Goal: Task Accomplishment & Management: Use online tool/utility

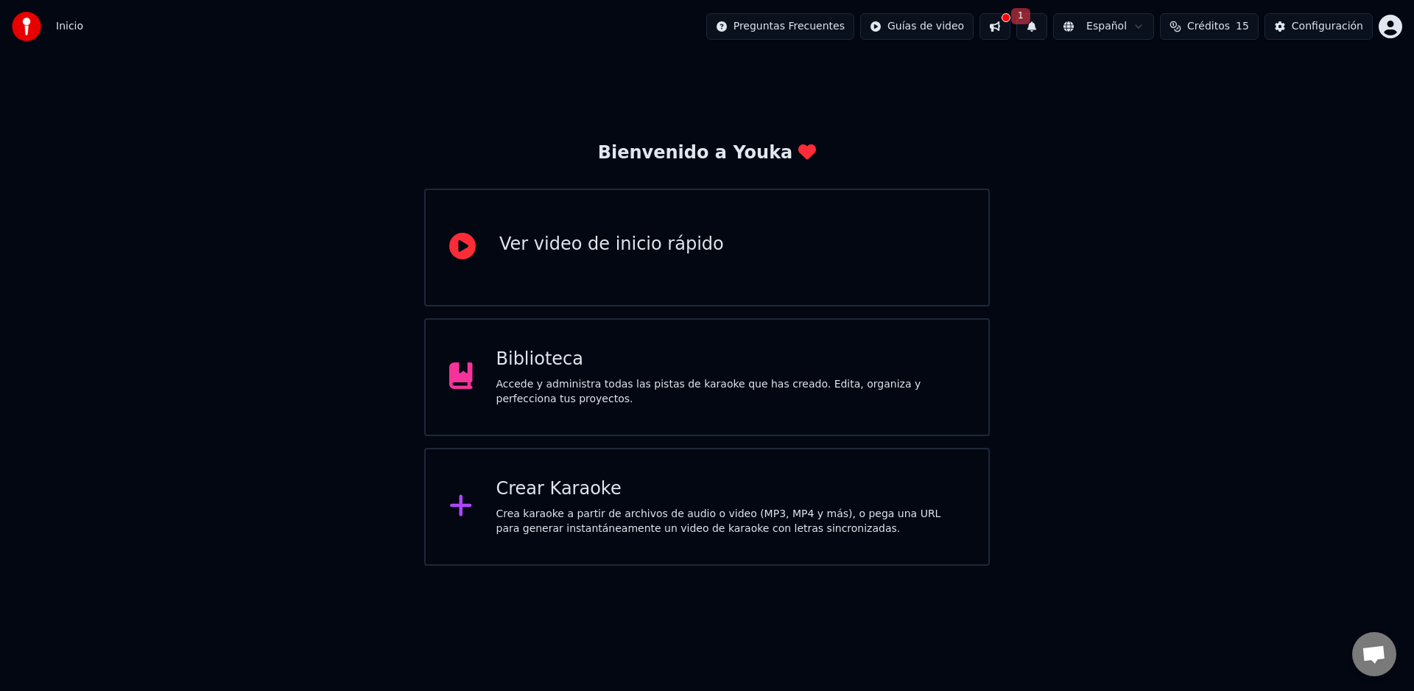
click at [1030, 21] on span "1" at bounding box center [1020, 16] width 19 height 16
click at [1010, 22] on button at bounding box center [994, 26] width 31 height 27
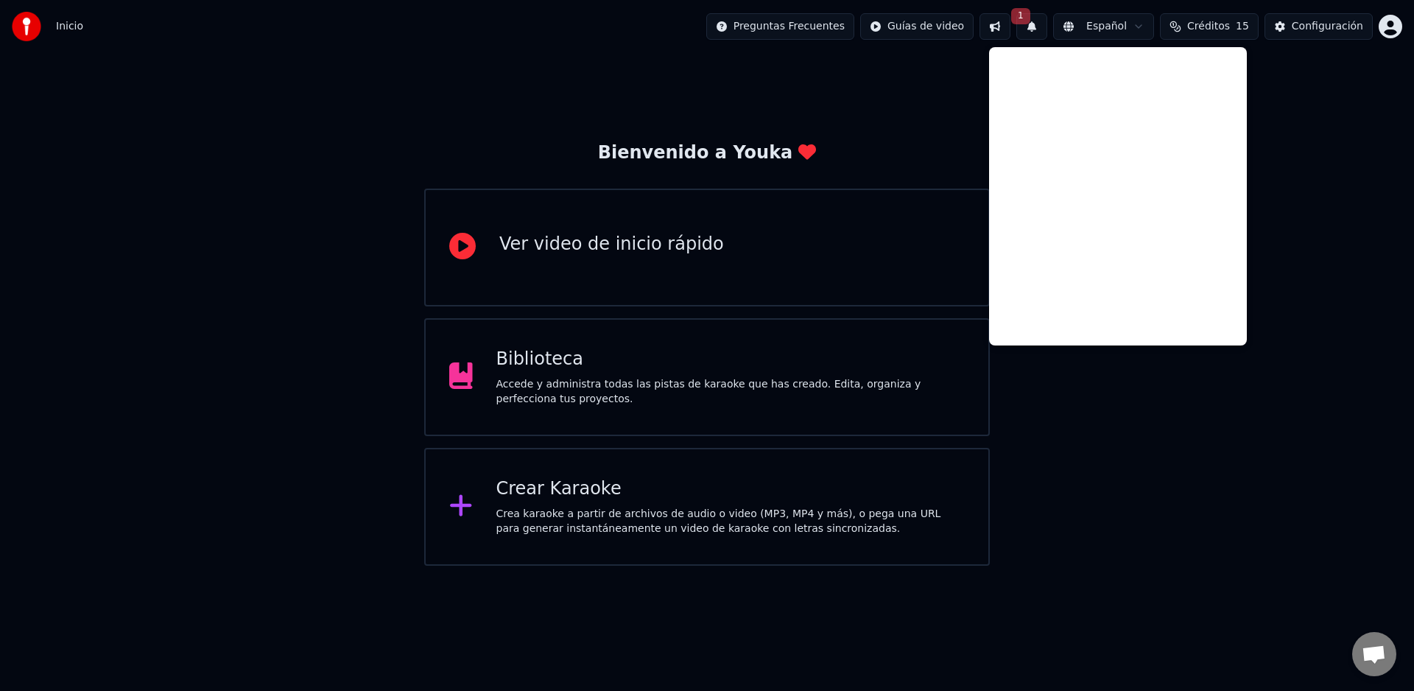
click at [1314, 130] on div "Bienvenido a Youka Ver video de inicio rápido Biblioteca Accede y administra to…" at bounding box center [707, 309] width 1414 height 512
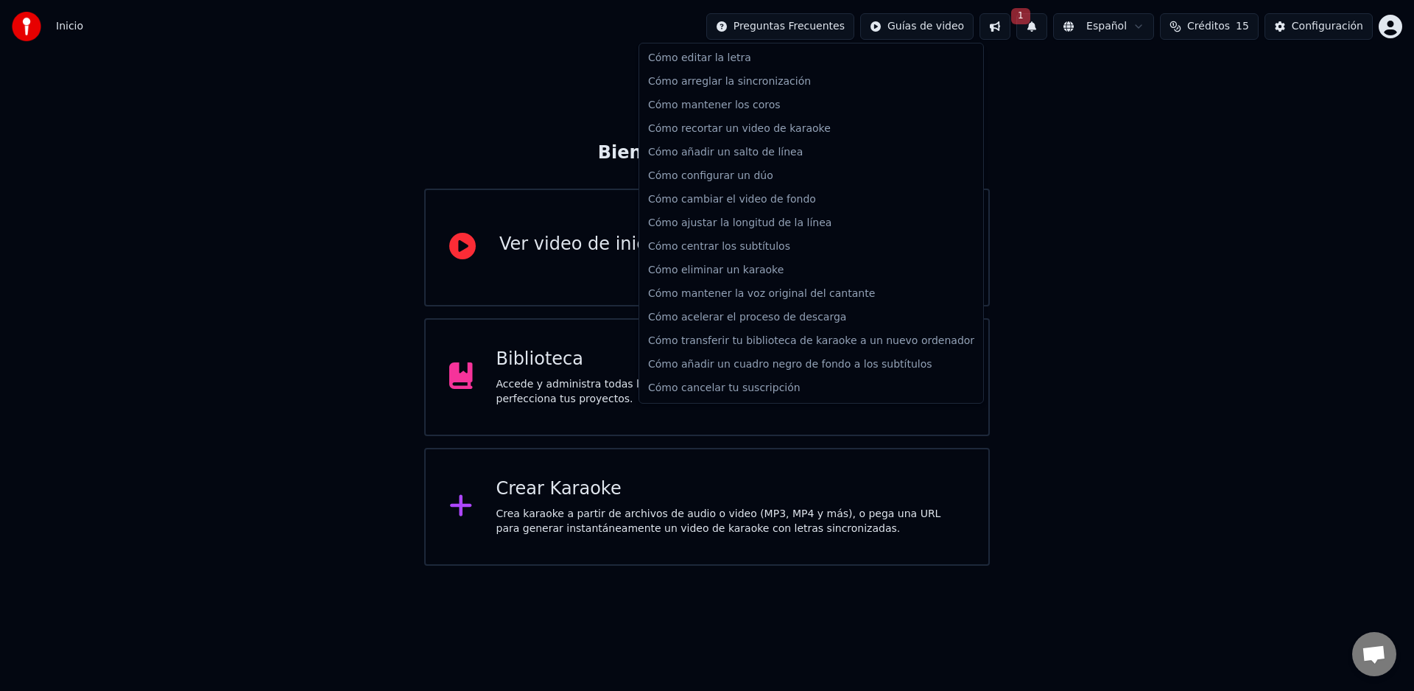
click at [792, 31] on html "Inicio Preguntas Frecuentes Guías de video 1 Español Créditos 15 Configuración …" at bounding box center [707, 283] width 1414 height 566
click at [1051, 80] on html "Inicio Preguntas Frecuentes Guías de video 1 Español Créditos 15 Configuración …" at bounding box center [707, 283] width 1414 height 566
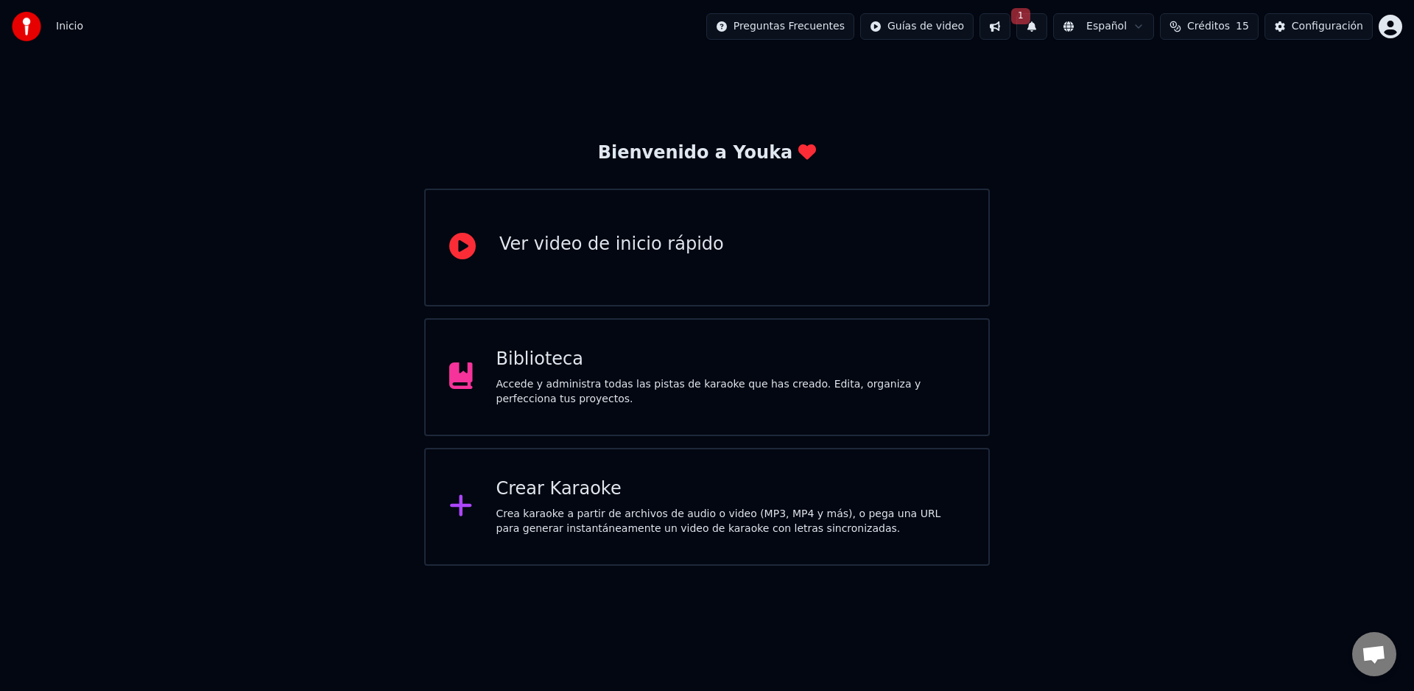
click at [1303, 24] on div "Configuración" at bounding box center [1327, 26] width 71 height 15
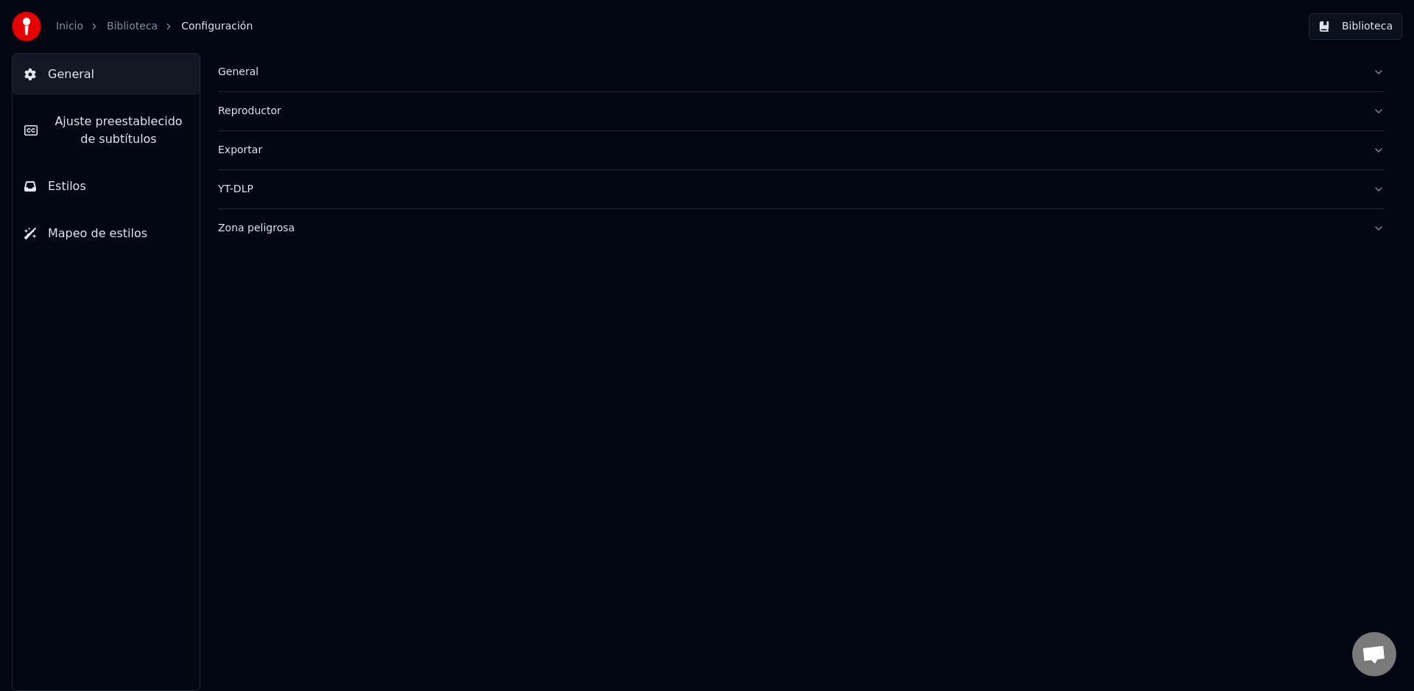
click at [57, 27] on link "Inicio" at bounding box center [69, 26] width 27 height 15
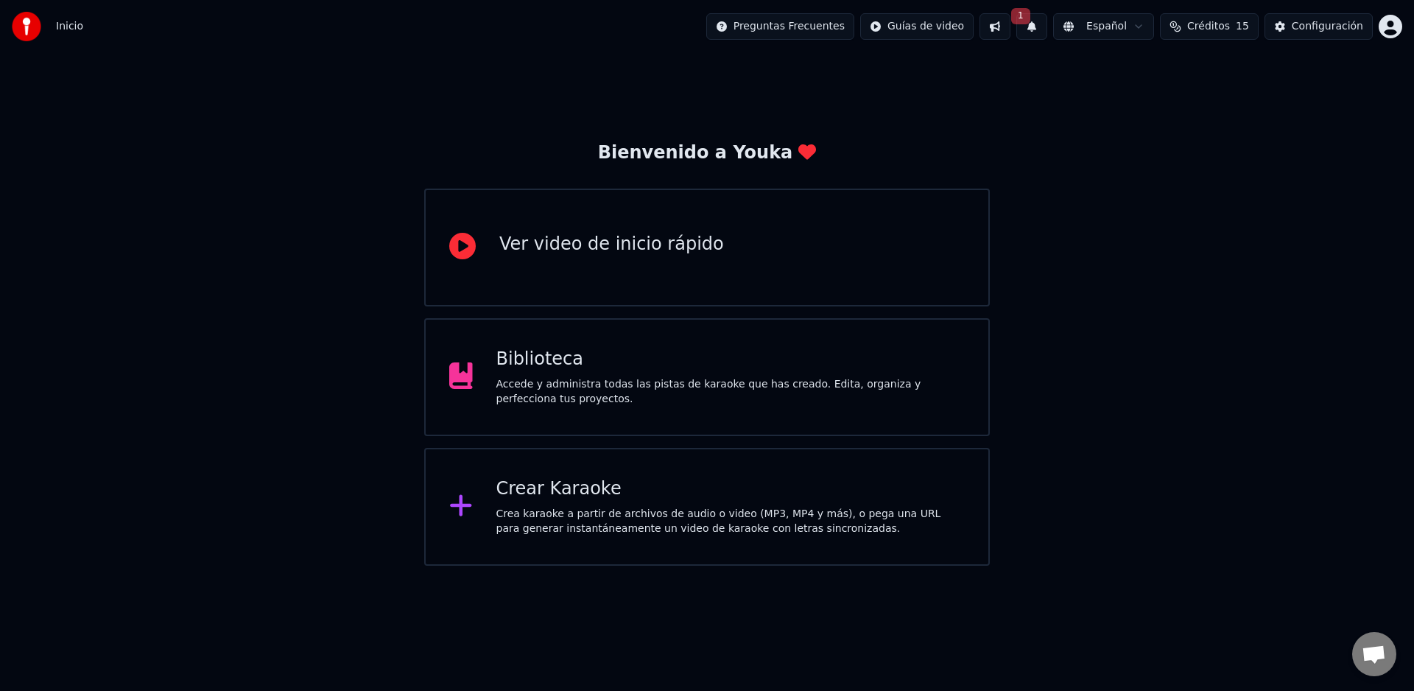
click at [607, 362] on div "Biblioteca" at bounding box center [730, 360] width 469 height 24
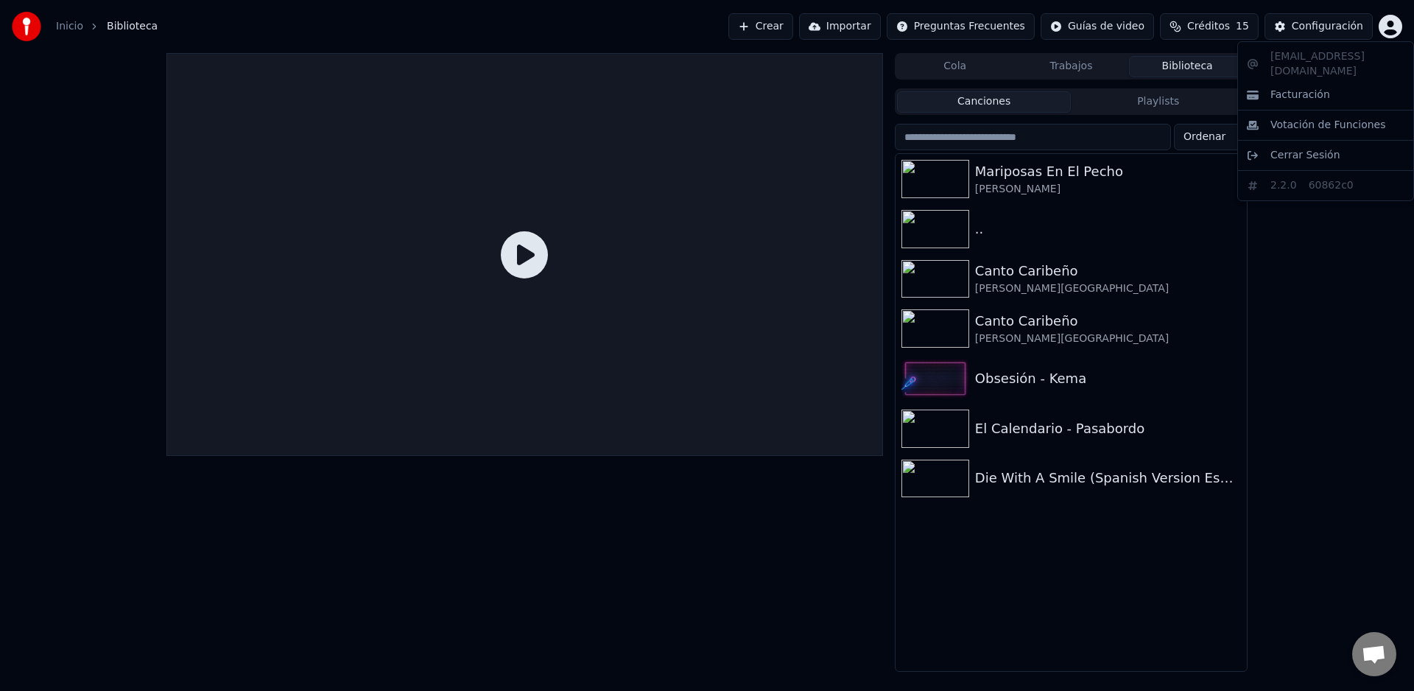
click at [1392, 32] on html "Inicio Biblioteca Crear Importar Preguntas Frecuentes Guías de video Créditos 1…" at bounding box center [707, 345] width 1414 height 691
click at [1356, 220] on html "Inicio Biblioteca Crear Importar Preguntas Frecuentes Guías de video Créditos 1…" at bounding box center [707, 345] width 1414 height 691
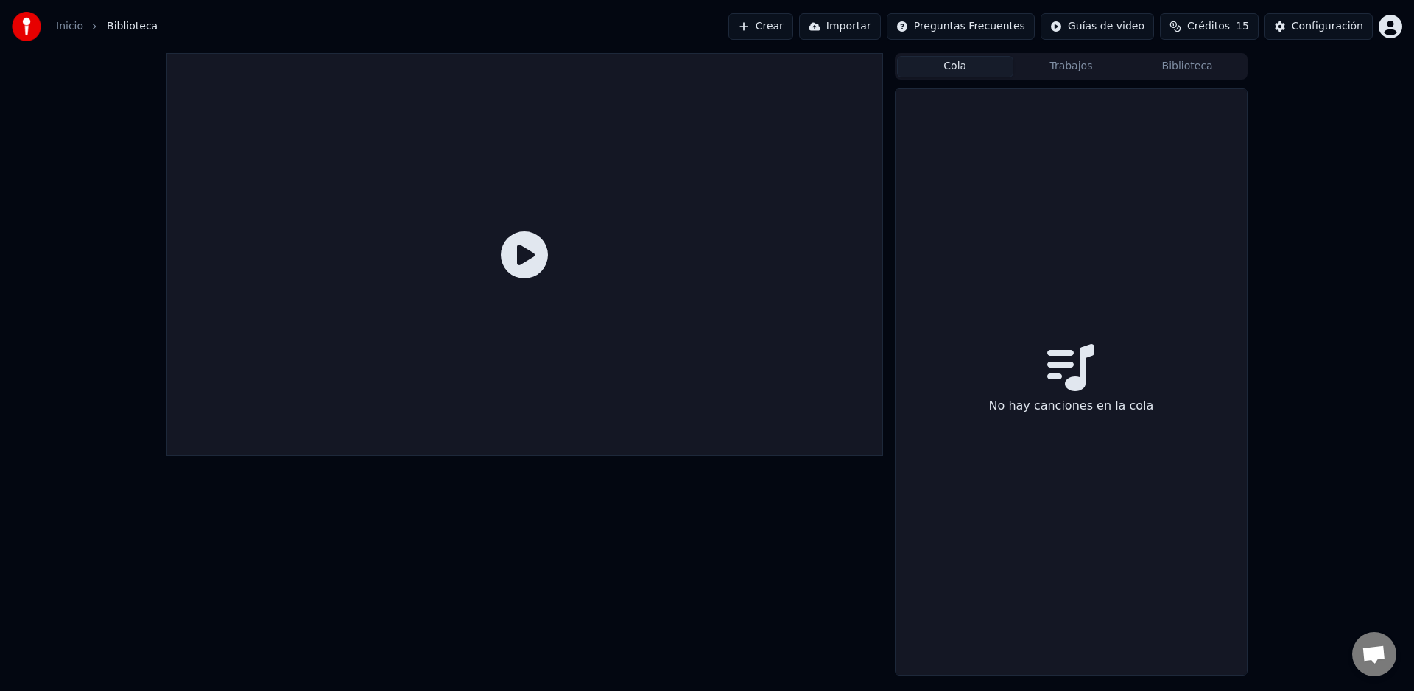
click at [983, 68] on button "Cola" at bounding box center [955, 66] width 116 height 21
click at [865, 31] on button "Importar" at bounding box center [840, 26] width 82 height 27
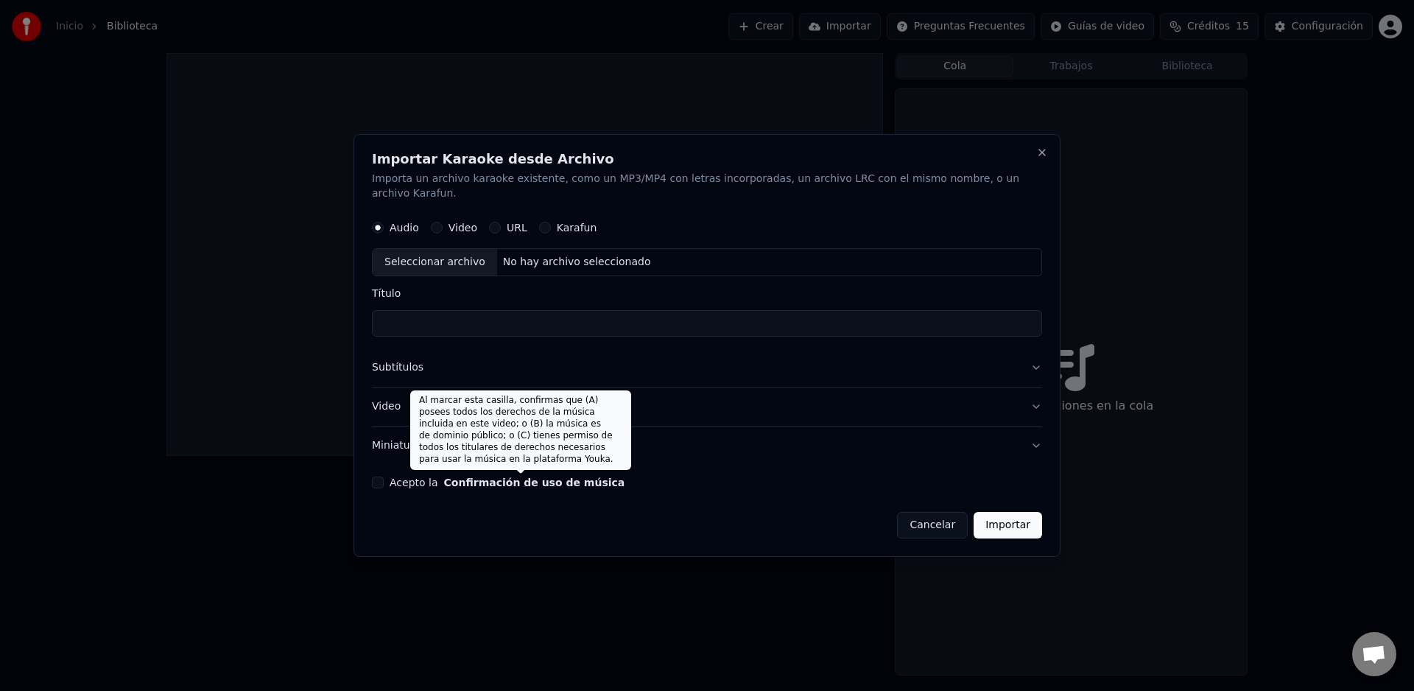
click at [439, 321] on input "Título" at bounding box center [707, 323] width 670 height 27
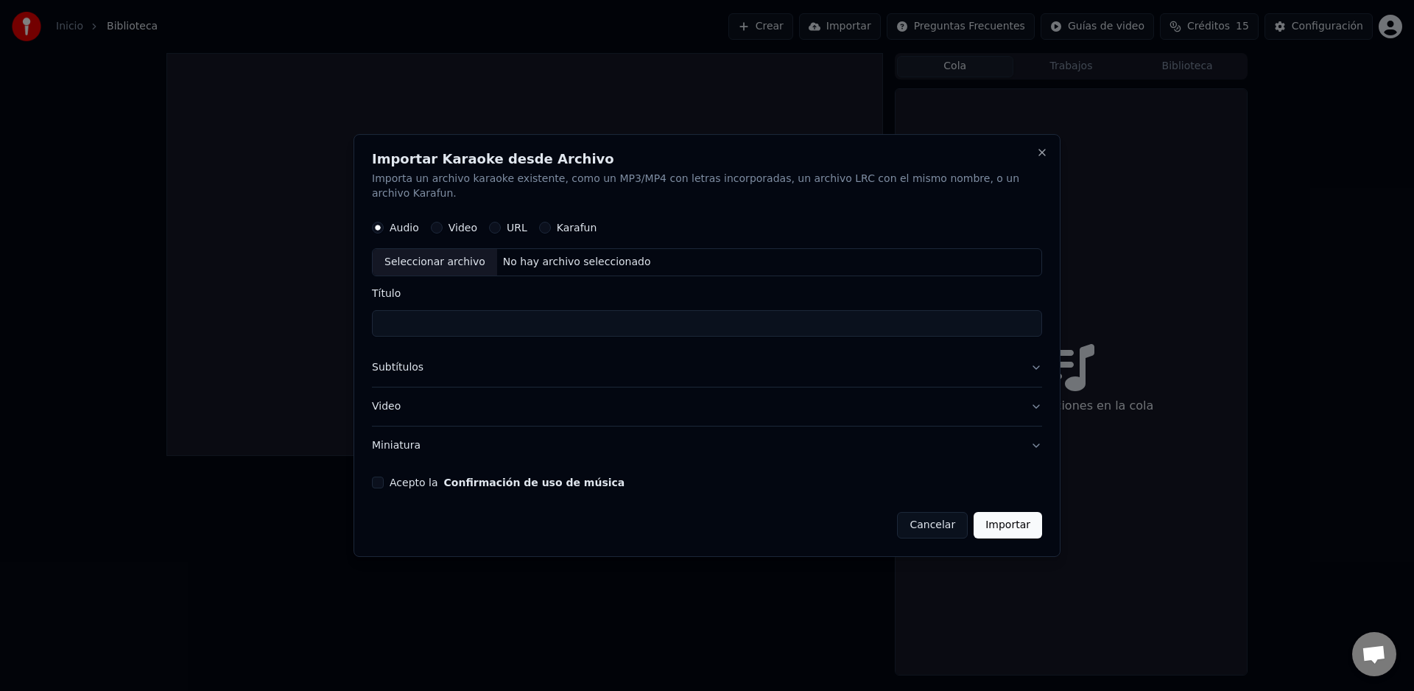
paste input "**********"
click at [453, 322] on input "Título" at bounding box center [707, 323] width 670 height 27
drag, startPoint x: 471, startPoint y: 321, endPoint x: 335, endPoint y: 318, distance: 135.5
click at [335, 318] on body "**********" at bounding box center [707, 345] width 1414 height 691
click at [531, 323] on input "**********" at bounding box center [707, 323] width 670 height 27
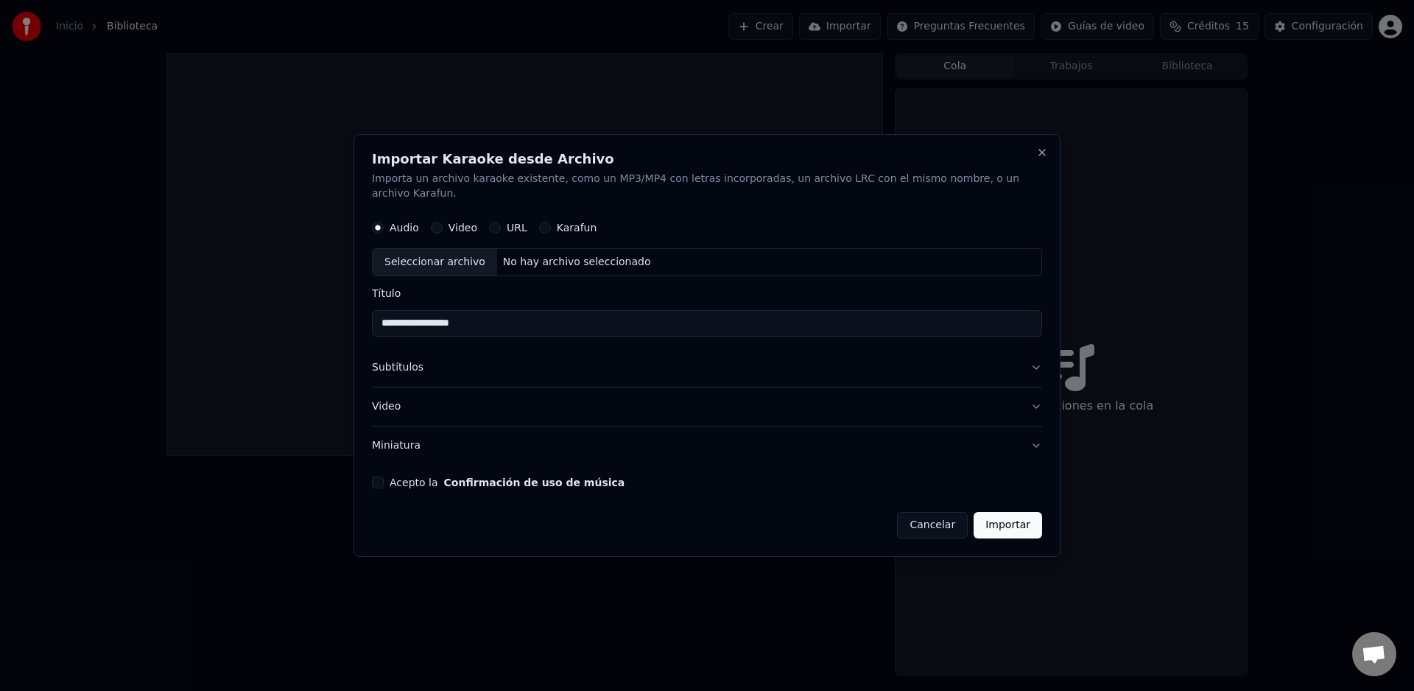
type input "**********"
click at [511, 321] on input "**********" at bounding box center [707, 323] width 670 height 27
click at [946, 529] on button "Cancelar" at bounding box center [932, 525] width 71 height 27
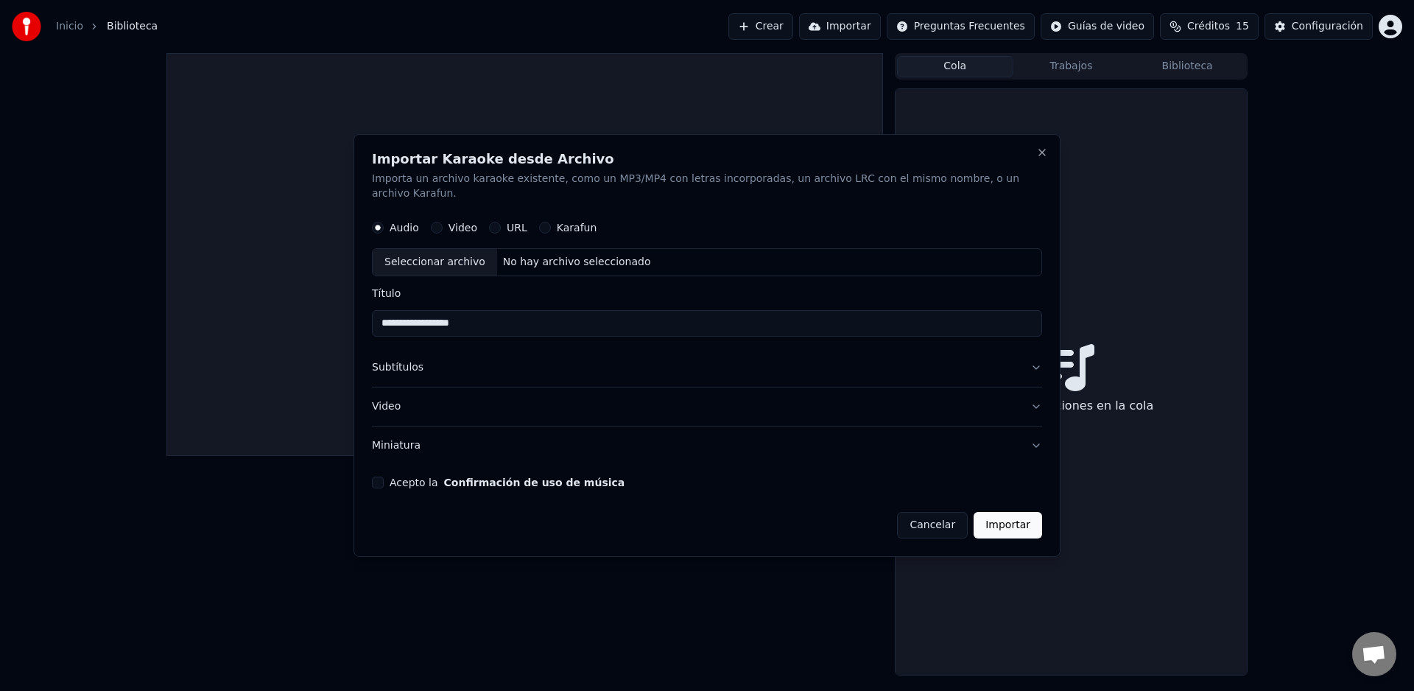
click at [956, 525] on button "Cancelar" at bounding box center [932, 525] width 71 height 27
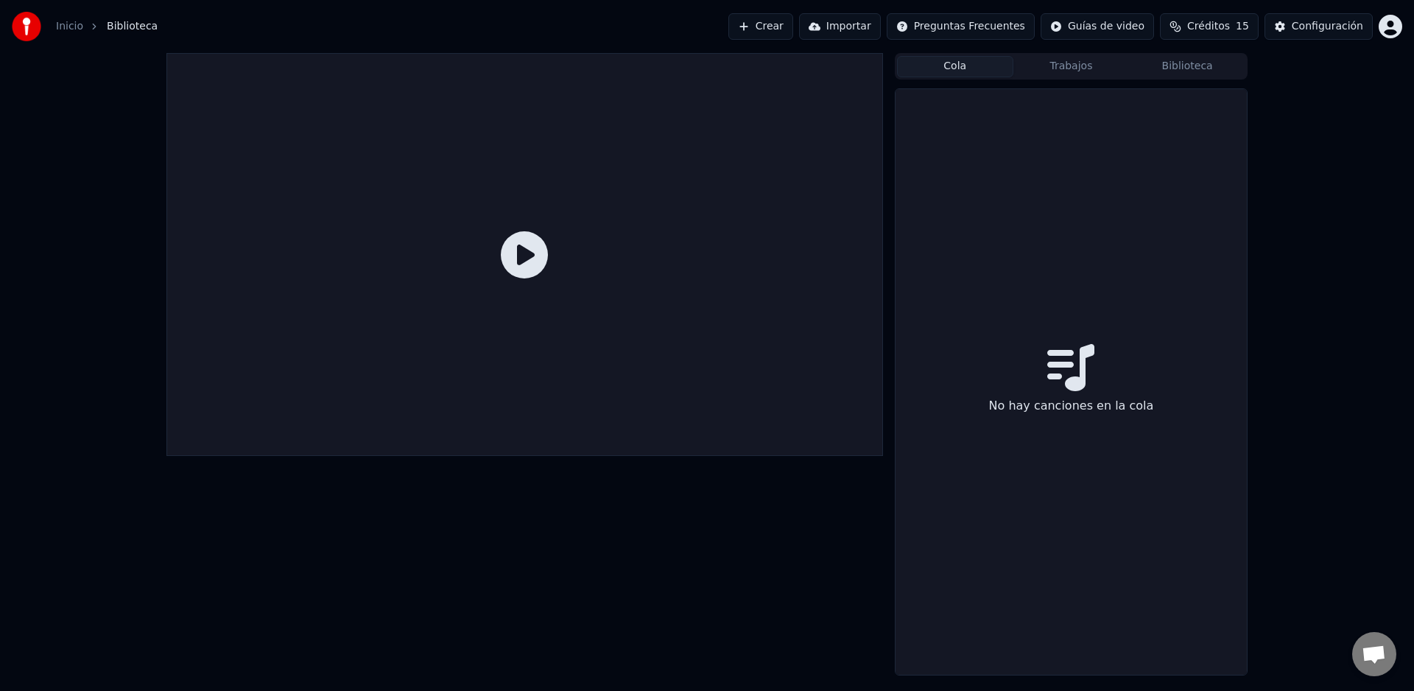
click at [130, 27] on span "Biblioteca" at bounding box center [132, 26] width 51 height 15
click at [1336, 26] on div "Configuración" at bounding box center [1327, 26] width 71 height 15
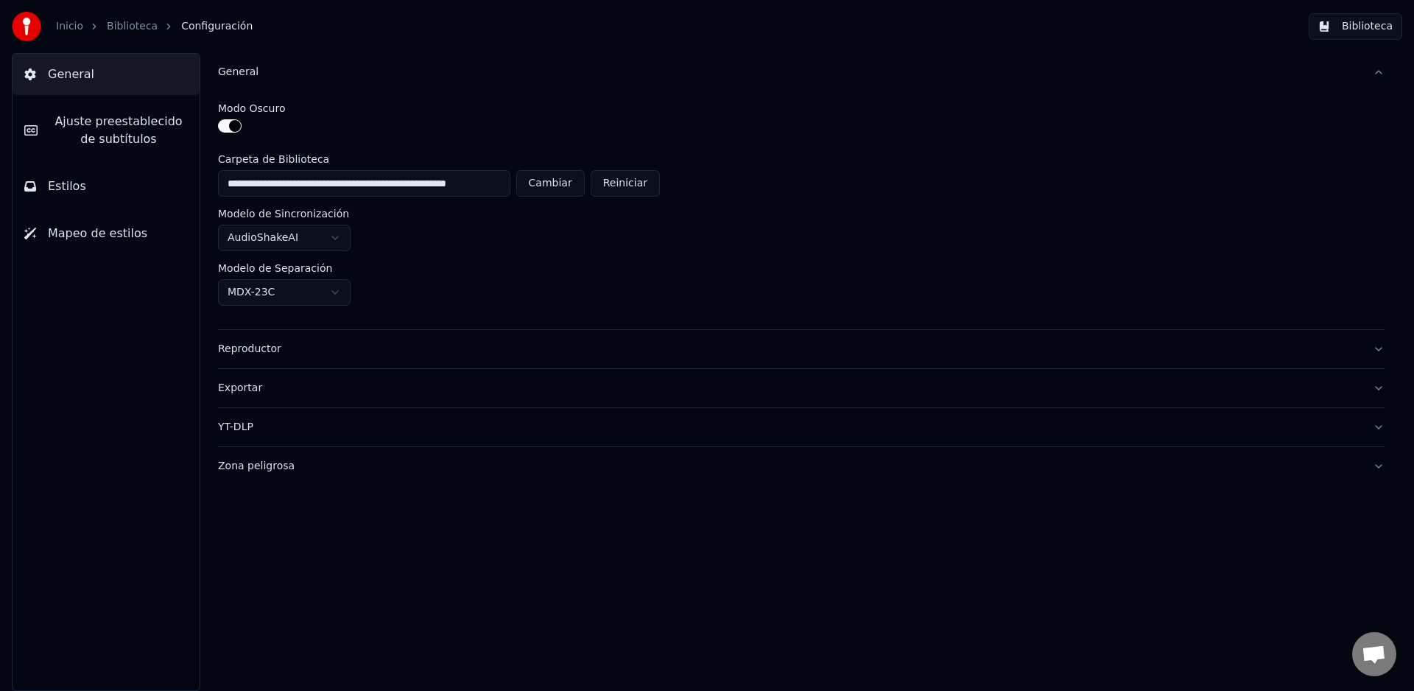
click at [1079, 67] on div "General" at bounding box center [789, 72] width 1143 height 15
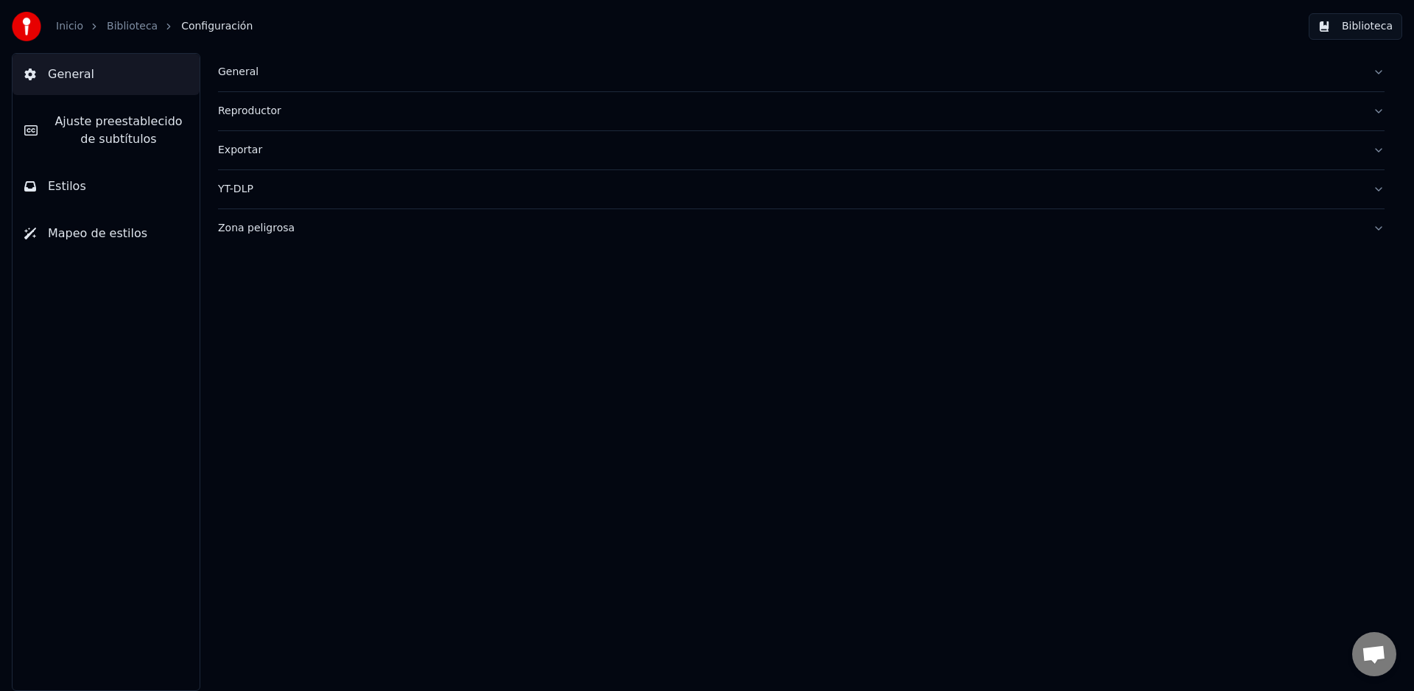
click at [144, 29] on link "Biblioteca" at bounding box center [132, 26] width 51 height 15
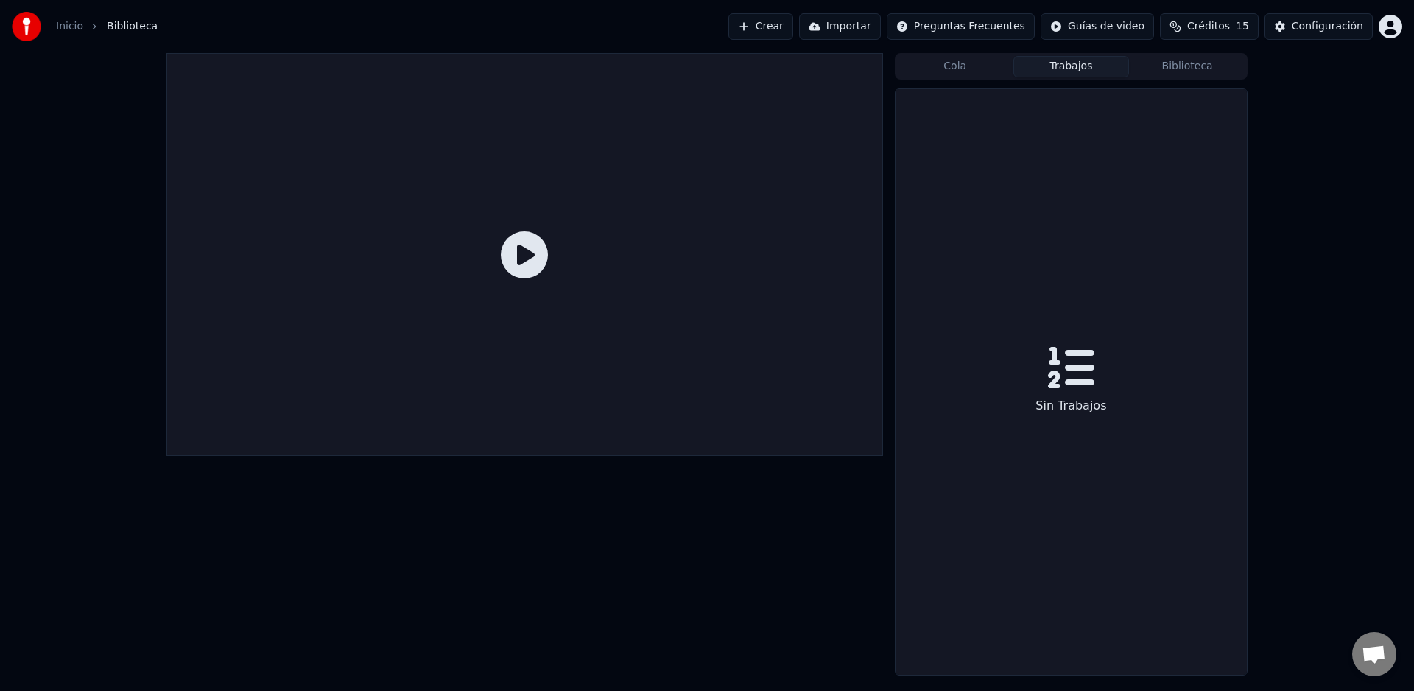
click at [1075, 68] on button "Trabajos" at bounding box center [1071, 66] width 116 height 21
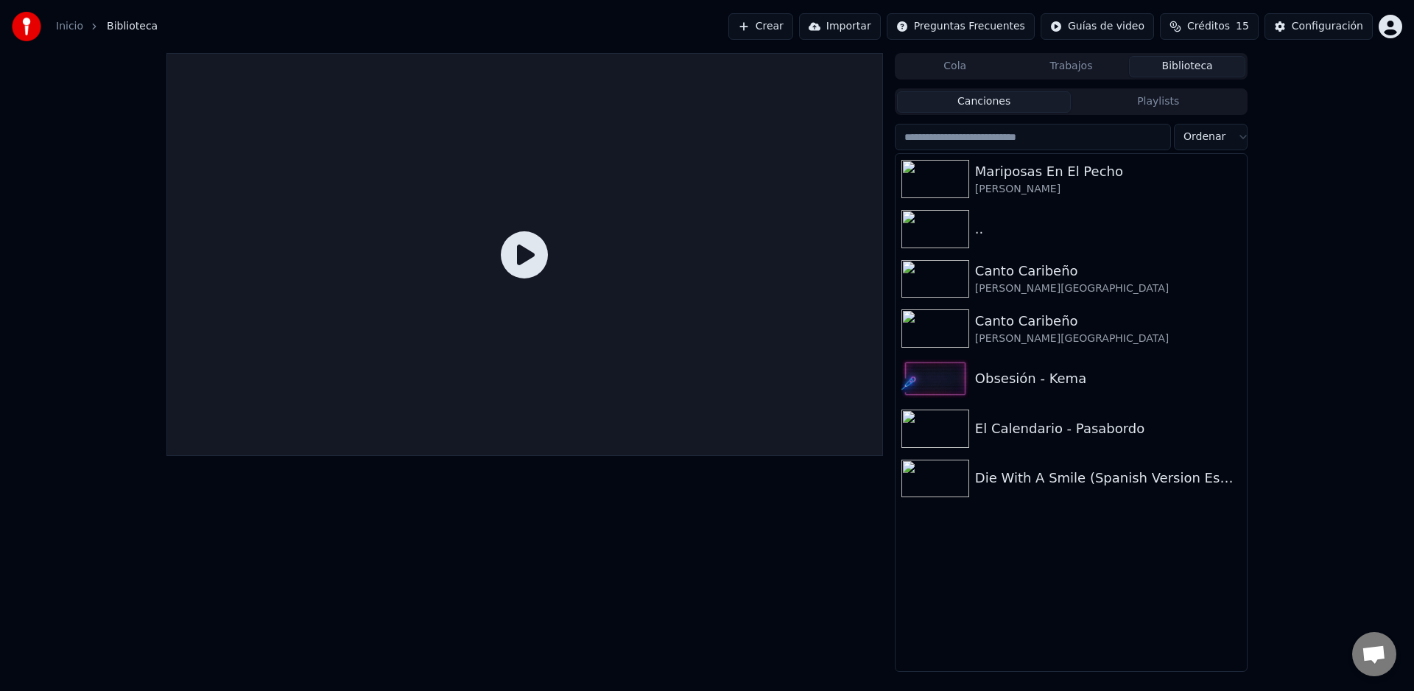
click at [1181, 71] on button "Biblioteca" at bounding box center [1187, 66] width 116 height 21
click at [965, 68] on button "Cola" at bounding box center [955, 66] width 116 height 21
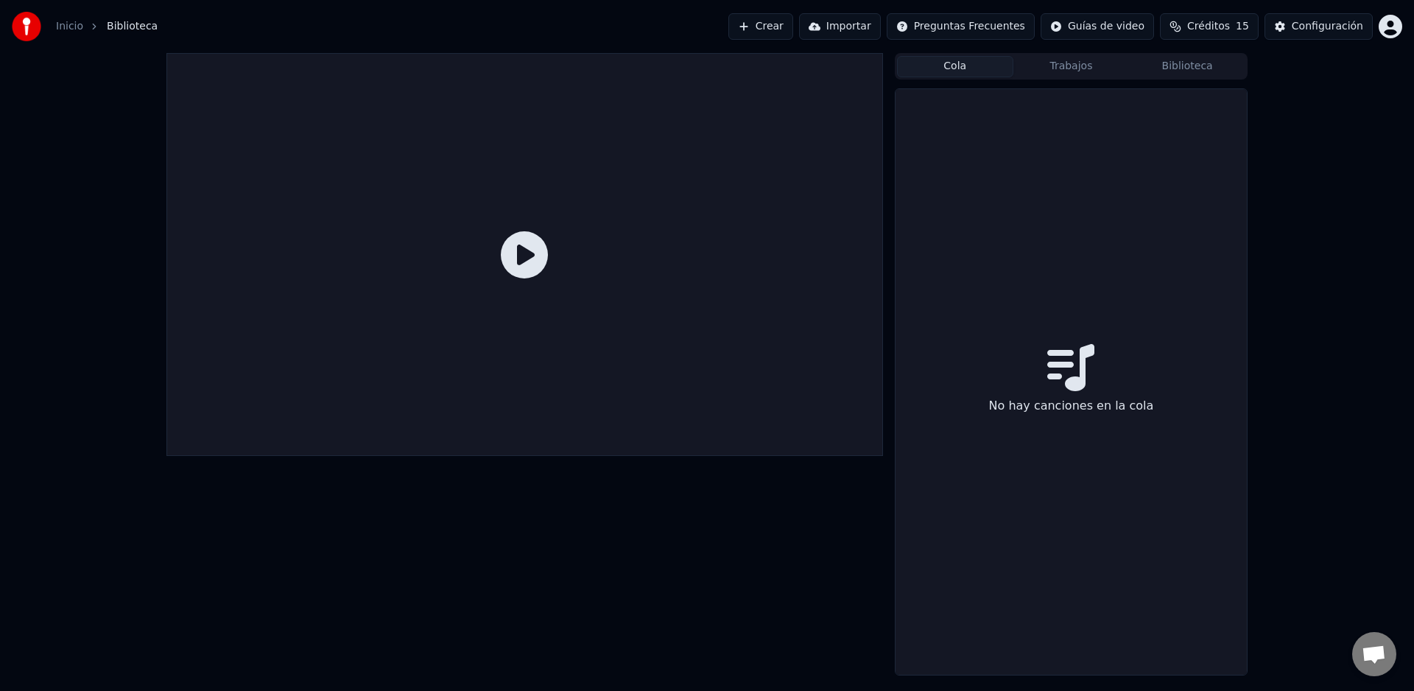
click at [859, 32] on button "Importar" at bounding box center [840, 26] width 82 height 27
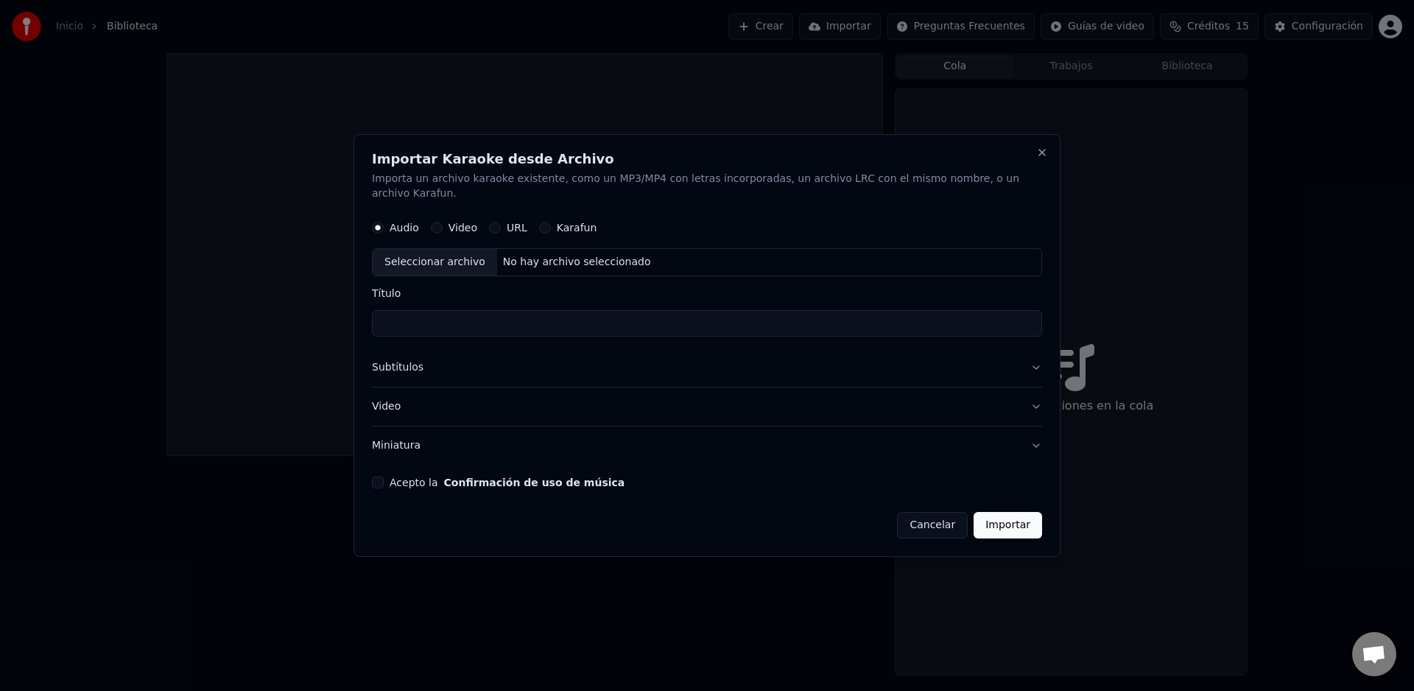
click at [460, 314] on input "Título" at bounding box center [707, 323] width 670 height 27
type input "**********"
drag, startPoint x: 479, startPoint y: 326, endPoint x: 463, endPoint y: 323, distance: 15.9
click at [463, 323] on input "**********" at bounding box center [707, 323] width 670 height 27
drag, startPoint x: 379, startPoint y: 323, endPoint x: 391, endPoint y: 322, distance: 11.8
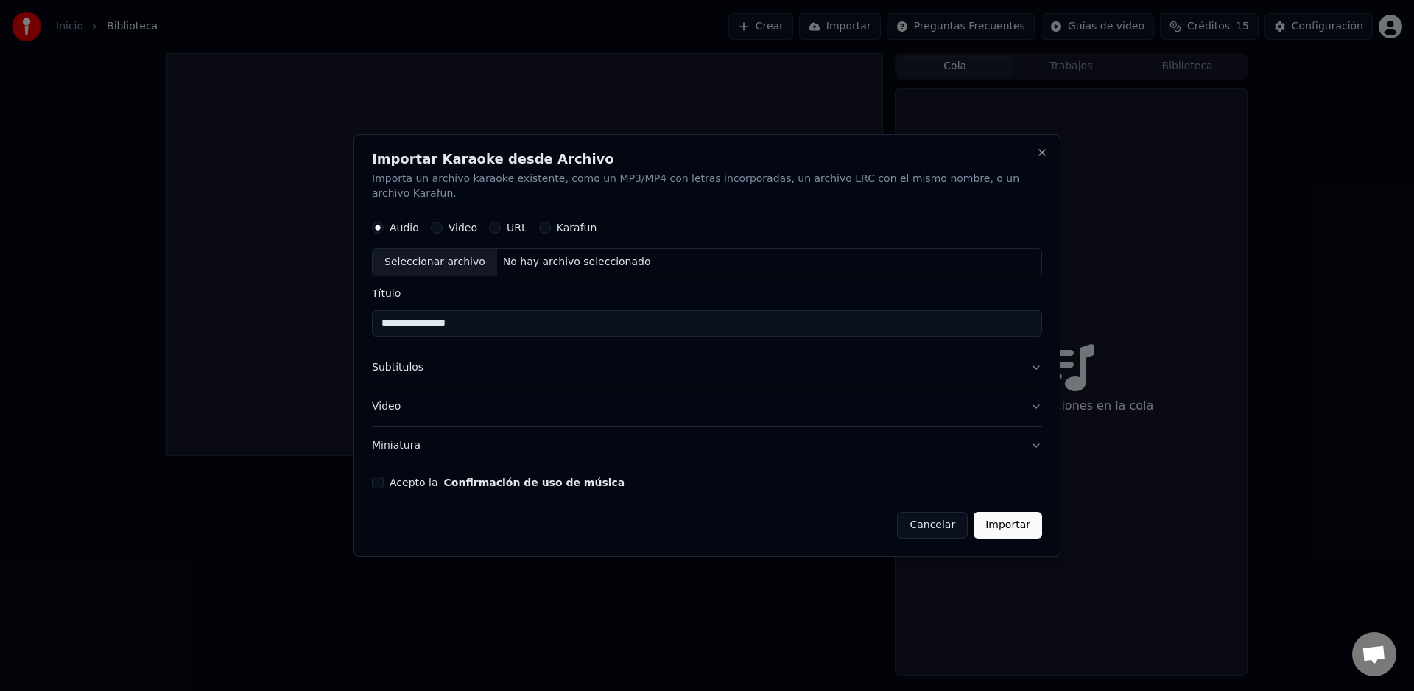
click at [391, 322] on input "**********" at bounding box center [707, 323] width 670 height 27
click at [384, 325] on input "**********" at bounding box center [707, 323] width 670 height 27
drag, startPoint x: 469, startPoint y: 327, endPoint x: 352, endPoint y: 325, distance: 117.1
click at [352, 325] on body "**********" at bounding box center [707, 345] width 1414 height 691
paste input "**"
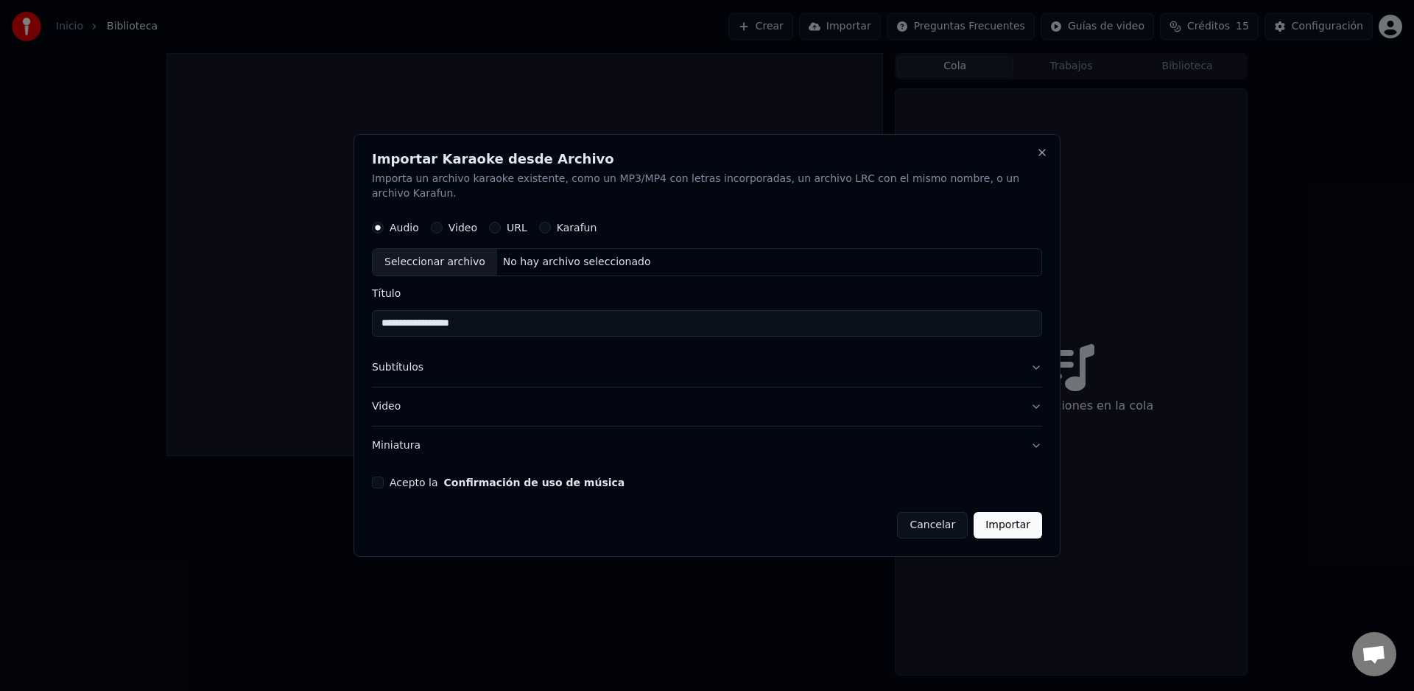
click at [1003, 525] on button "Importar" at bounding box center [1007, 525] width 68 height 27
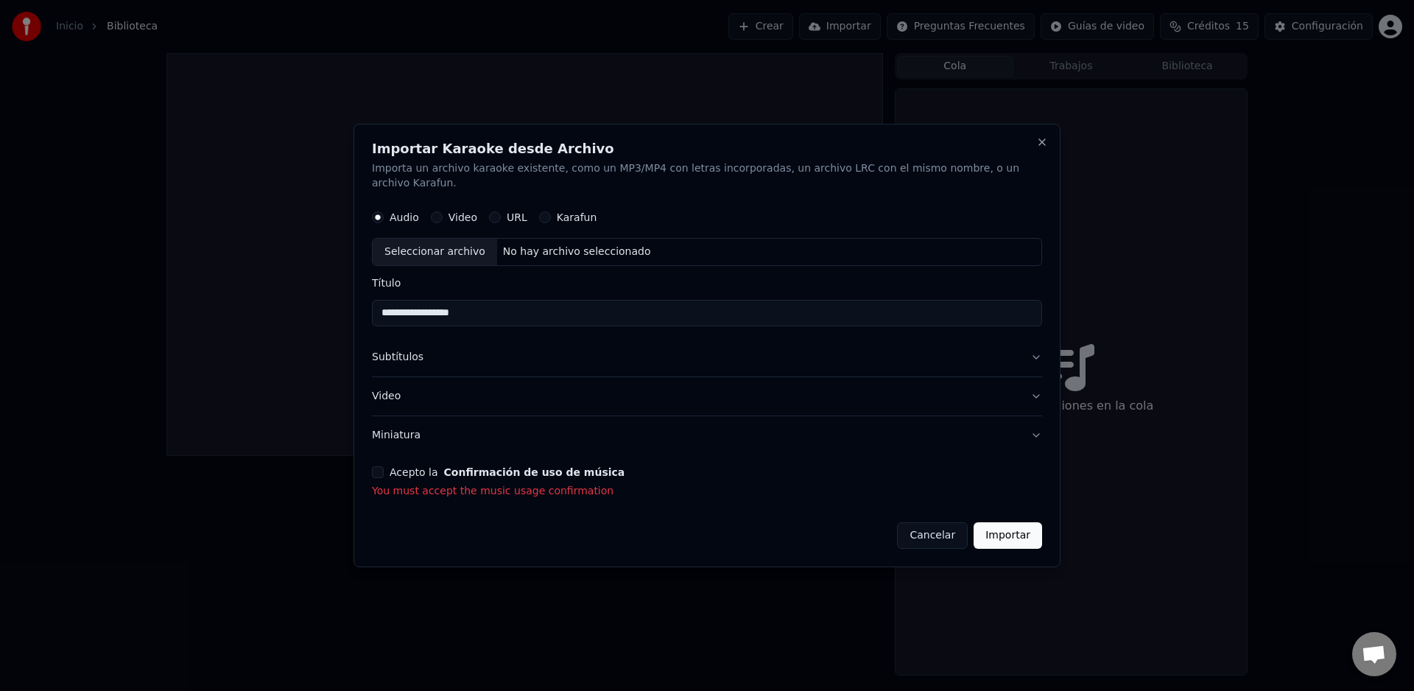
click at [376, 470] on button "Acepto la Confirmación de uso de música" at bounding box center [378, 472] width 12 height 12
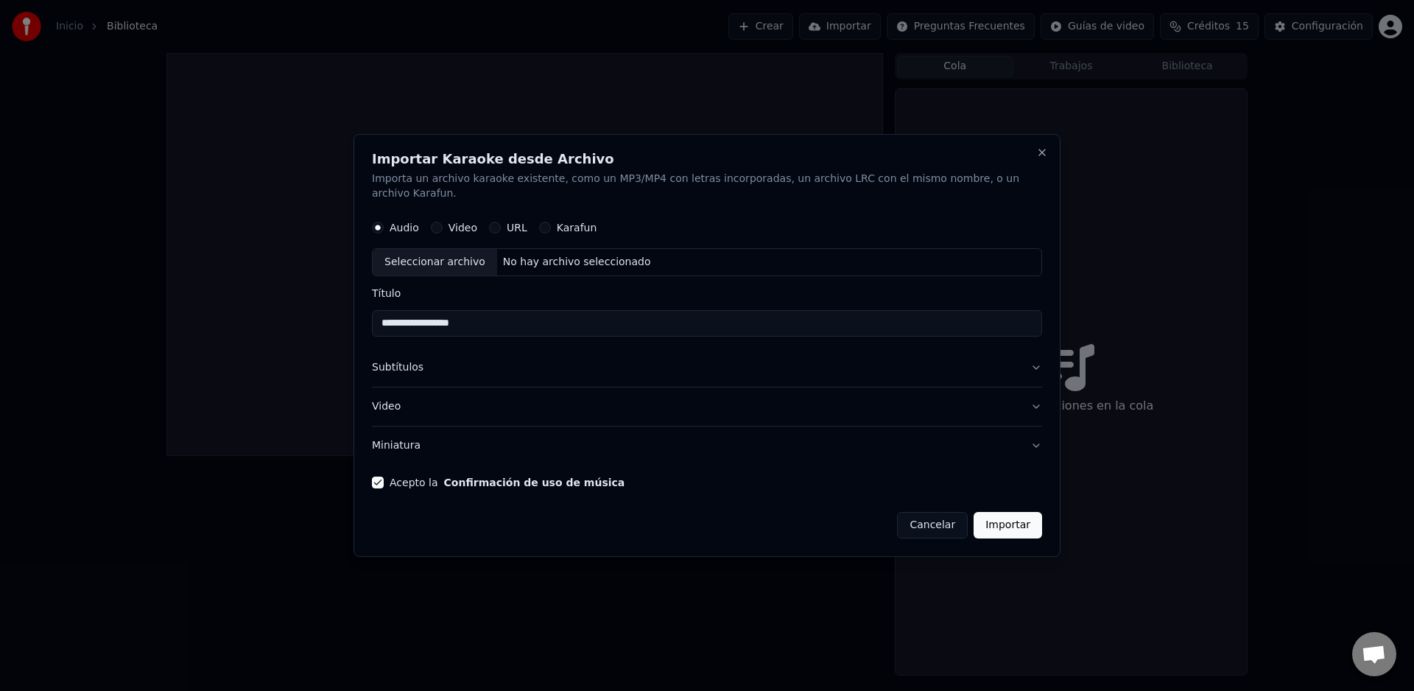
click at [453, 265] on div "Seleccionar archivo" at bounding box center [435, 262] width 124 height 27
type input "**********"
click at [585, 415] on button "Video" at bounding box center [707, 406] width 670 height 38
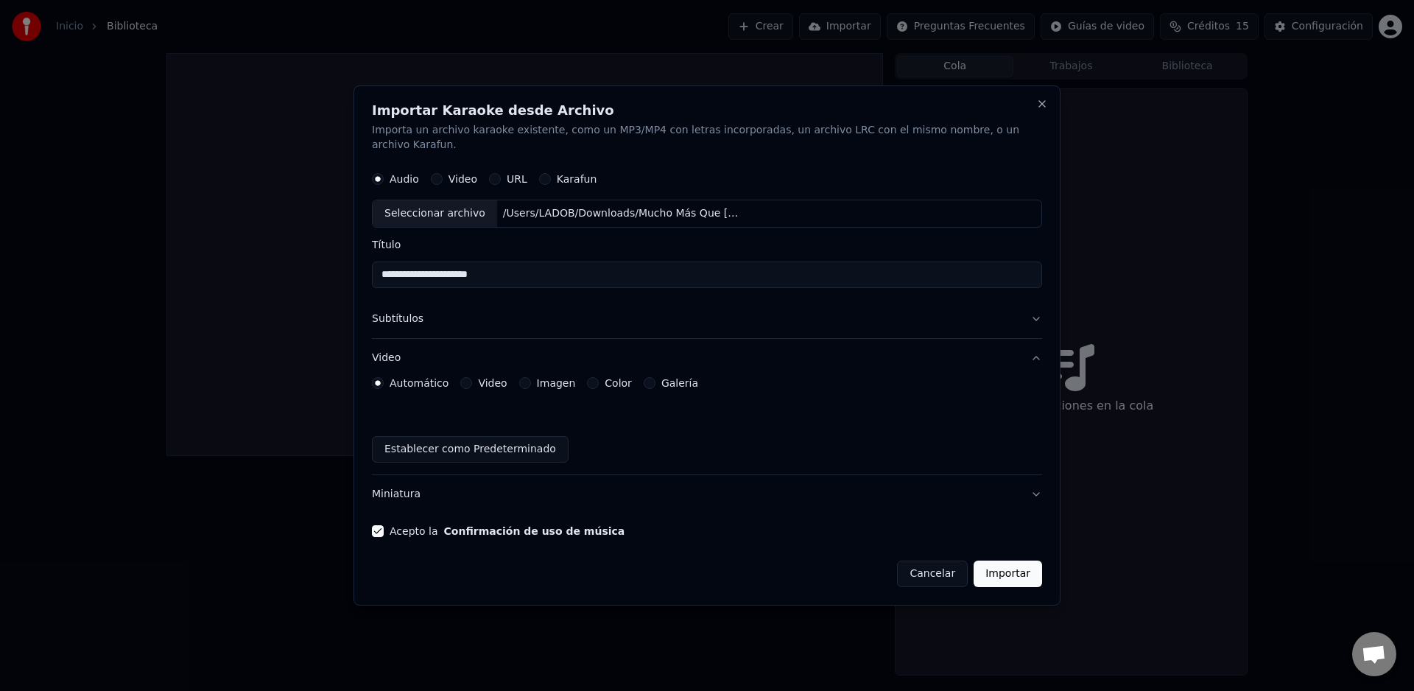
click at [587, 385] on button "Color" at bounding box center [593, 383] width 12 height 12
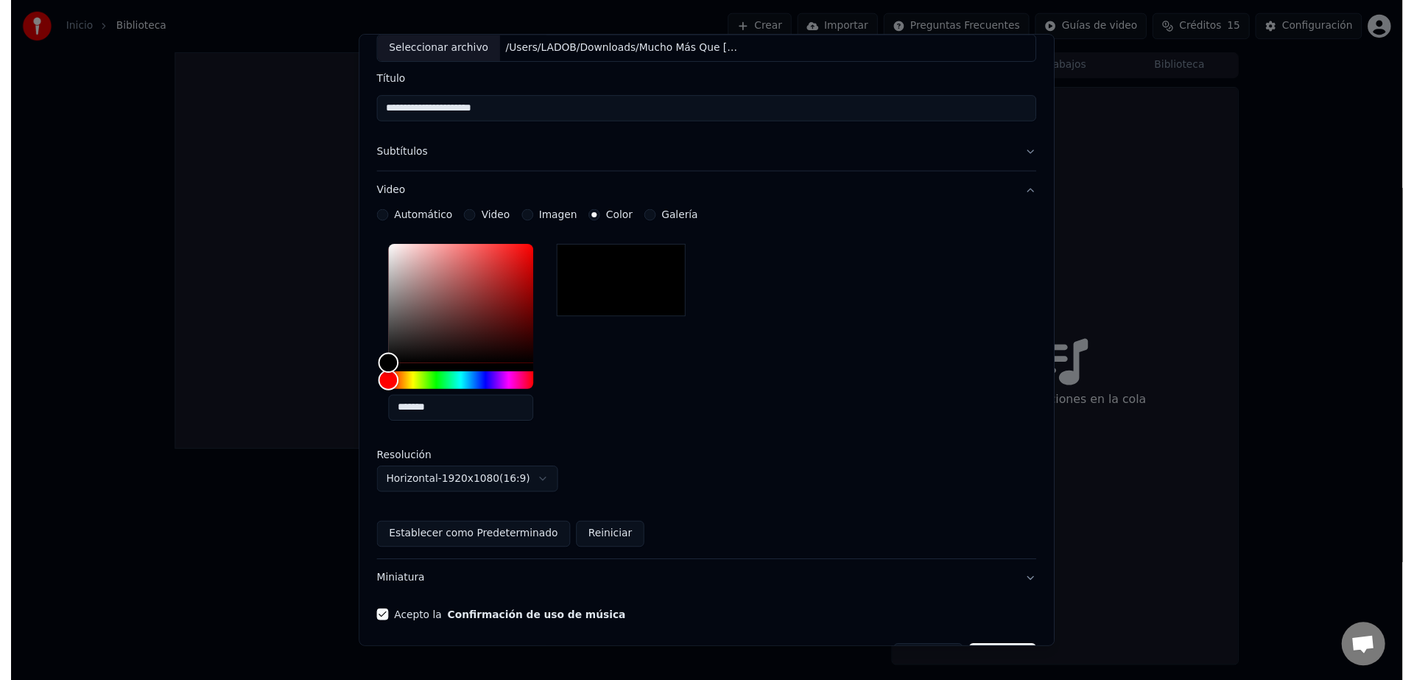
scroll to position [156, 0]
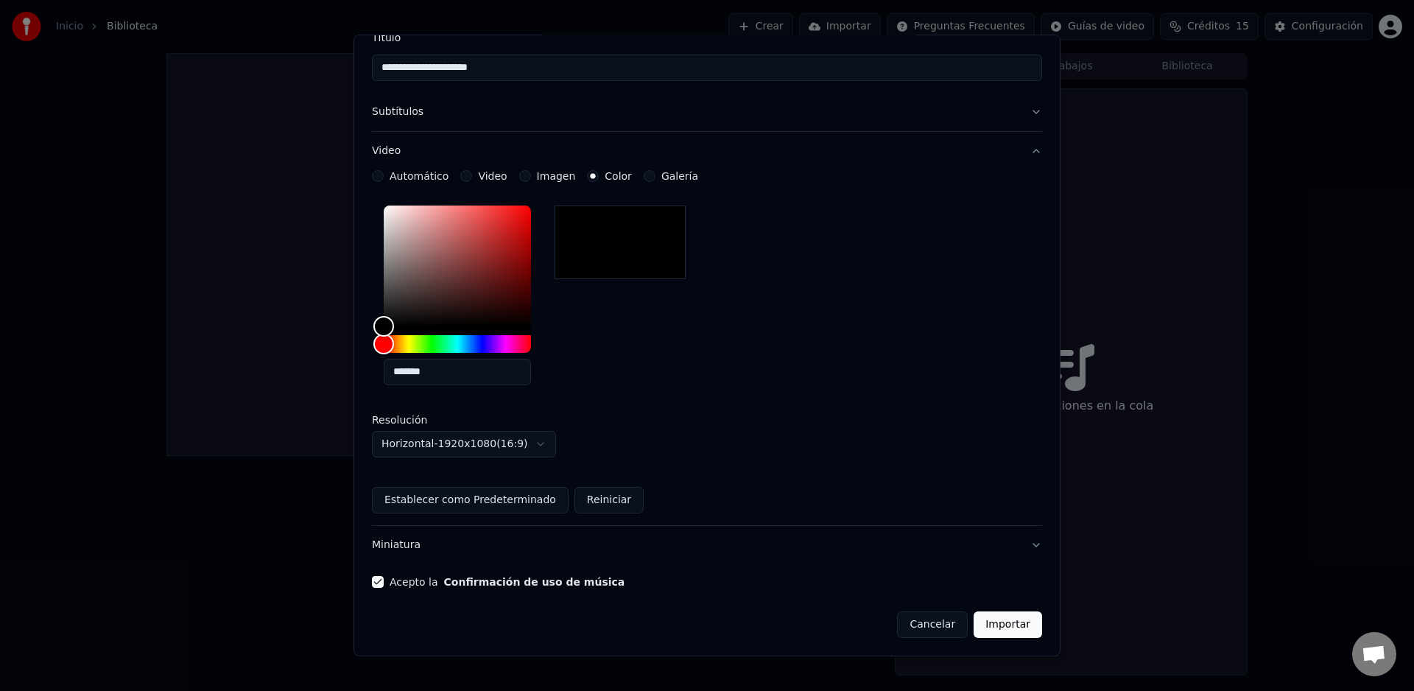
click at [1005, 625] on button "Importar" at bounding box center [1007, 624] width 68 height 27
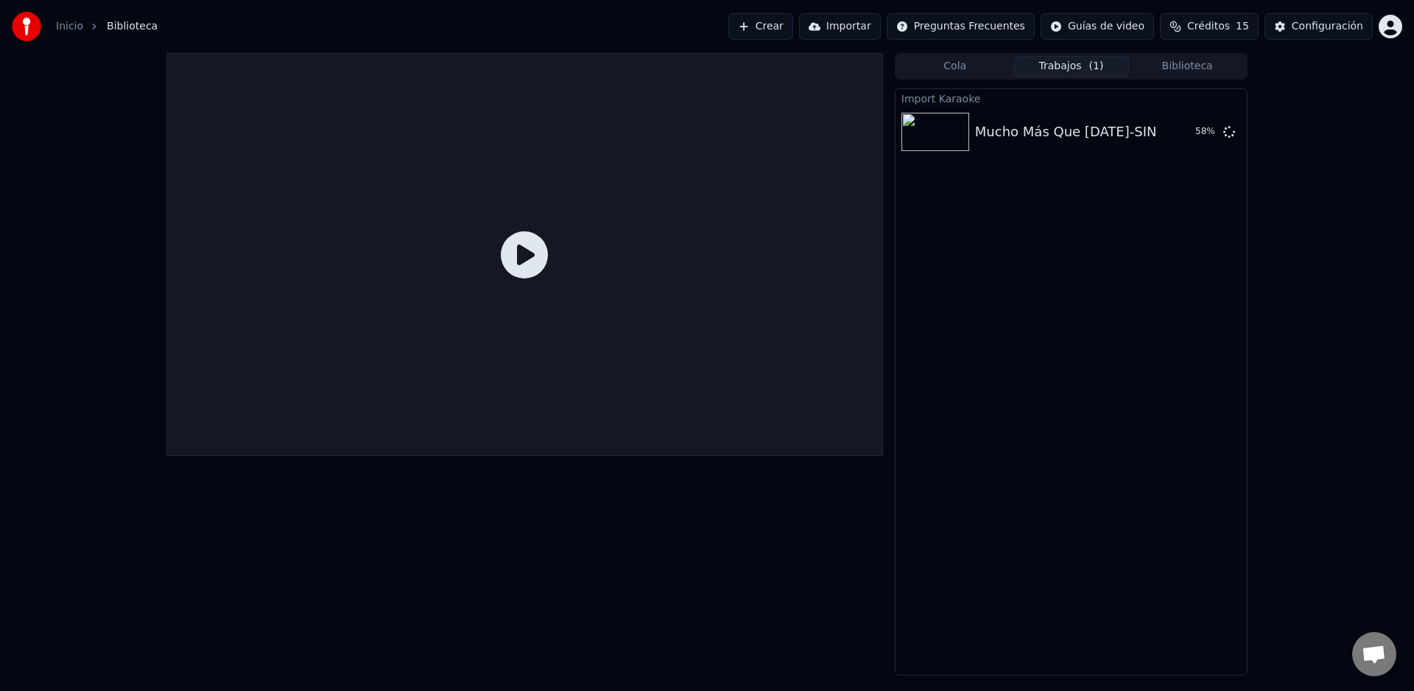
click at [534, 264] on icon at bounding box center [524, 254] width 47 height 47
click at [534, 261] on icon at bounding box center [524, 254] width 47 height 47
click at [1186, 133] on button "Reproducir" at bounding box center [1176, 132] width 81 height 27
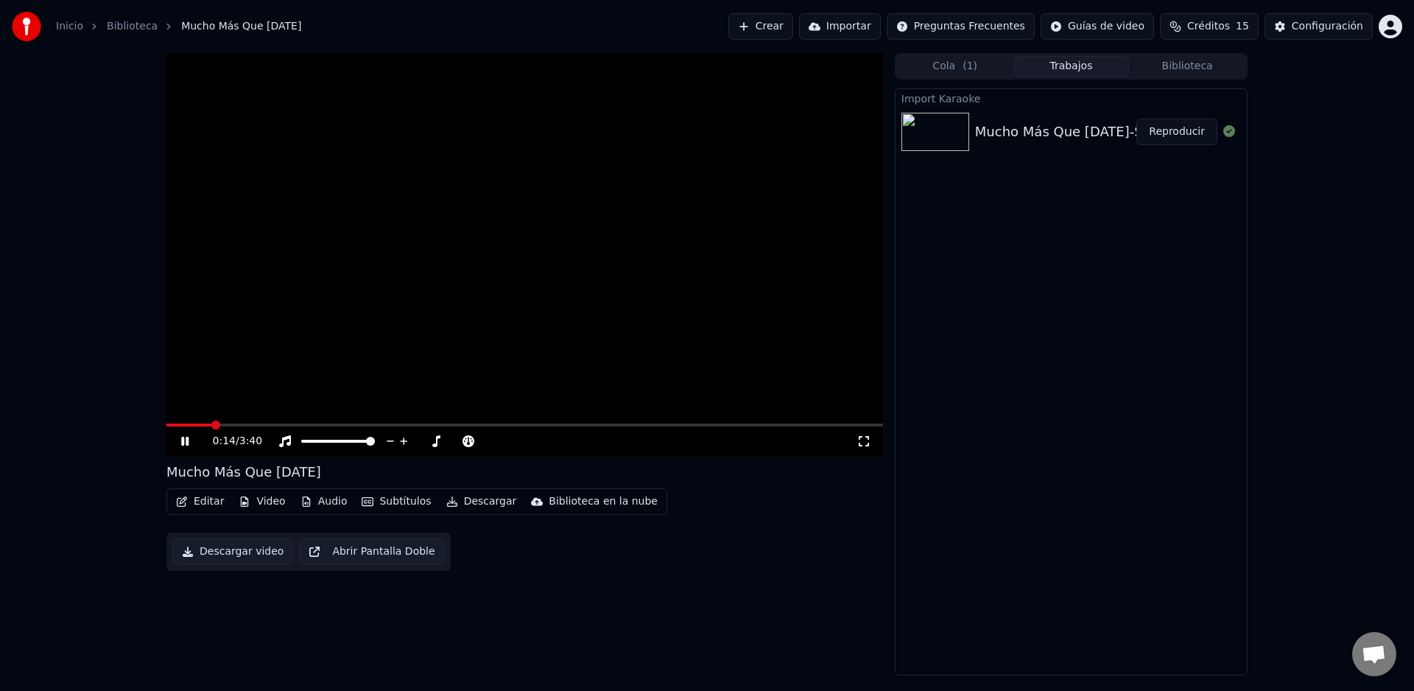
click at [212, 425] on span at bounding box center [215, 424] width 9 height 9
click at [364, 501] on icon "button" at bounding box center [368, 501] width 12 height 9
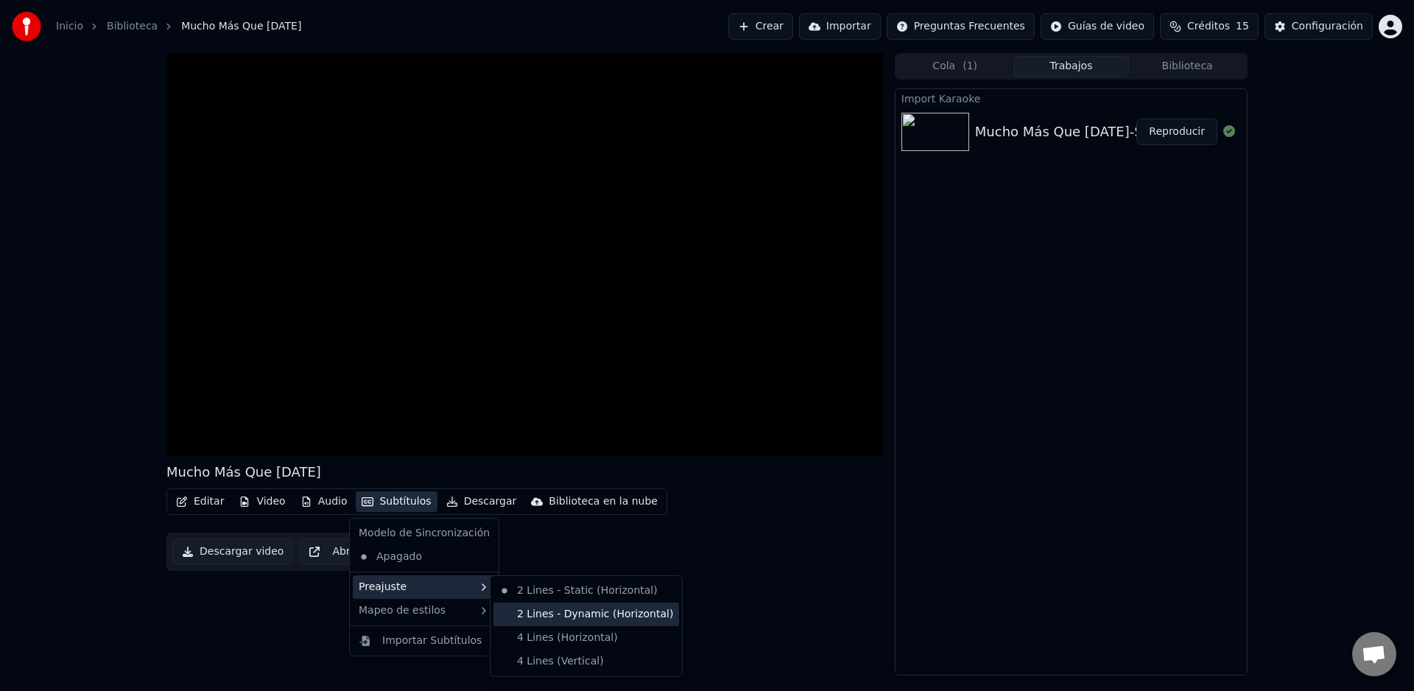
click at [517, 615] on div "2 Lines - Dynamic (Horizontal)" at bounding box center [586, 614] width 186 height 24
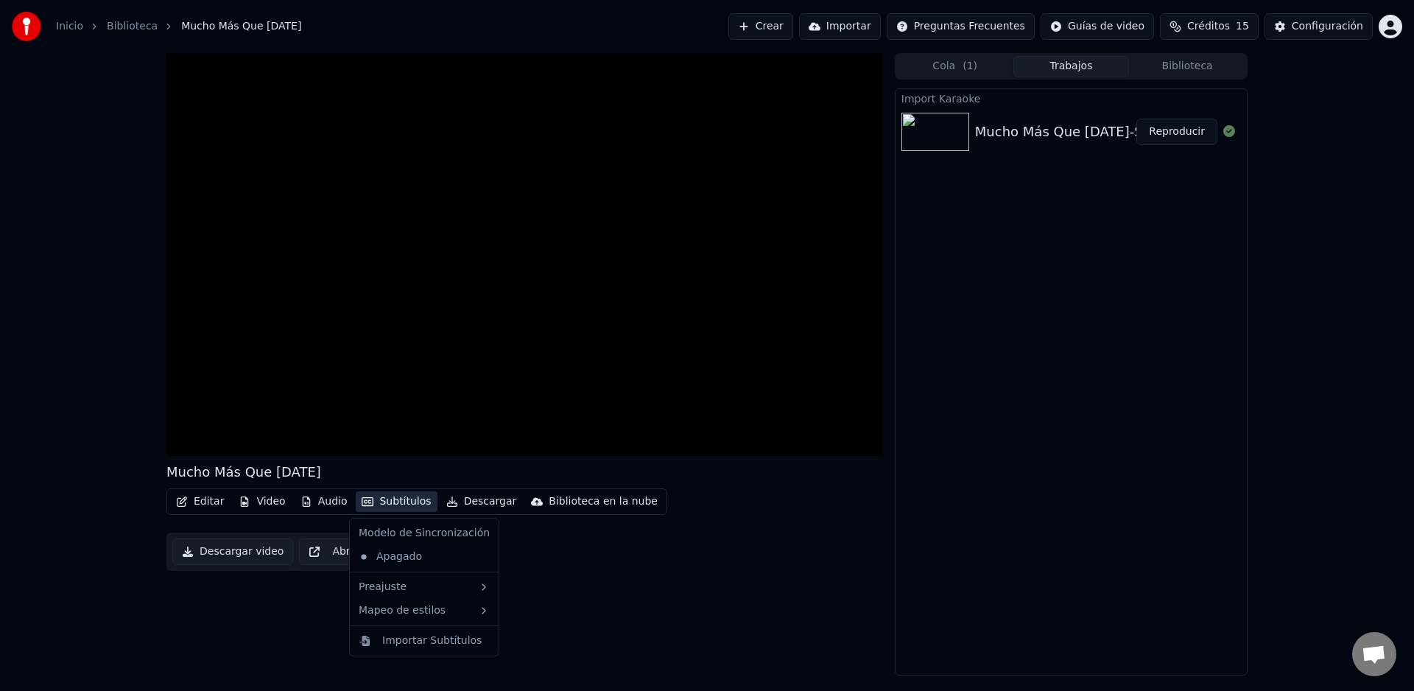
click at [390, 501] on button "Subtítulos" at bounding box center [396, 501] width 81 height 21
click at [409, 560] on div "Apagado" at bounding box center [424, 557] width 143 height 24
click at [398, 505] on button "Subtítulos" at bounding box center [396, 501] width 81 height 21
click at [420, 642] on div "Importar Subtítulos" at bounding box center [431, 640] width 99 height 15
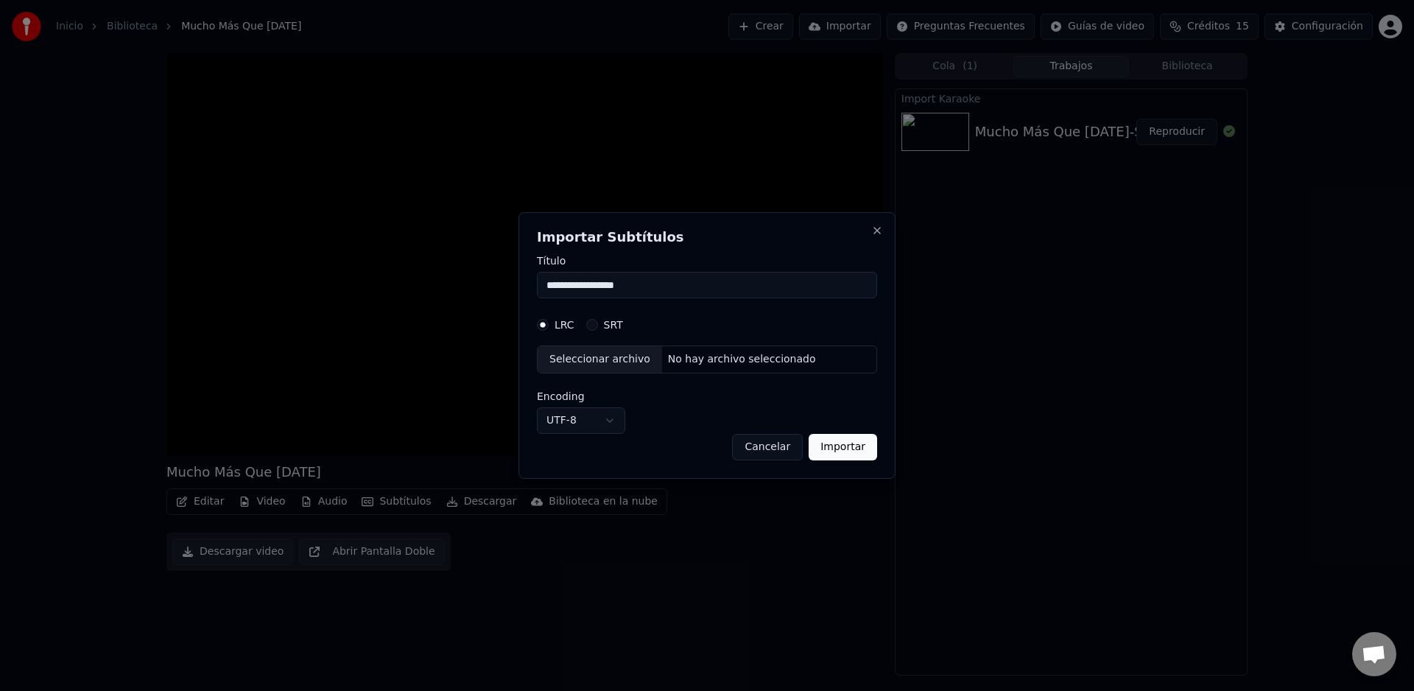
click at [766, 448] on button "Cancelar" at bounding box center [767, 447] width 71 height 27
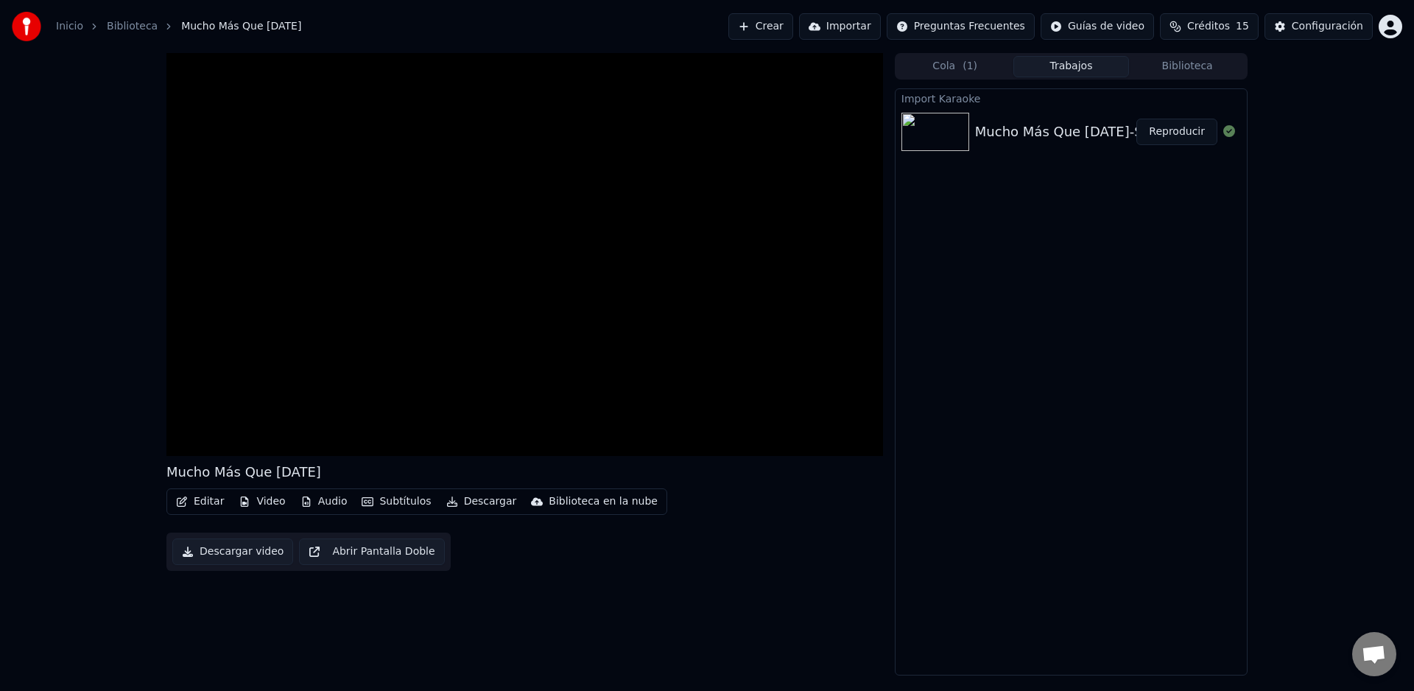
click at [383, 550] on button "Abrir Pantalla Doble" at bounding box center [371, 551] width 145 height 27
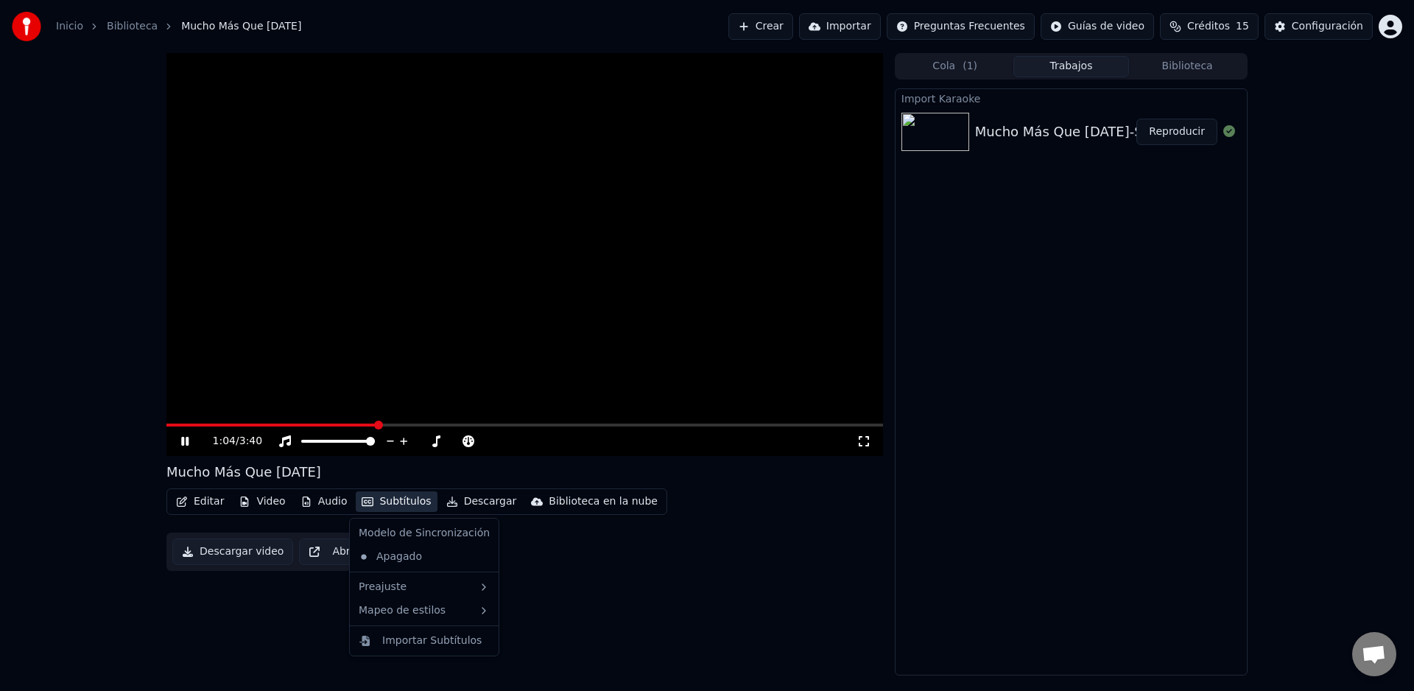
click at [402, 503] on button "Subtítulos" at bounding box center [396, 501] width 81 height 21
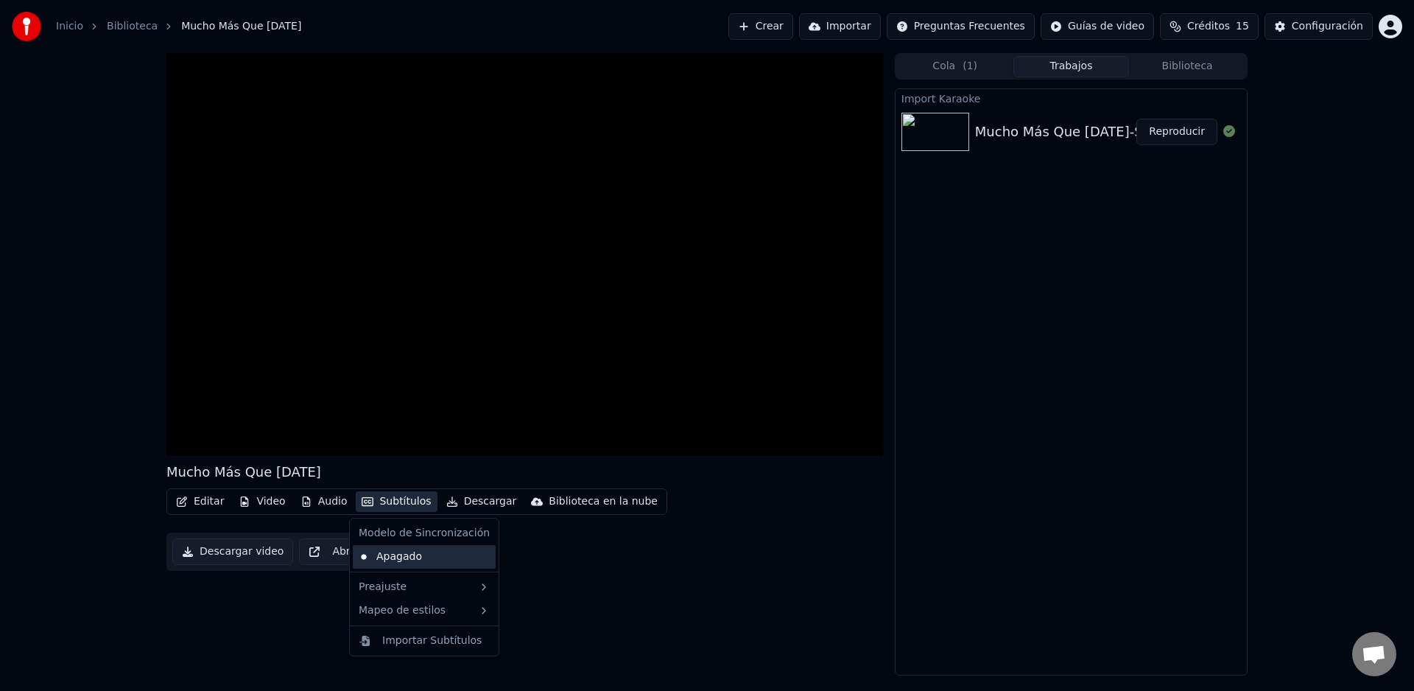
click at [363, 557] on div "Apagado" at bounding box center [424, 557] width 143 height 24
click at [363, 557] on button "Abrir Pantalla Doble" at bounding box center [371, 551] width 145 height 27
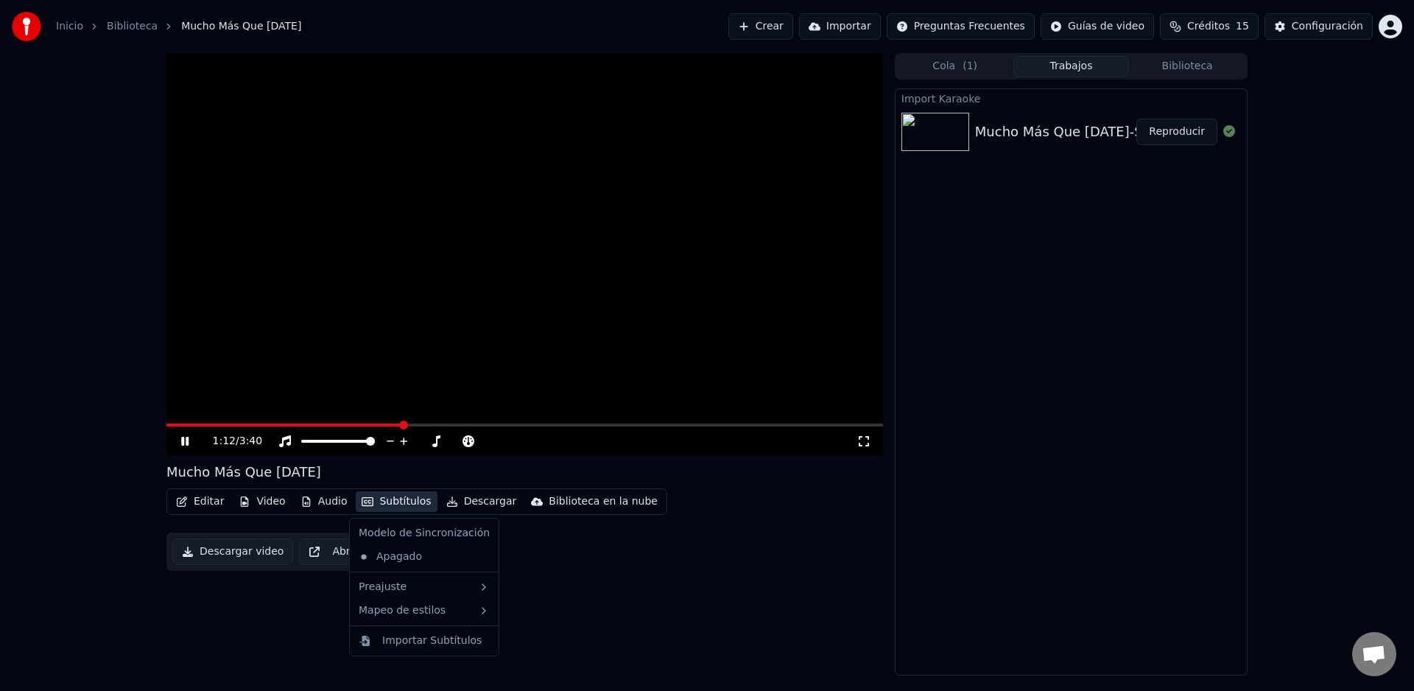
click at [394, 506] on button "Subtítulos" at bounding box center [396, 501] width 81 height 21
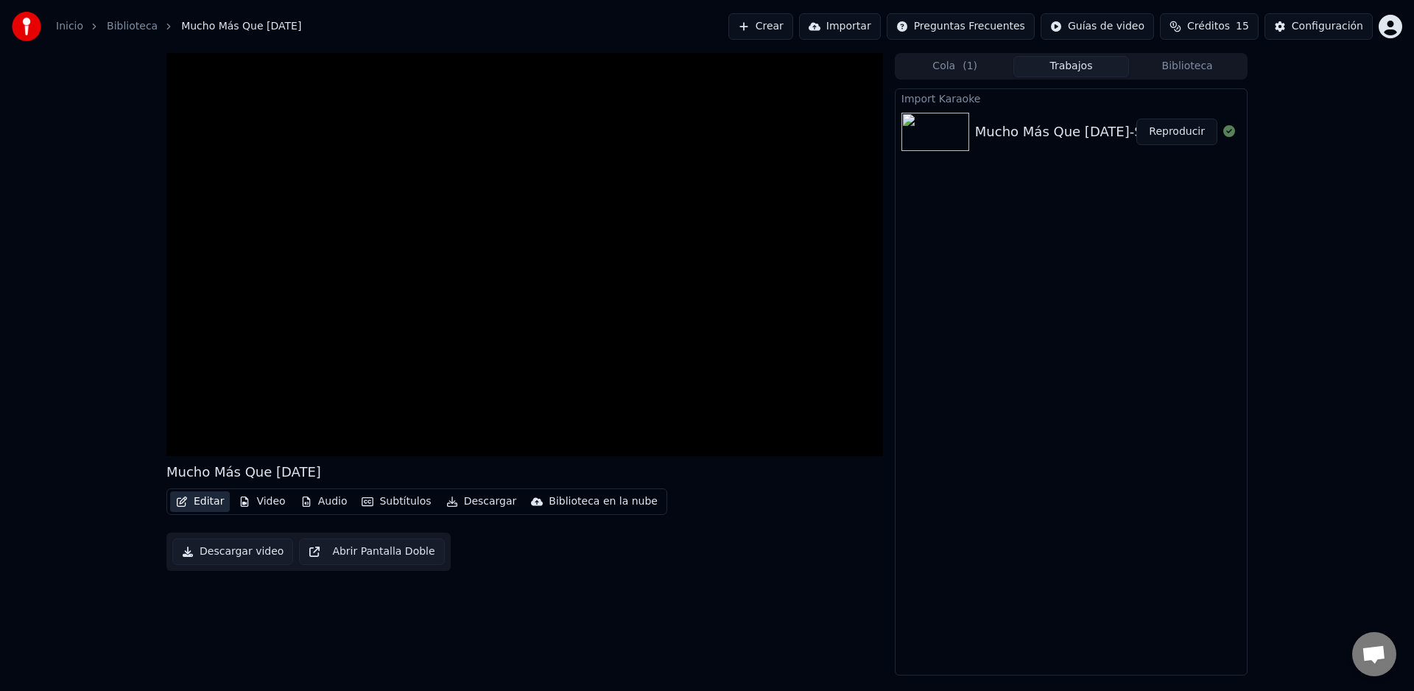
click at [205, 506] on button "Editar" at bounding box center [200, 501] width 60 height 21
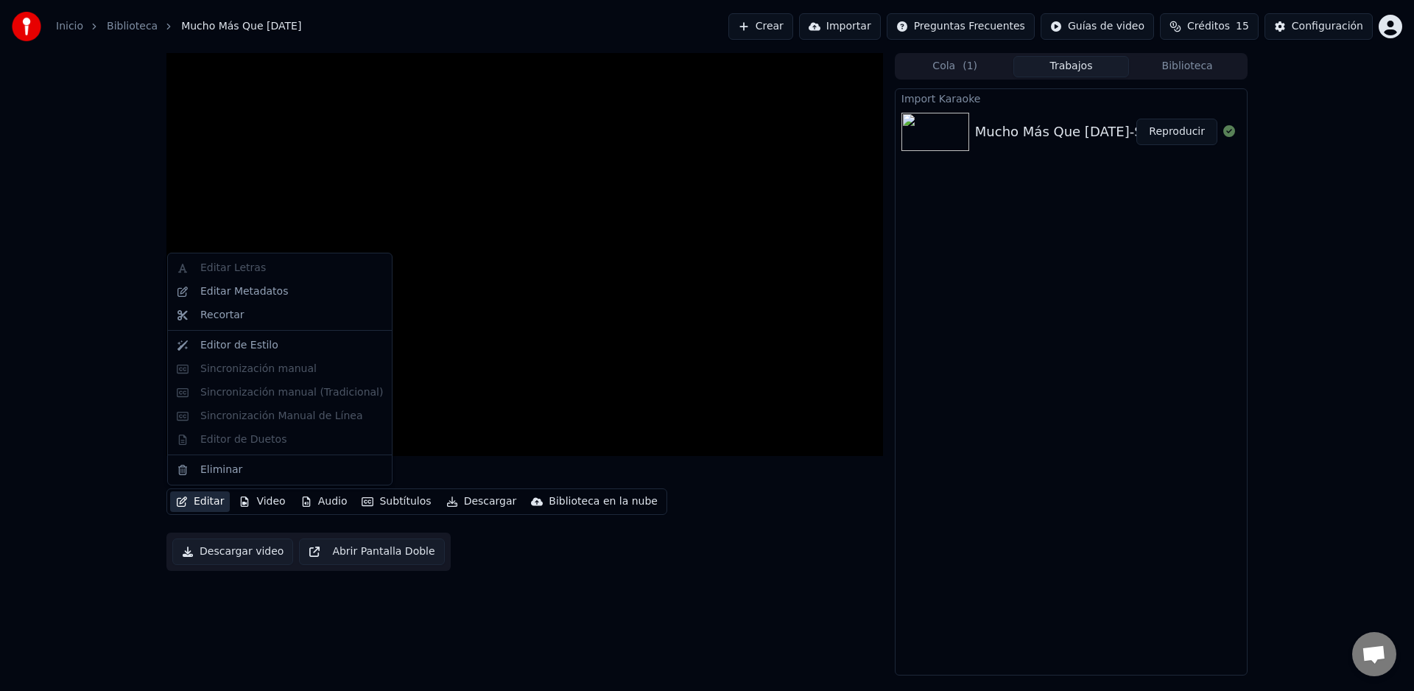
click at [204, 506] on button "Editar" at bounding box center [200, 501] width 60 height 21
click at [247, 298] on div "Editar Metadatos" at bounding box center [244, 291] width 88 height 15
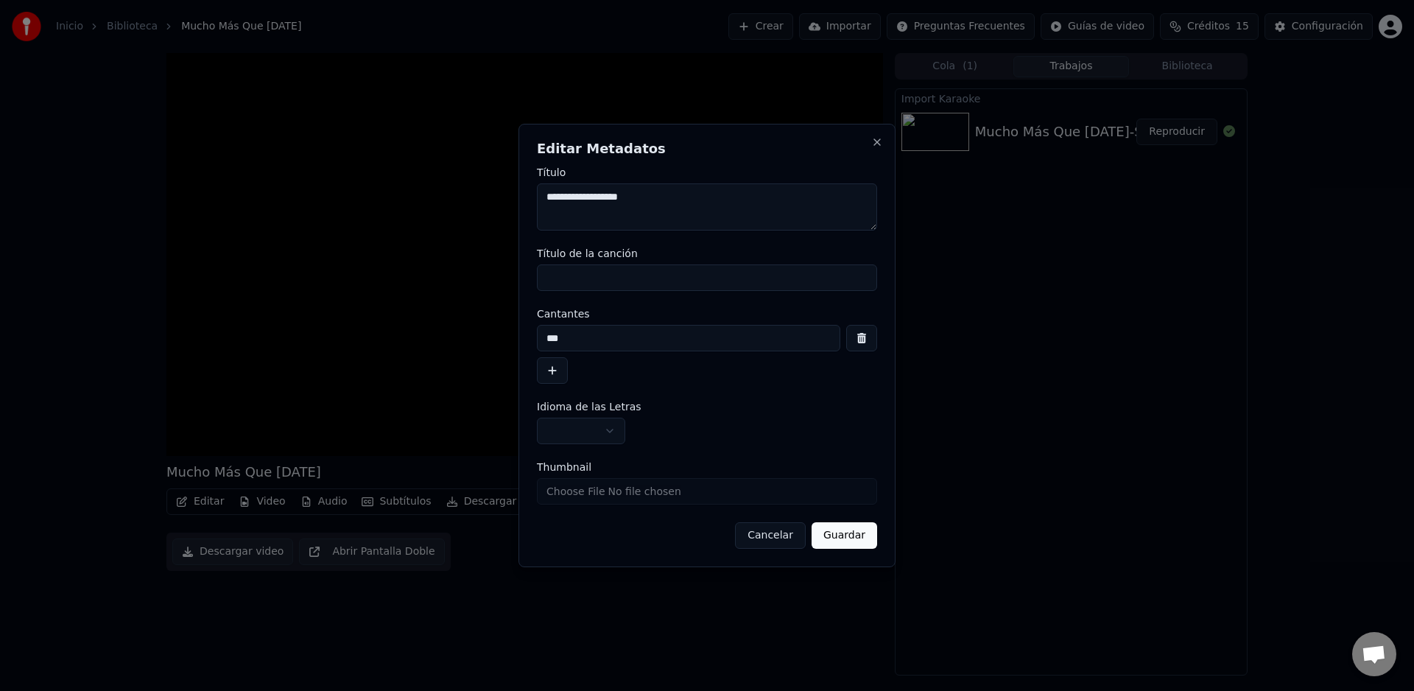
drag, startPoint x: 581, startPoint y: 338, endPoint x: 539, endPoint y: 333, distance: 42.3
click at [539, 333] on input "***" at bounding box center [688, 338] width 303 height 27
drag, startPoint x: 674, startPoint y: 205, endPoint x: 525, endPoint y: 197, distance: 148.9
click at [525, 197] on div "**********" at bounding box center [706, 345] width 377 height 443
click at [573, 277] on input "Título de la canción" at bounding box center [707, 277] width 340 height 27
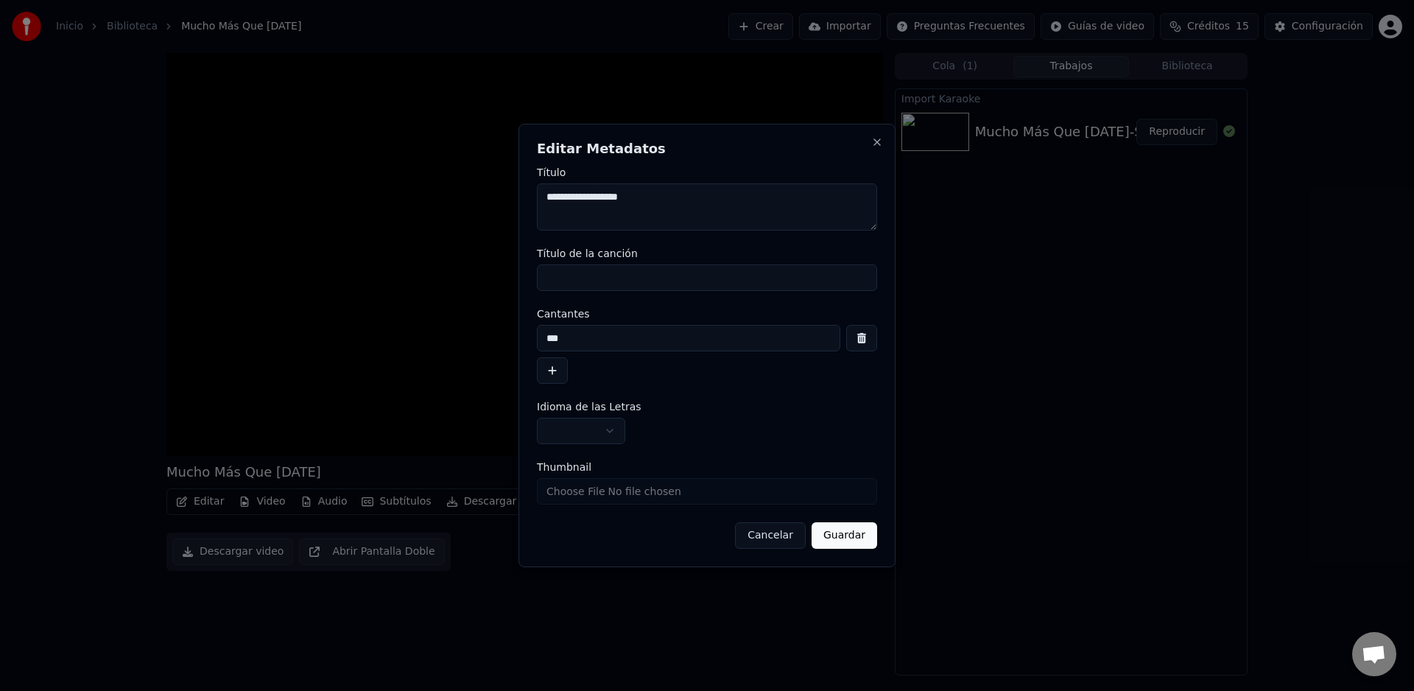
paste input "**********"
type input "**********"
drag, startPoint x: 605, startPoint y: 334, endPoint x: 522, endPoint y: 331, distance: 82.5
click at [522, 331] on div "**********" at bounding box center [706, 345] width 377 height 443
type input "**********"
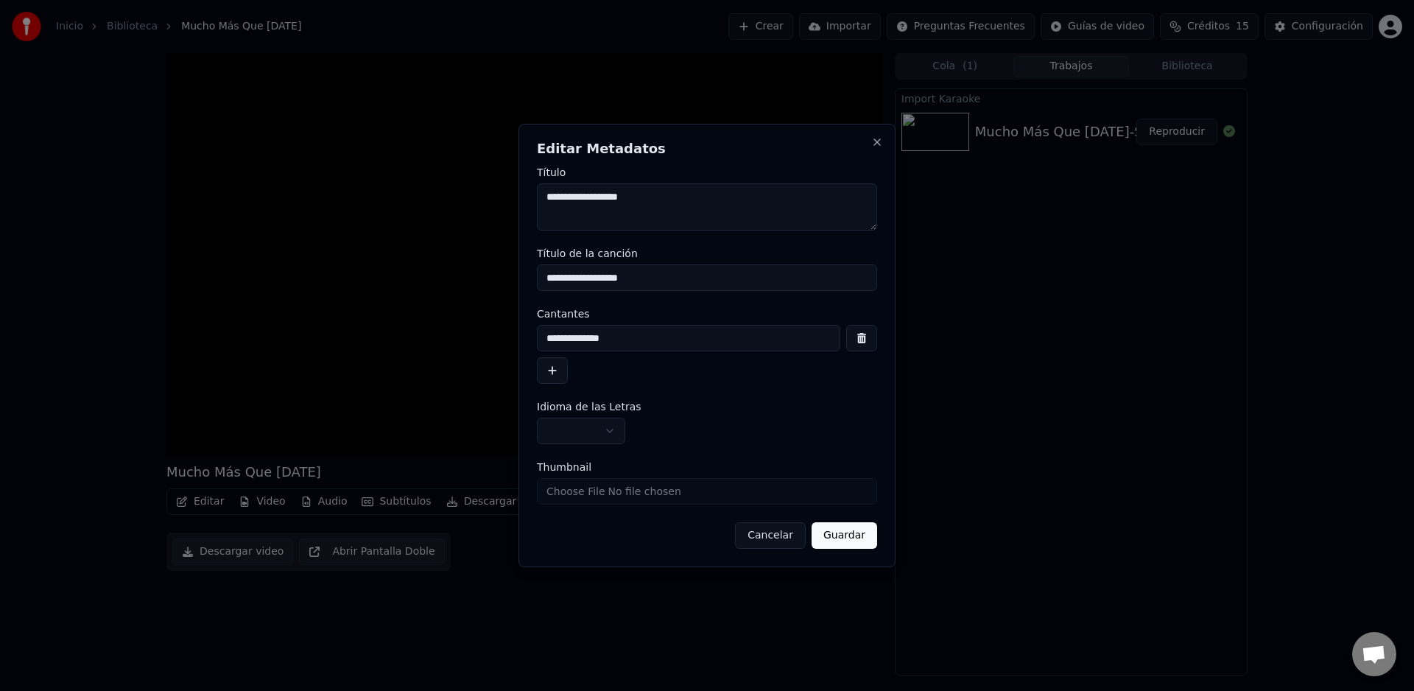
click at [617, 431] on button "button" at bounding box center [581, 431] width 88 height 27
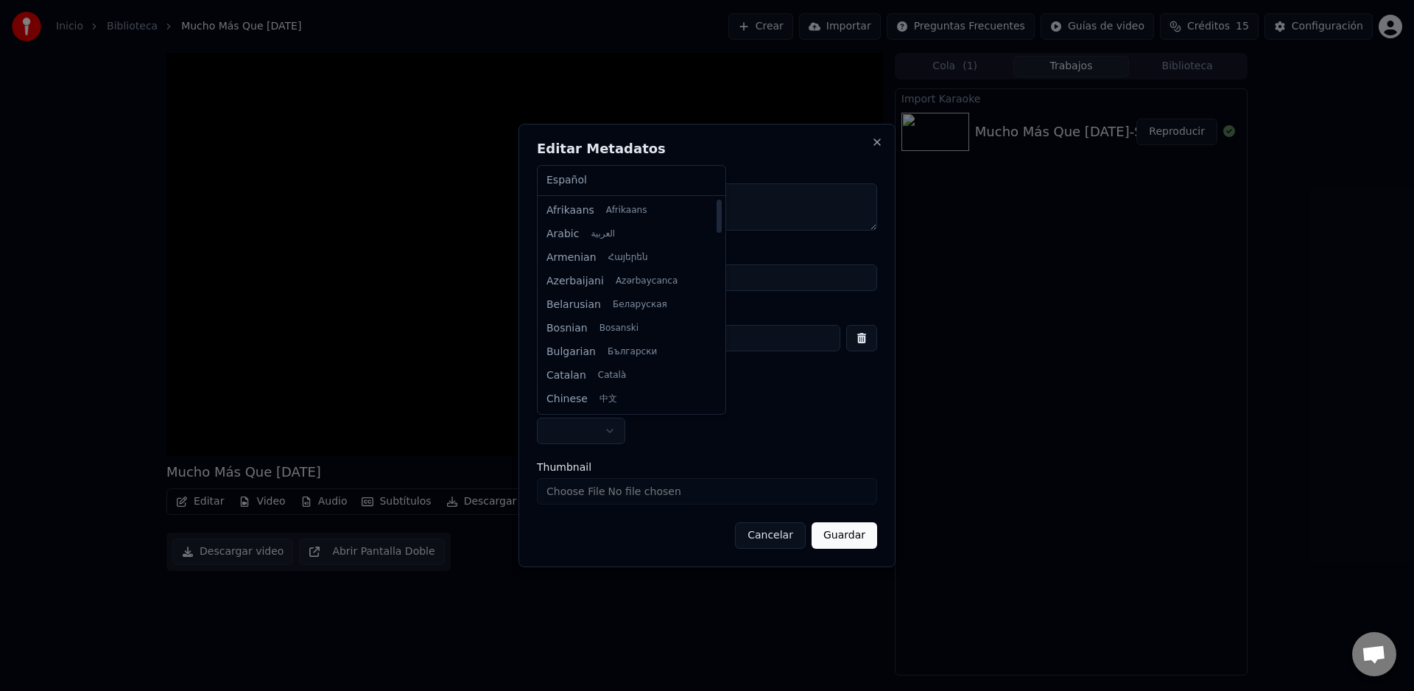
select select "**"
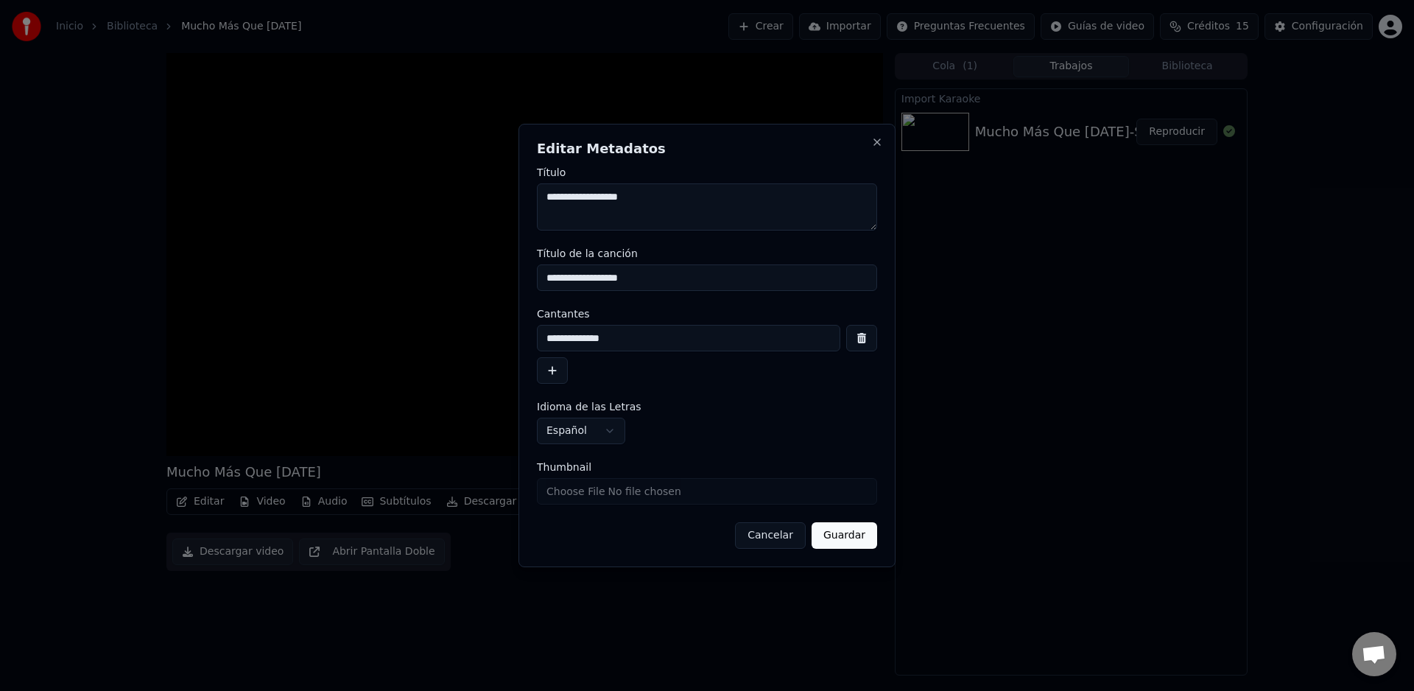
click at [836, 540] on button "Guardar" at bounding box center [844, 535] width 66 height 27
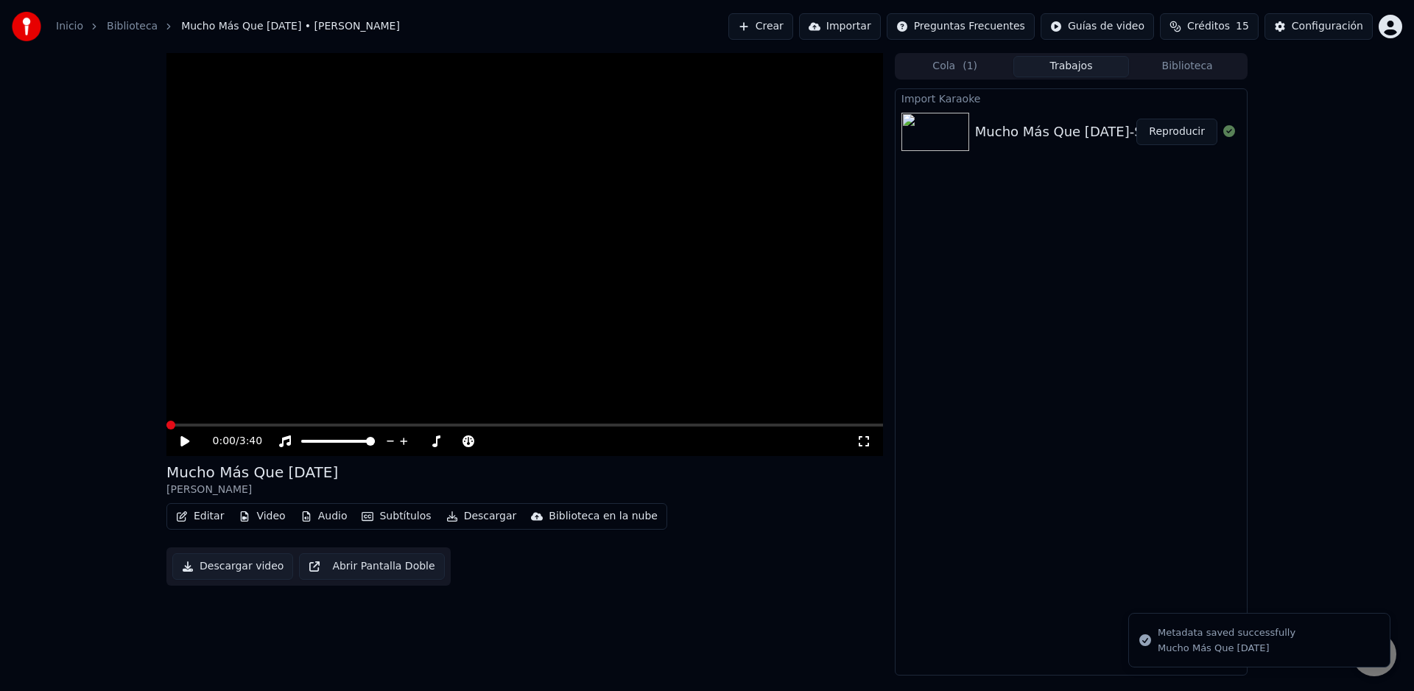
click at [395, 515] on button "Subtítulos" at bounding box center [396, 516] width 81 height 21
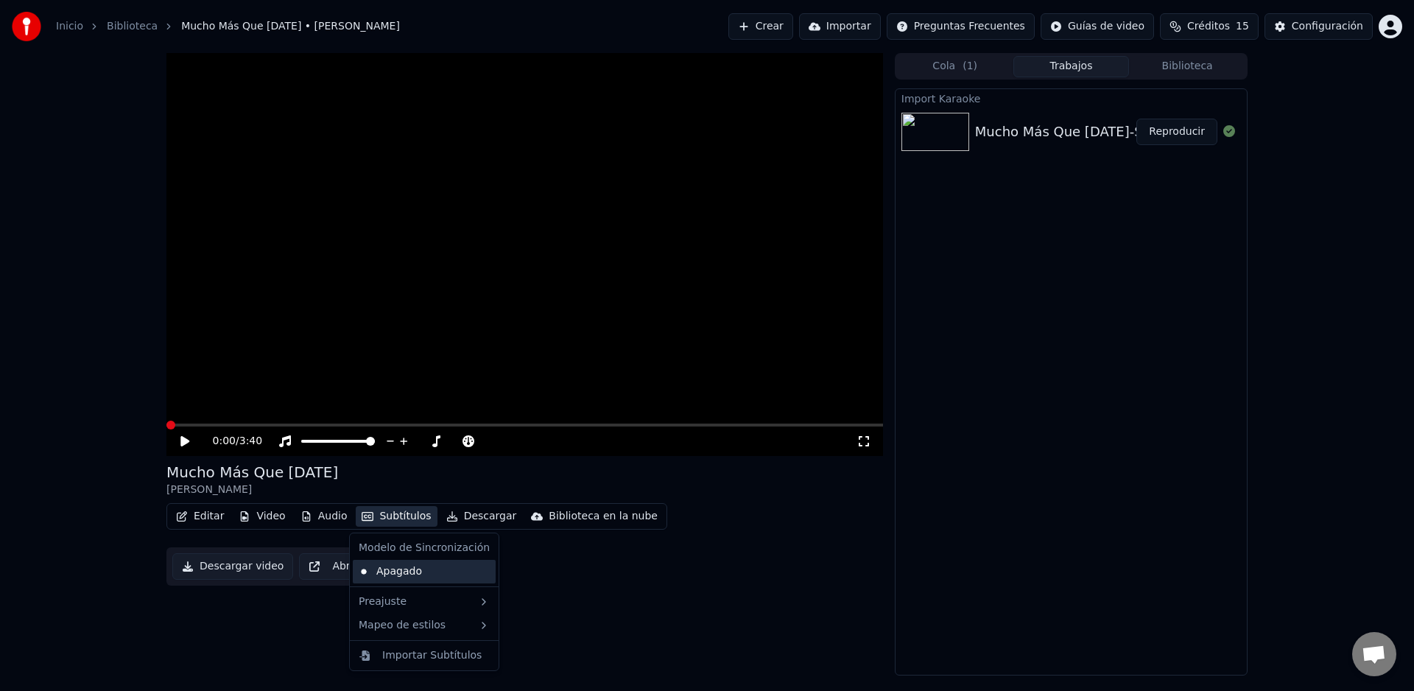
click at [395, 574] on div "Apagado" at bounding box center [424, 572] width 143 height 24
click at [392, 518] on button "Subtítulos" at bounding box center [396, 516] width 81 height 21
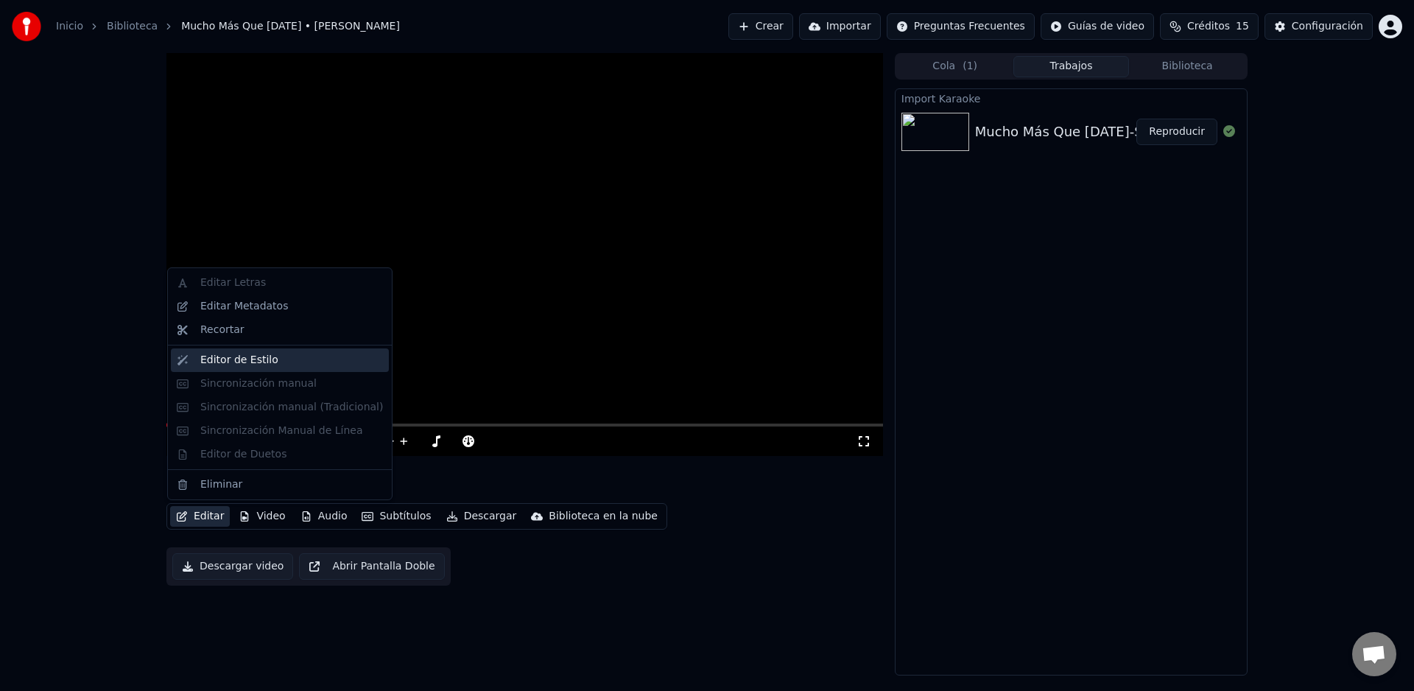
click at [229, 363] on div "Editor de Estilo" at bounding box center [239, 360] width 78 height 15
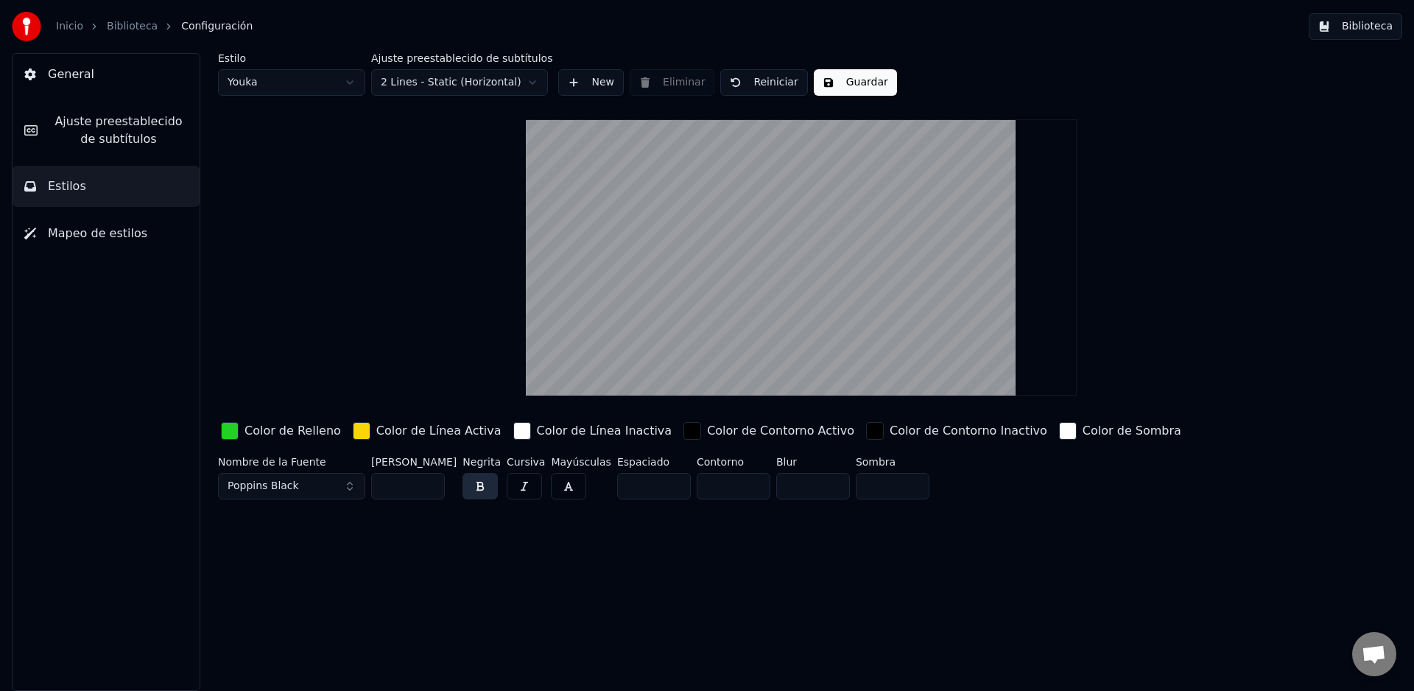
click at [116, 27] on link "Biblioteca" at bounding box center [132, 26] width 51 height 15
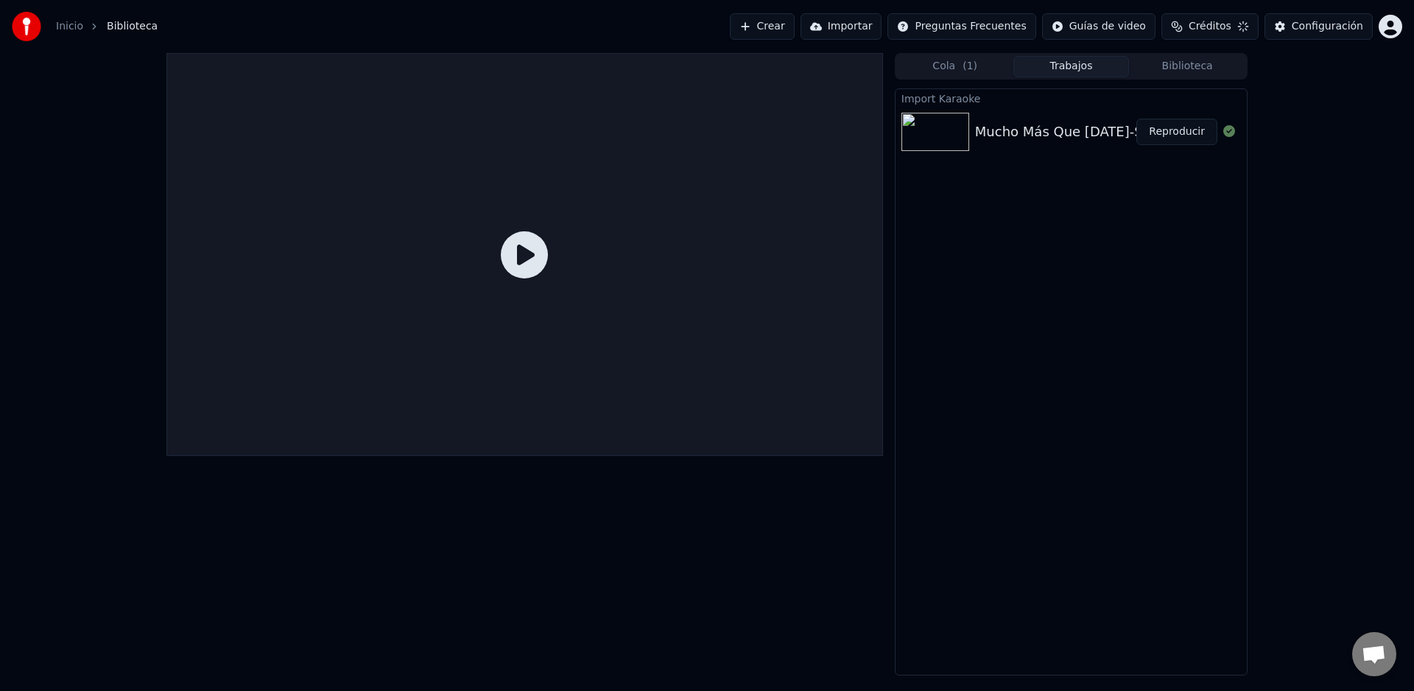
click at [1070, 135] on div "Mucho Más Que Ayer-SIN" at bounding box center [1066, 131] width 182 height 21
click at [1043, 134] on div "Mucho Más Que Ayer-SIN" at bounding box center [1066, 131] width 182 height 21
click at [1014, 140] on div "Mucho Más Que Ayer-SIN" at bounding box center [1066, 131] width 182 height 21
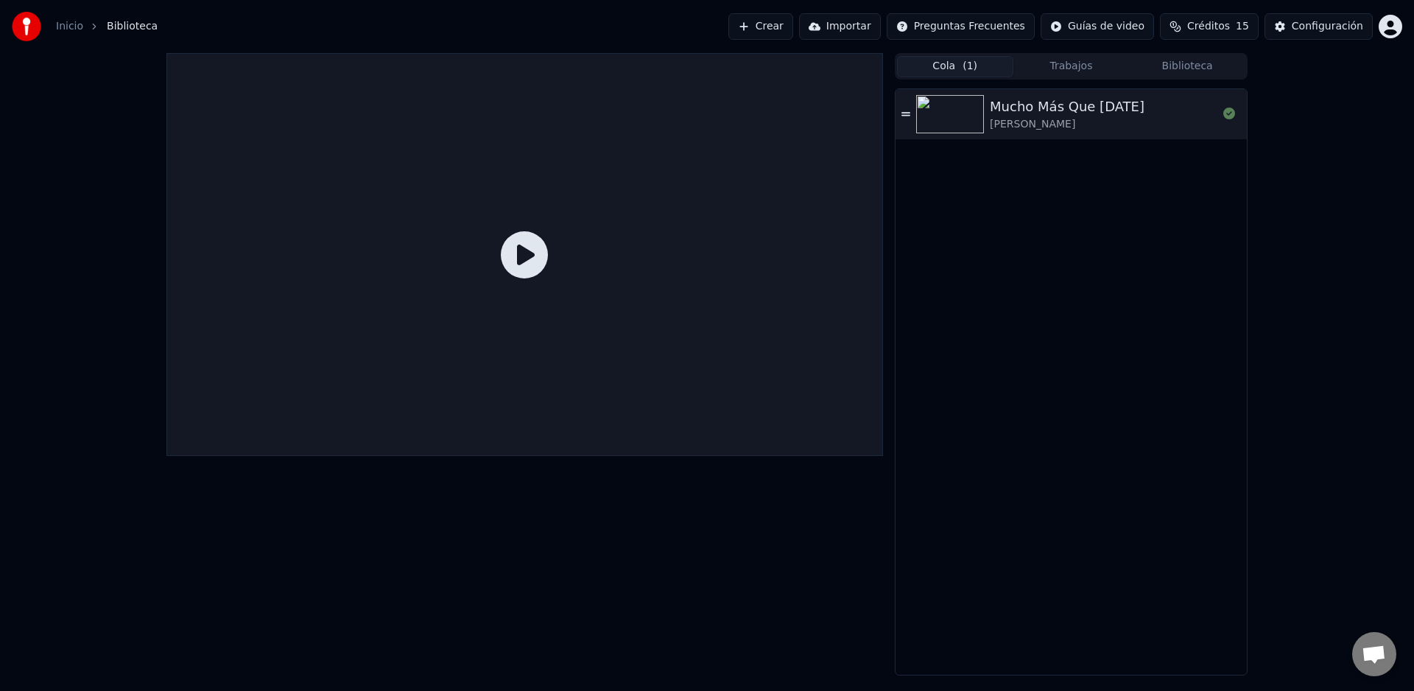
click at [953, 68] on button "Cola ( 1 )" at bounding box center [955, 66] width 116 height 21
click at [1001, 113] on div "Mucho Más Que Ayer" at bounding box center [1067, 106] width 155 height 21
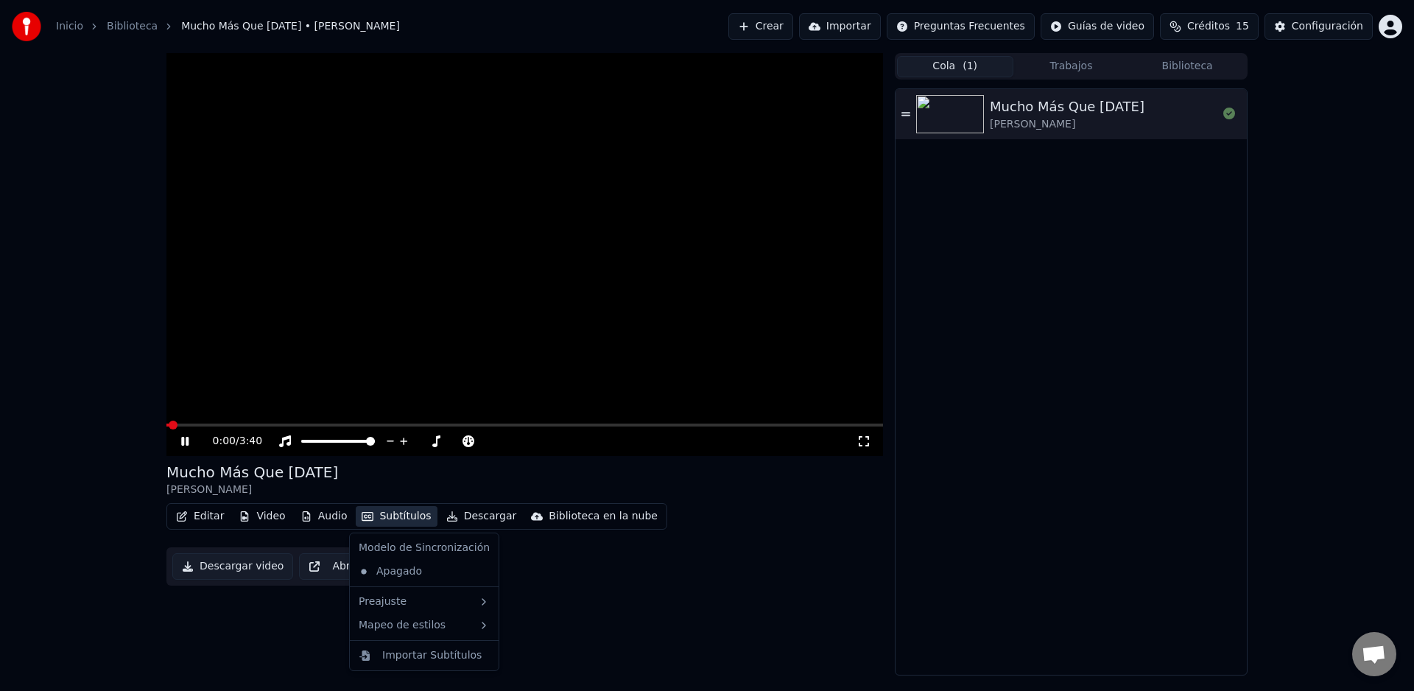
click at [409, 520] on button "Subtítulos" at bounding box center [396, 516] width 81 height 21
click at [407, 571] on div "Apagado" at bounding box center [424, 572] width 143 height 24
click at [392, 523] on button "Subtítulos" at bounding box center [396, 516] width 81 height 21
click at [364, 573] on div "Apagado" at bounding box center [424, 572] width 143 height 24
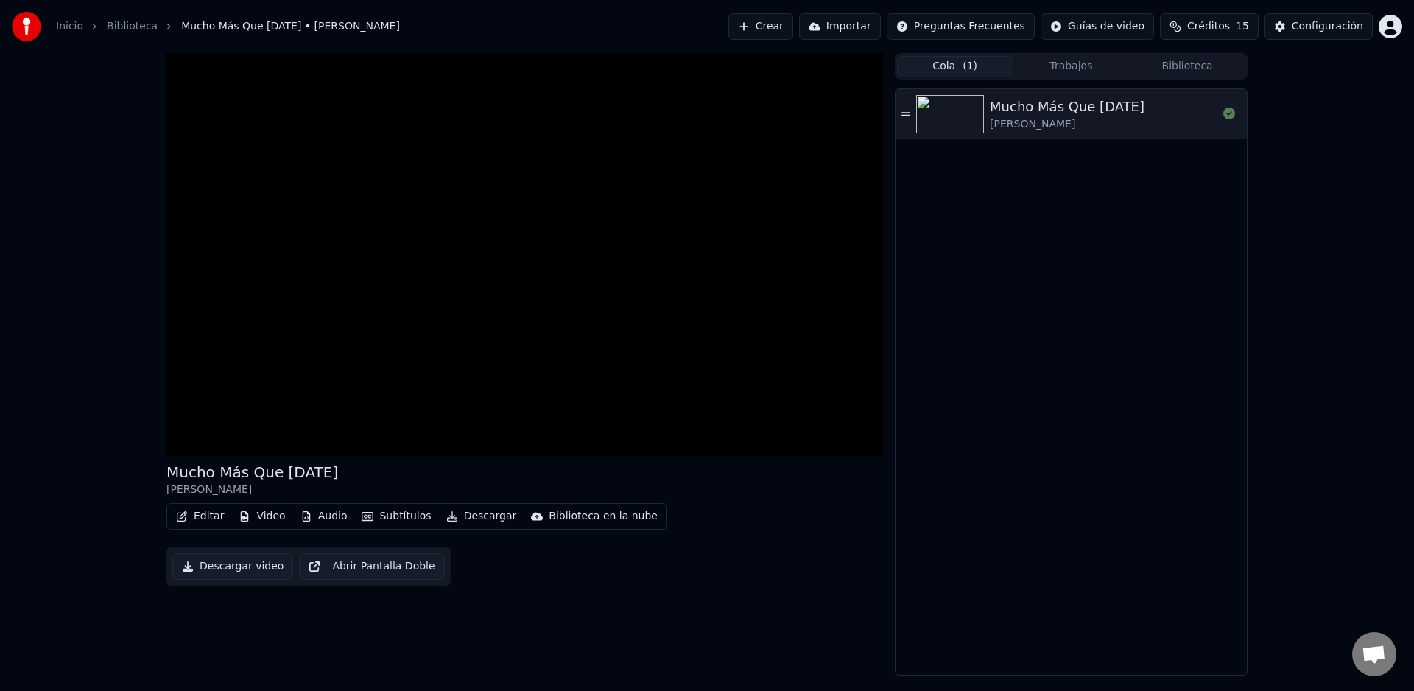
click at [364, 573] on button "Abrir Pantalla Doble" at bounding box center [371, 566] width 145 height 27
click at [387, 522] on button "Subtítulos" at bounding box center [396, 516] width 81 height 21
click at [317, 605] on div "0:07 / 3:40 Mucho Más Que Ayer Manuel Medrano Editar Video Audio Subtítulos De…" at bounding box center [524, 364] width 716 height 622
click at [393, 516] on button "Subtítulos" at bounding box center [396, 516] width 81 height 21
click at [378, 573] on div "Apagado" at bounding box center [424, 572] width 143 height 24
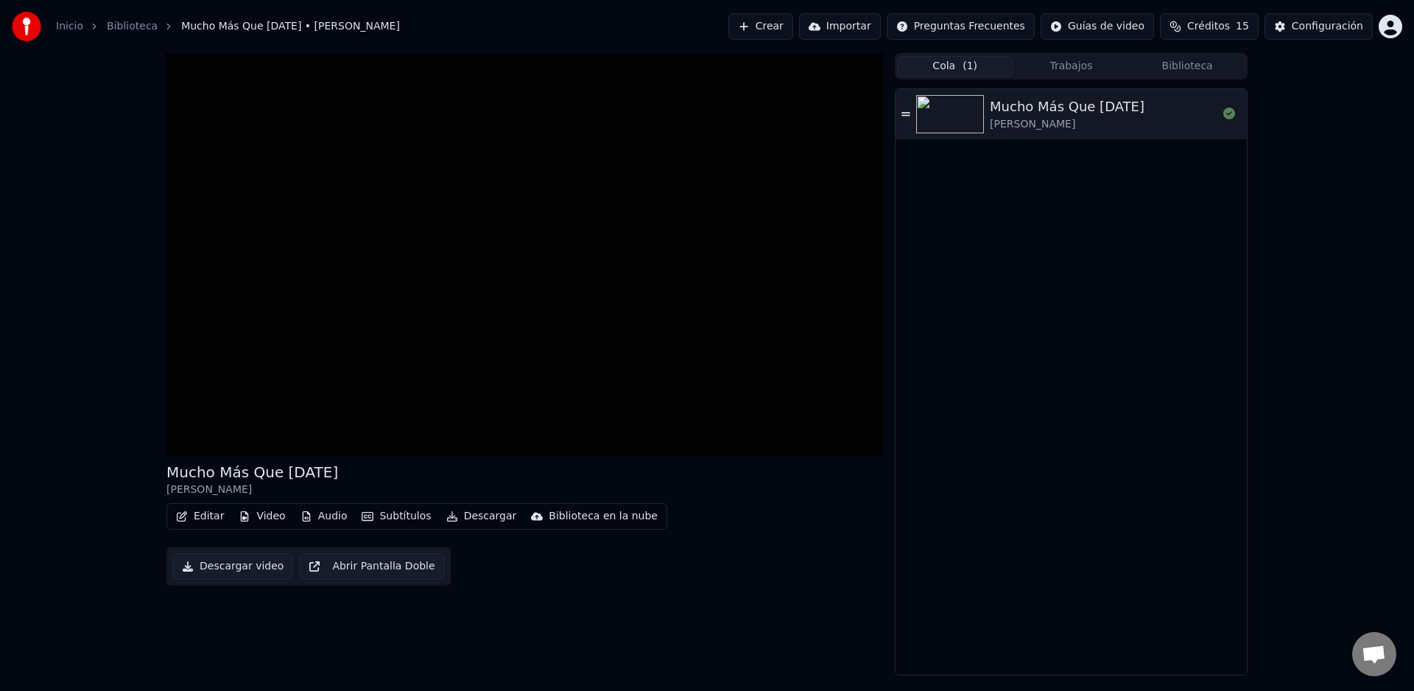
click at [208, 515] on button "Editar" at bounding box center [200, 516] width 60 height 21
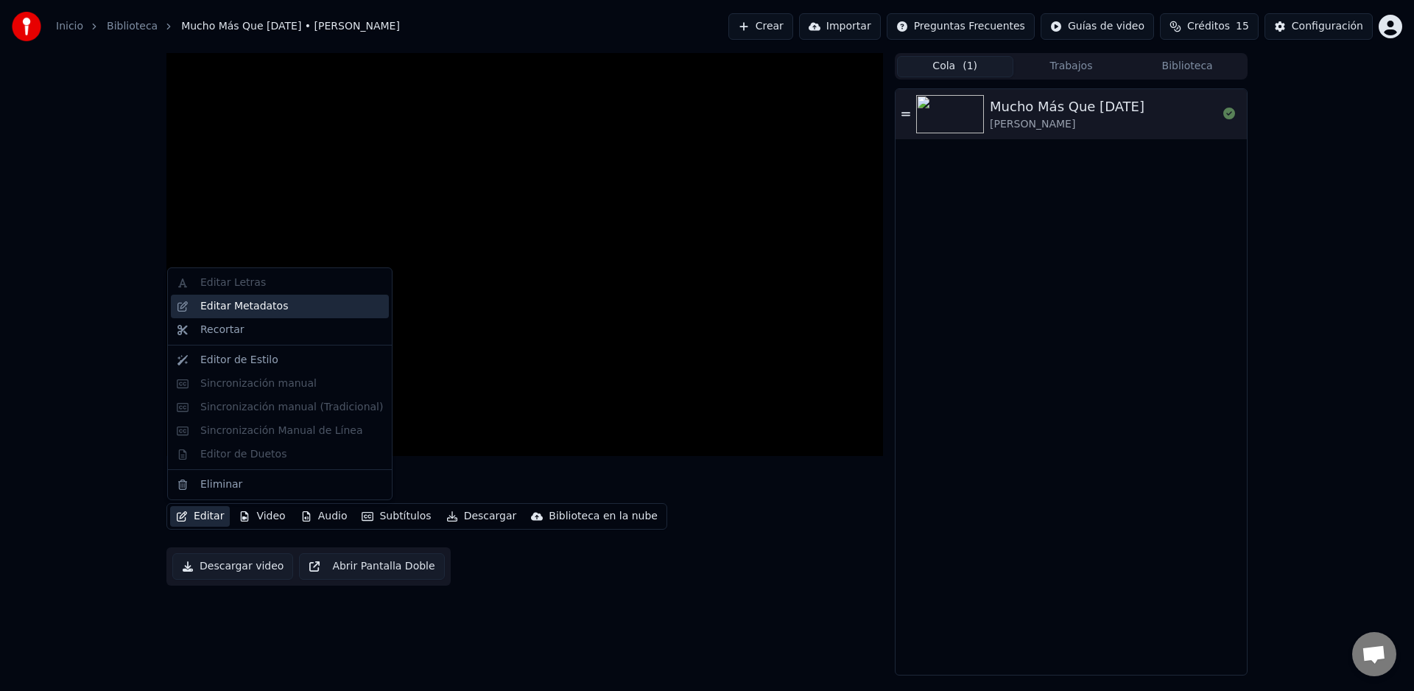
click at [250, 309] on div "Editar Metadatos" at bounding box center [244, 306] width 88 height 15
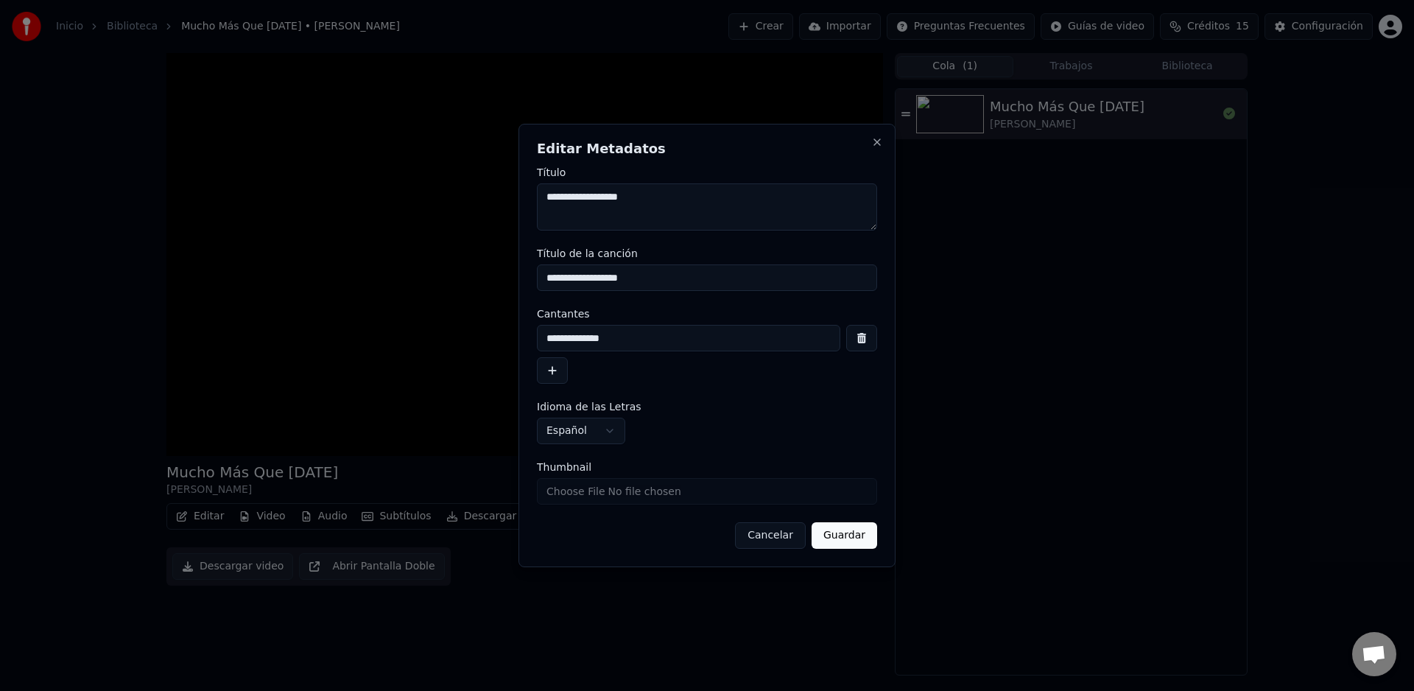
click at [555, 371] on button "button" at bounding box center [552, 370] width 31 height 27
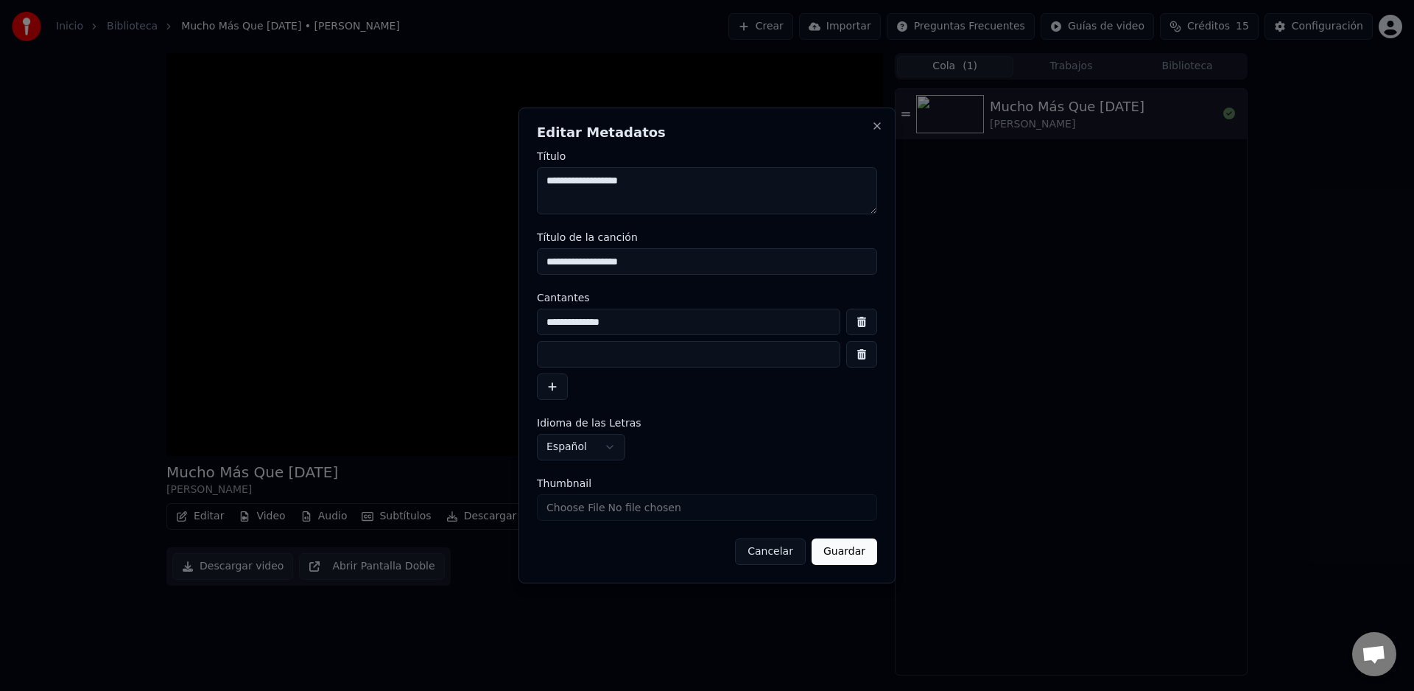
click at [866, 356] on button "button" at bounding box center [861, 354] width 31 height 27
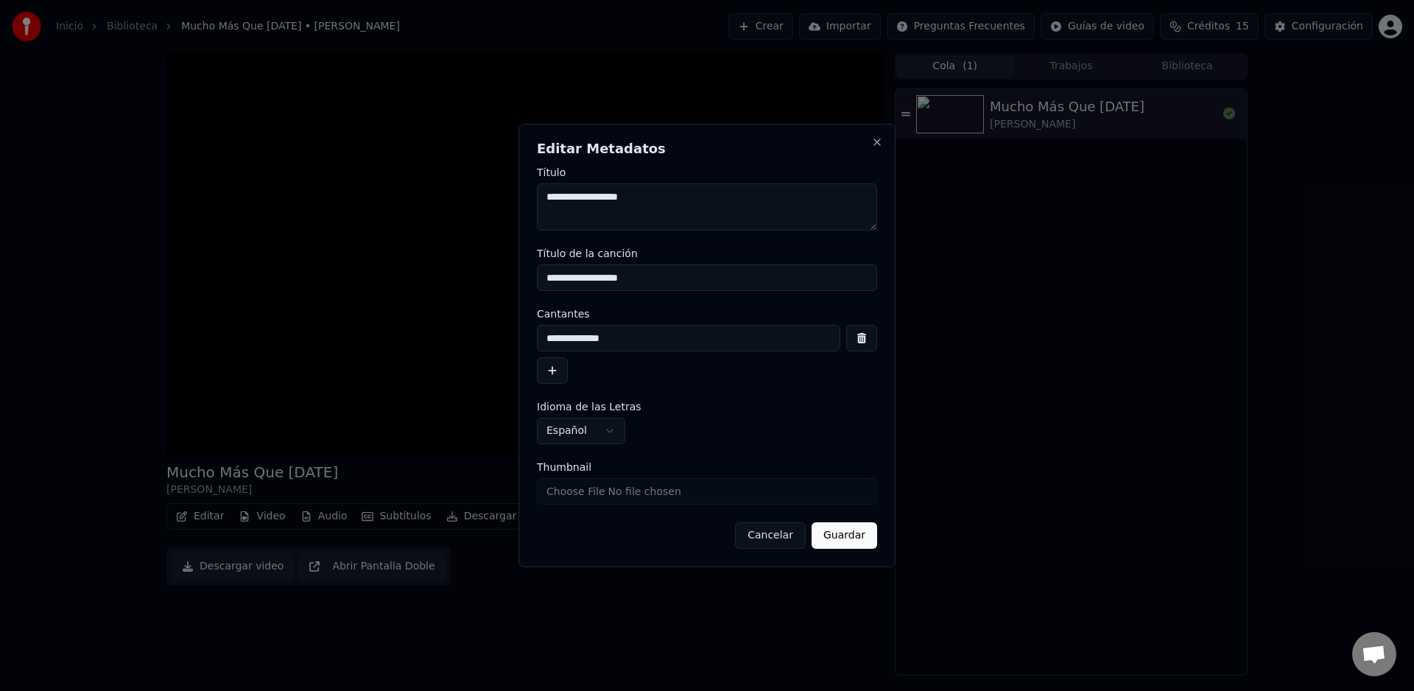
click at [777, 535] on button "Cancelar" at bounding box center [770, 535] width 71 height 27
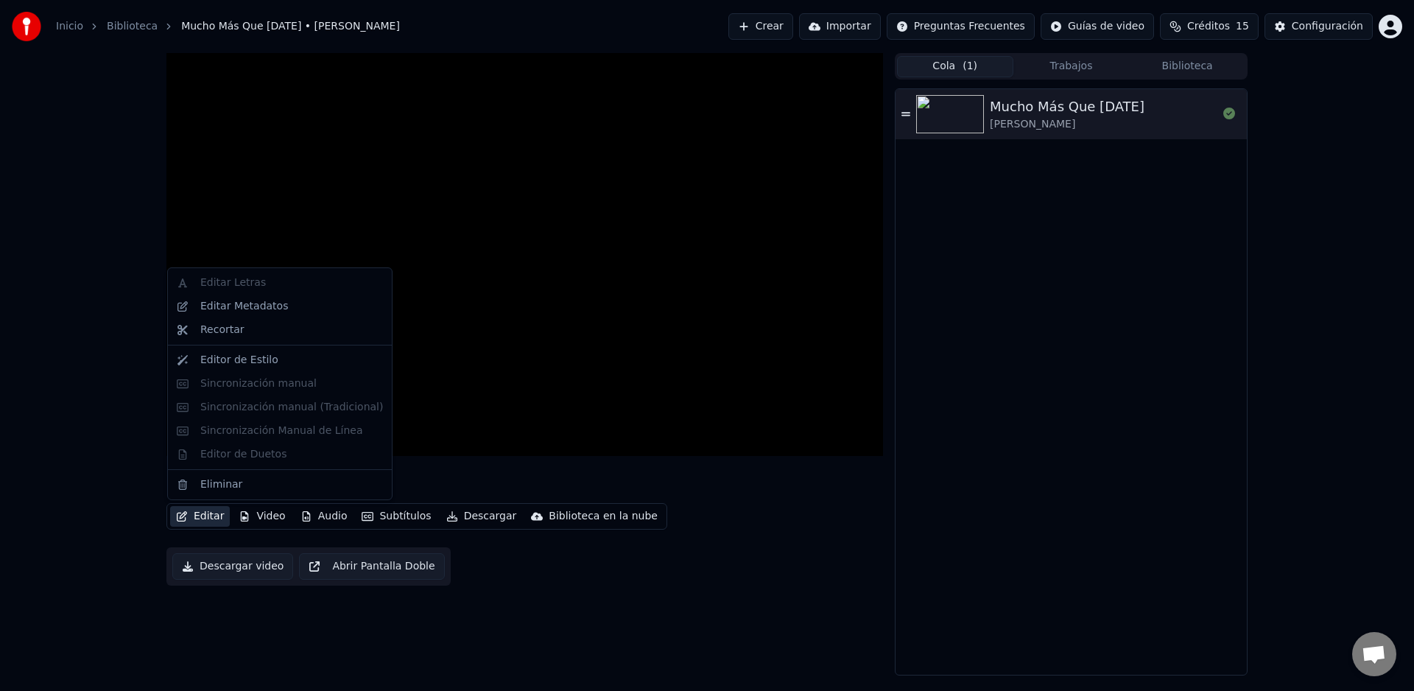
click at [215, 519] on button "Editar" at bounding box center [200, 516] width 60 height 21
click at [241, 362] on div "Editor de Estilo" at bounding box center [239, 360] width 78 height 15
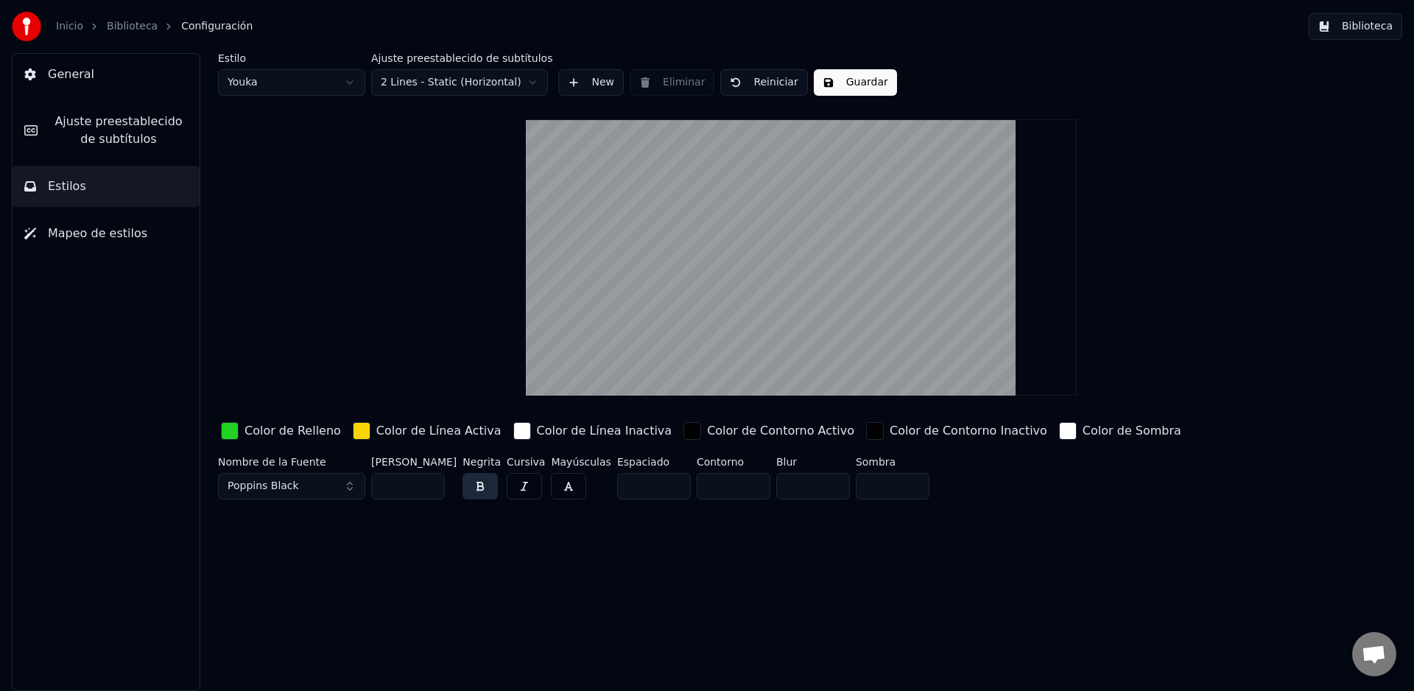
click at [84, 126] on span "Ajuste preestablecido de subtítulos" at bounding box center [118, 130] width 138 height 35
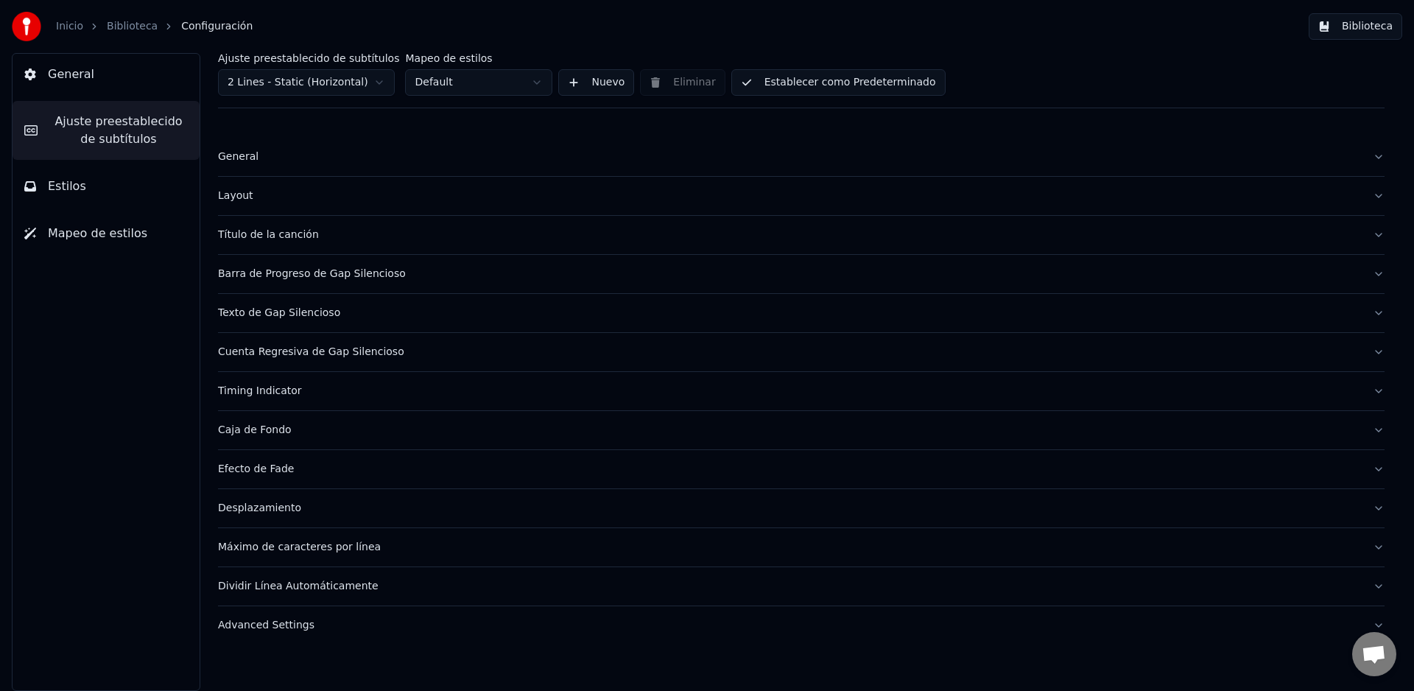
click at [70, 85] on button "General" at bounding box center [106, 74] width 187 height 41
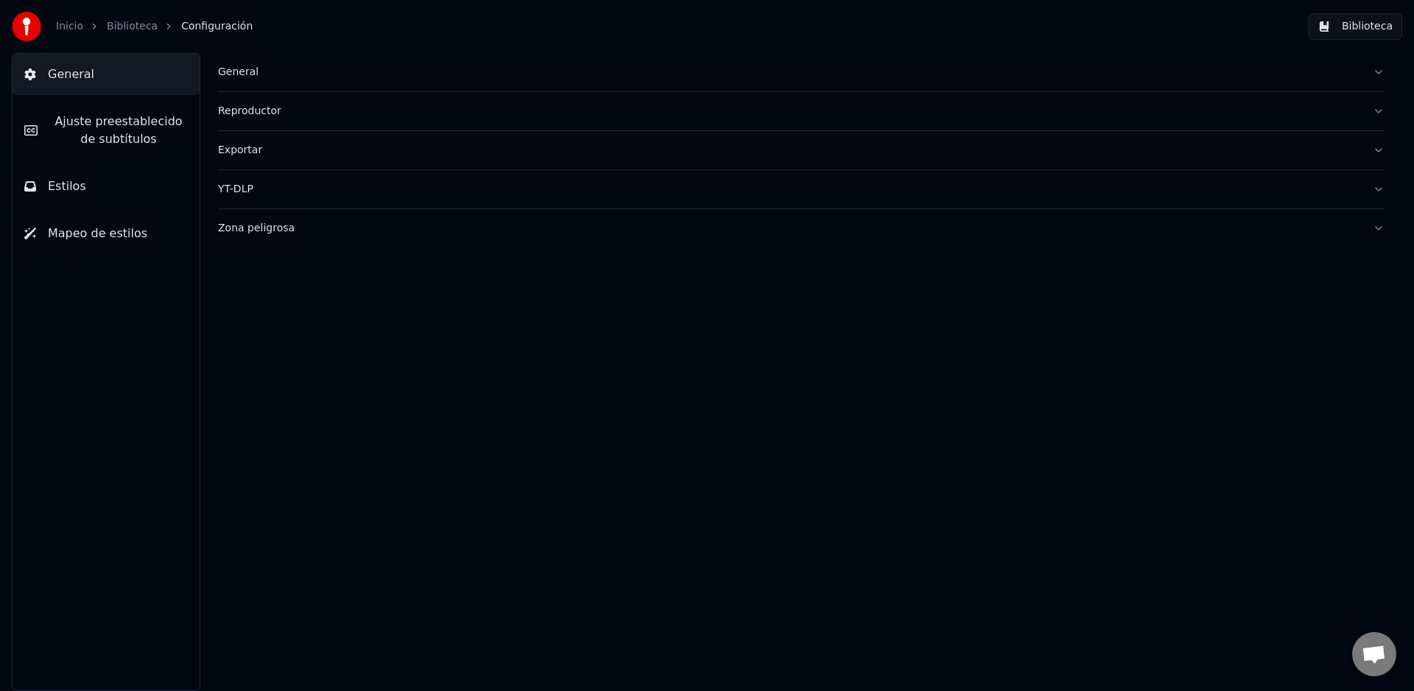
click at [88, 236] on span "Mapeo de estilos" at bounding box center [97, 234] width 99 height 18
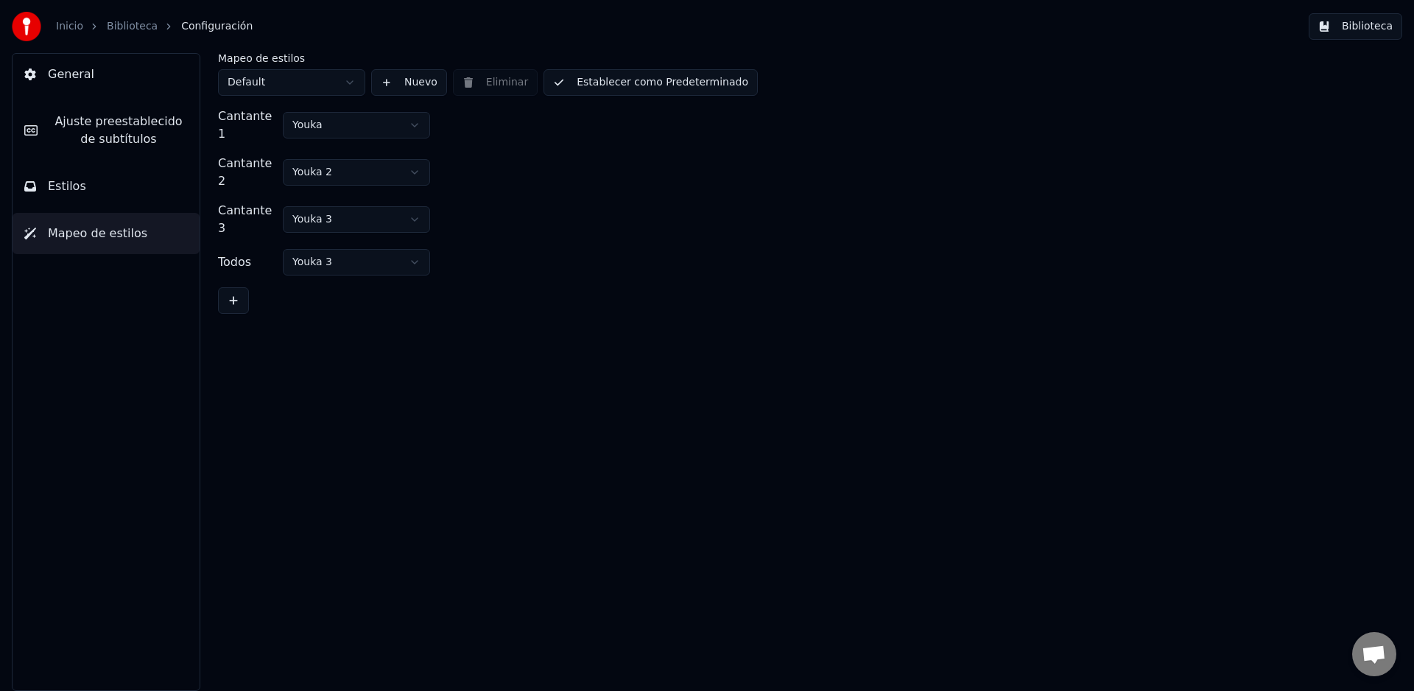
click at [85, 191] on button "Estilos" at bounding box center [106, 186] width 187 height 41
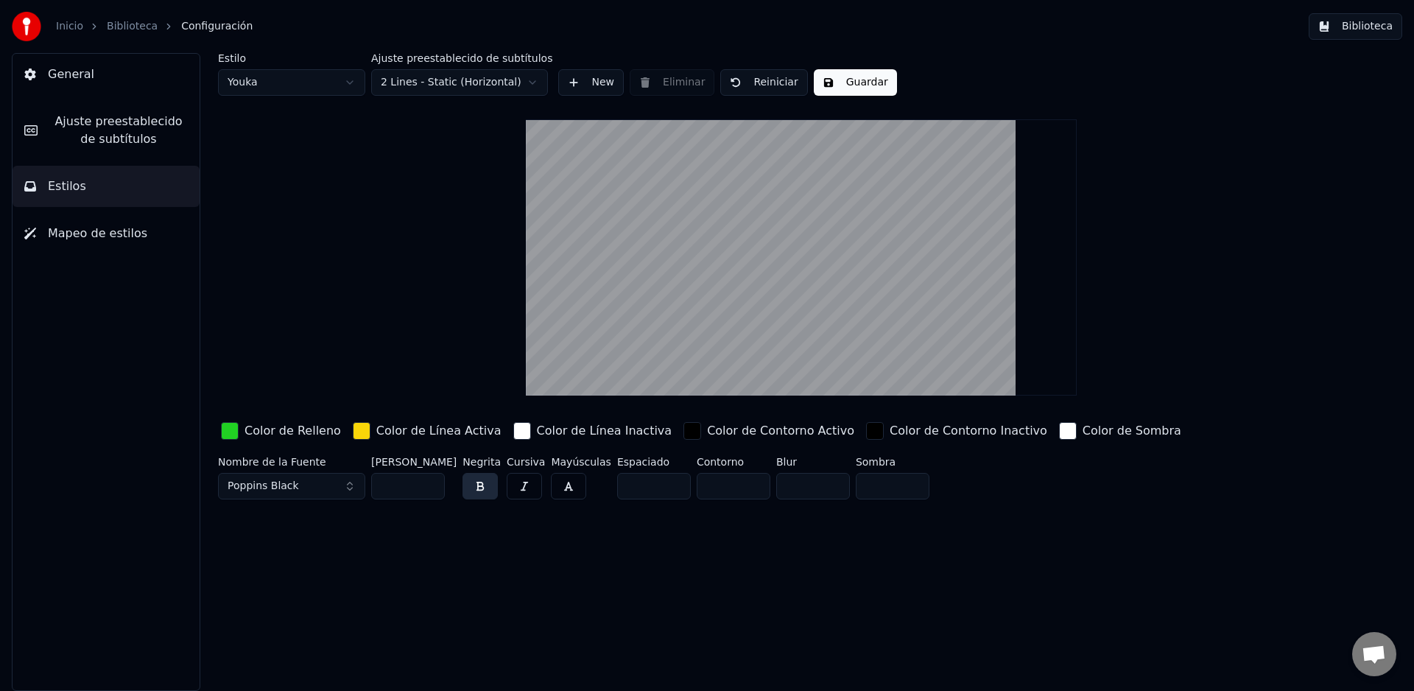
click at [1369, 29] on button "Biblioteca" at bounding box center [1355, 26] width 94 height 27
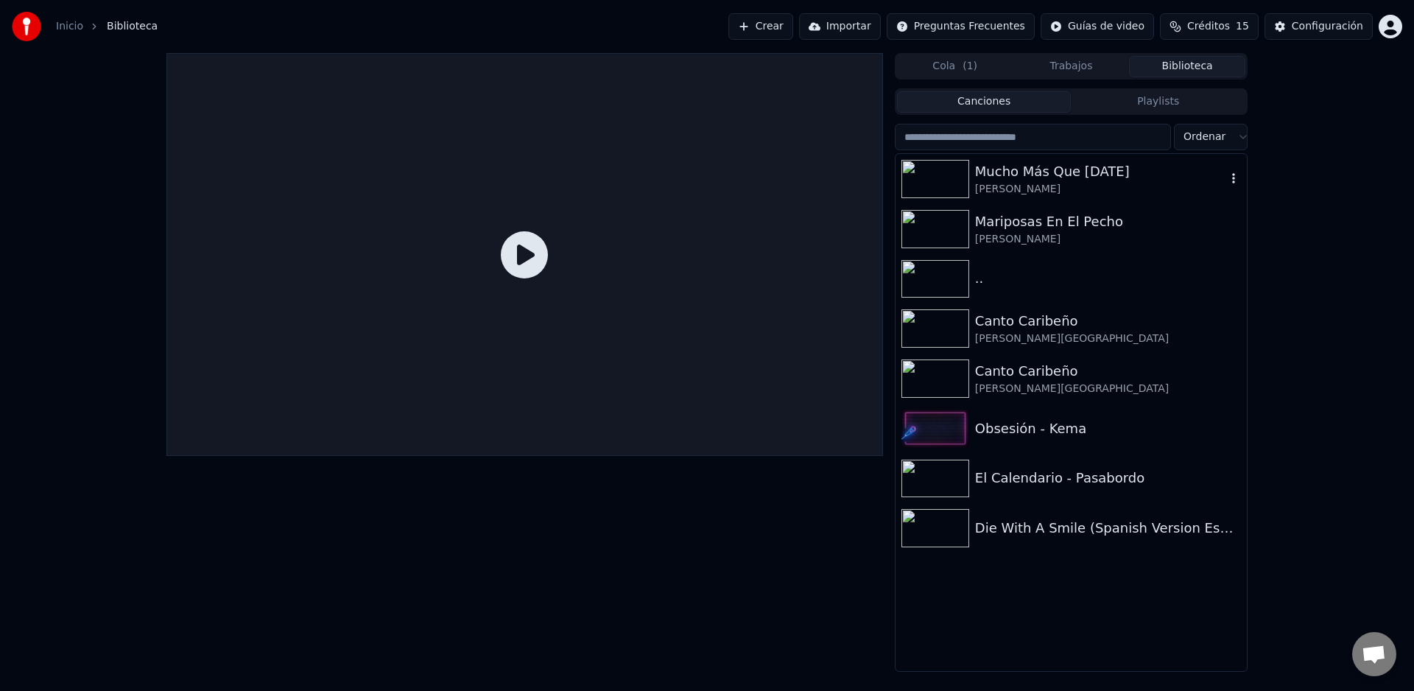
click at [1041, 169] on div "Mucho Más Que Ayer" at bounding box center [1100, 171] width 251 height 21
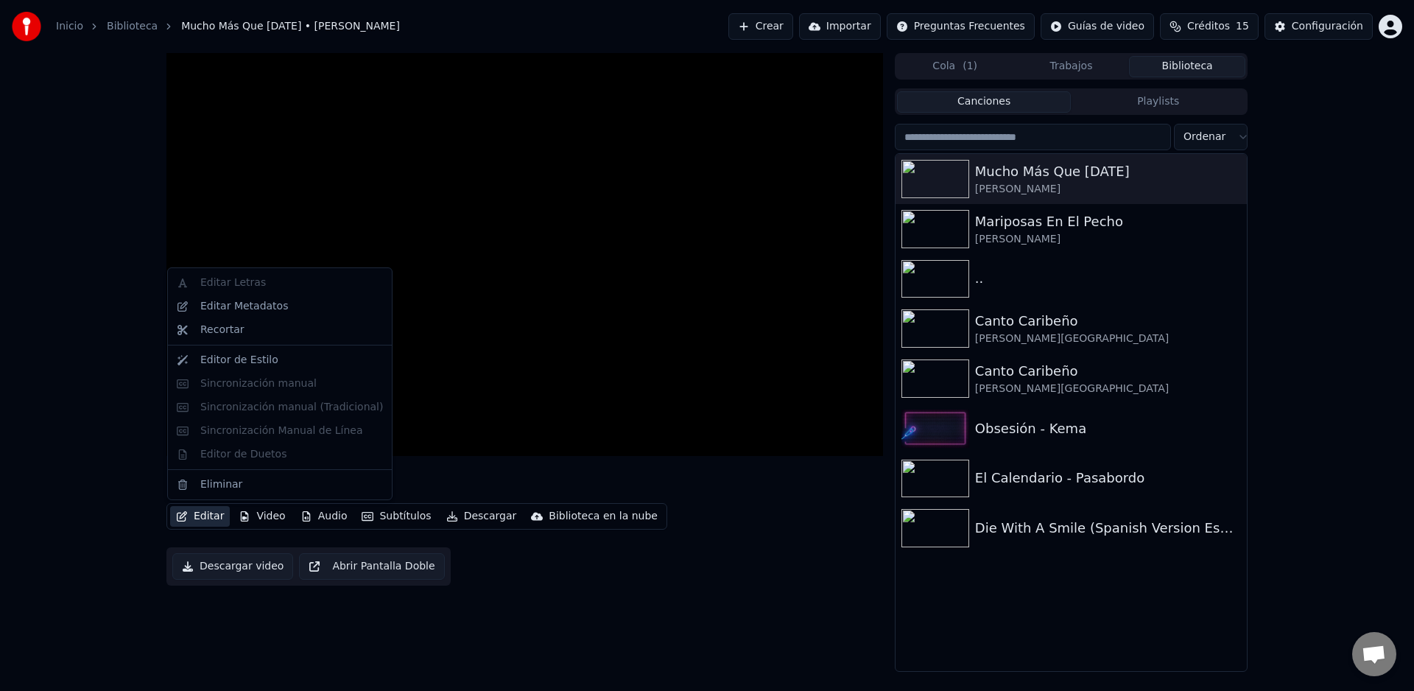
click at [205, 518] on button "Editar" at bounding box center [200, 516] width 60 height 21
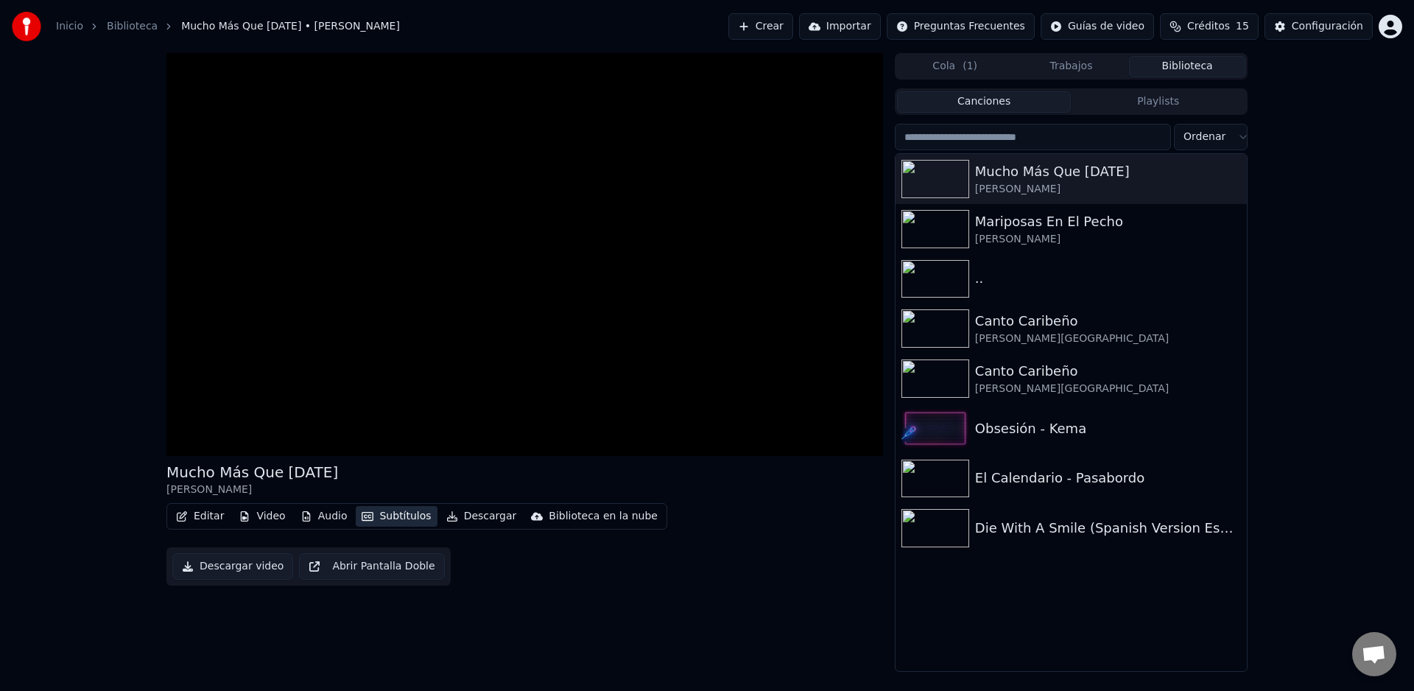
click at [406, 512] on button "Subtítulos" at bounding box center [396, 516] width 81 height 21
click at [418, 656] on div "Importar Subtítulos" at bounding box center [431, 655] width 99 height 15
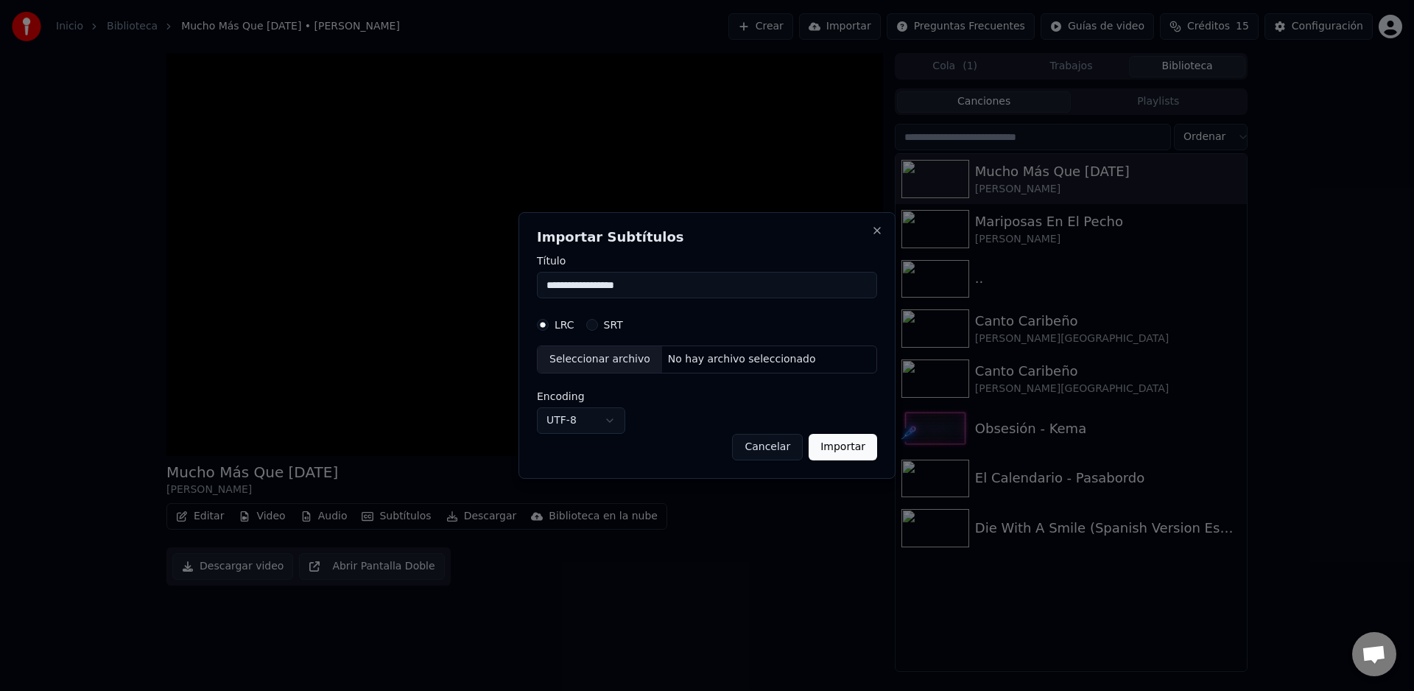
click at [693, 359] on div "No hay archivo seleccionado" at bounding box center [742, 359] width 160 height 15
click at [593, 327] on button "SRT" at bounding box center [592, 325] width 12 height 12
drag, startPoint x: 645, startPoint y: 283, endPoint x: 493, endPoint y: 279, distance: 151.7
click at [493, 279] on body "**********" at bounding box center [707, 345] width 1414 height 691
type input "**********"
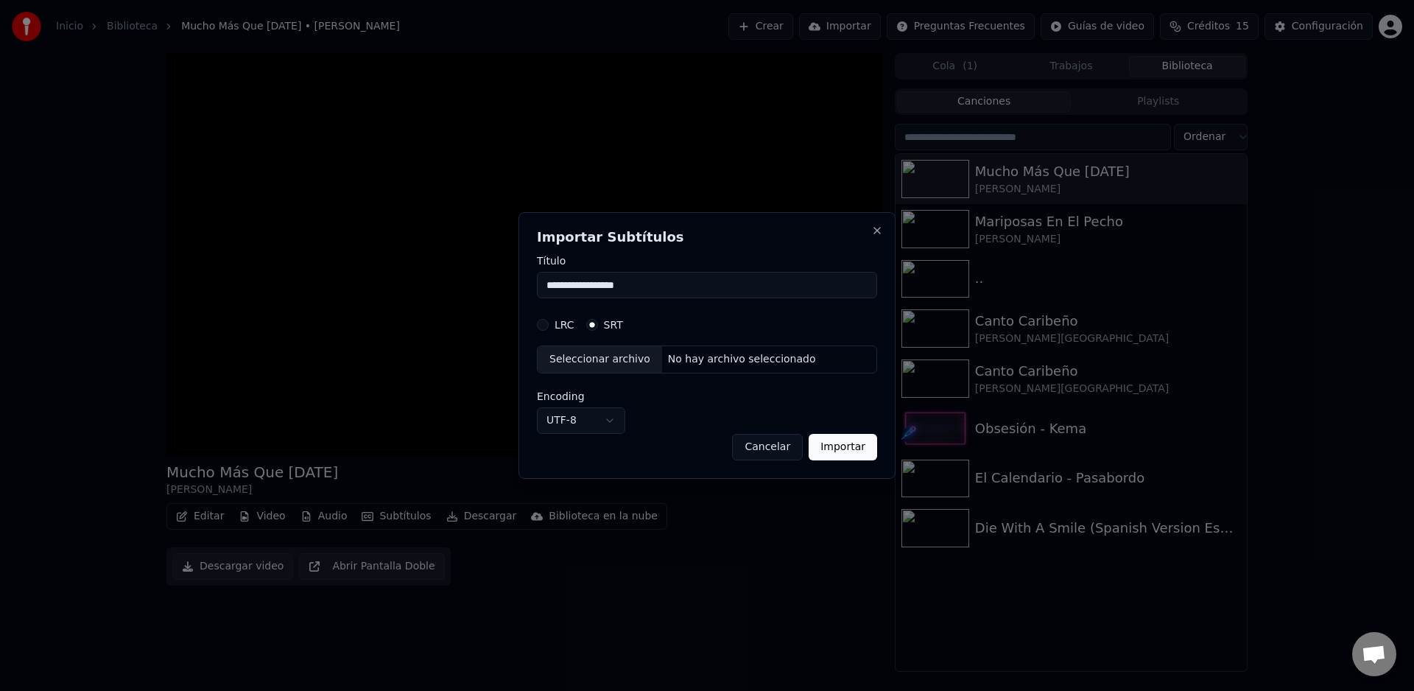
click at [541, 325] on button "LRC" at bounding box center [543, 325] width 12 height 12
click at [559, 353] on div "Seleccionar archivo" at bounding box center [600, 359] width 124 height 27
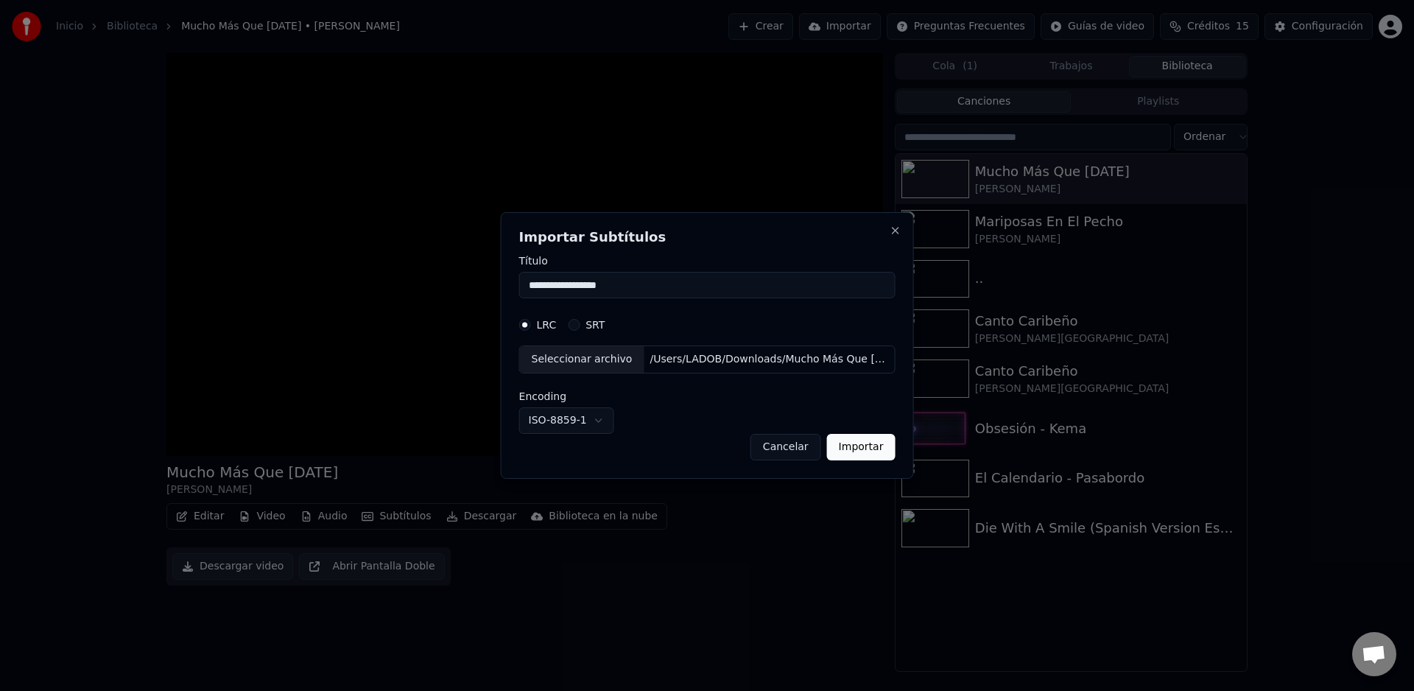
click at [882, 449] on button "Importar" at bounding box center [861, 447] width 68 height 27
select select "*****"
type input "**********"
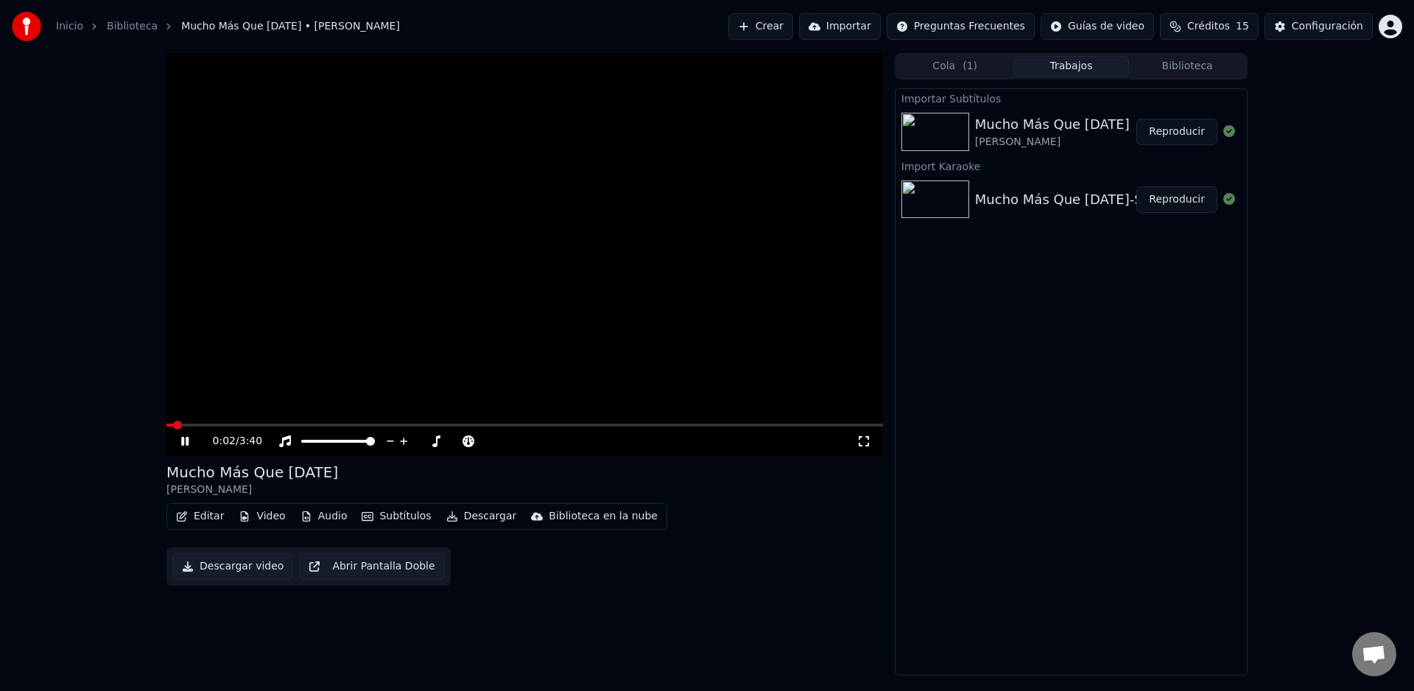
click at [174, 425] on span at bounding box center [177, 424] width 9 height 9
click at [254, 421] on video at bounding box center [524, 254] width 716 height 403
click at [255, 424] on span at bounding box center [524, 424] width 716 height 3
click at [190, 439] on icon at bounding box center [195, 441] width 35 height 12
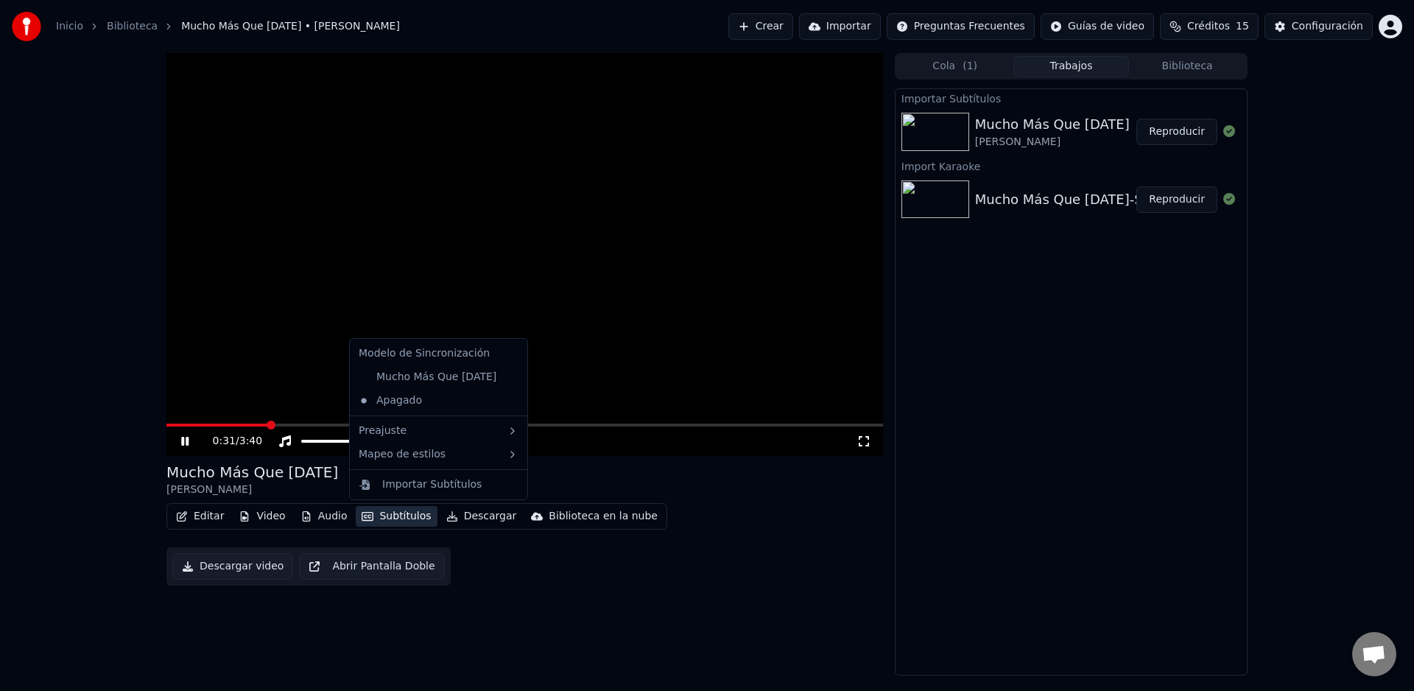
click at [399, 521] on button "Subtítulos" at bounding box center [396, 516] width 81 height 21
click at [414, 379] on div "Mucho Más Que Ayer" at bounding box center [427, 377] width 149 height 24
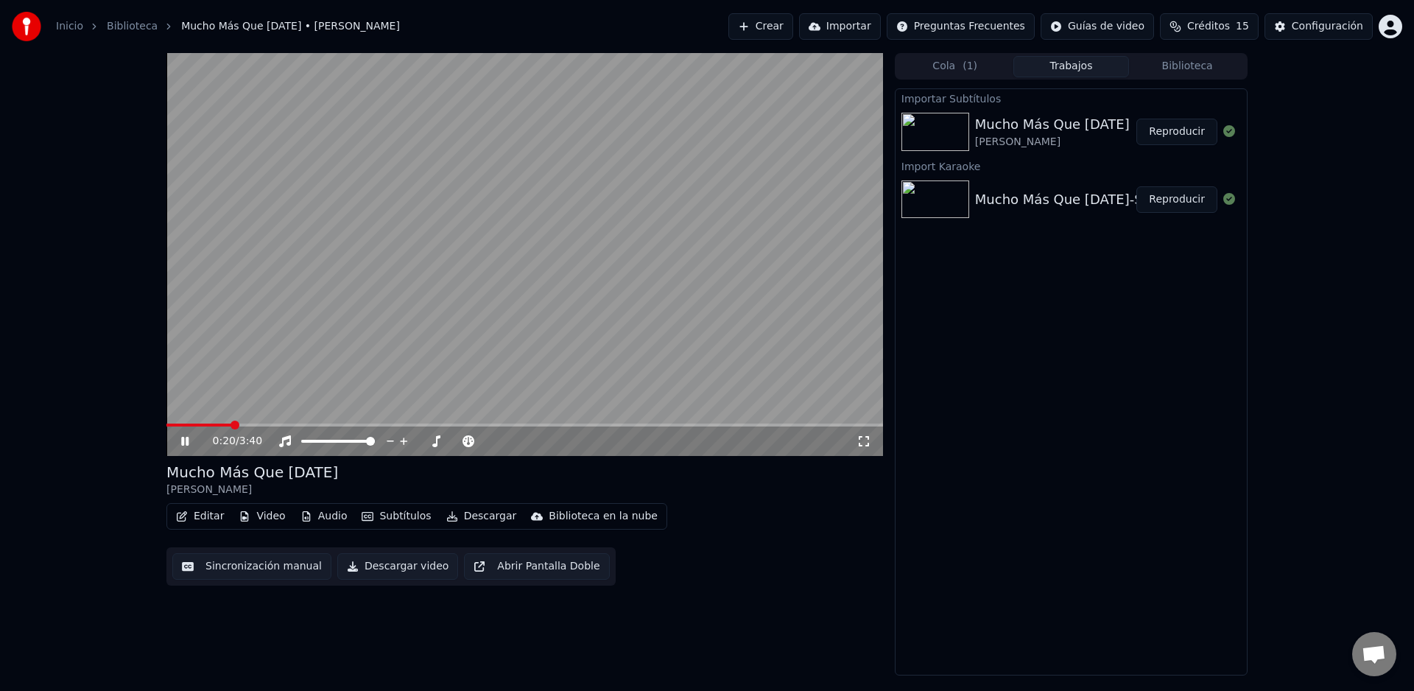
click at [230, 424] on span at bounding box center [234, 424] width 9 height 9
click at [208, 519] on button "Editar" at bounding box center [200, 516] width 60 height 21
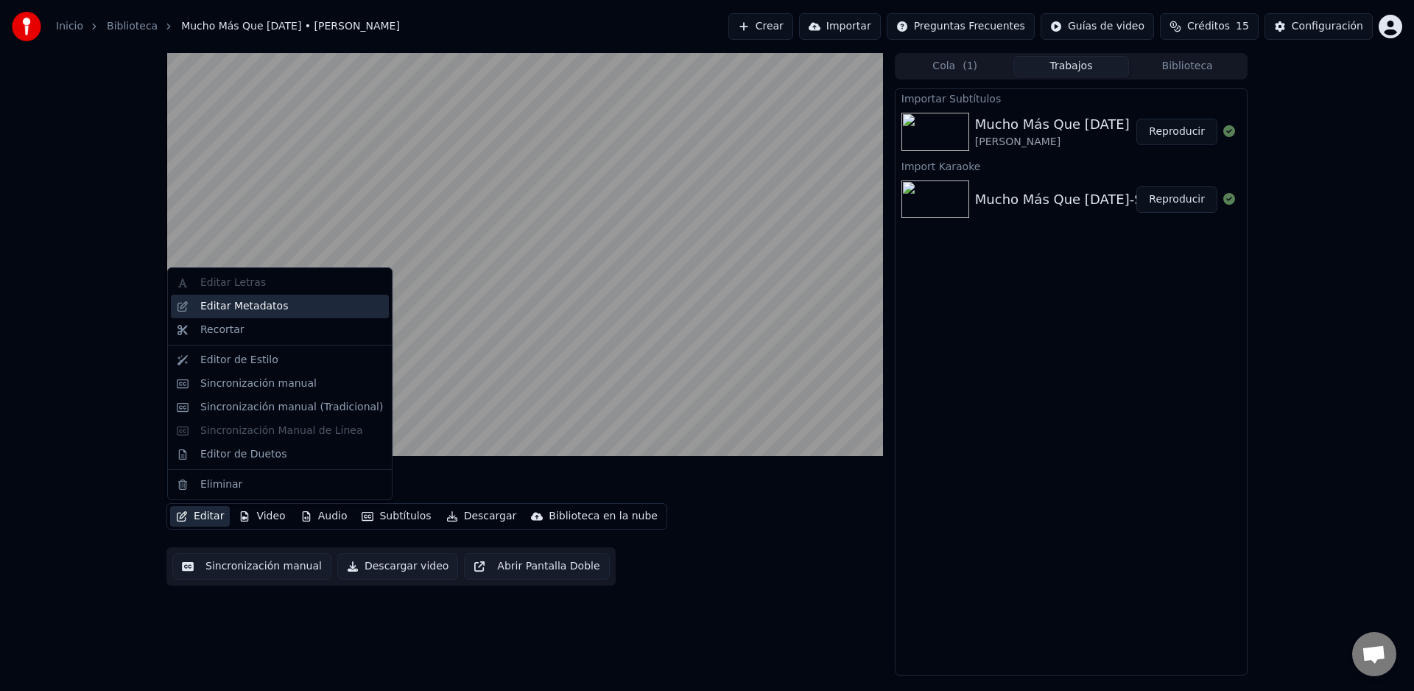
click at [238, 313] on div "Editar Metadatos" at bounding box center [244, 306] width 88 height 15
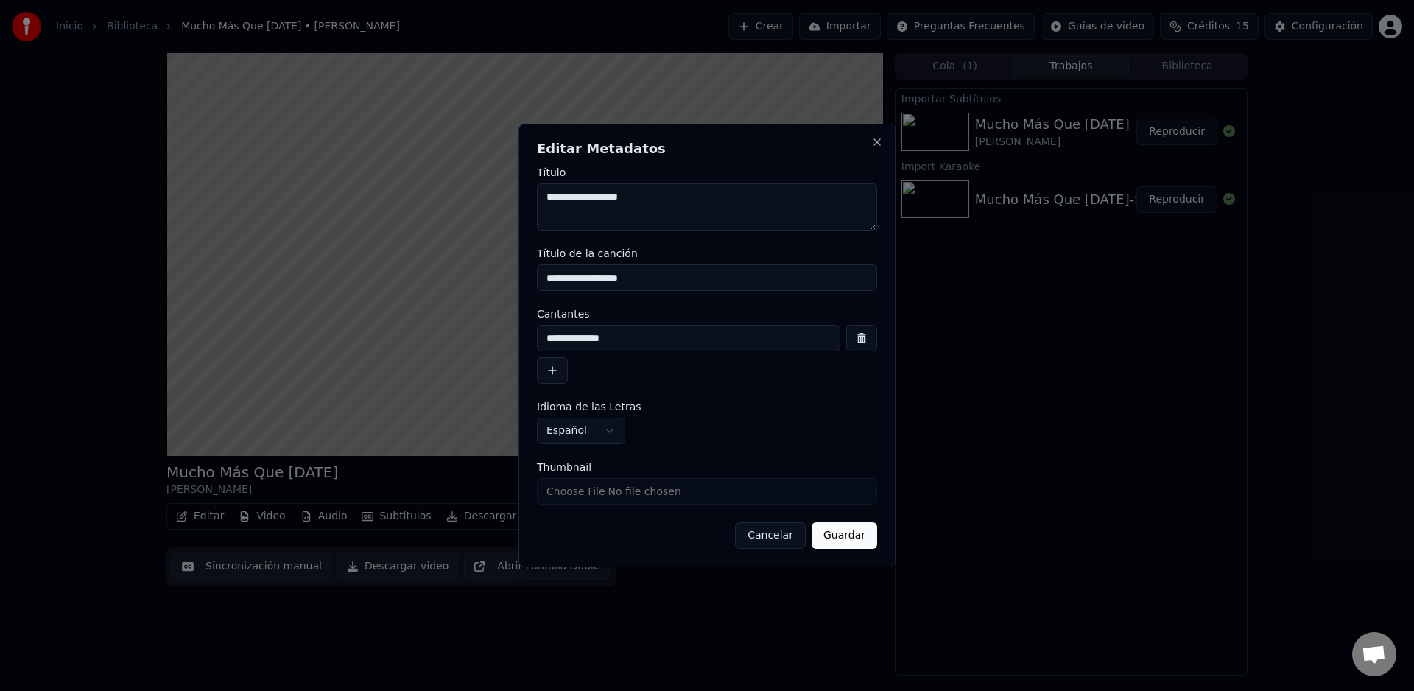
click at [761, 493] on input "Thumbnail" at bounding box center [707, 491] width 340 height 27
click at [577, 496] on input "Thumbnail" at bounding box center [707, 491] width 340 height 27
click at [786, 530] on button "Cancelar" at bounding box center [770, 535] width 71 height 27
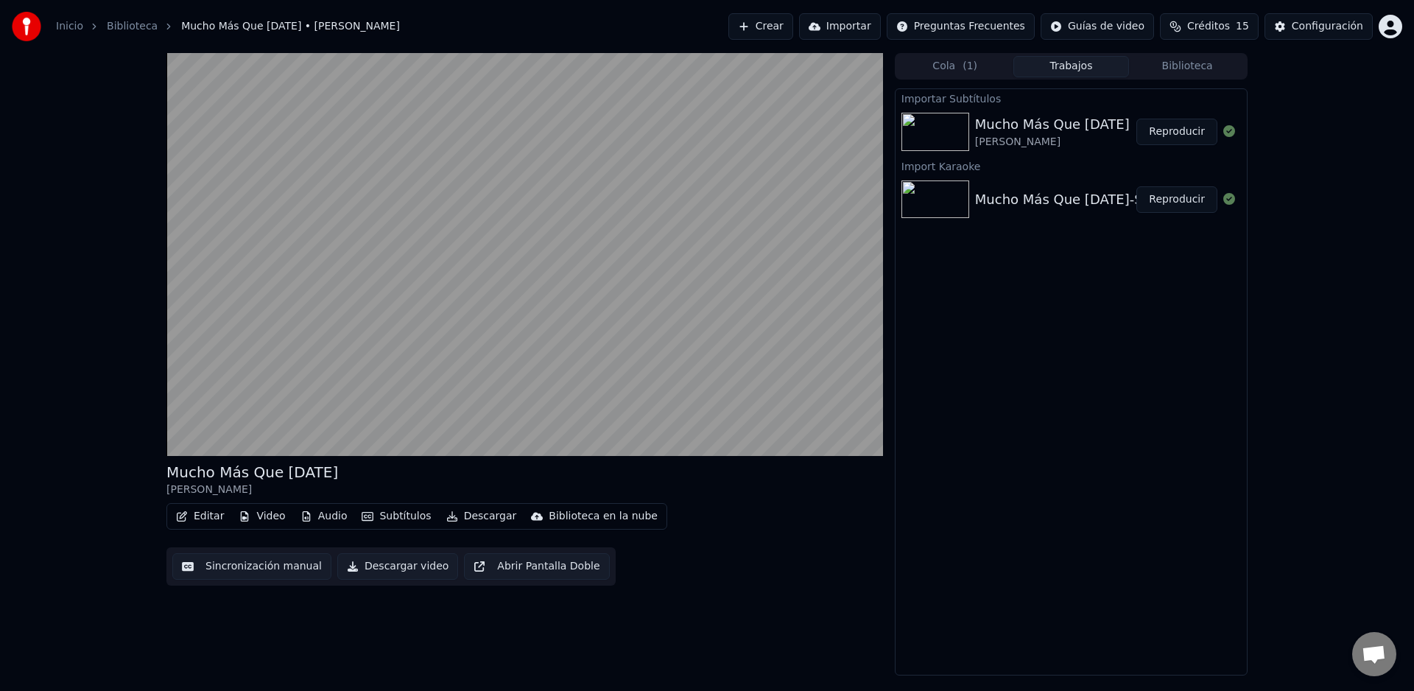
click at [1179, 136] on button "Reproducir" at bounding box center [1176, 132] width 81 height 27
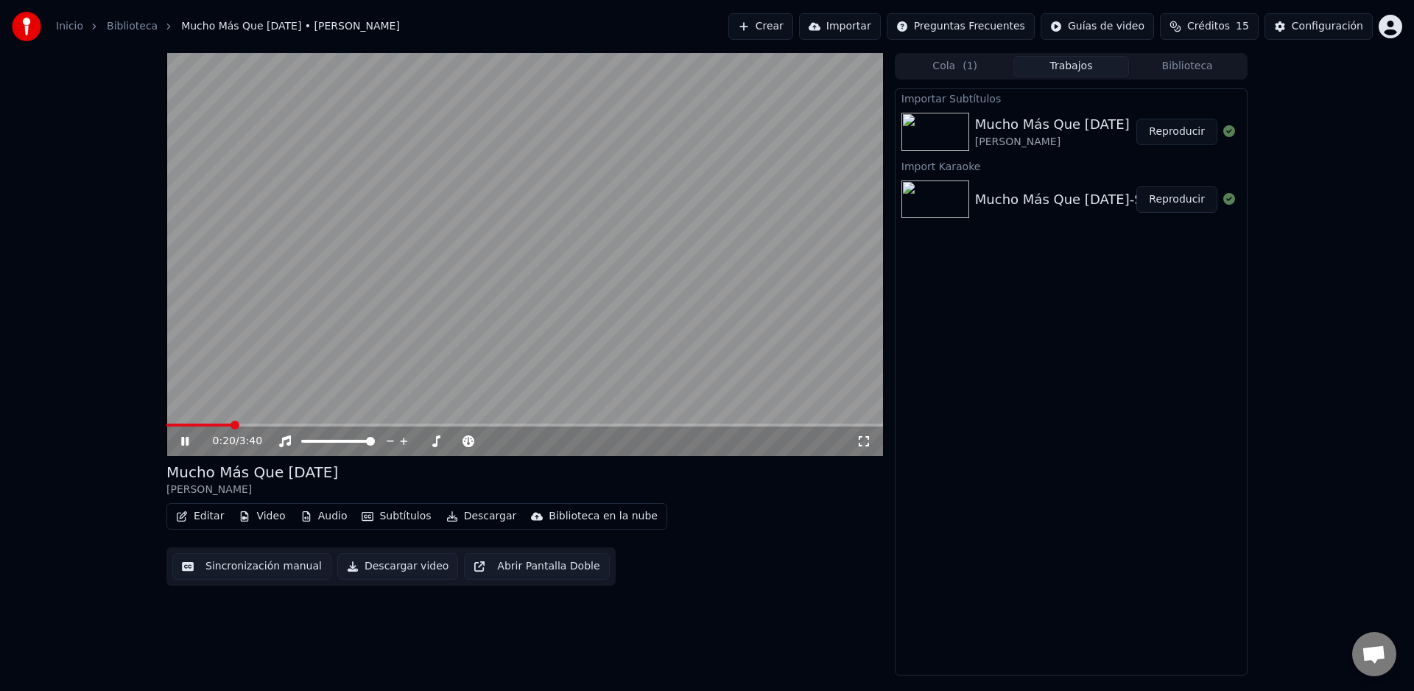
click at [230, 426] on span at bounding box center [524, 424] width 716 height 3
click at [223, 422] on video at bounding box center [524, 254] width 716 height 403
click at [189, 443] on icon at bounding box center [195, 441] width 35 height 12
click at [394, 515] on button "Subtítulos" at bounding box center [396, 516] width 81 height 21
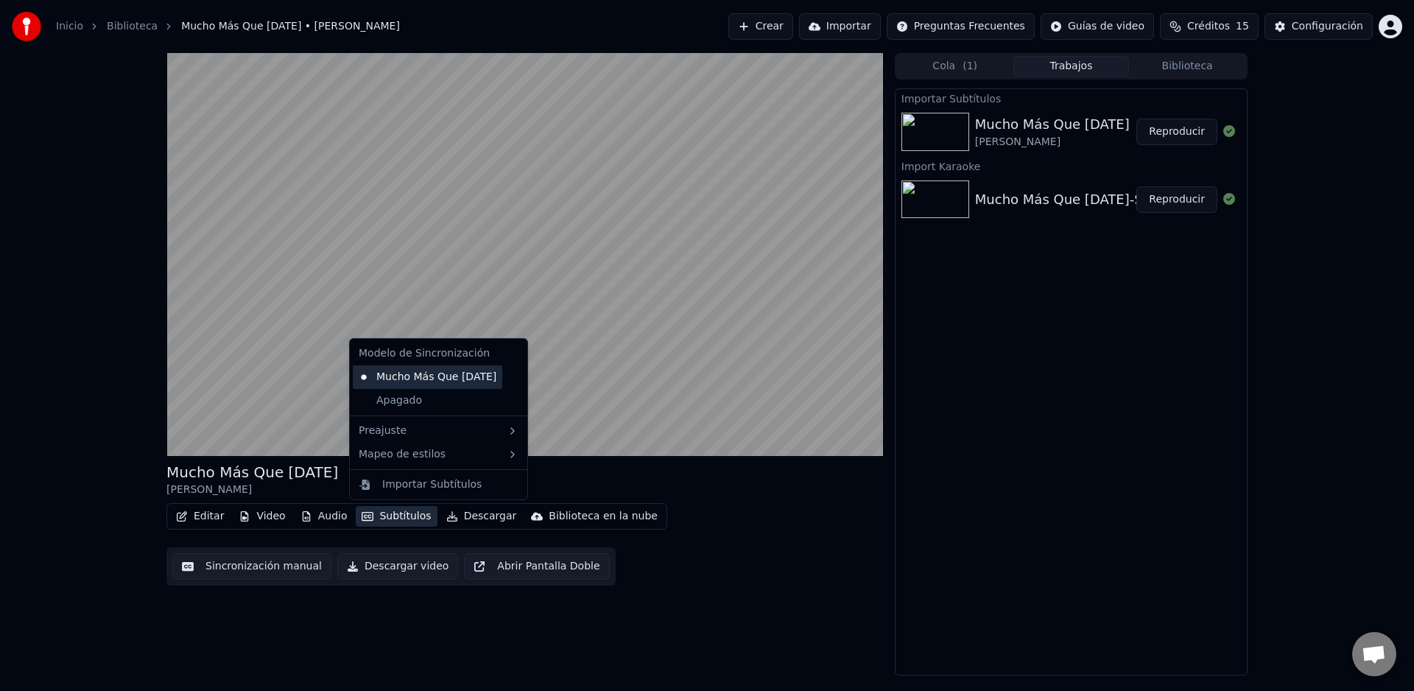
click at [428, 384] on div "Mucho Más Que Ayer" at bounding box center [427, 377] width 149 height 24
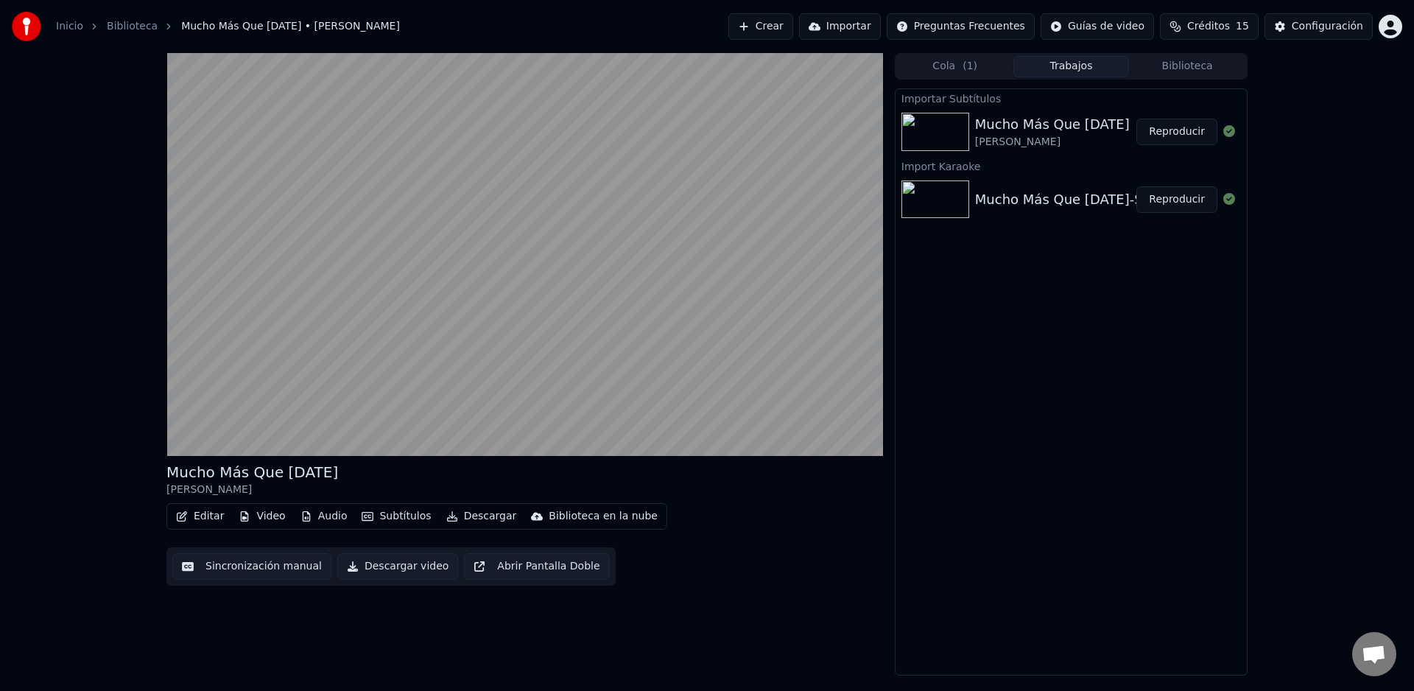
click at [282, 566] on button "Sincronización manual" at bounding box center [251, 566] width 159 height 27
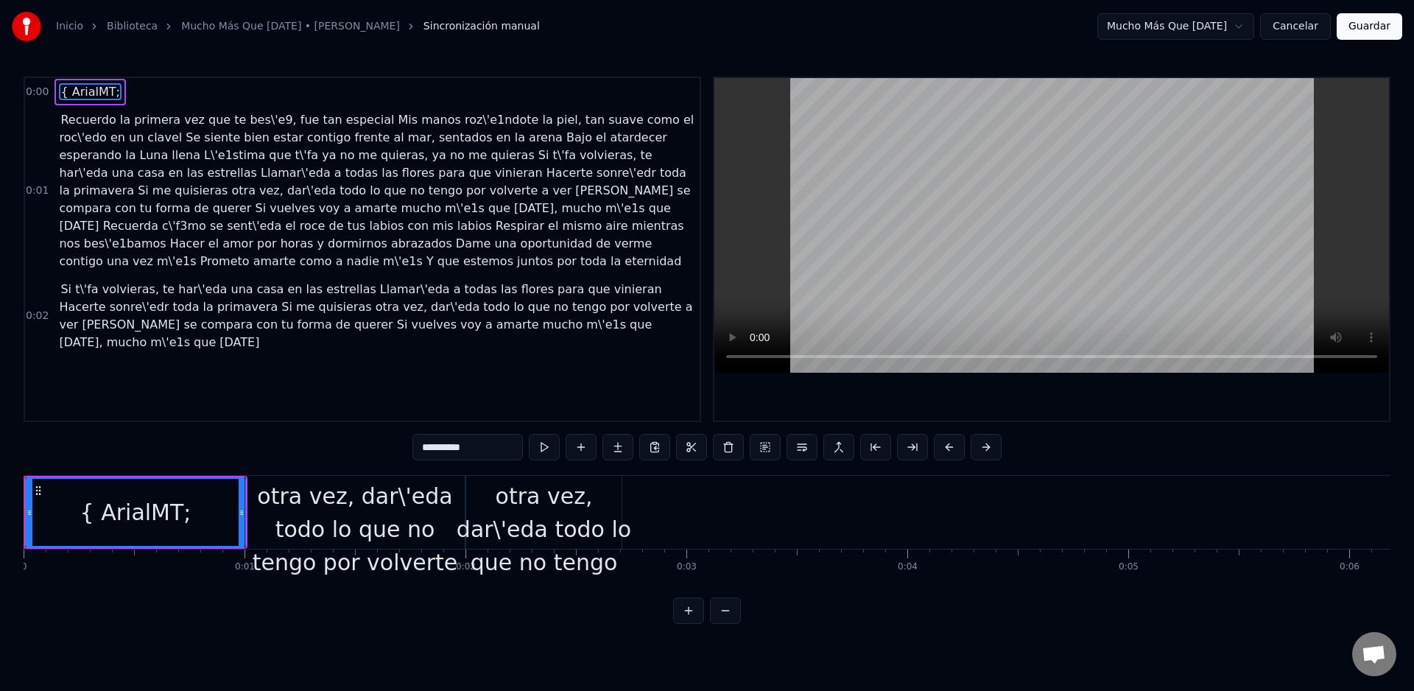
click at [1305, 30] on button "Cancelar" at bounding box center [1295, 26] width 71 height 27
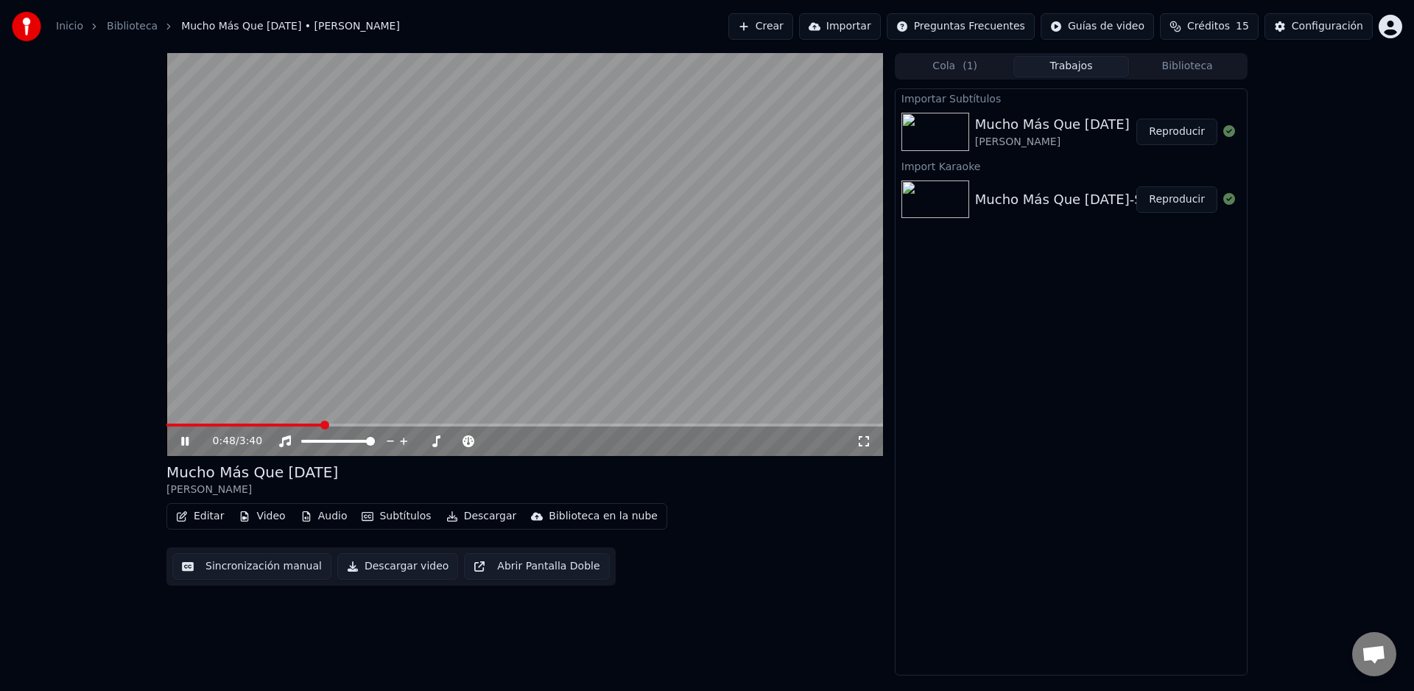
click at [320, 423] on span at bounding box center [524, 424] width 716 height 3
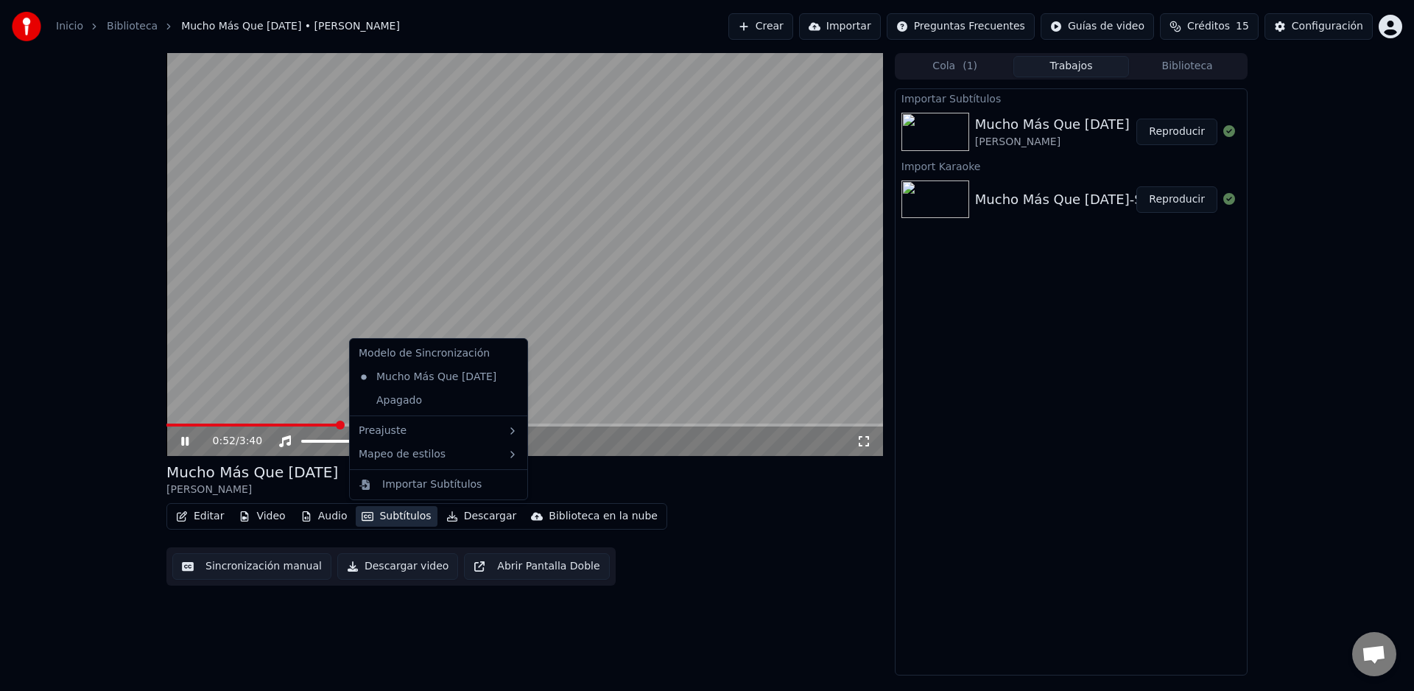
click at [406, 517] on button "Subtítulos" at bounding box center [396, 516] width 81 height 21
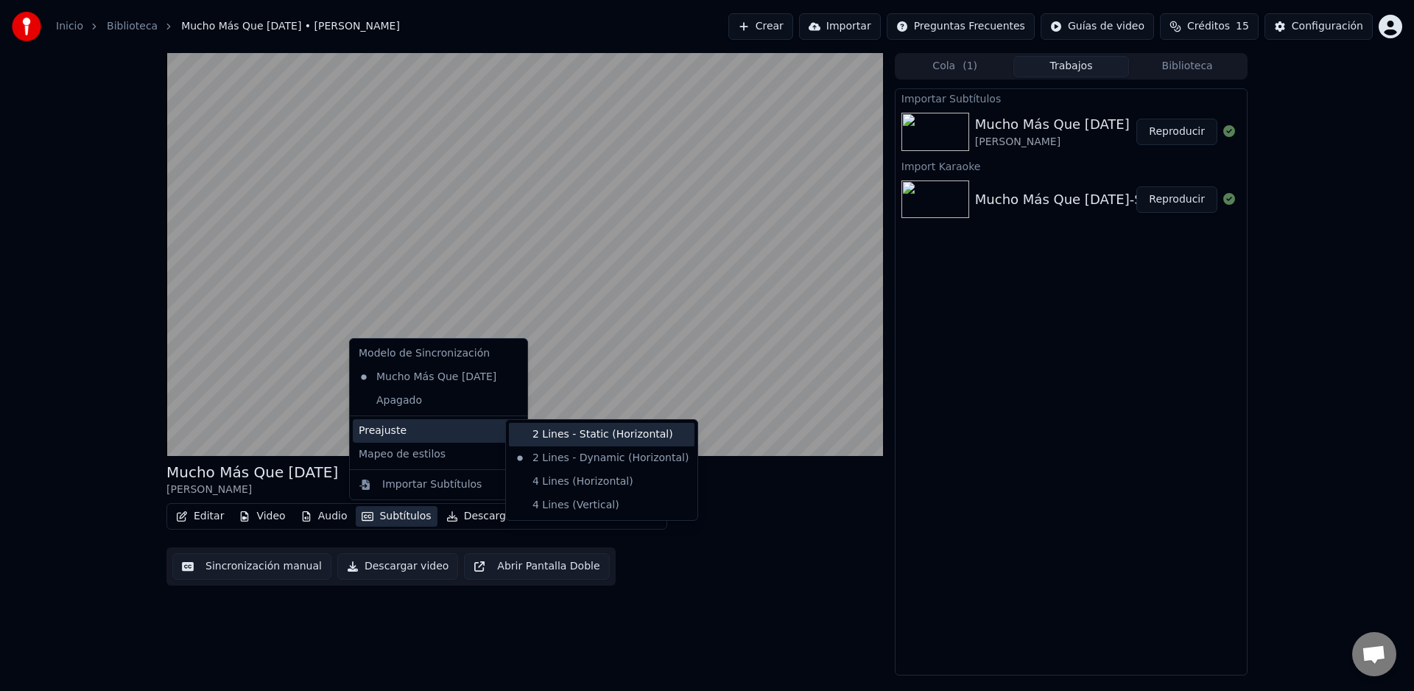
click at [537, 431] on div "2 Lines - Static (Horizontal)" at bounding box center [602, 435] width 186 height 24
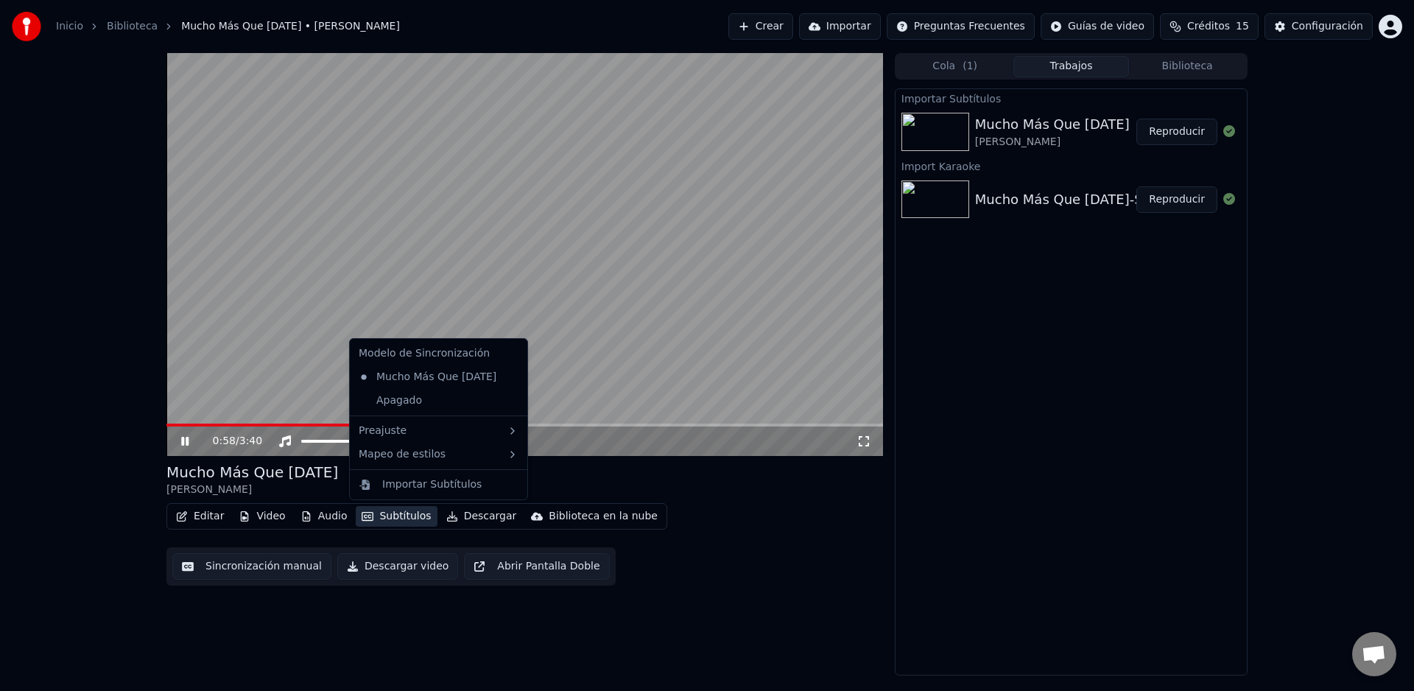
click at [399, 516] on button "Subtítulos" at bounding box center [396, 516] width 81 height 21
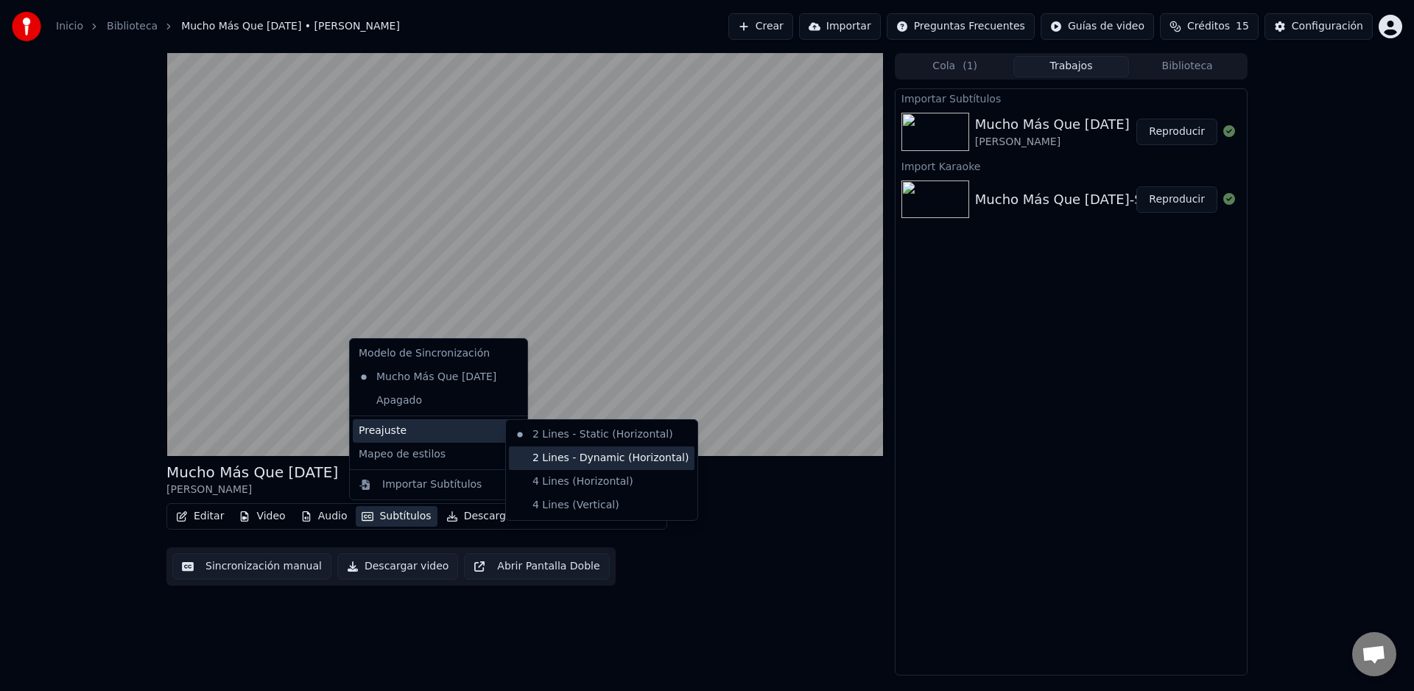
click at [575, 457] on div "2 Lines - Dynamic (Horizontal)" at bounding box center [602, 458] width 186 height 24
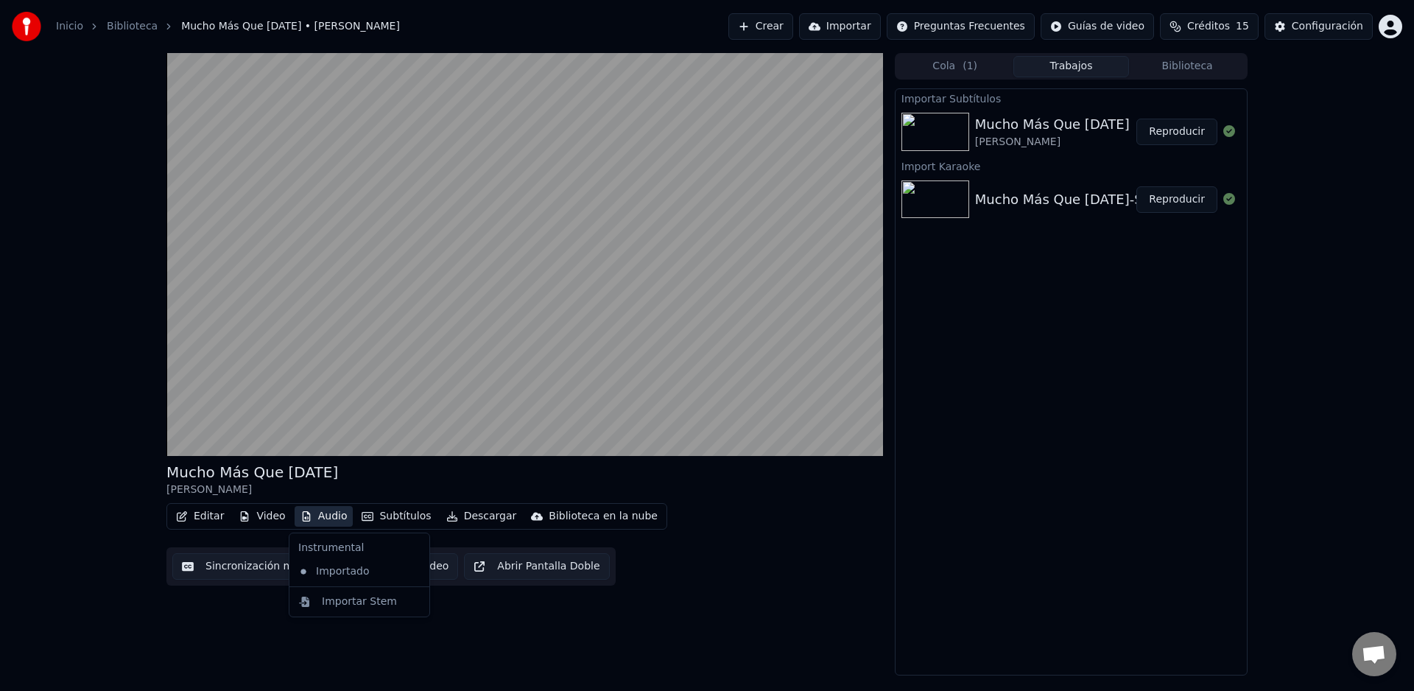
click at [322, 517] on button "Audio" at bounding box center [324, 516] width 59 height 21
click at [263, 521] on button "Video" at bounding box center [262, 516] width 58 height 21
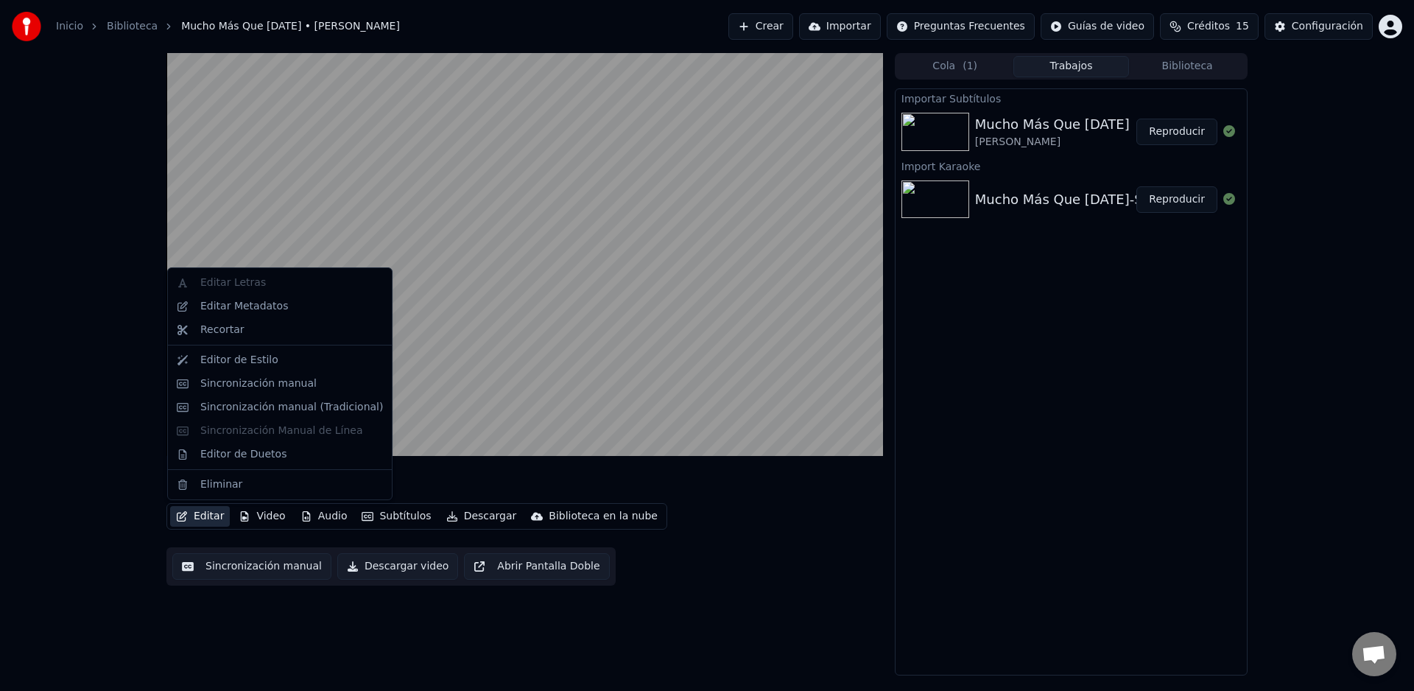
click at [207, 520] on button "Editar" at bounding box center [200, 516] width 60 height 21
click at [245, 384] on div "Sincronización manual" at bounding box center [258, 383] width 116 height 15
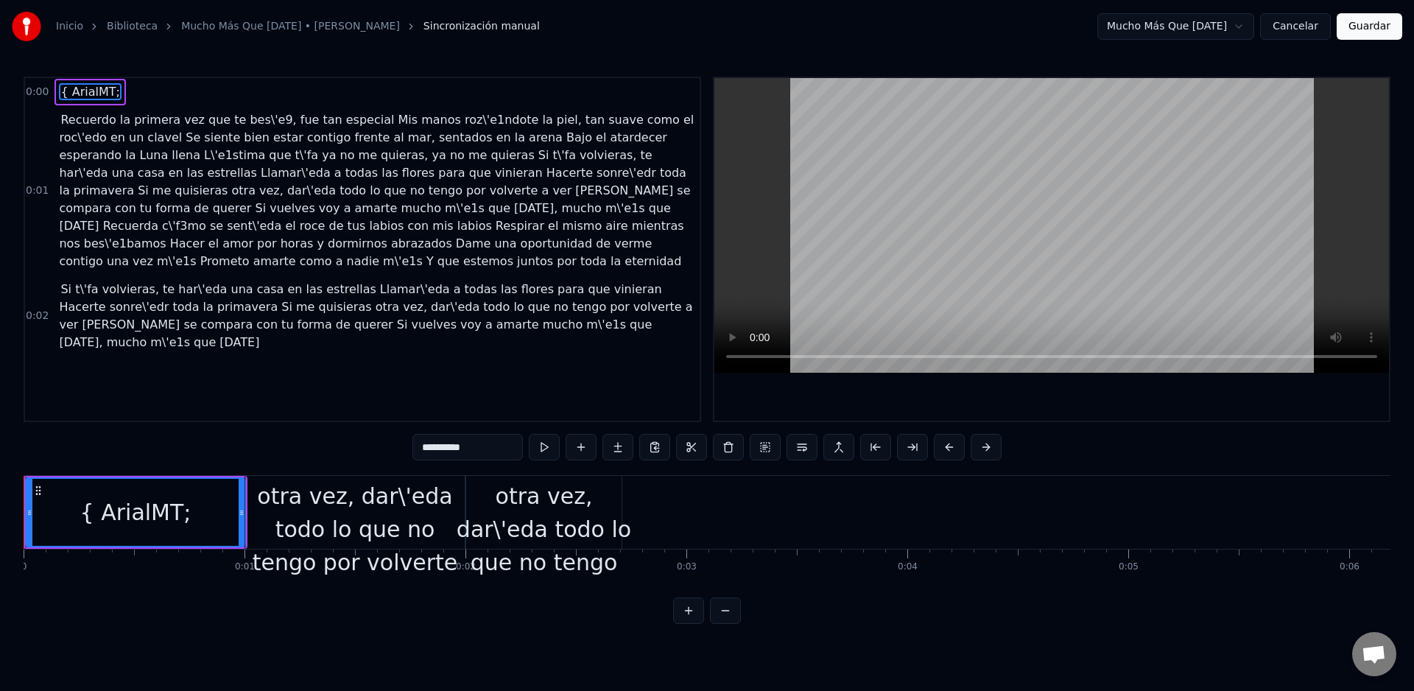
click at [312, 532] on div "Recuerdo la primera vez que te bes\'e9, fue tan especial Mis manos roz\'e1ndote…" at bounding box center [354, 513] width 219 height 1856
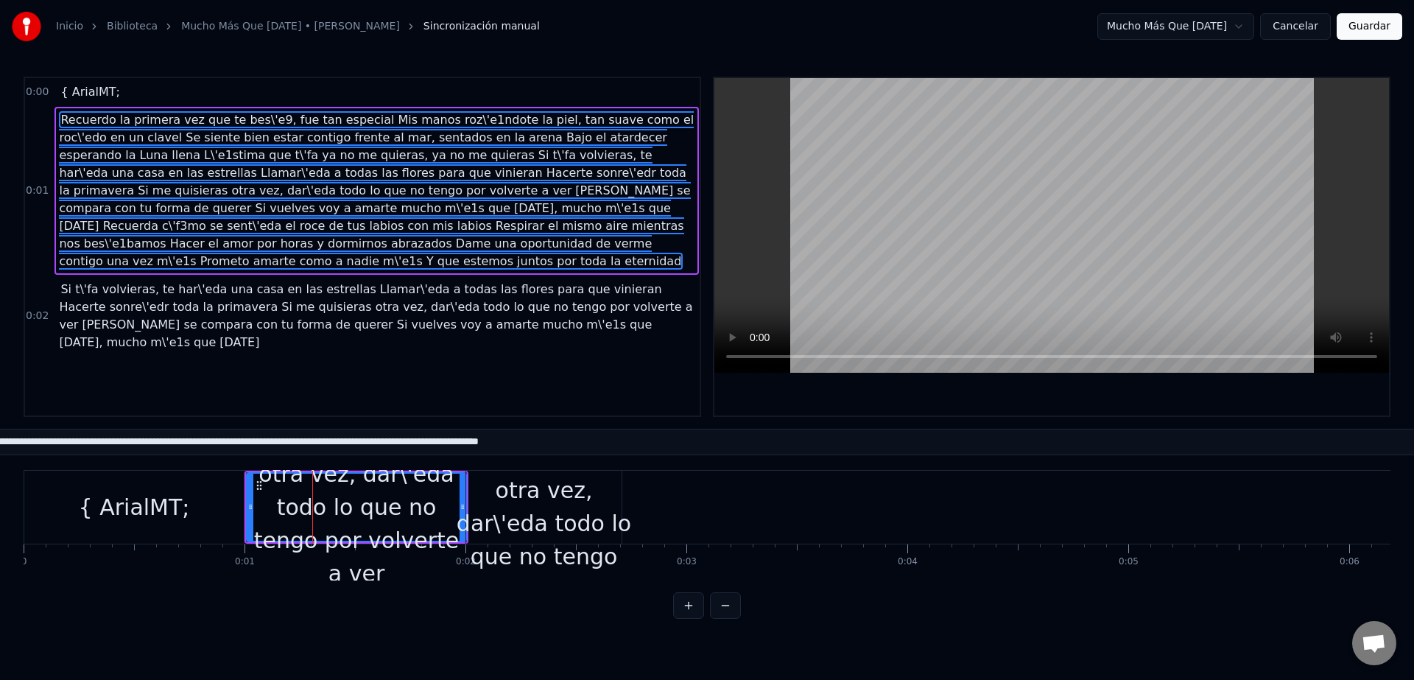
click at [152, 524] on div "{ ArialMT;" at bounding box center [134, 506] width 111 height 33
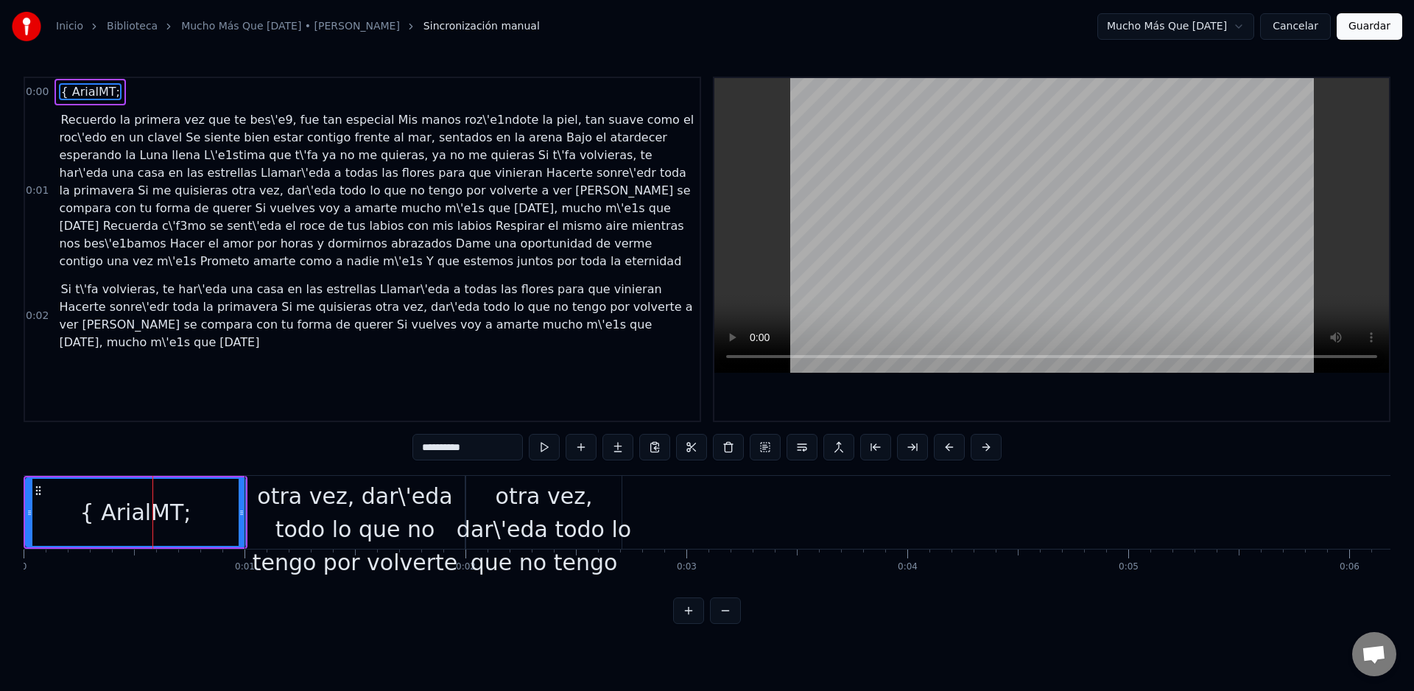
drag, startPoint x: 197, startPoint y: 519, endPoint x: 46, endPoint y: 508, distance: 150.6
click at [48, 510] on div "{ ArialMT;" at bounding box center [136, 512] width 218 height 67
type input "**********"
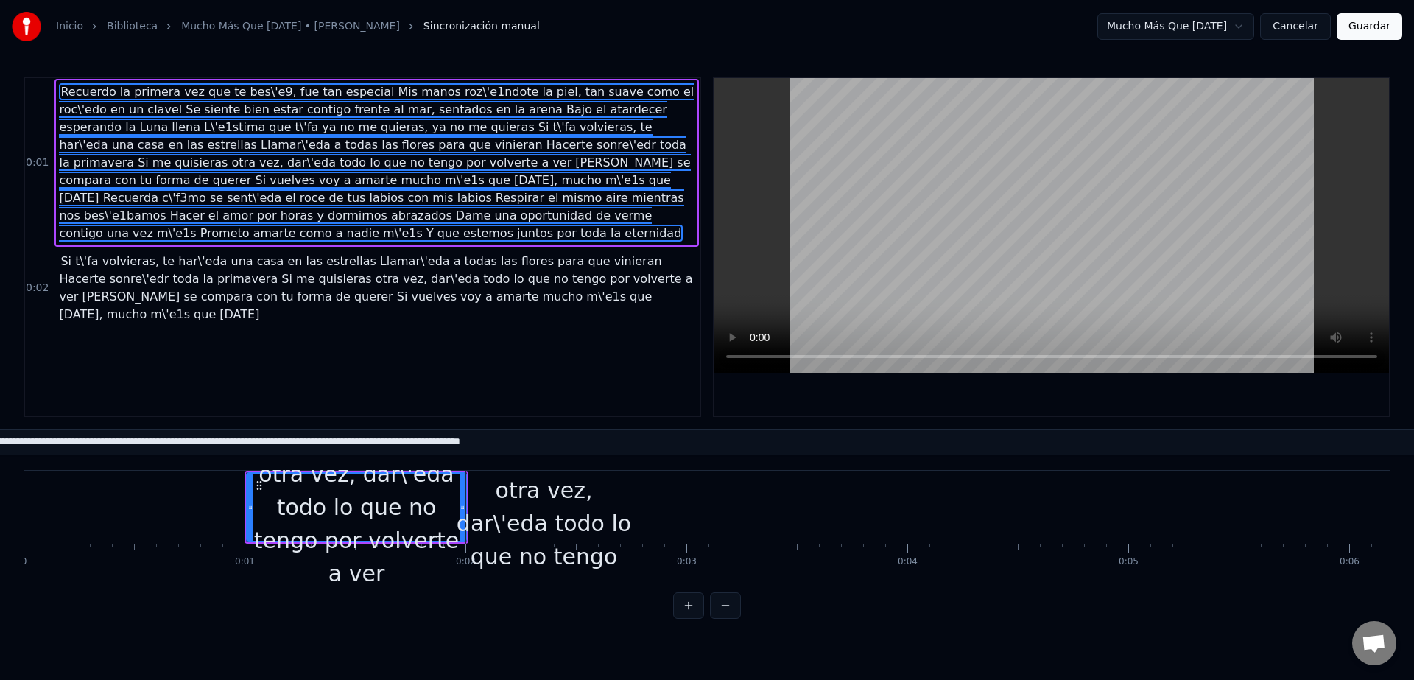
click at [250, 160] on span "Recuerdo la primera vez que te bes\'e9, fue tan especial Mis manos roz\'e1ndote…" at bounding box center [376, 162] width 635 height 158
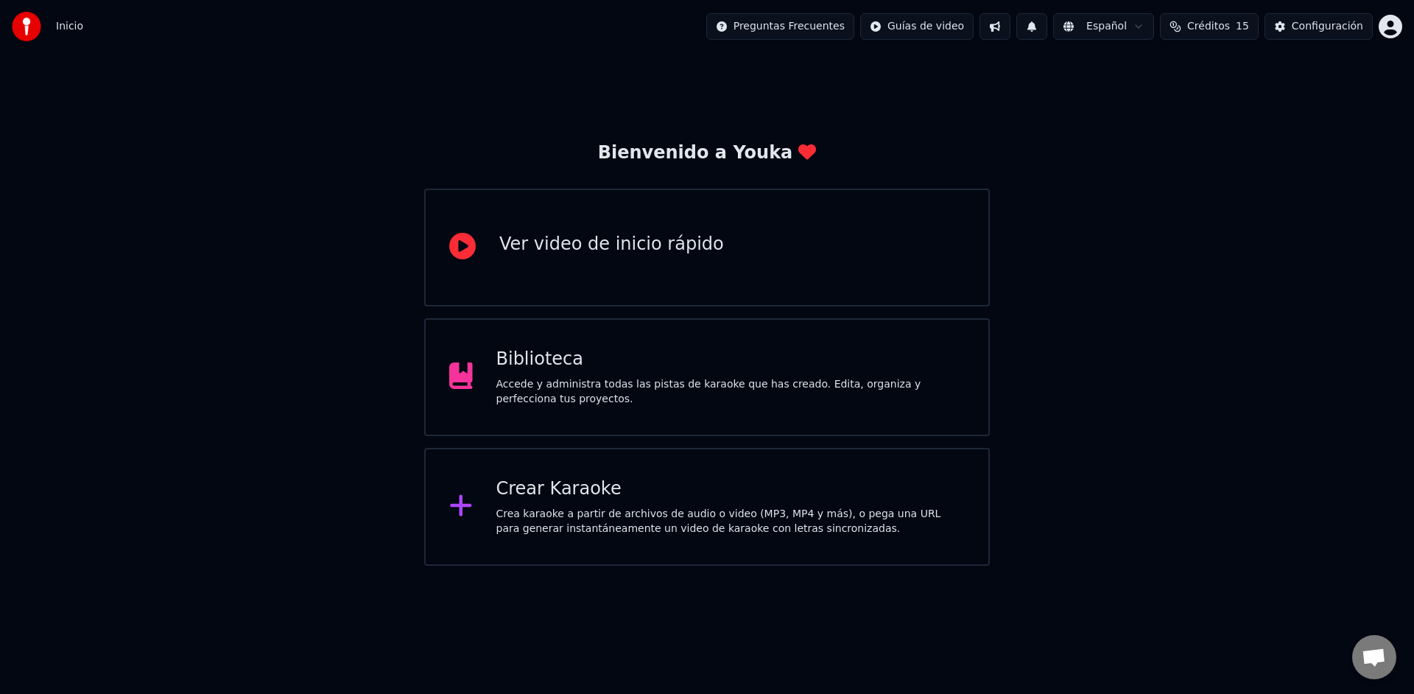
click at [549, 371] on div "Biblioteca Accede y administra todas las pistas de karaoke que has creado. Edit…" at bounding box center [730, 377] width 469 height 59
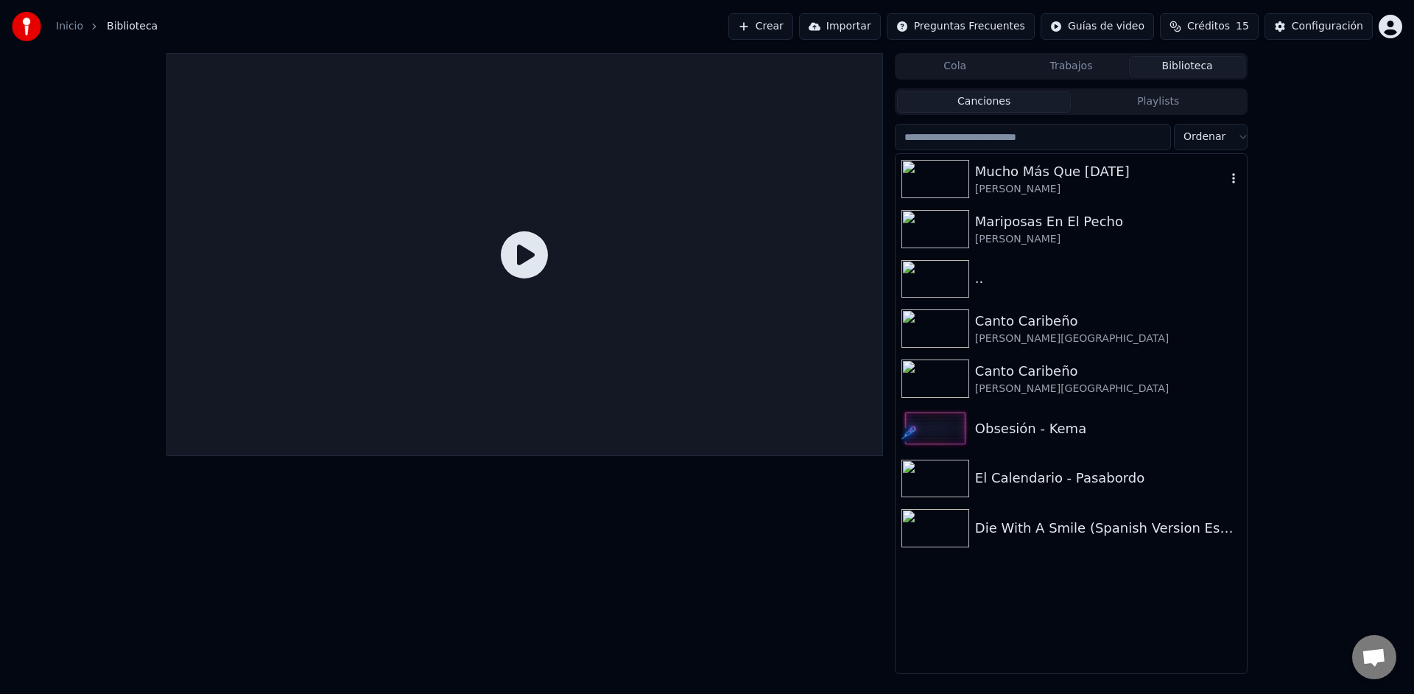
click at [1108, 190] on div "[PERSON_NAME]" at bounding box center [1100, 189] width 251 height 15
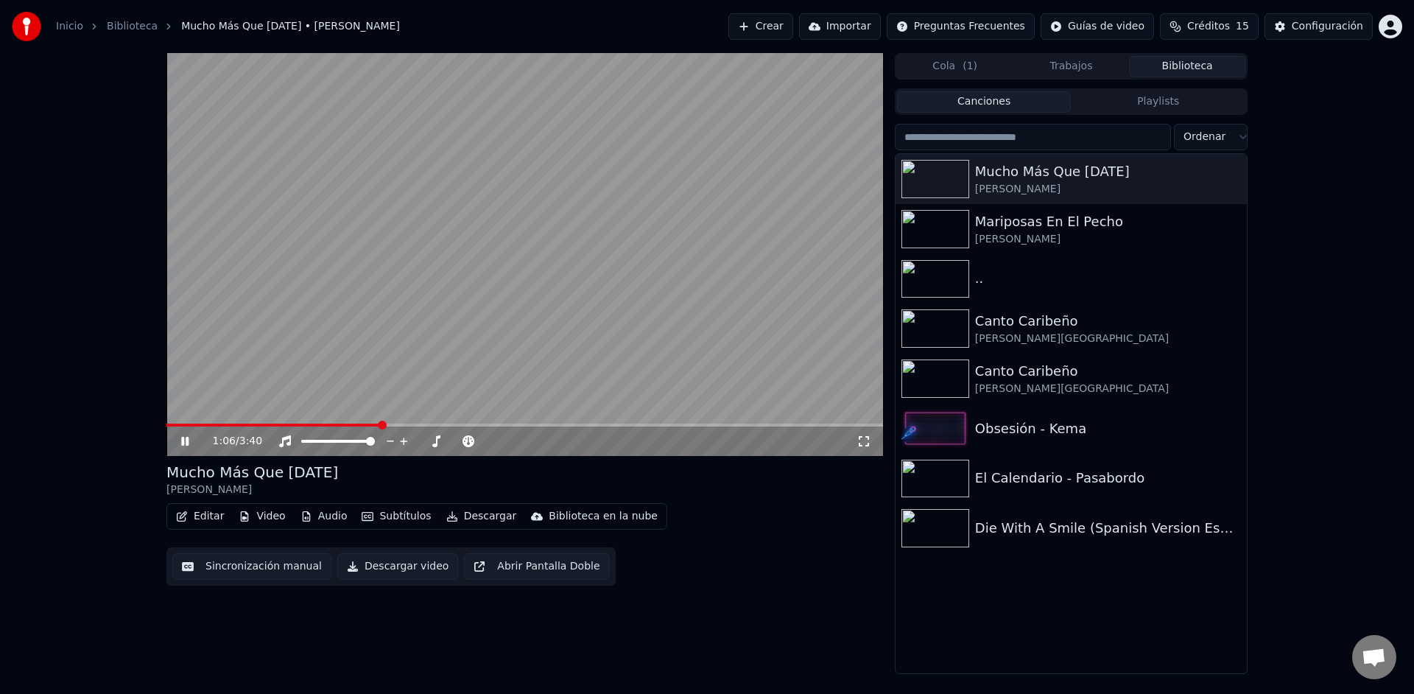
click at [379, 429] on span at bounding box center [382, 424] width 9 height 9
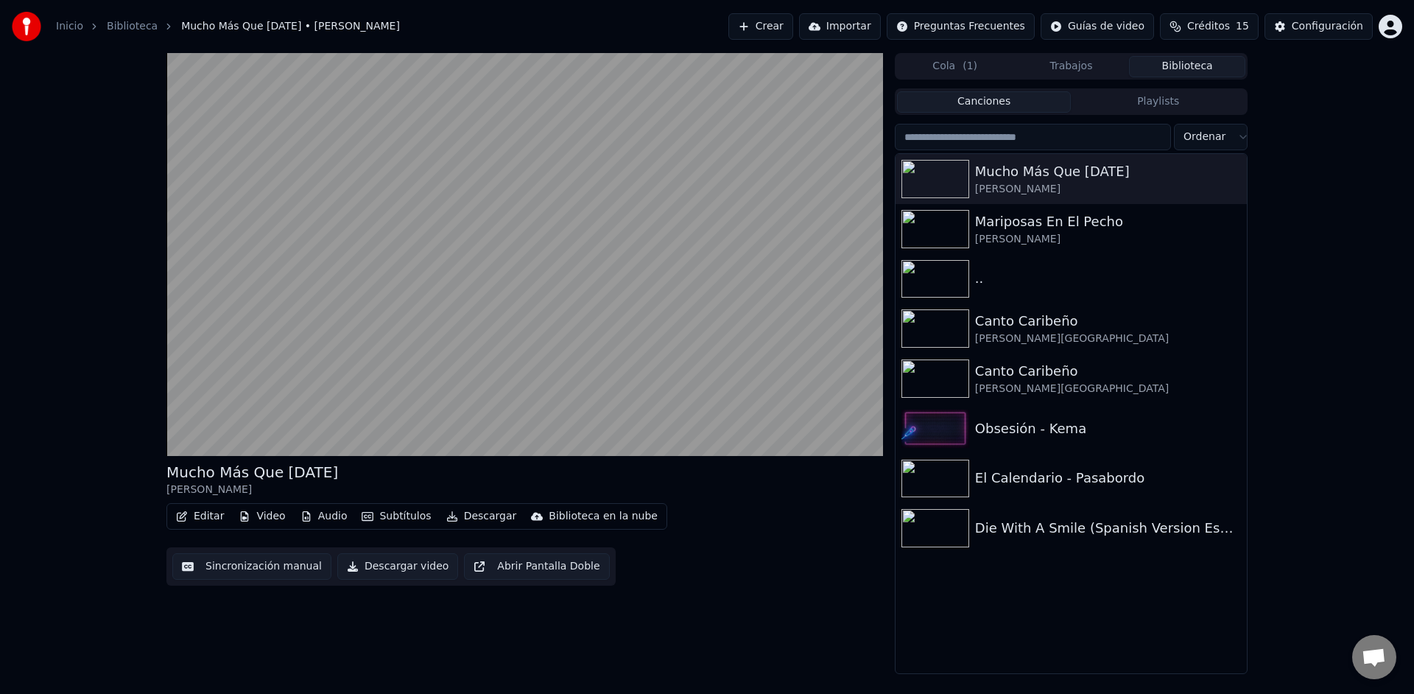
click at [200, 565] on button "Sincronización manual" at bounding box center [251, 566] width 159 height 27
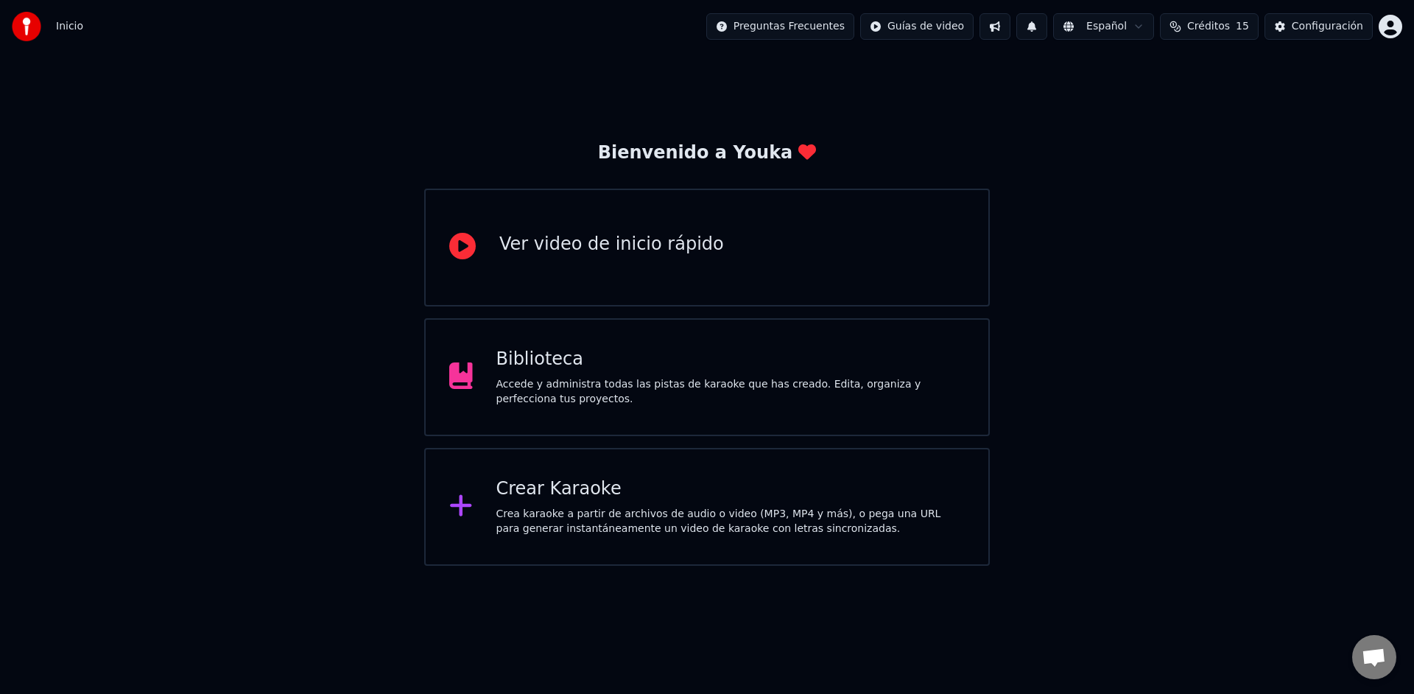
click at [567, 369] on div "Biblioteca" at bounding box center [730, 360] width 469 height 24
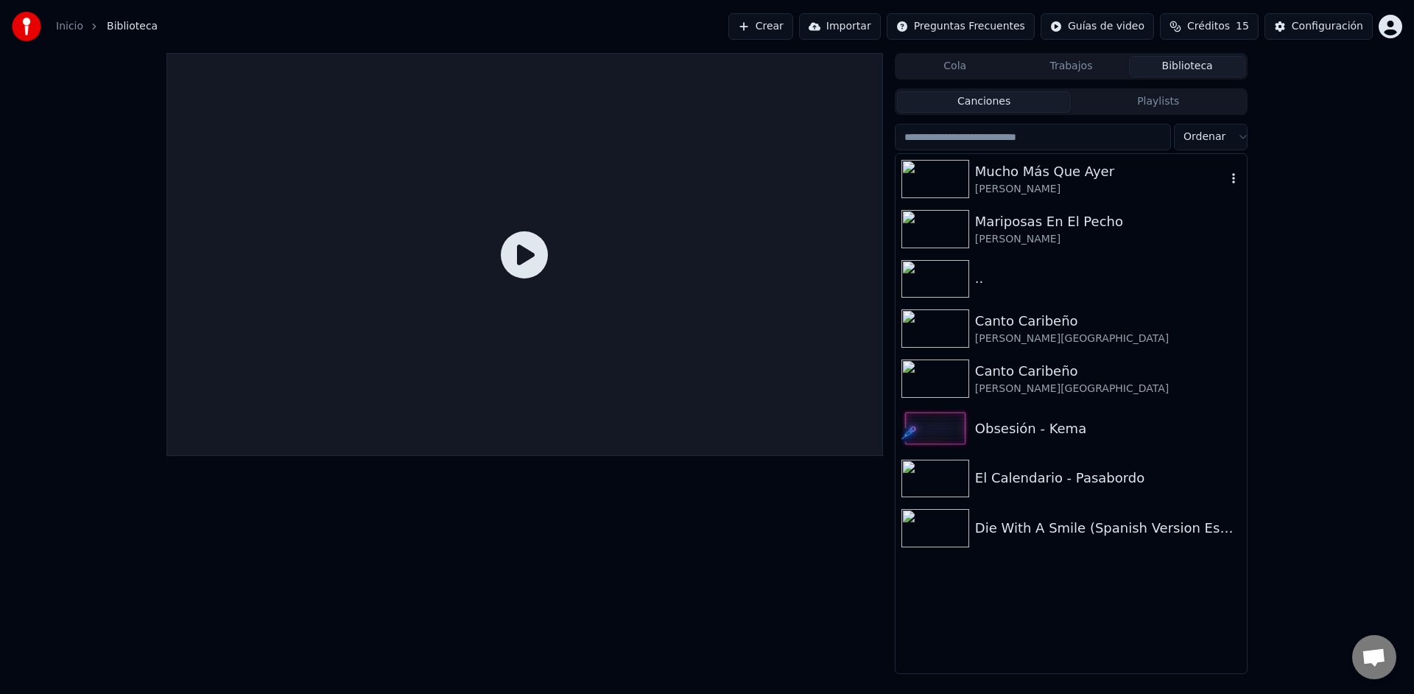
click at [1057, 180] on div "Mucho Más Que Ayer" at bounding box center [1100, 171] width 251 height 21
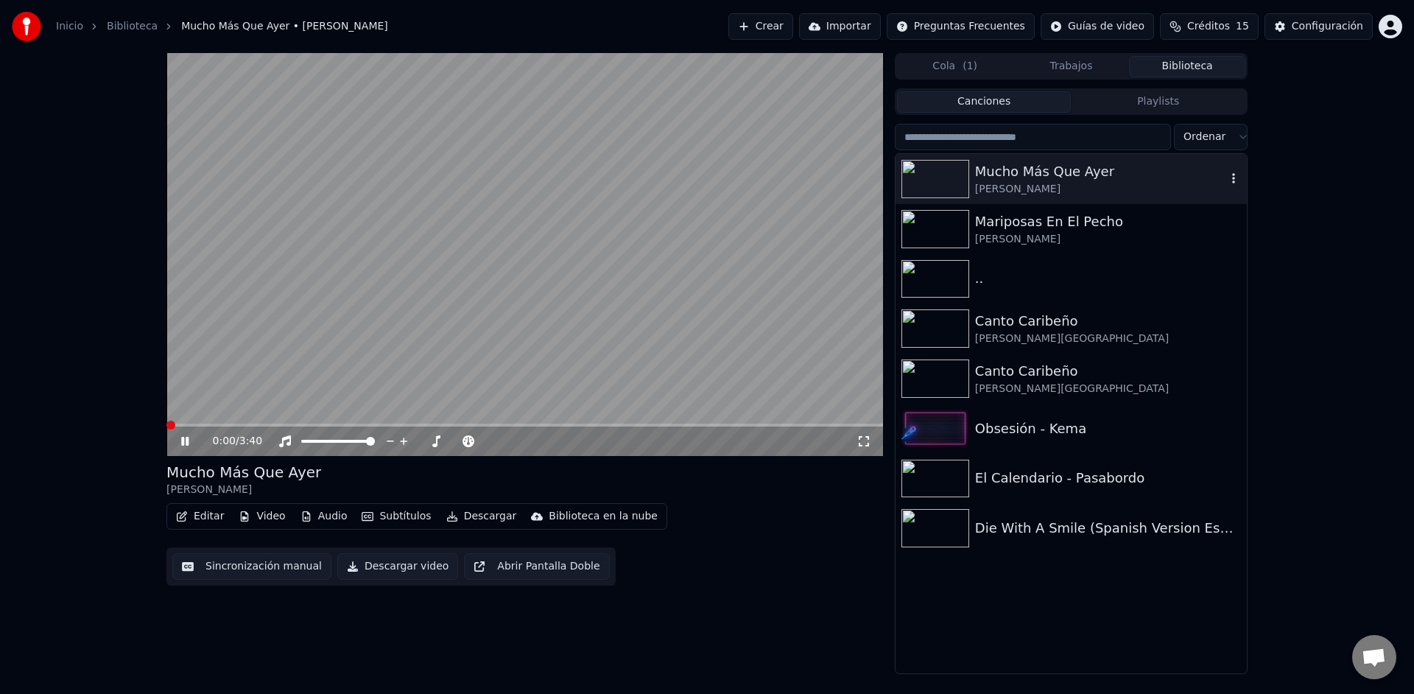
click at [1231, 177] on icon "button" at bounding box center [1233, 178] width 15 height 12
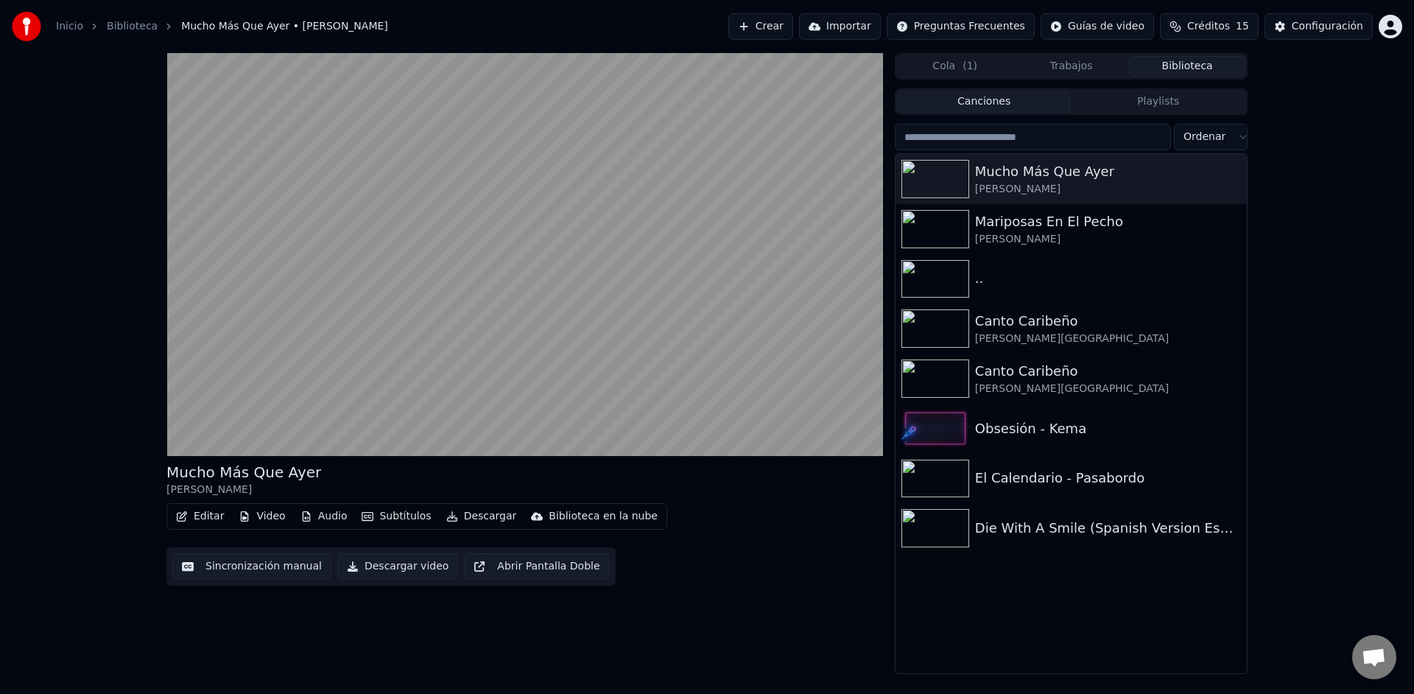
click at [420, 519] on button "Subtítulos" at bounding box center [396, 516] width 81 height 21
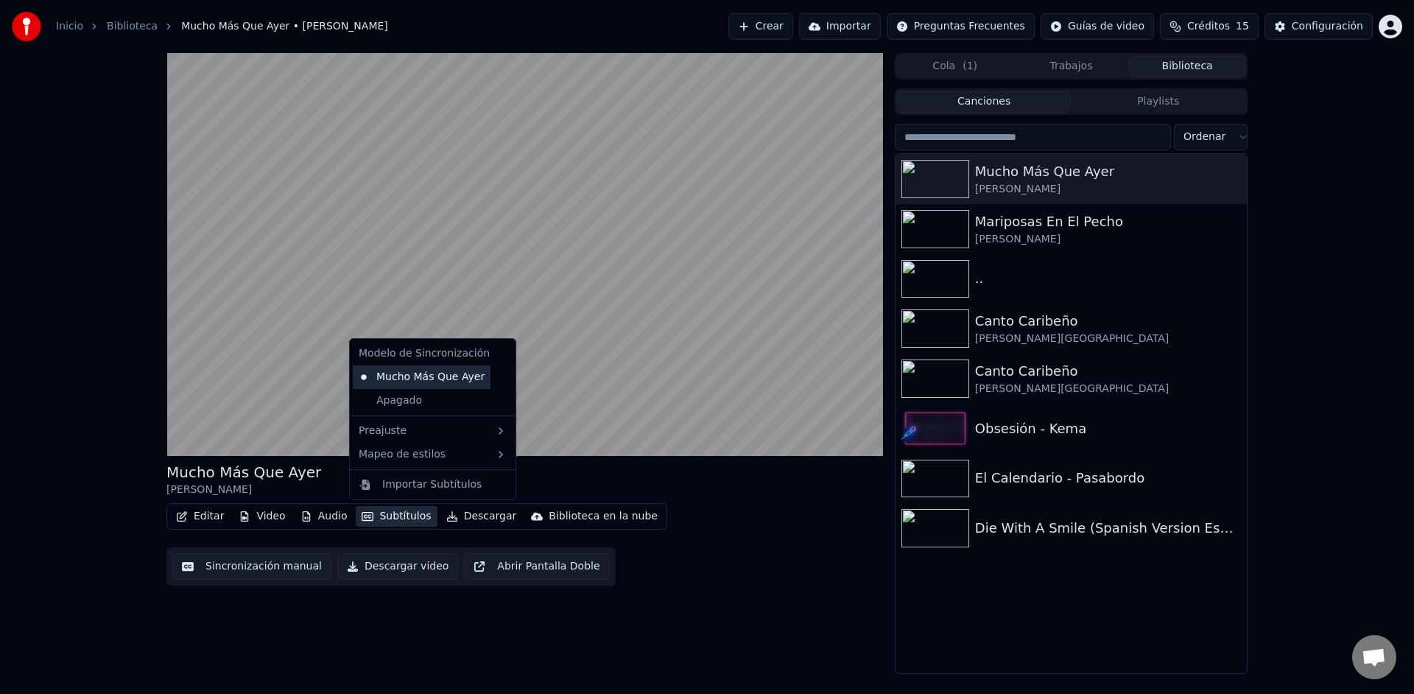
click at [415, 380] on div "Mucho Más Que Ayer" at bounding box center [422, 377] width 138 height 24
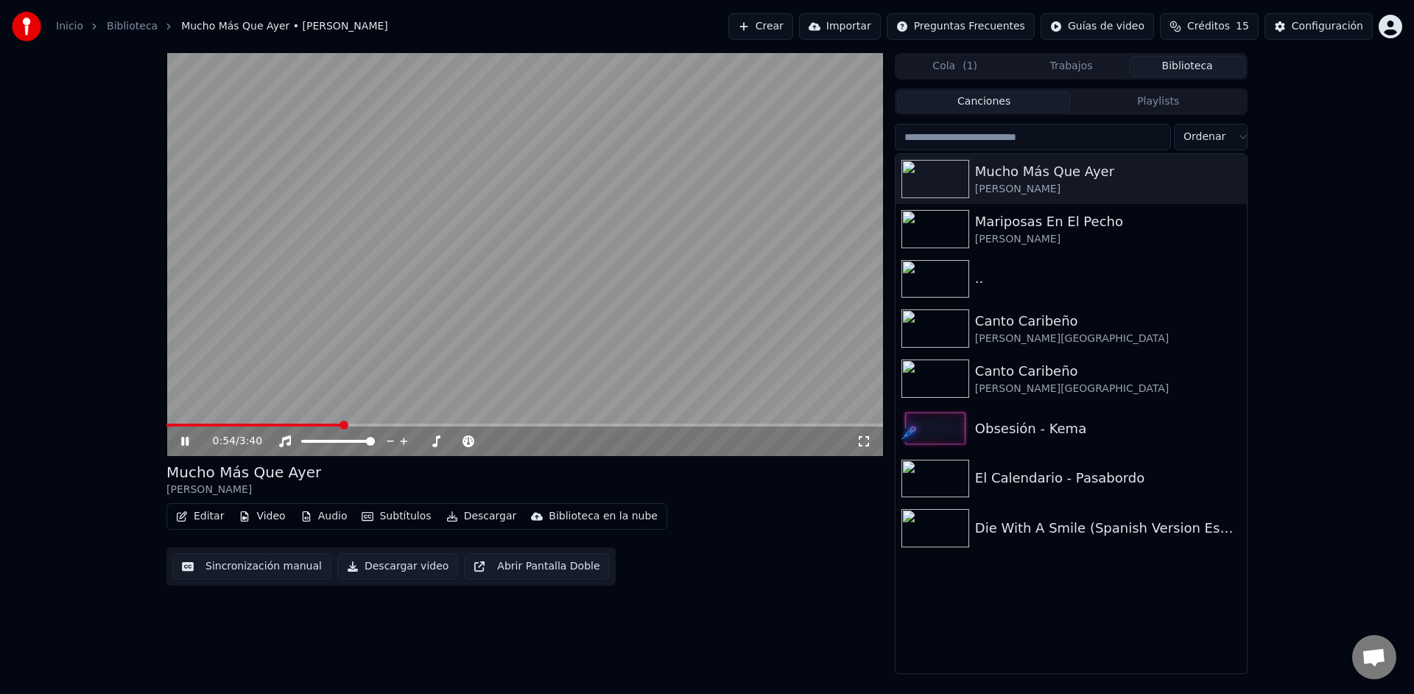
click at [339, 423] on span at bounding box center [524, 424] width 716 height 3
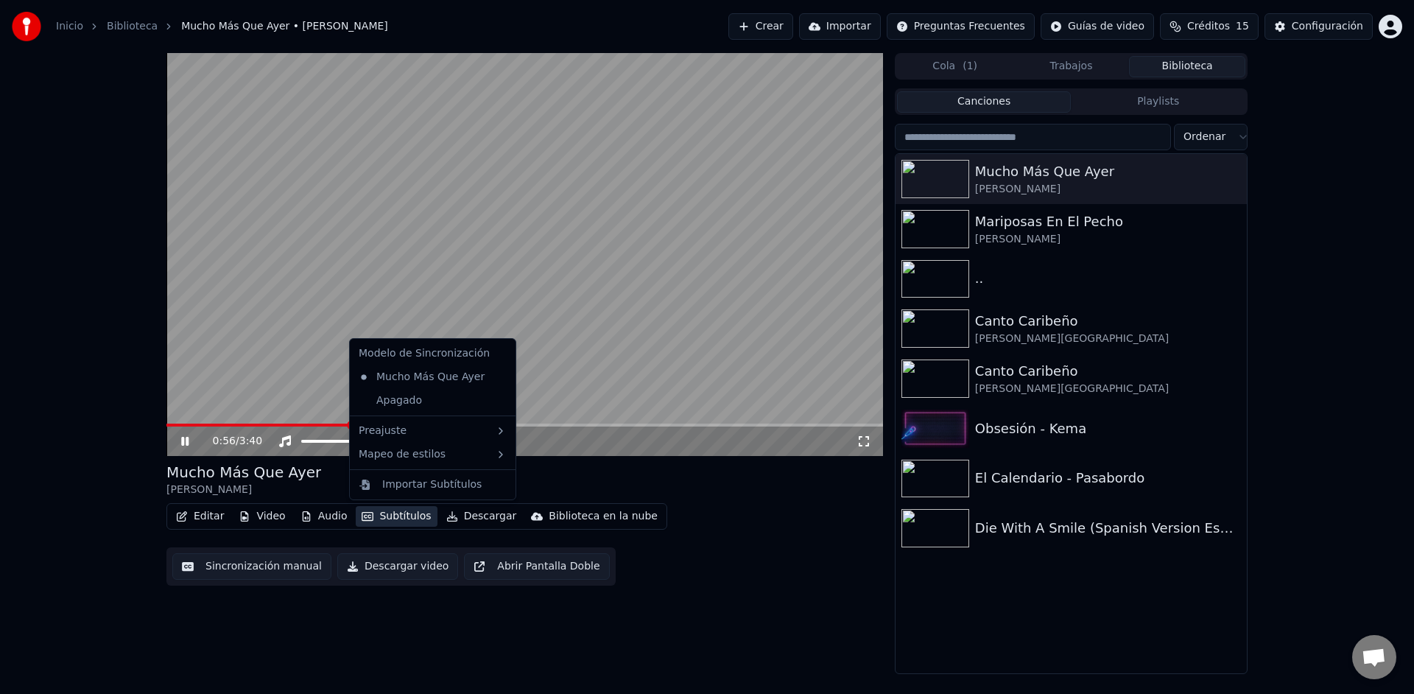
click at [398, 518] on button "Subtítulos" at bounding box center [396, 516] width 81 height 21
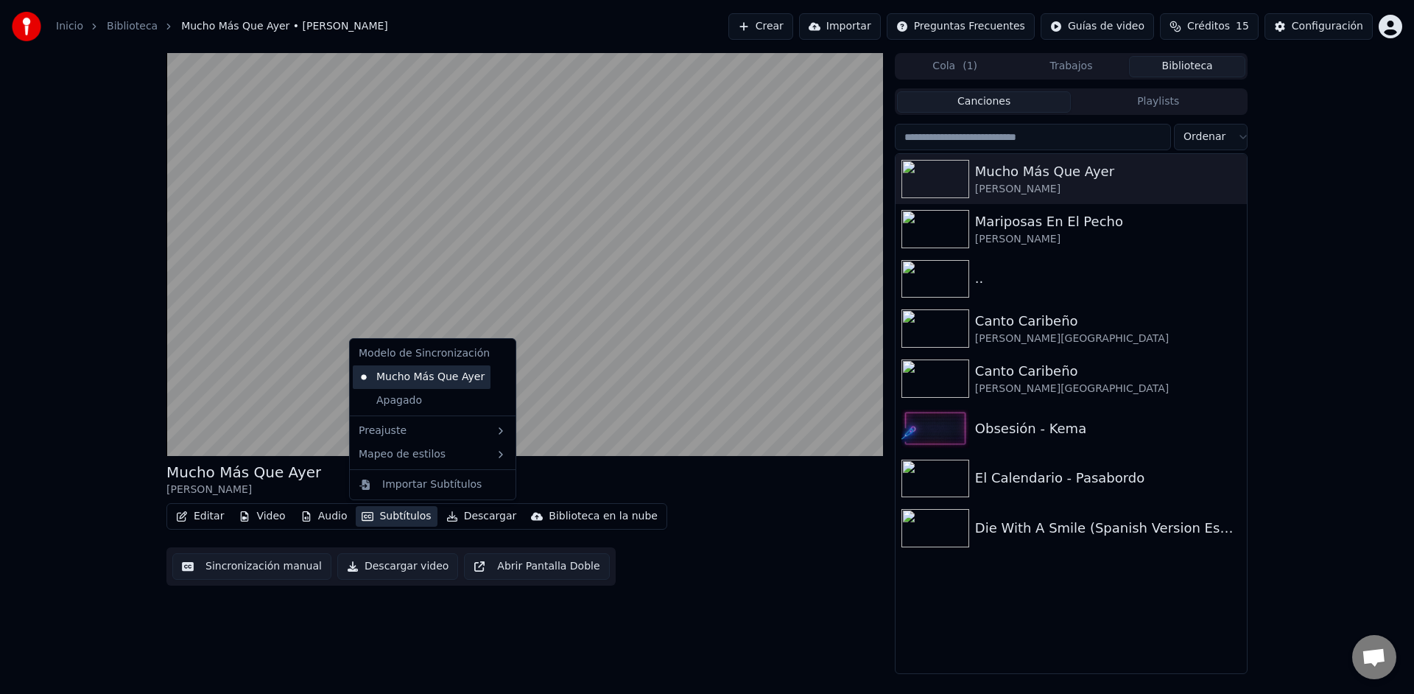
click at [364, 377] on div "Mucho Más Que Ayer" at bounding box center [422, 377] width 138 height 24
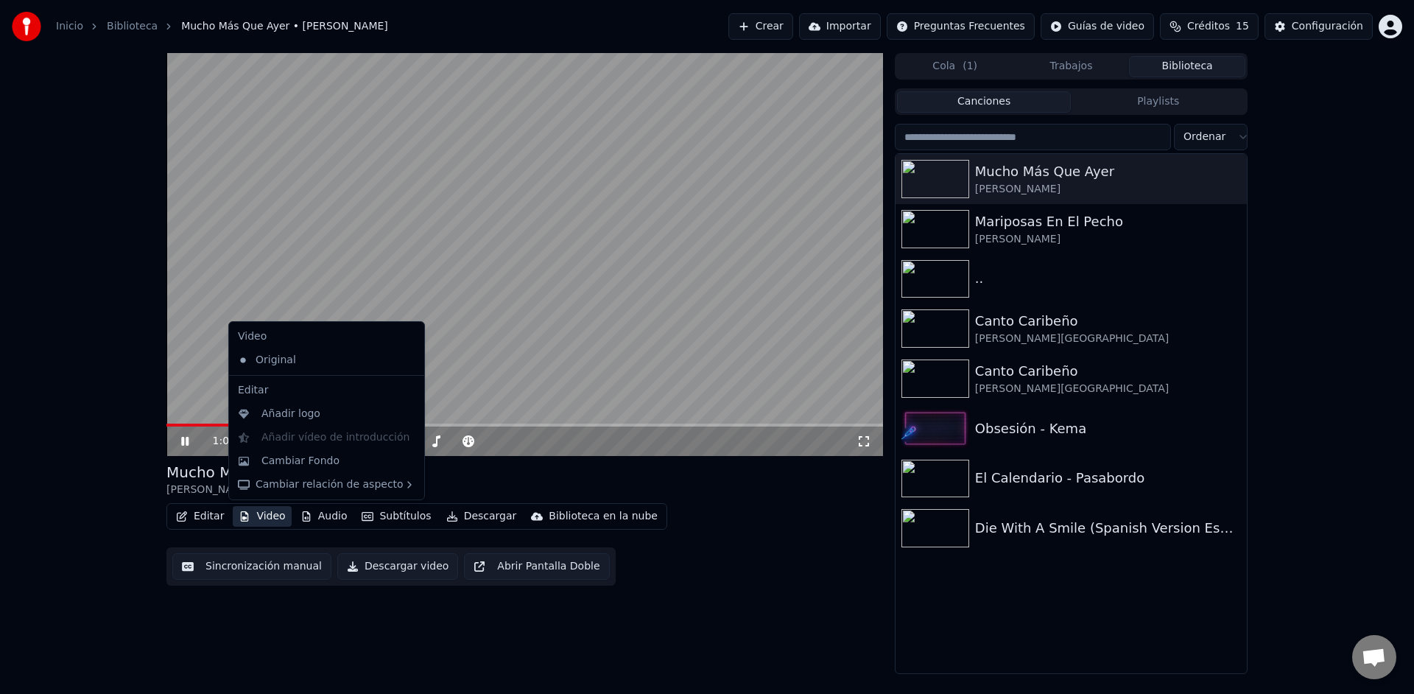
click at [252, 518] on button "Video" at bounding box center [262, 516] width 58 height 21
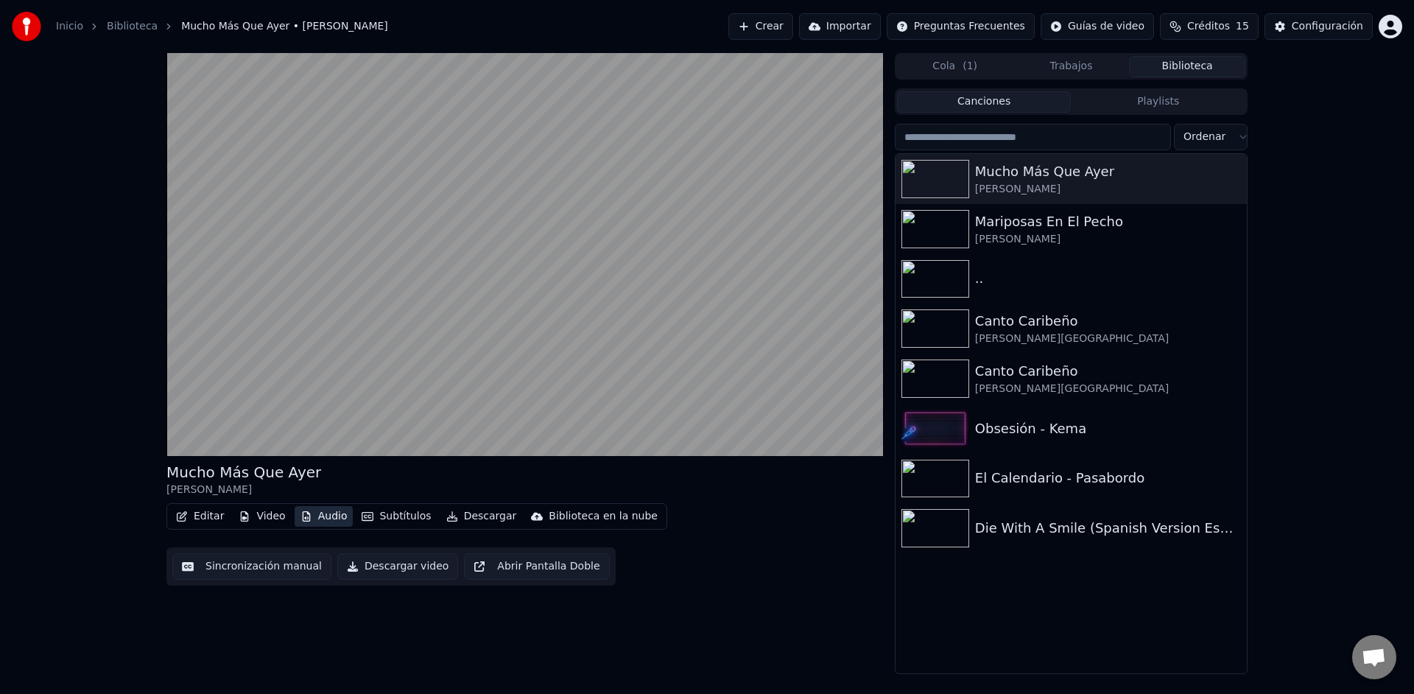
click at [328, 521] on button "Audio" at bounding box center [324, 516] width 59 height 21
click at [1062, 71] on button "Trabajos" at bounding box center [1071, 66] width 116 height 21
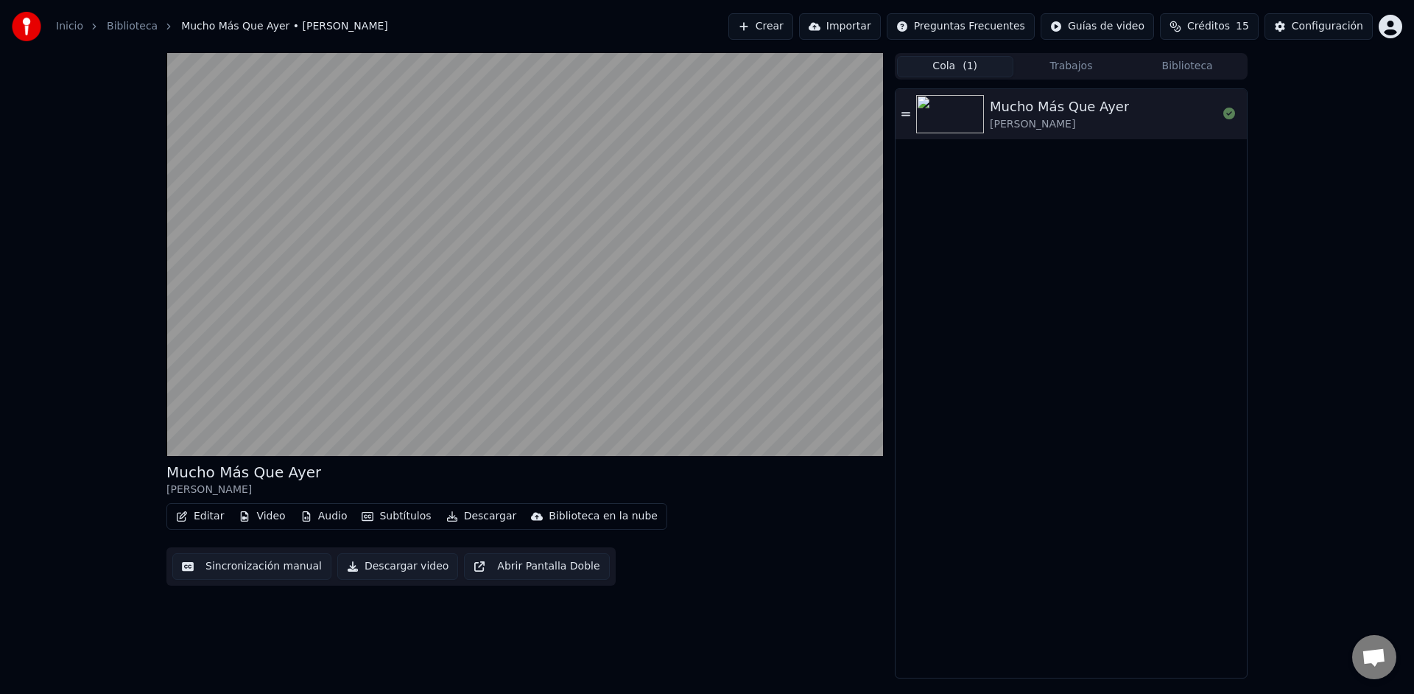
click at [972, 72] on span "( 1 )" at bounding box center [969, 66] width 15 height 15
click at [867, 22] on button "Importar" at bounding box center [840, 26] width 82 height 27
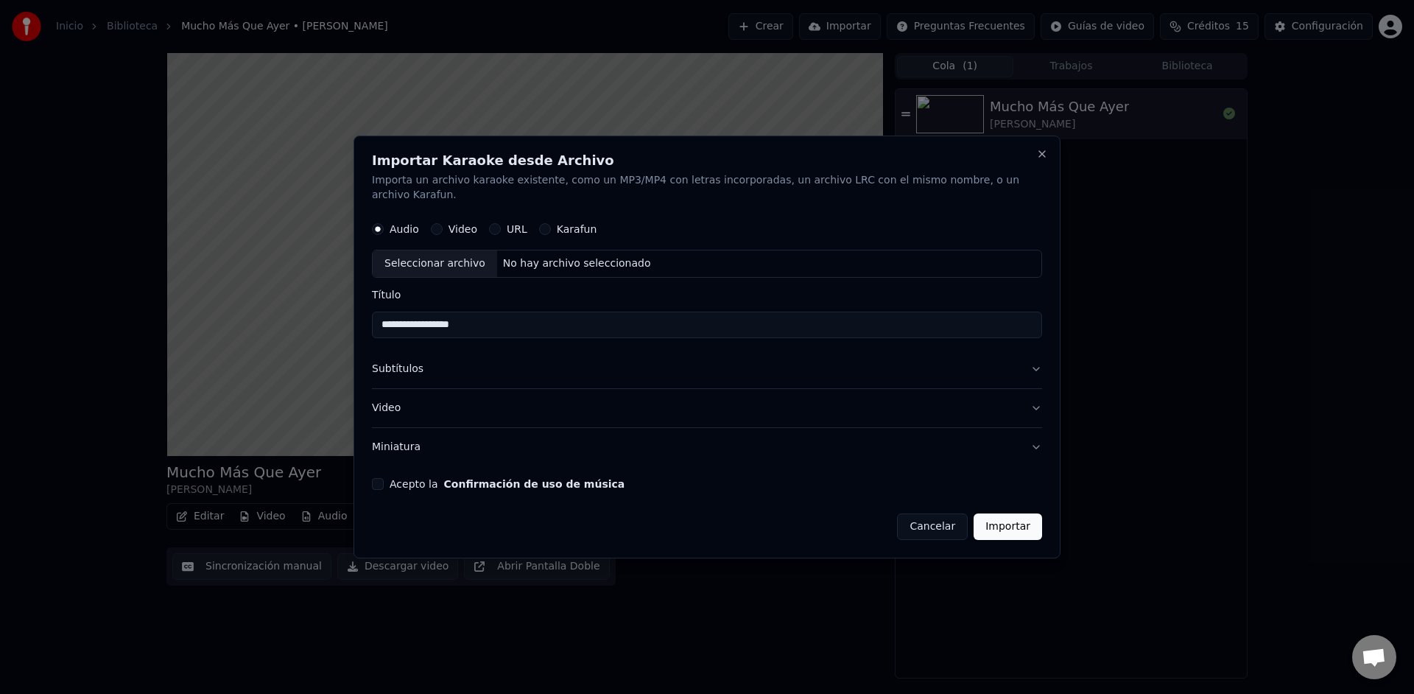
click at [395, 410] on button "Video" at bounding box center [707, 408] width 670 height 38
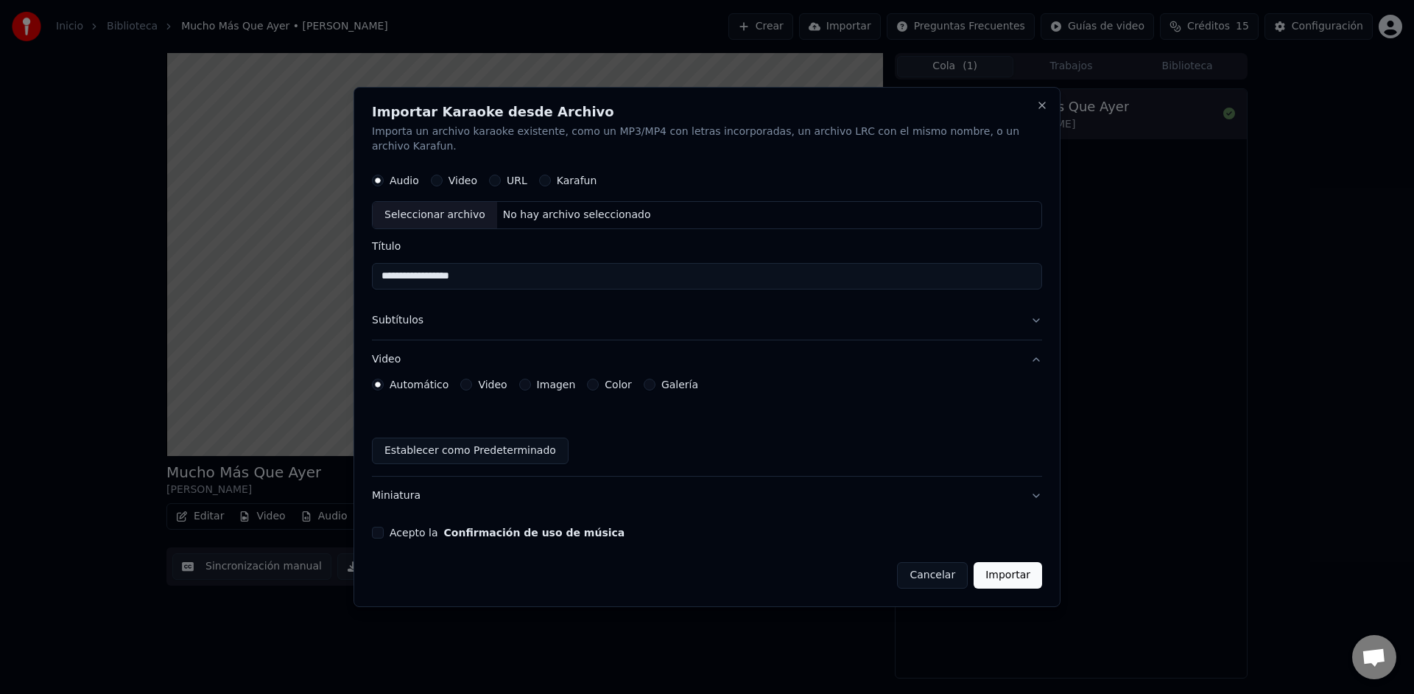
click at [443, 183] on div "Video" at bounding box center [454, 181] width 46 height 12
click at [431, 181] on button "Video" at bounding box center [437, 181] width 12 height 12
click at [449, 223] on div "Seleccionar archivo" at bounding box center [435, 215] width 124 height 27
type input "**********"
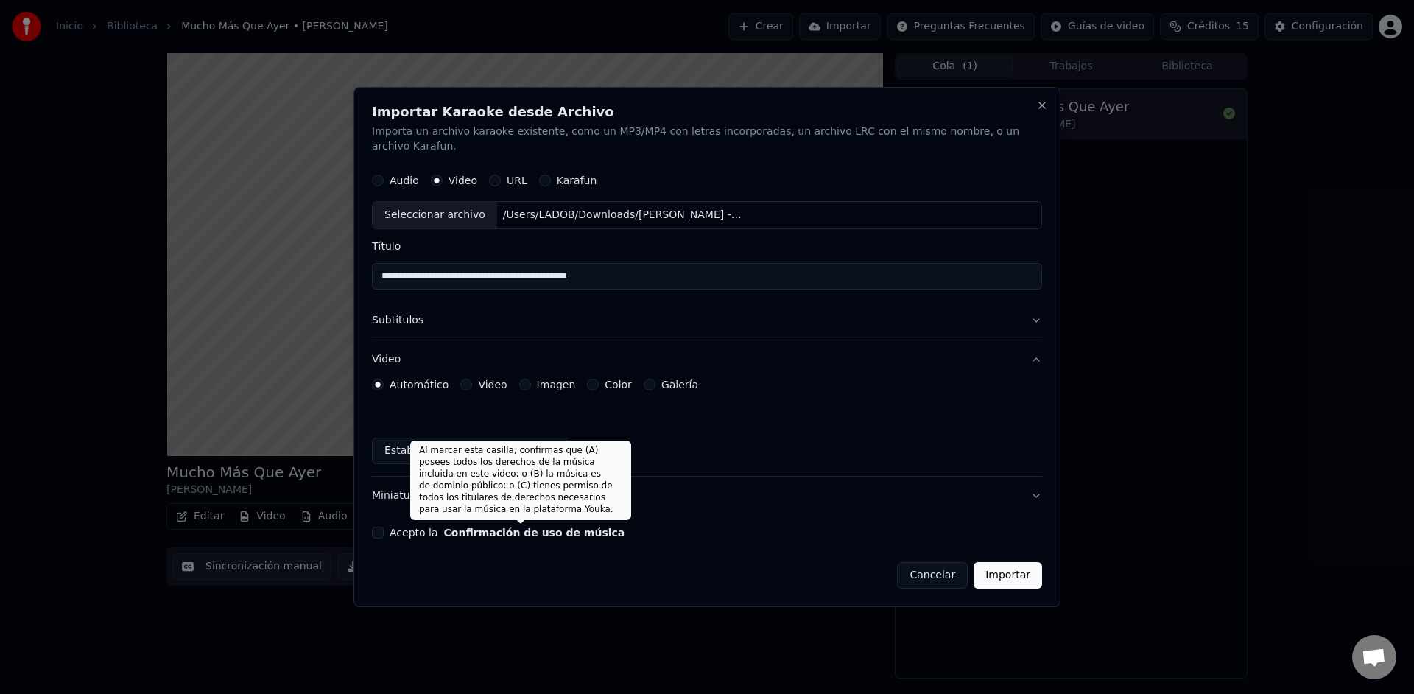
click at [489, 535] on button "Confirmación de uso de música" at bounding box center [534, 532] width 181 height 10
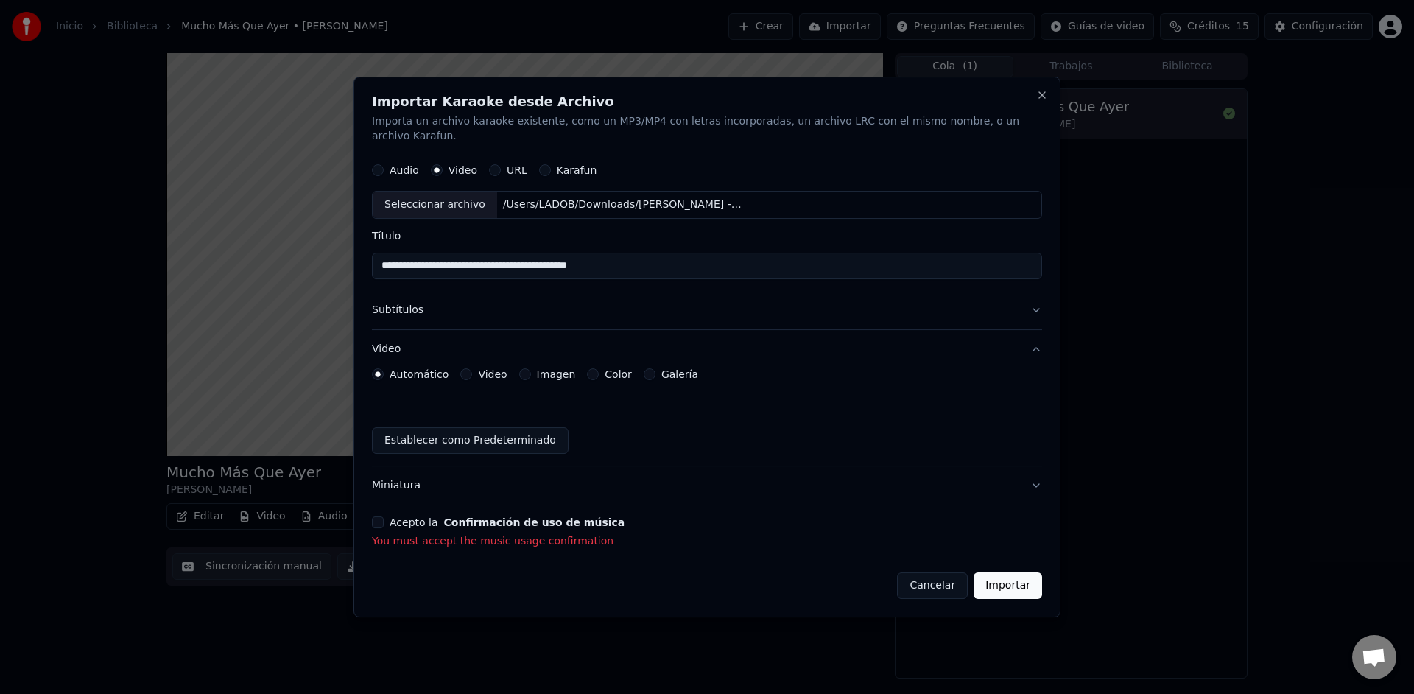
click at [383, 530] on div "Acepto la Confirmación de uso de música You must accept the music usage confirm…" at bounding box center [707, 532] width 670 height 32
click at [382, 524] on button "Acepto la Confirmación de uso de música" at bounding box center [378, 522] width 12 height 12
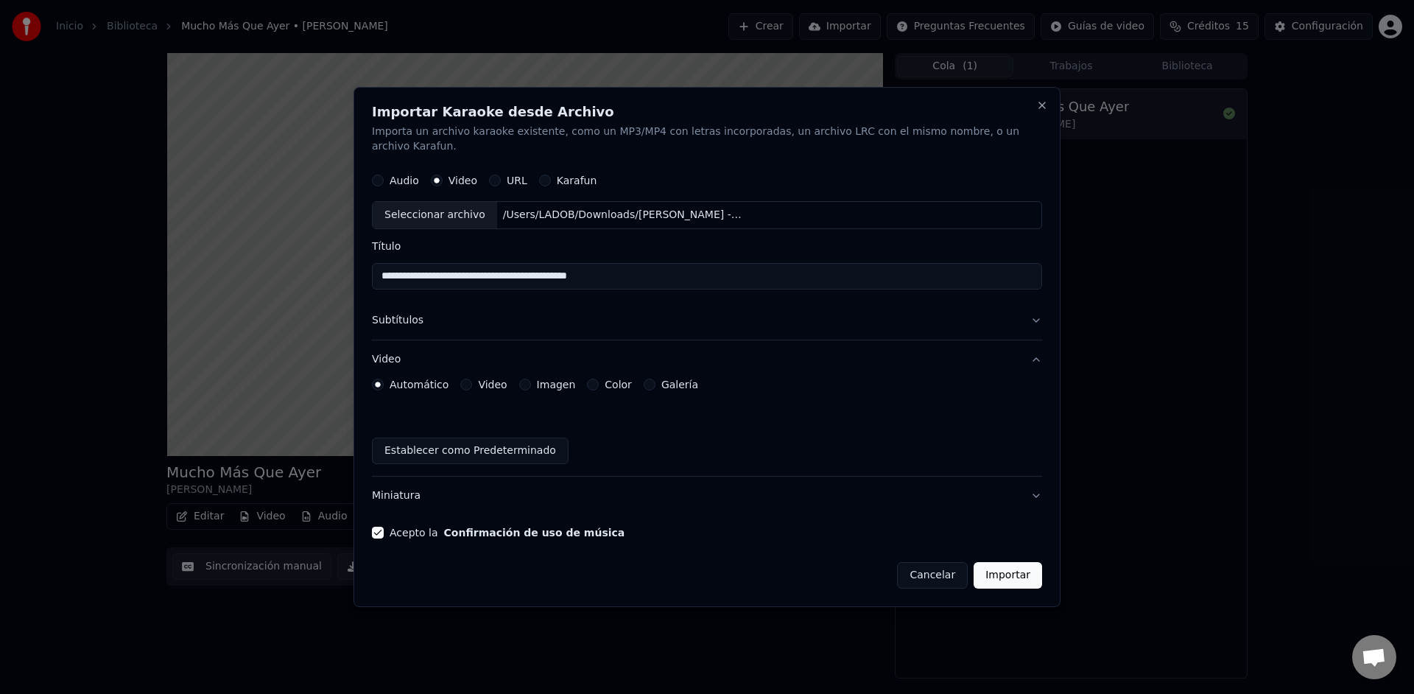
click at [1012, 580] on button "Importar" at bounding box center [1007, 575] width 68 height 27
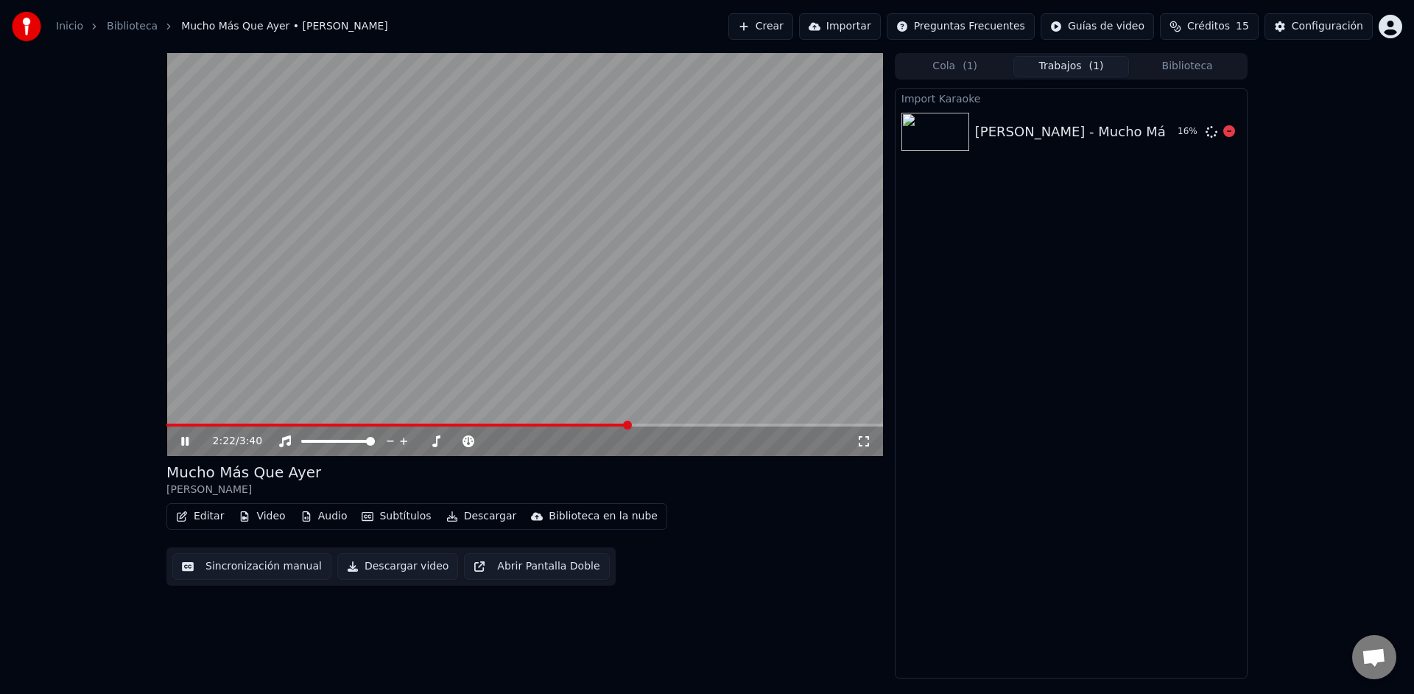
click at [1090, 130] on div "[PERSON_NAME] - Mucho Más Que Ayer (Lyric Video)" at bounding box center [1149, 131] width 349 height 21
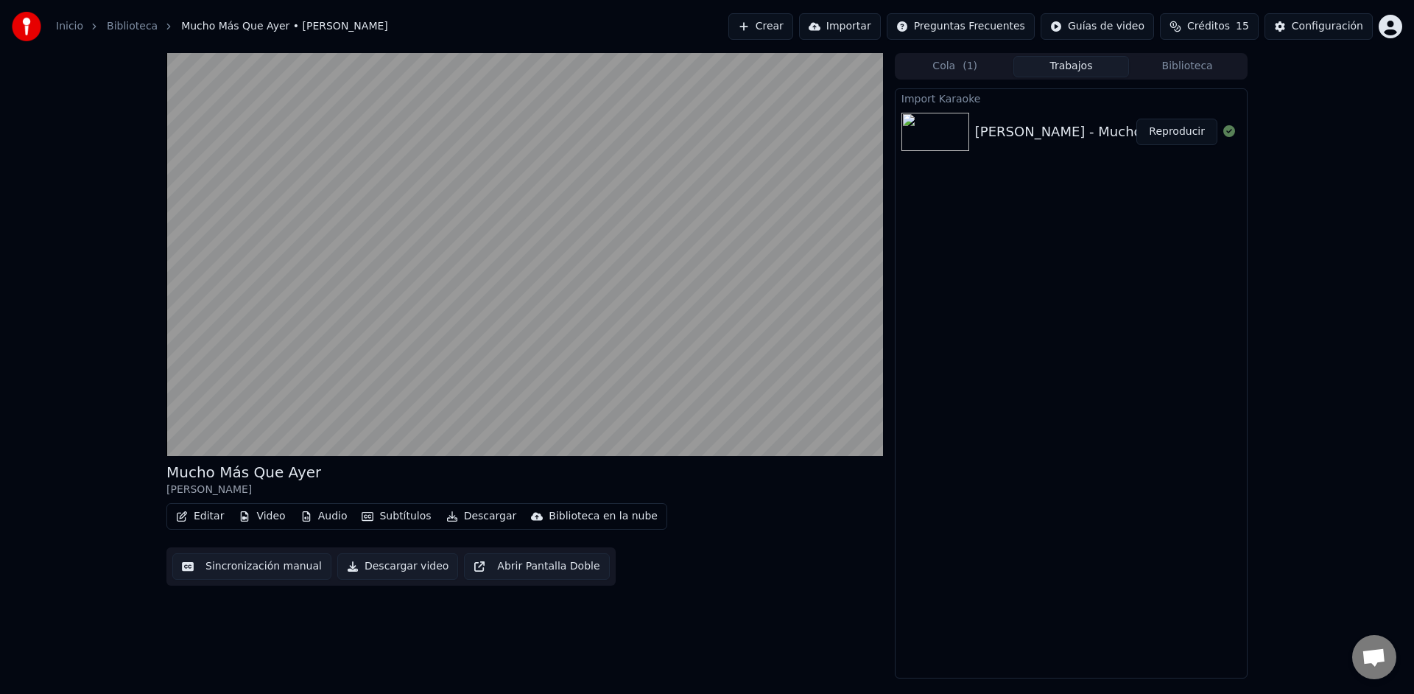
click at [1189, 71] on button "Biblioteca" at bounding box center [1187, 66] width 116 height 21
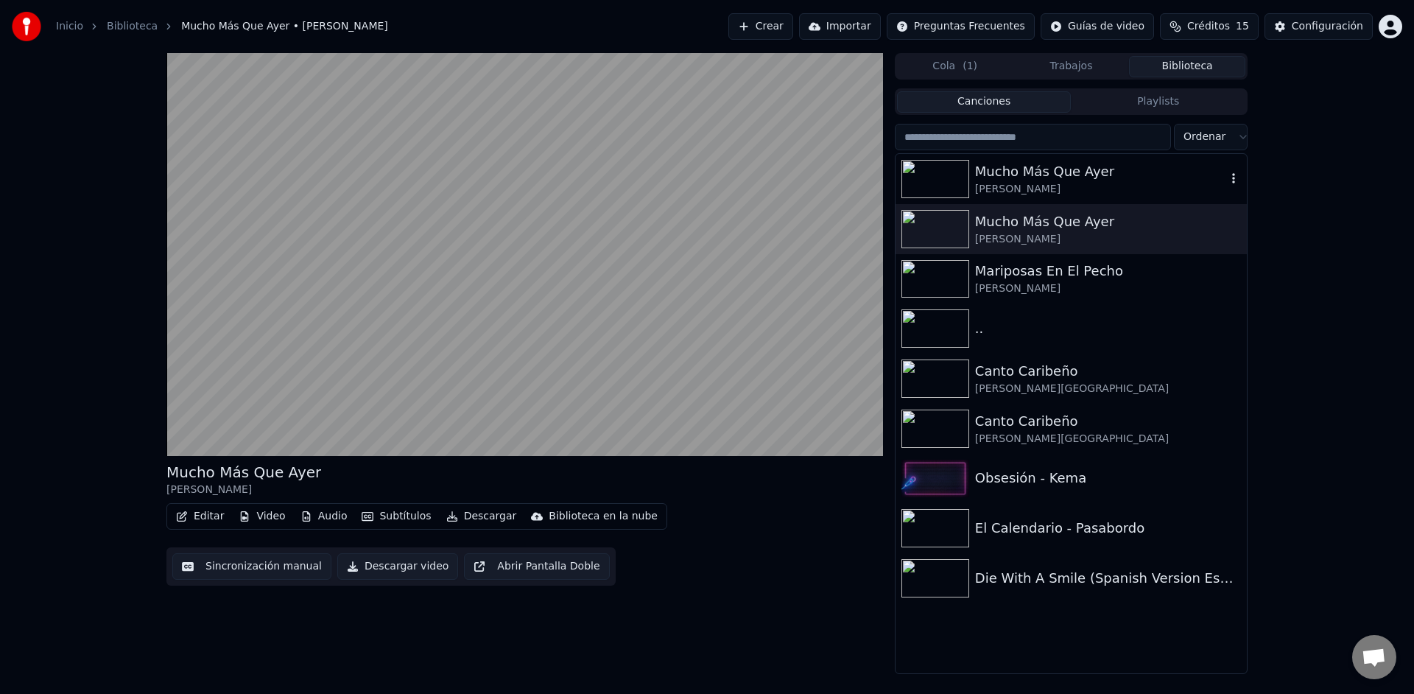
click at [1116, 179] on div "Mucho Más Que Ayer" at bounding box center [1100, 171] width 251 height 21
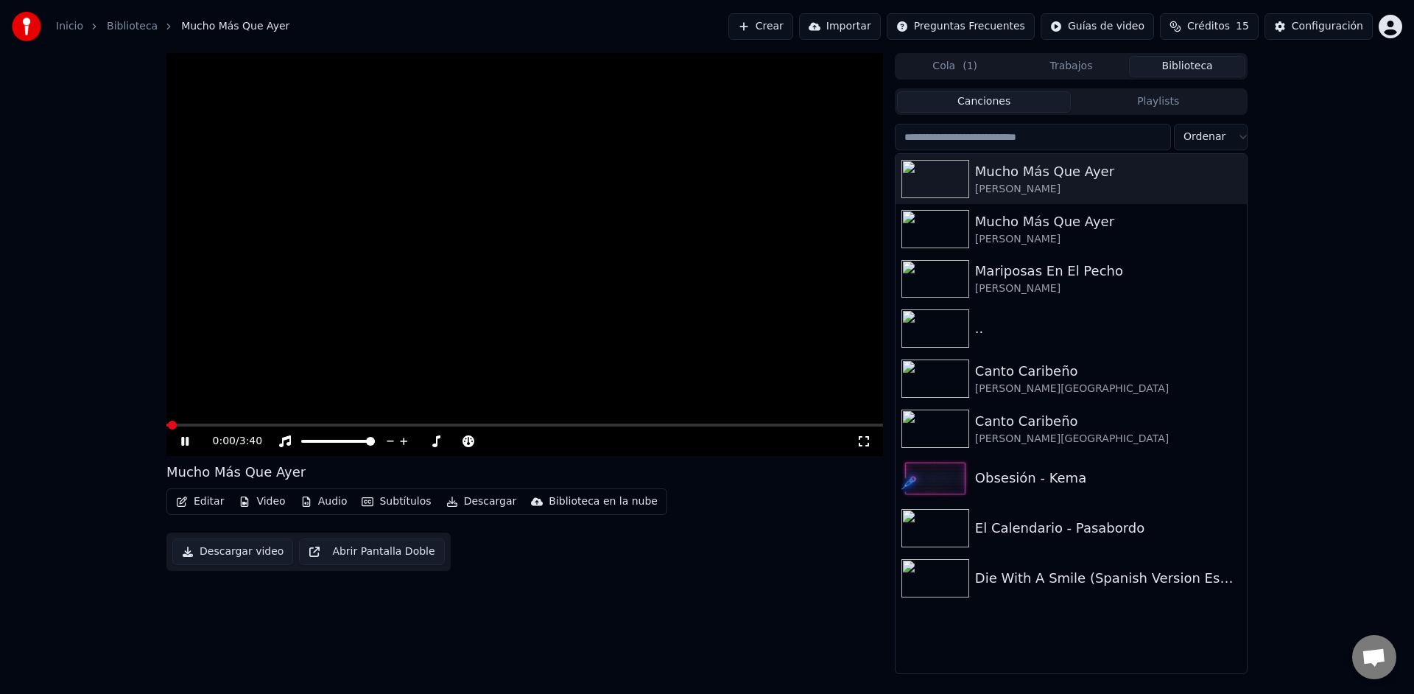
click at [399, 503] on button "Subtítulos" at bounding box center [396, 501] width 81 height 21
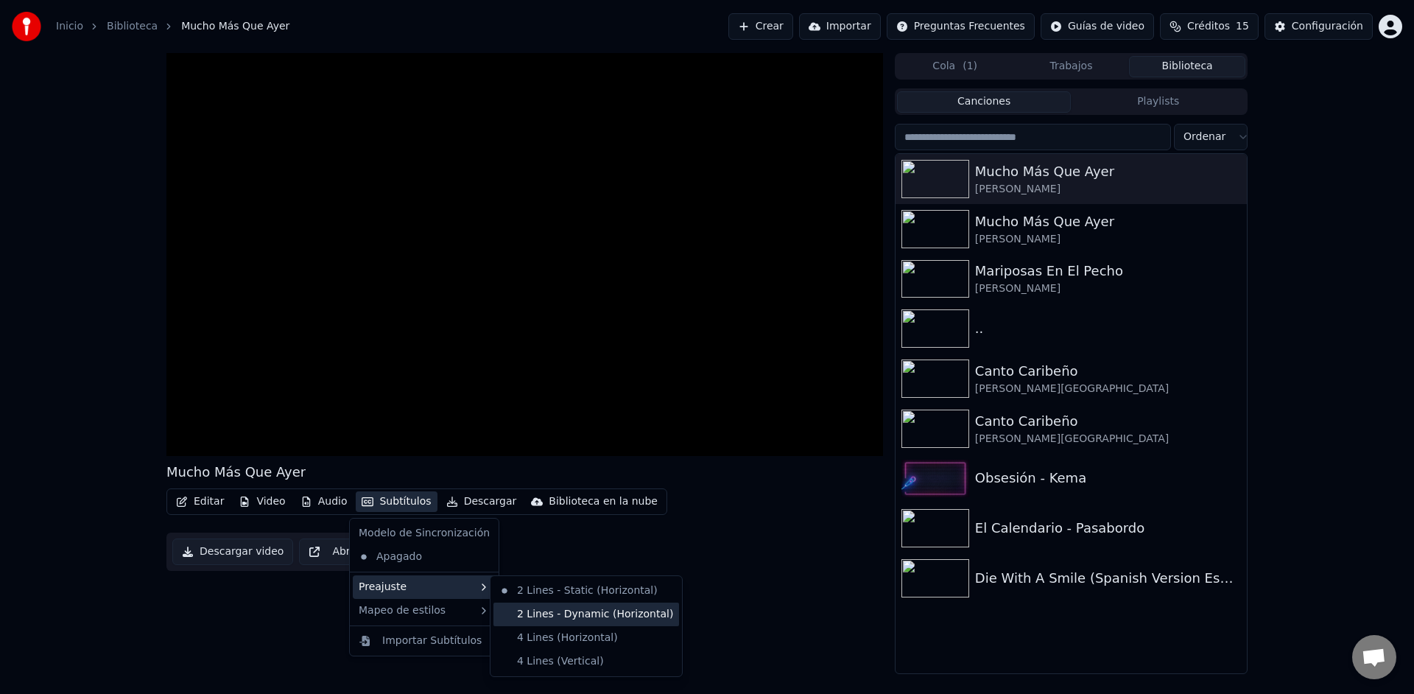
click at [552, 610] on div "2 Lines - Dynamic (Horizontal)" at bounding box center [586, 614] width 186 height 24
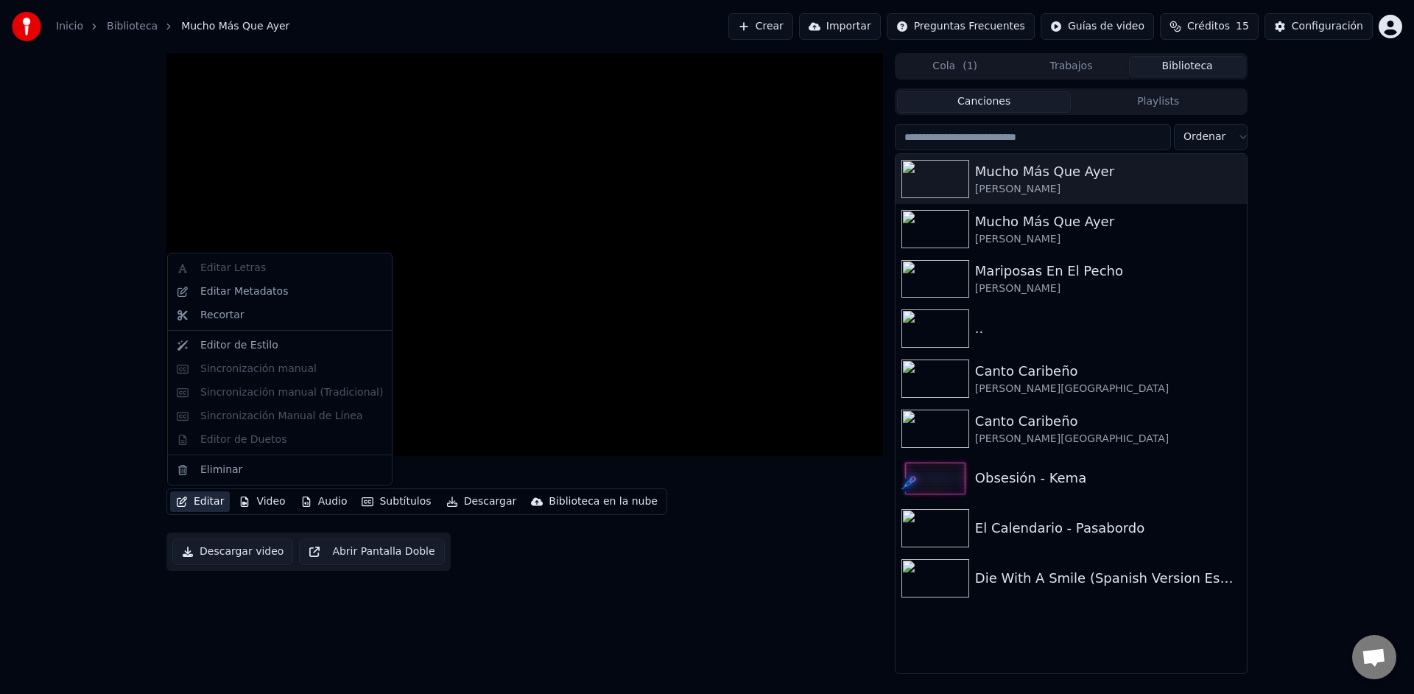
click at [201, 503] on button "Editar" at bounding box center [200, 501] width 60 height 21
click at [220, 294] on div "Editar Metadatos" at bounding box center [244, 291] width 88 height 15
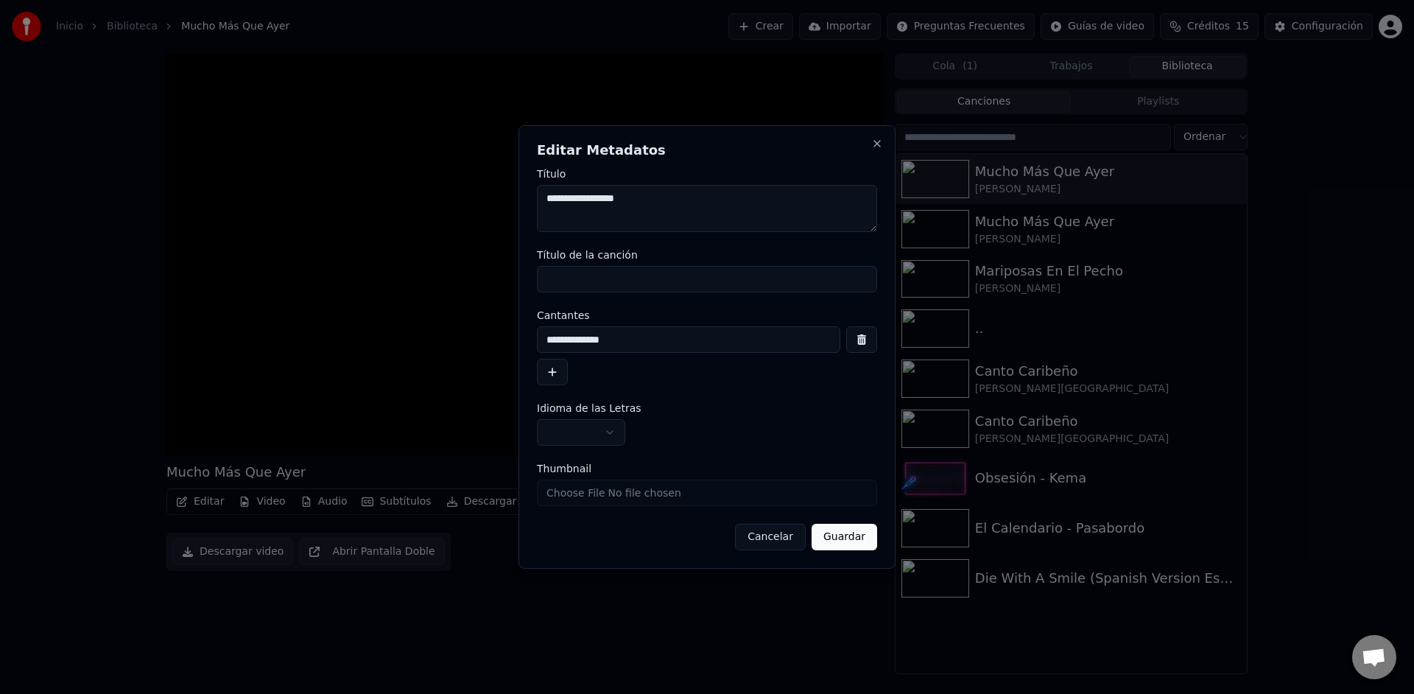
click at [694, 406] on label "Idioma de las Letras" at bounding box center [707, 408] width 340 height 10
click at [778, 541] on button "Cancelar" at bounding box center [770, 537] width 71 height 27
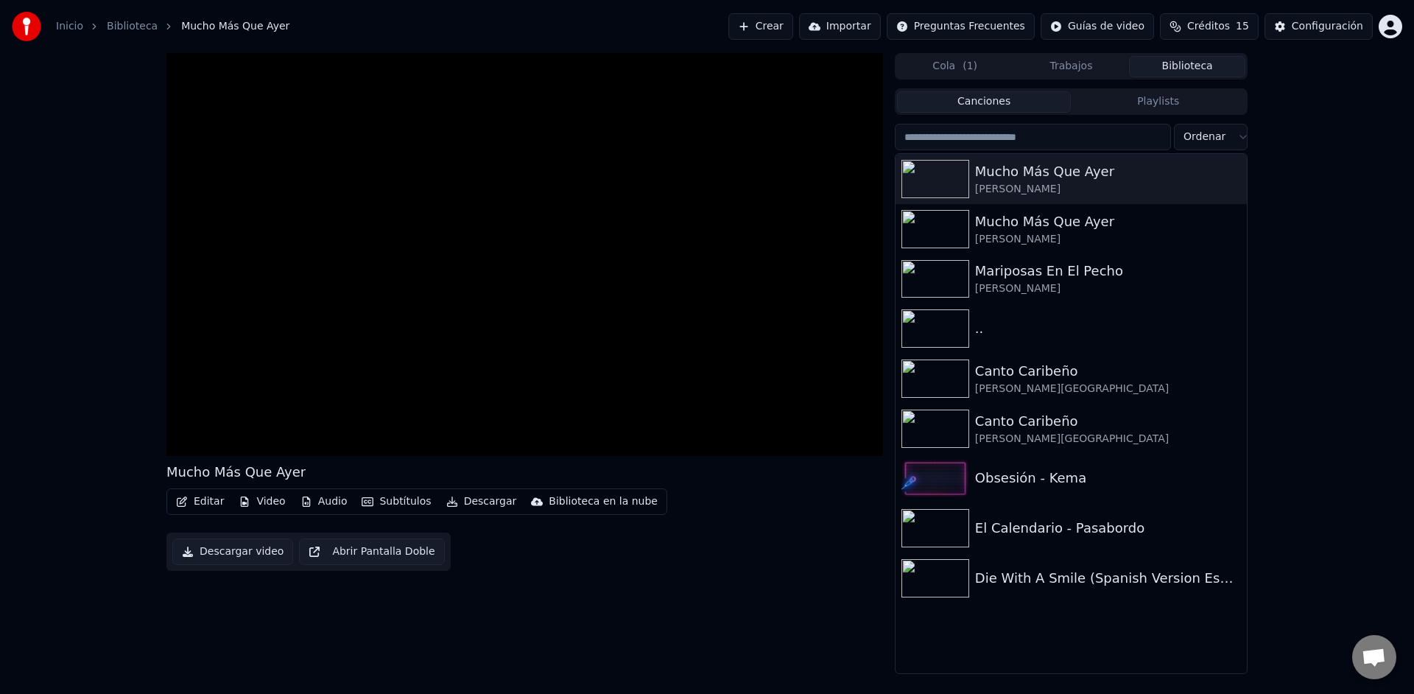
click at [404, 503] on button "Subtítulos" at bounding box center [396, 501] width 81 height 21
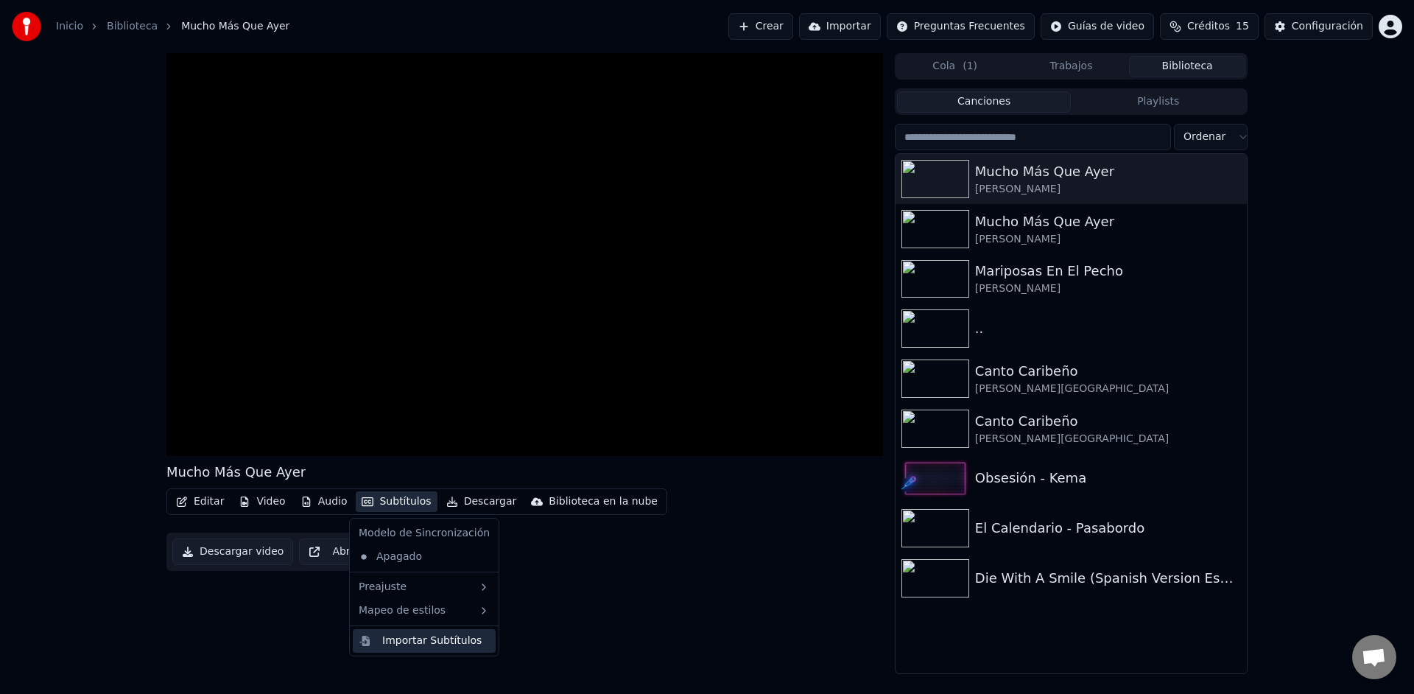
click at [418, 645] on div "Importar Subtítulos" at bounding box center [431, 640] width 99 height 15
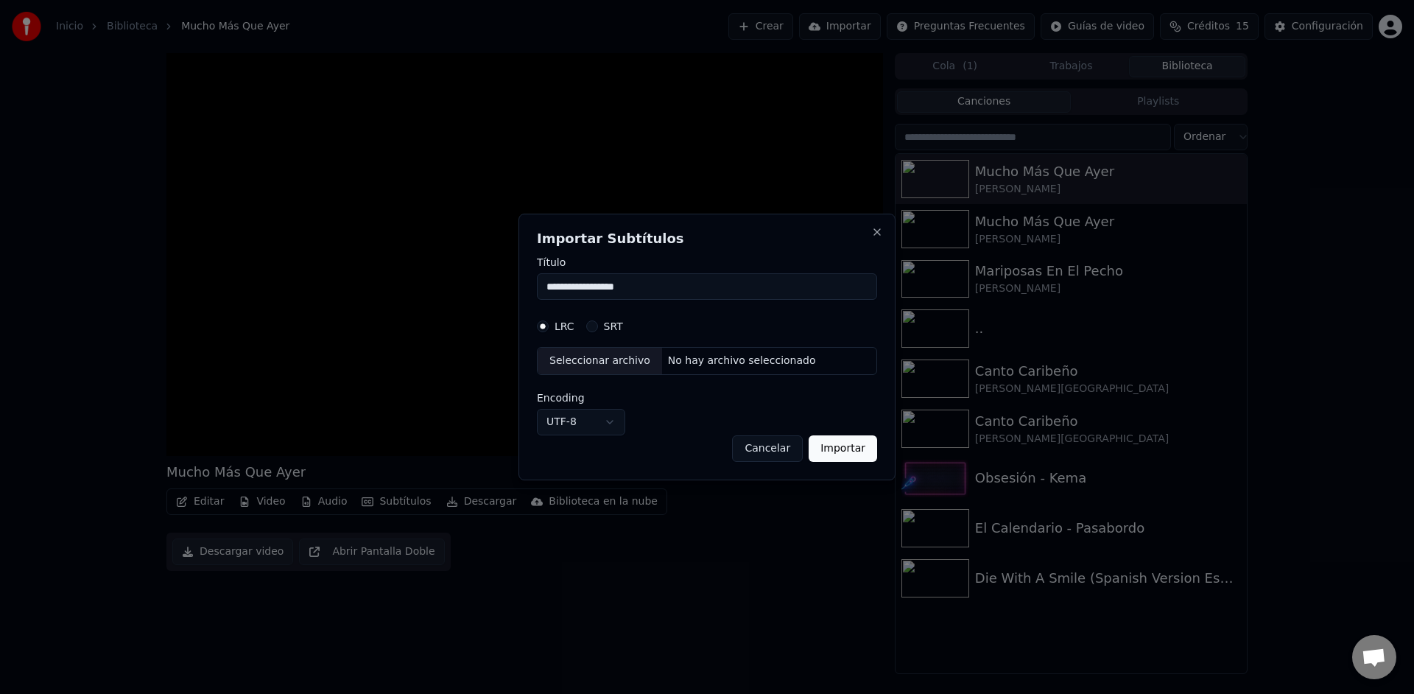
click at [834, 457] on button "Importar" at bounding box center [842, 448] width 68 height 27
click at [843, 451] on button "Importar" at bounding box center [842, 448] width 68 height 27
click at [621, 359] on div "Seleccionar archivo" at bounding box center [600, 361] width 124 height 27
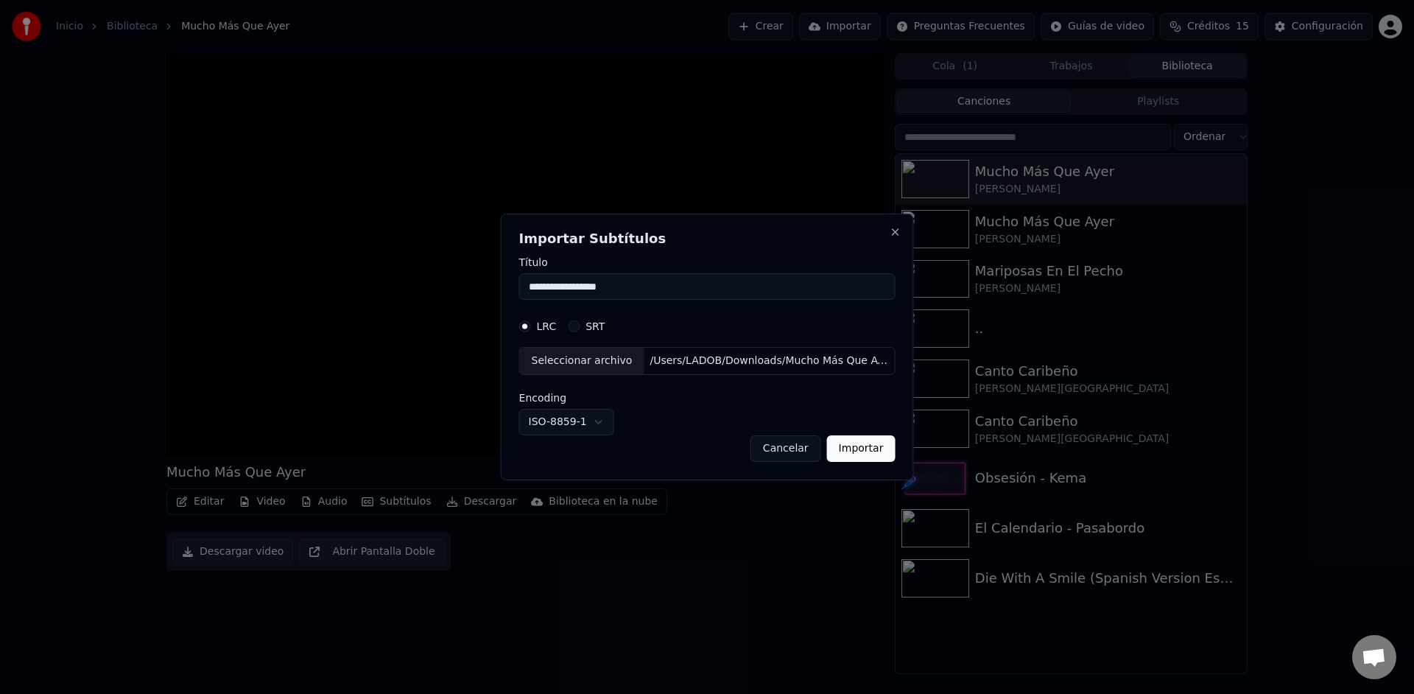
click at [868, 449] on button "Importar" at bounding box center [861, 448] width 68 height 27
select select "*****"
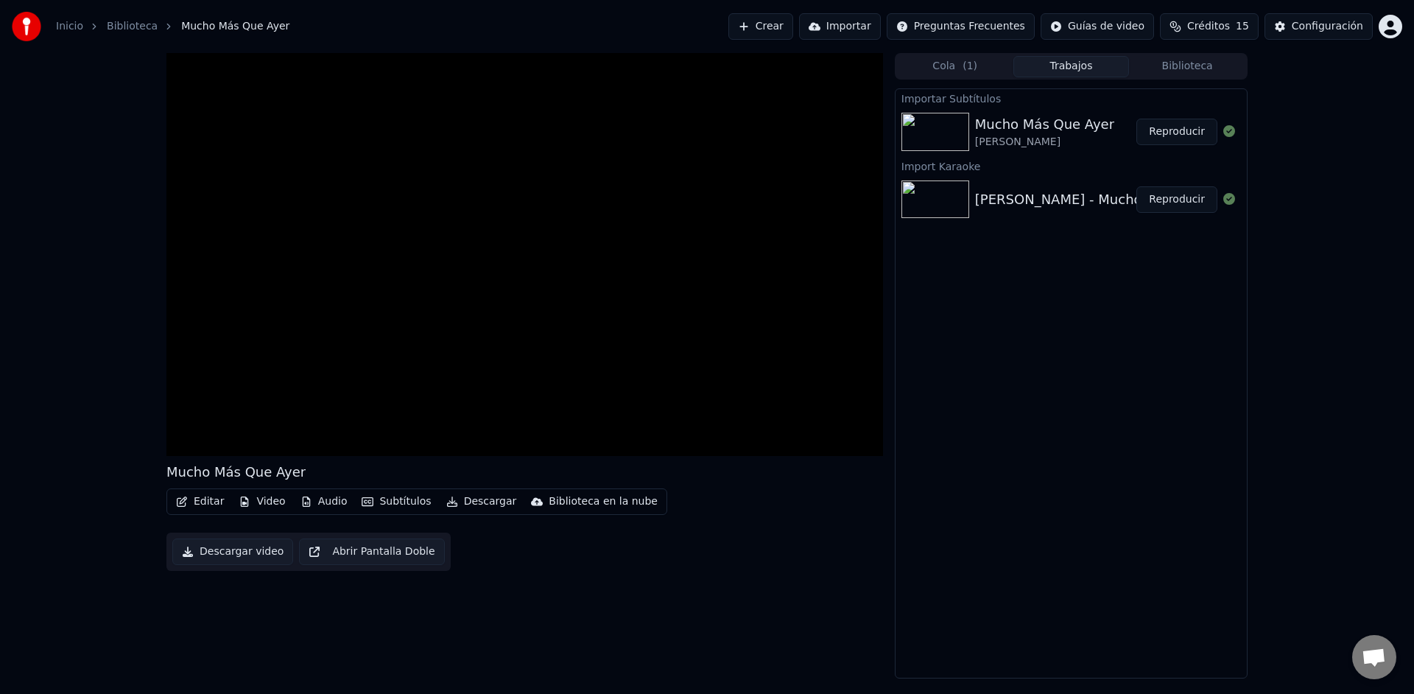
click at [262, 506] on button "Video" at bounding box center [262, 501] width 58 height 21
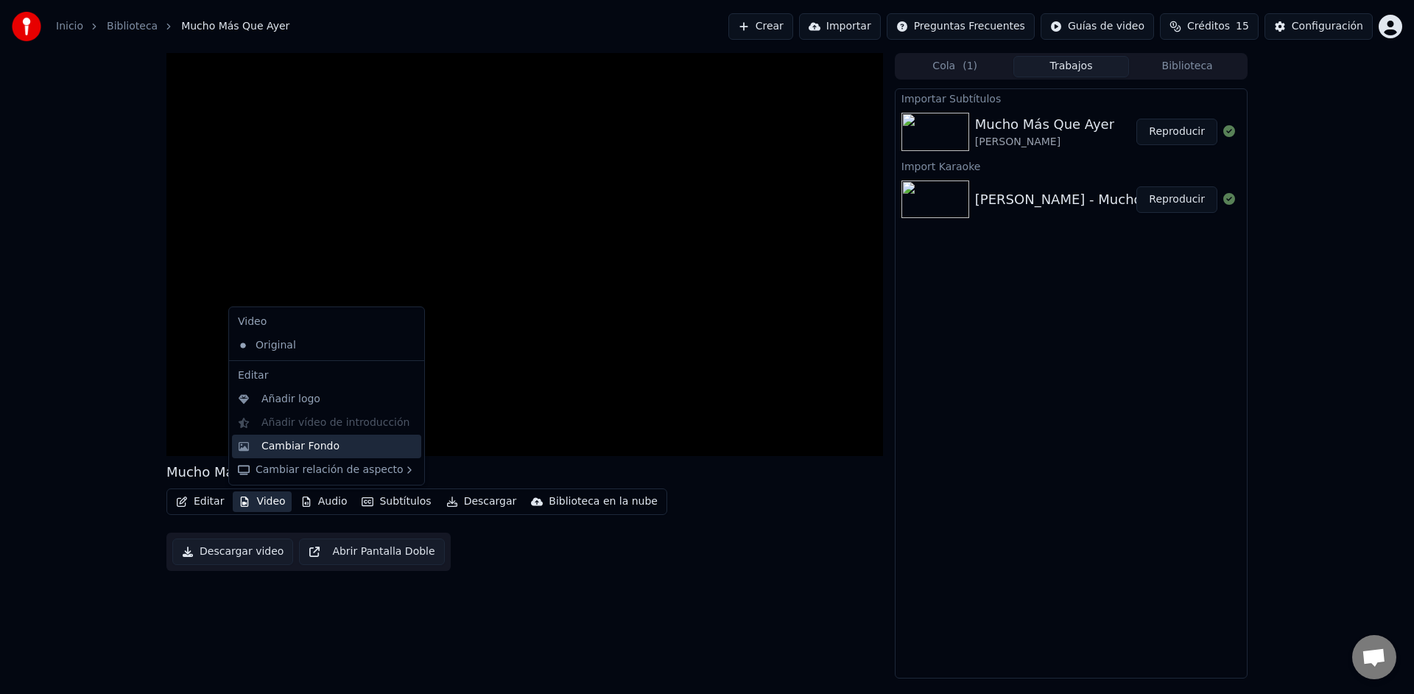
click at [312, 448] on div "Cambiar Fondo" at bounding box center [300, 446] width 78 height 15
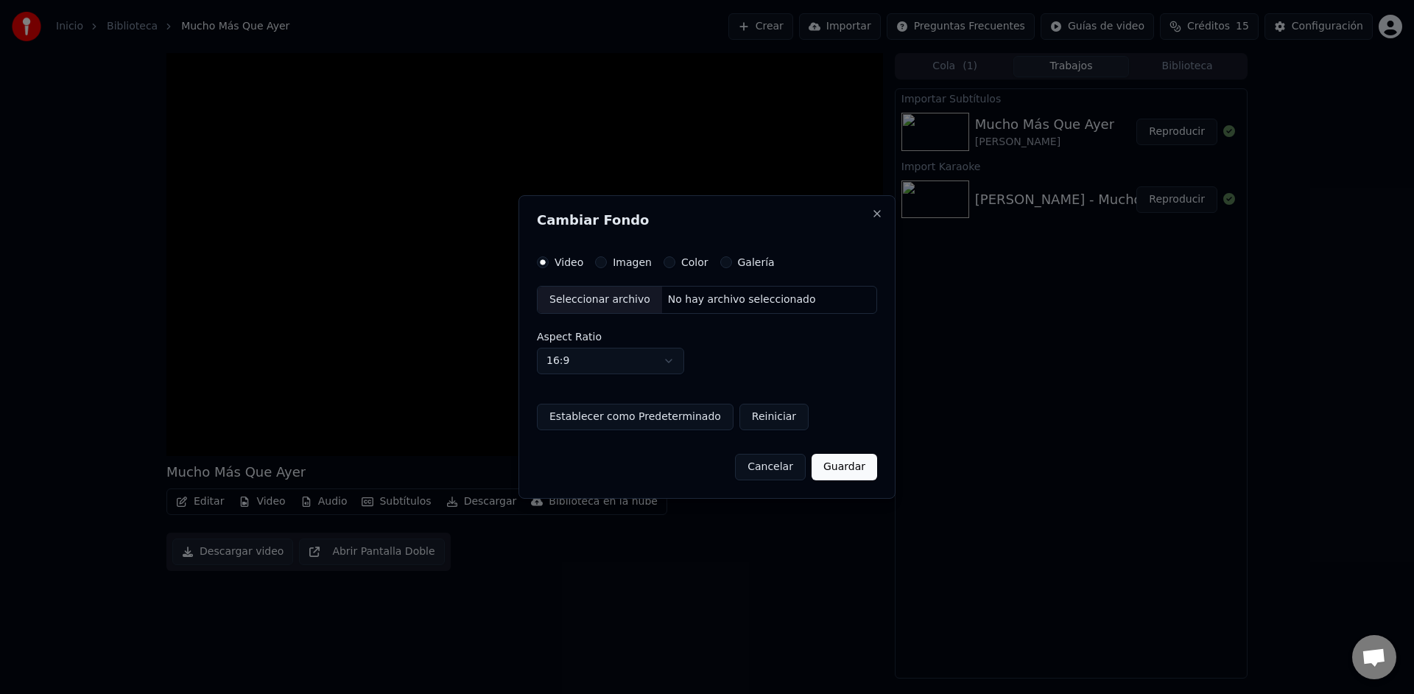
click at [670, 266] on div "Color" at bounding box center [685, 262] width 45 height 12
click at [666, 266] on button "Color" at bounding box center [669, 262] width 12 height 12
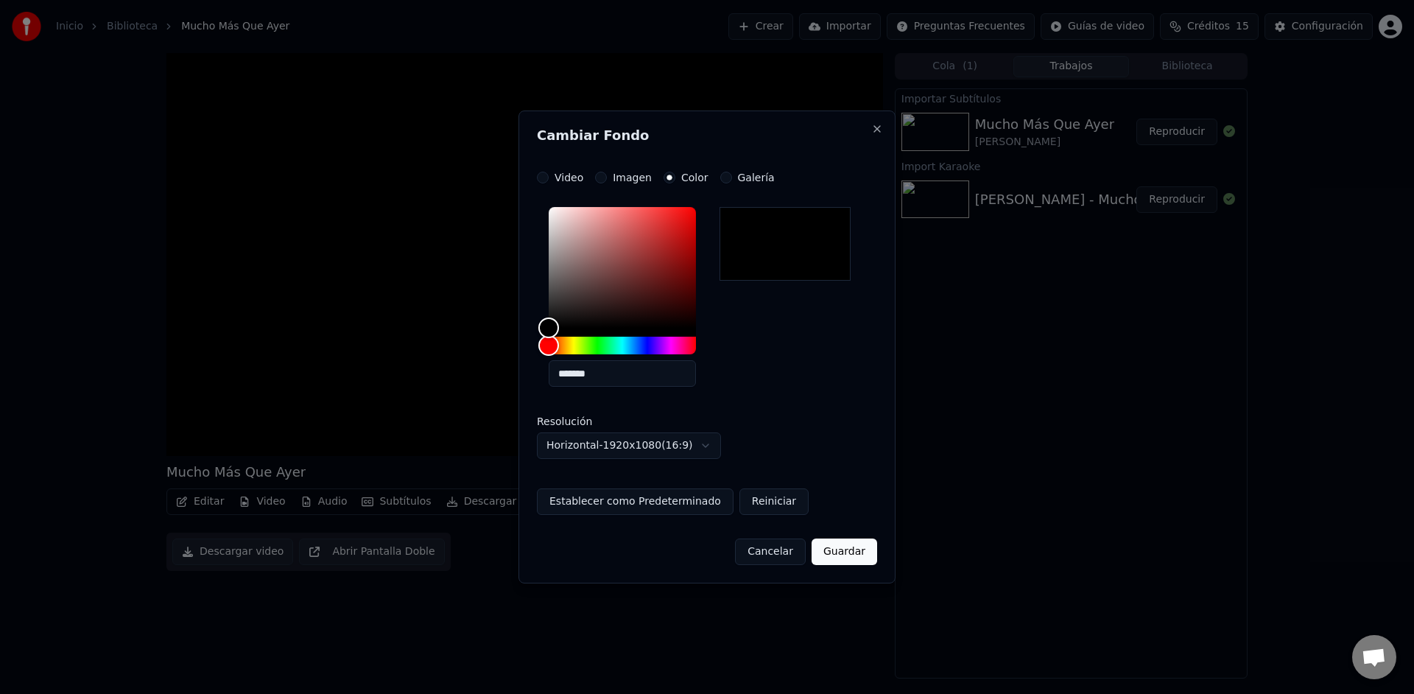
click at [857, 554] on button "Guardar" at bounding box center [844, 551] width 66 height 27
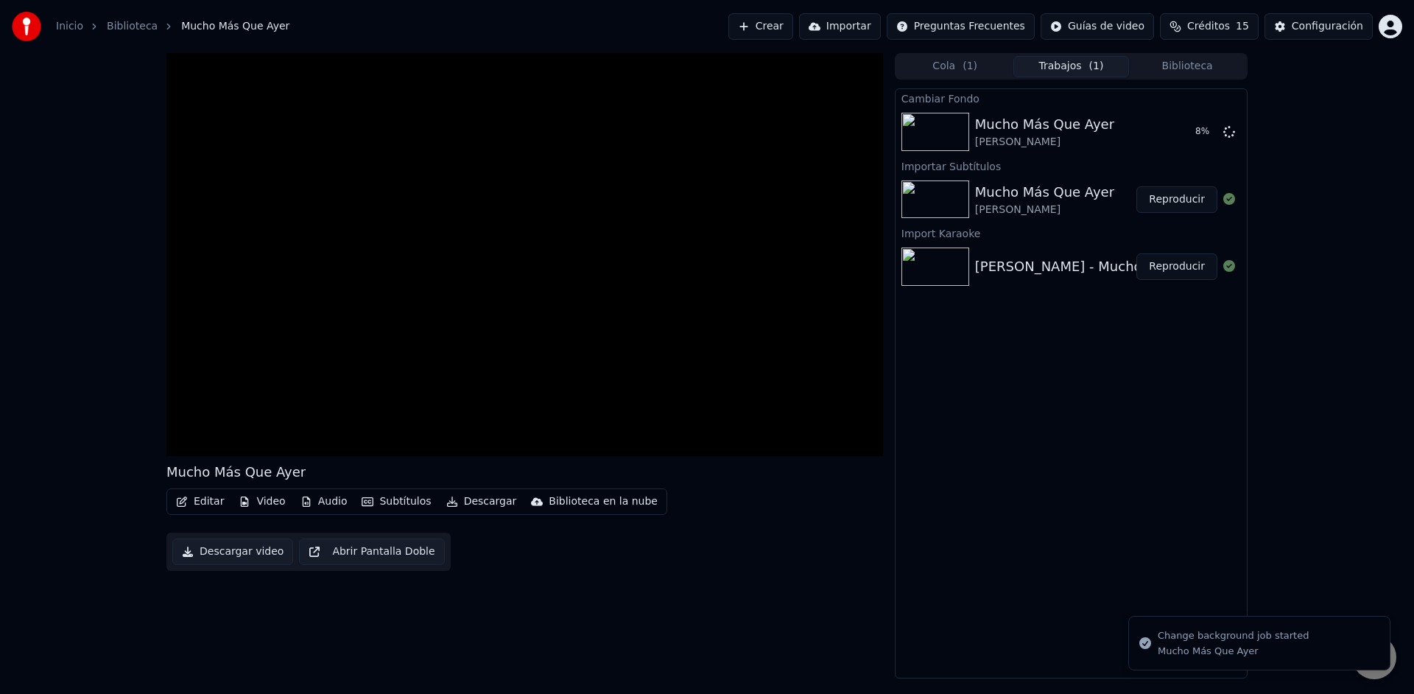
click at [419, 503] on button "Subtítulos" at bounding box center [396, 501] width 81 height 21
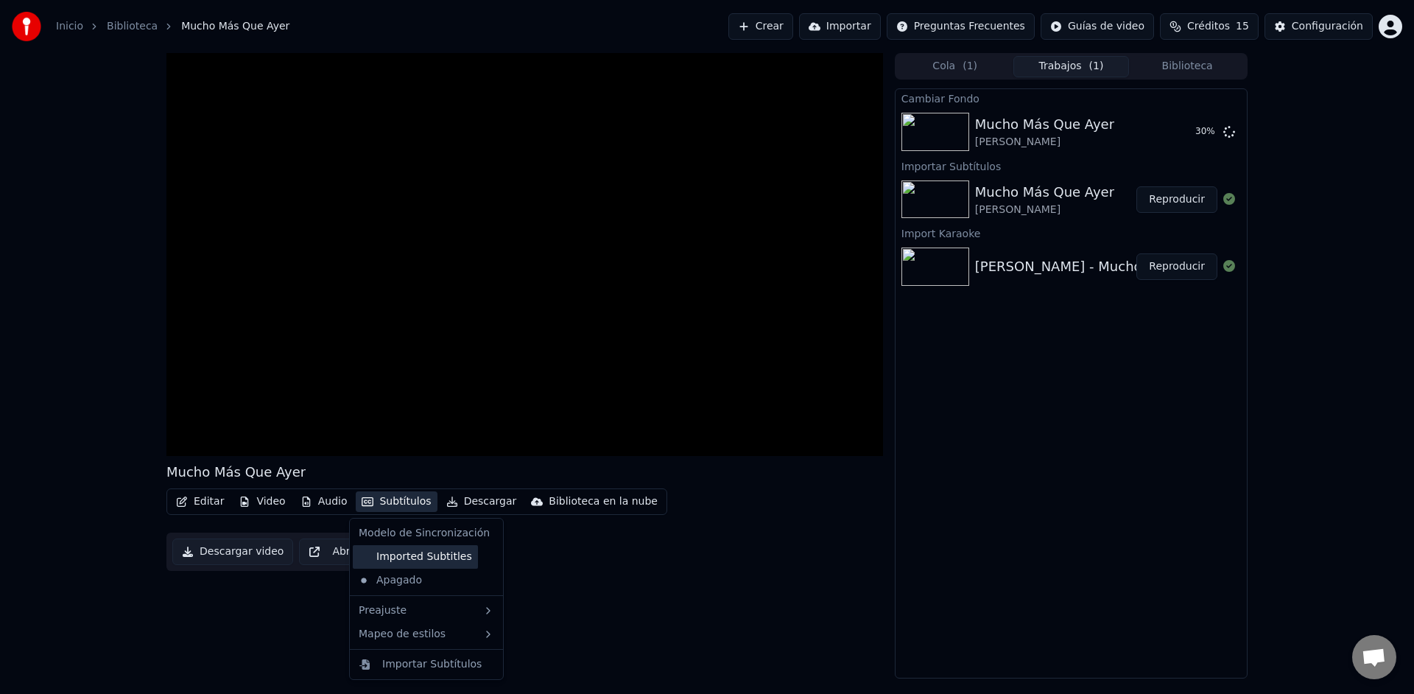
click at [415, 556] on div "Imported Subtitles" at bounding box center [415, 557] width 125 height 24
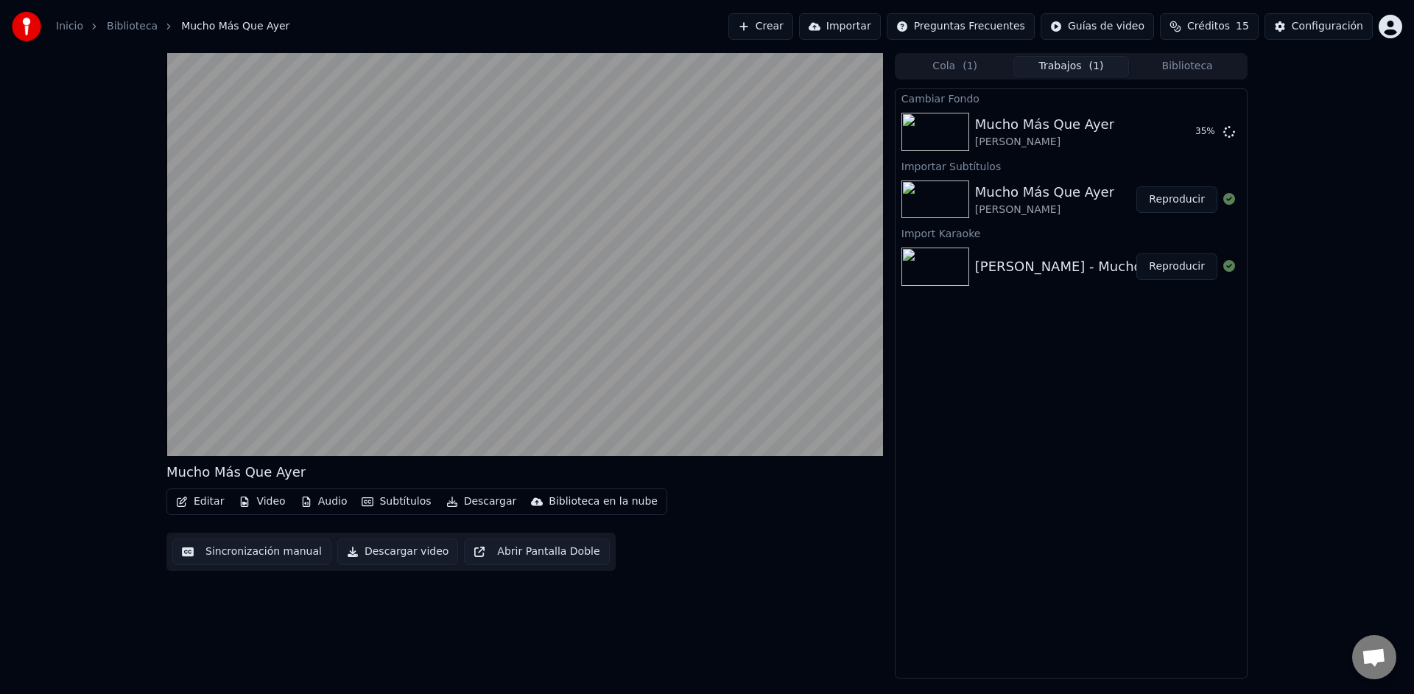
click at [390, 501] on button "Subtítulos" at bounding box center [396, 501] width 81 height 21
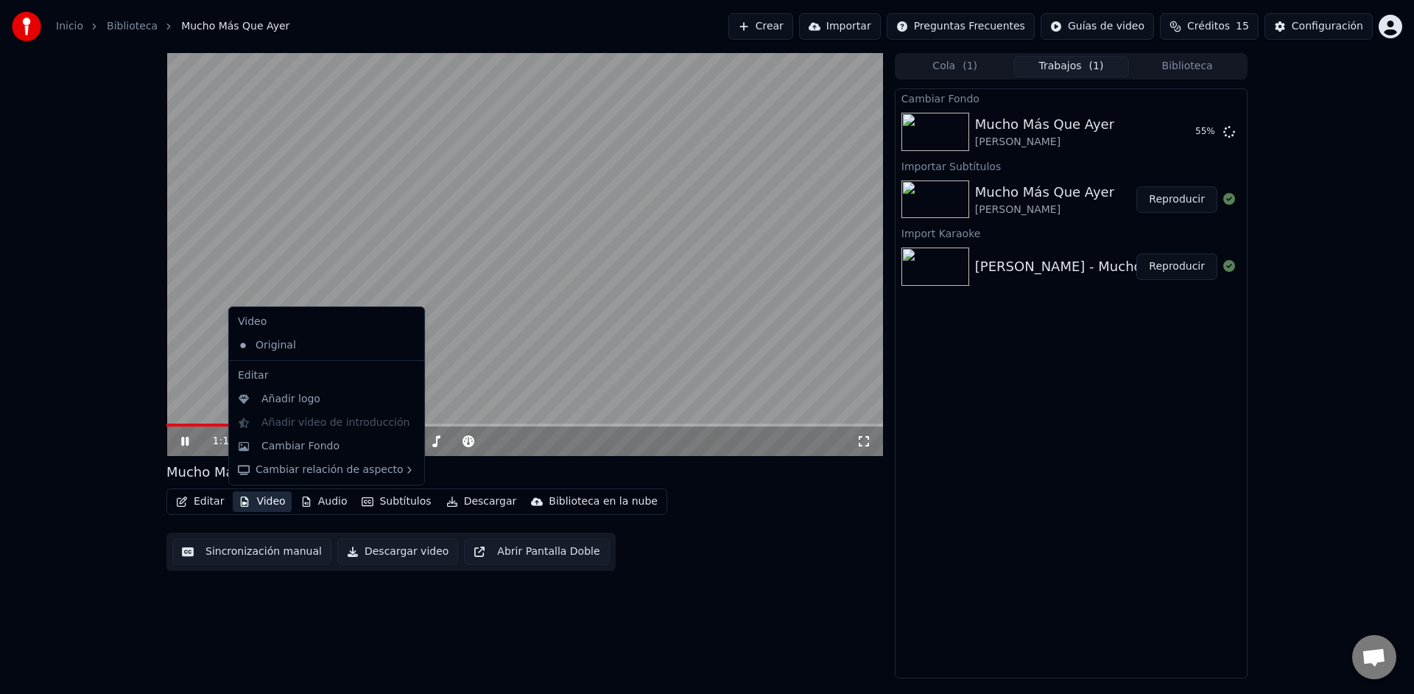
click at [183, 424] on span at bounding box center [280, 424] width 228 height 3
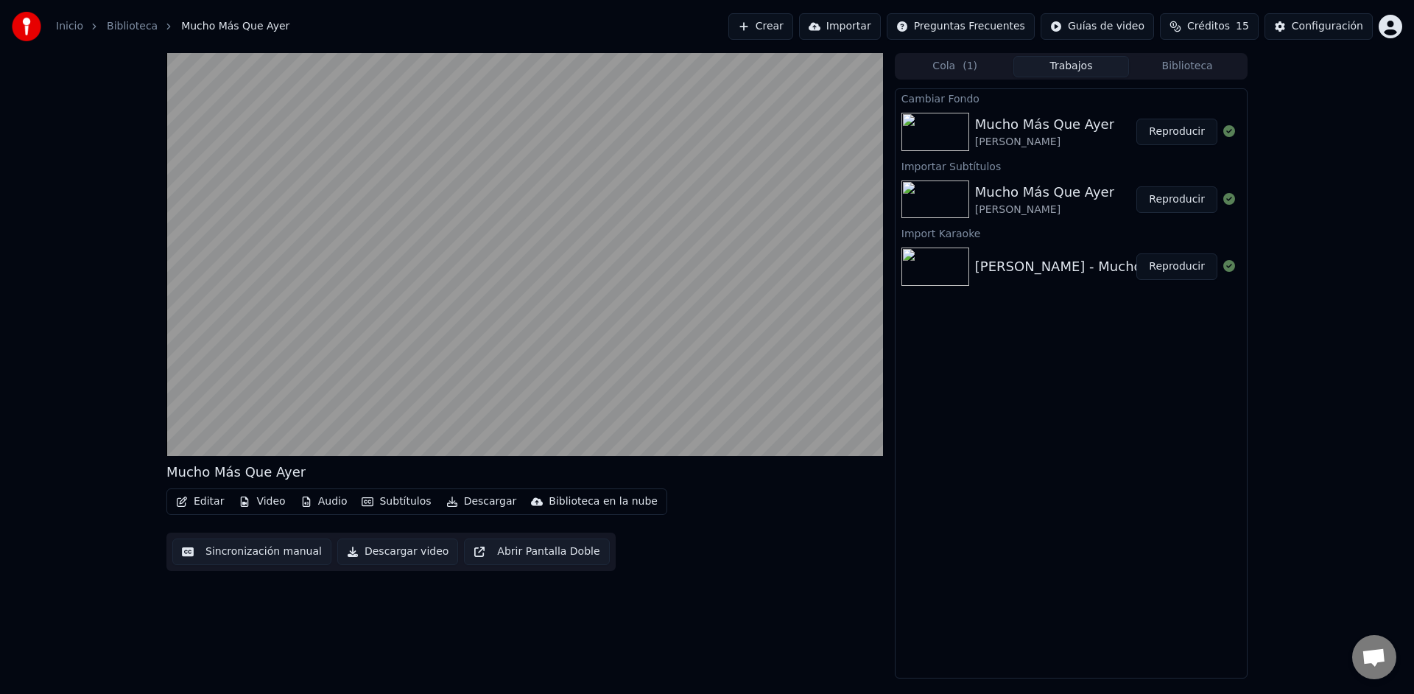
click at [1180, 126] on button "Reproducir" at bounding box center [1176, 132] width 81 height 27
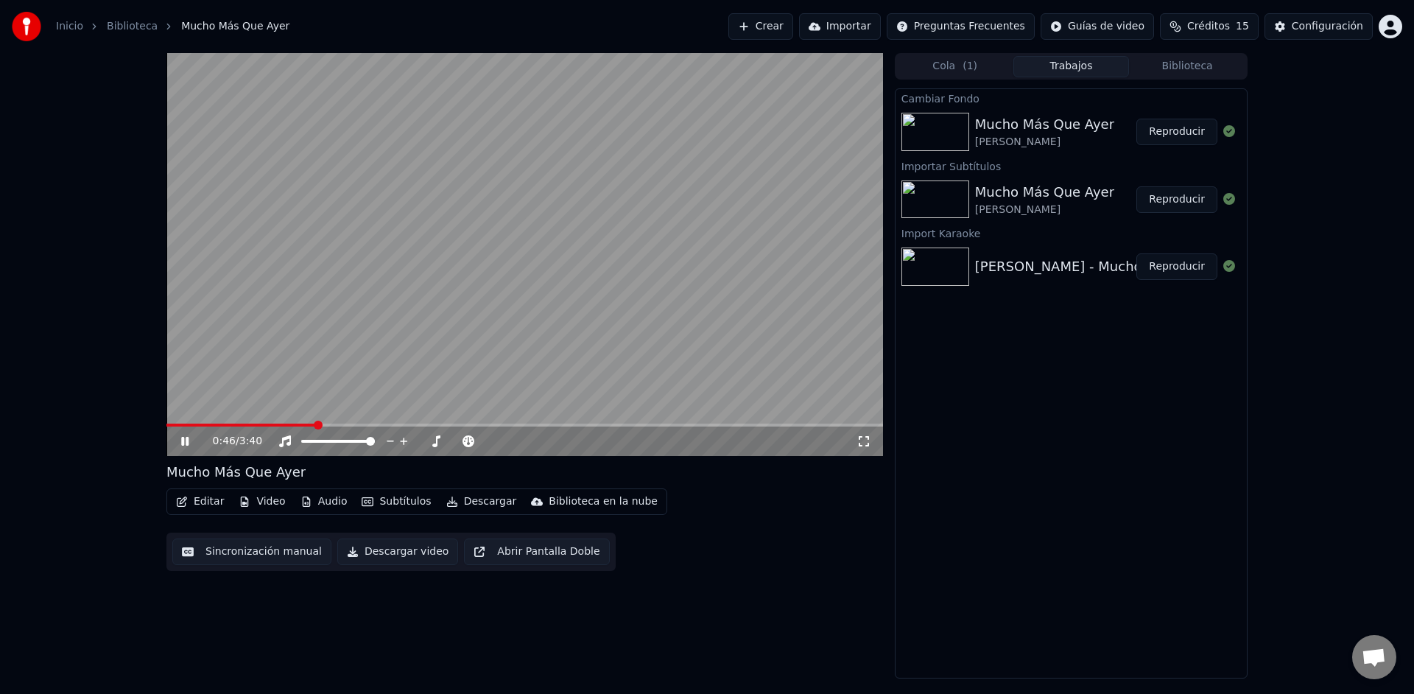
click at [314, 424] on span at bounding box center [524, 424] width 716 height 3
click at [391, 504] on button "Subtítulos" at bounding box center [396, 501] width 81 height 21
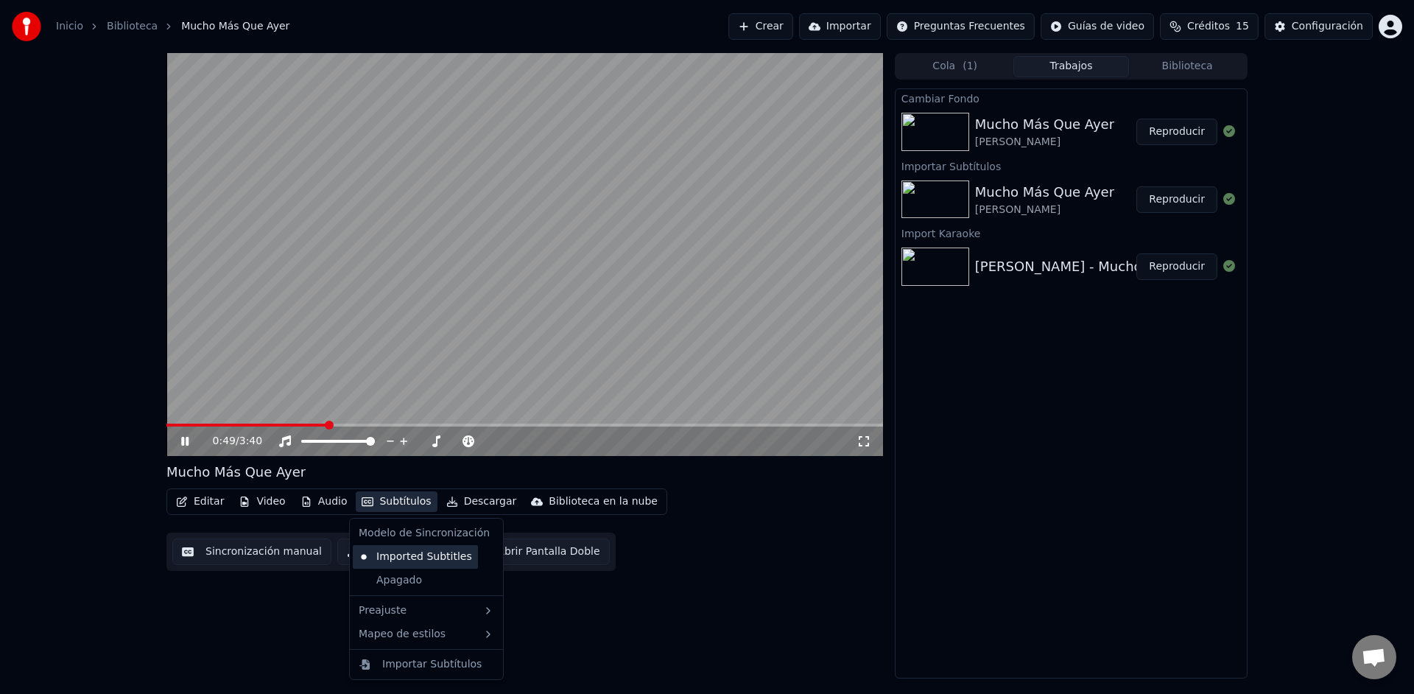
click at [409, 553] on div "Imported Subtitles" at bounding box center [415, 557] width 125 height 24
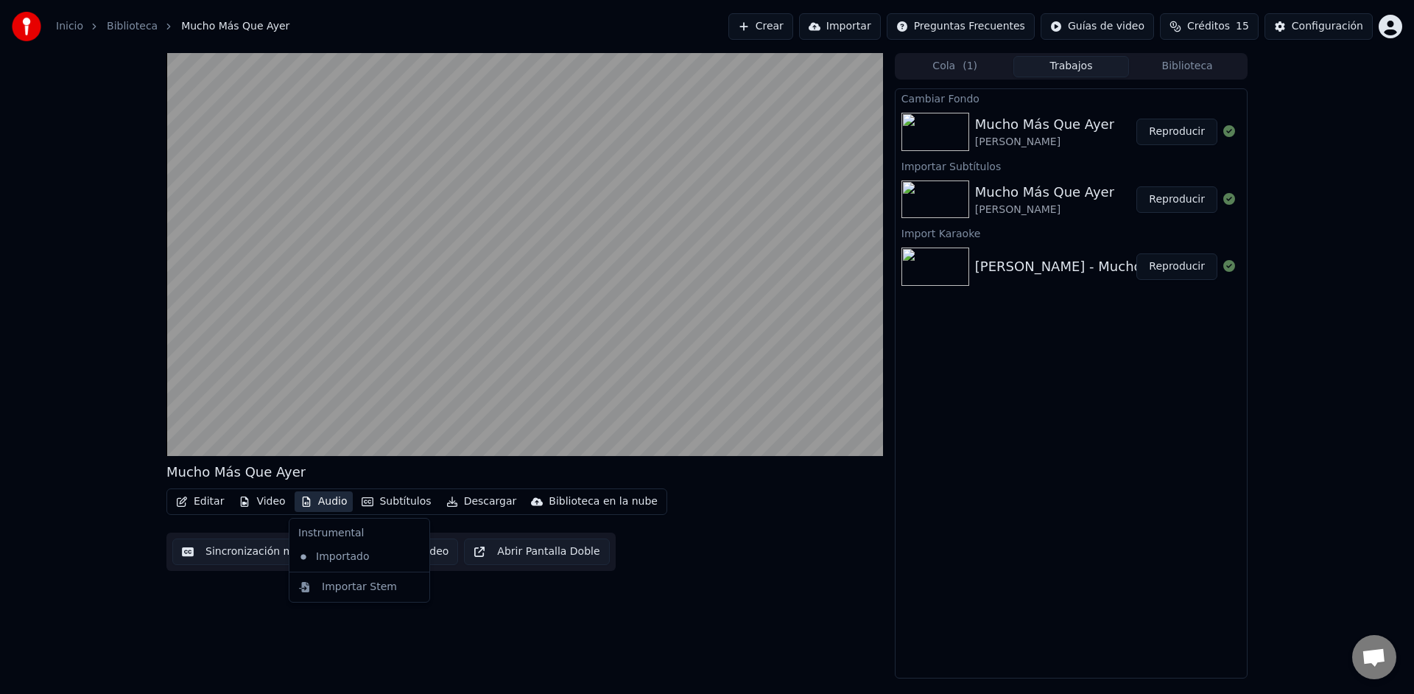
click at [327, 500] on button "Audio" at bounding box center [324, 501] width 59 height 21
click at [351, 587] on div "Importar Stem" at bounding box center [359, 586] width 75 height 15
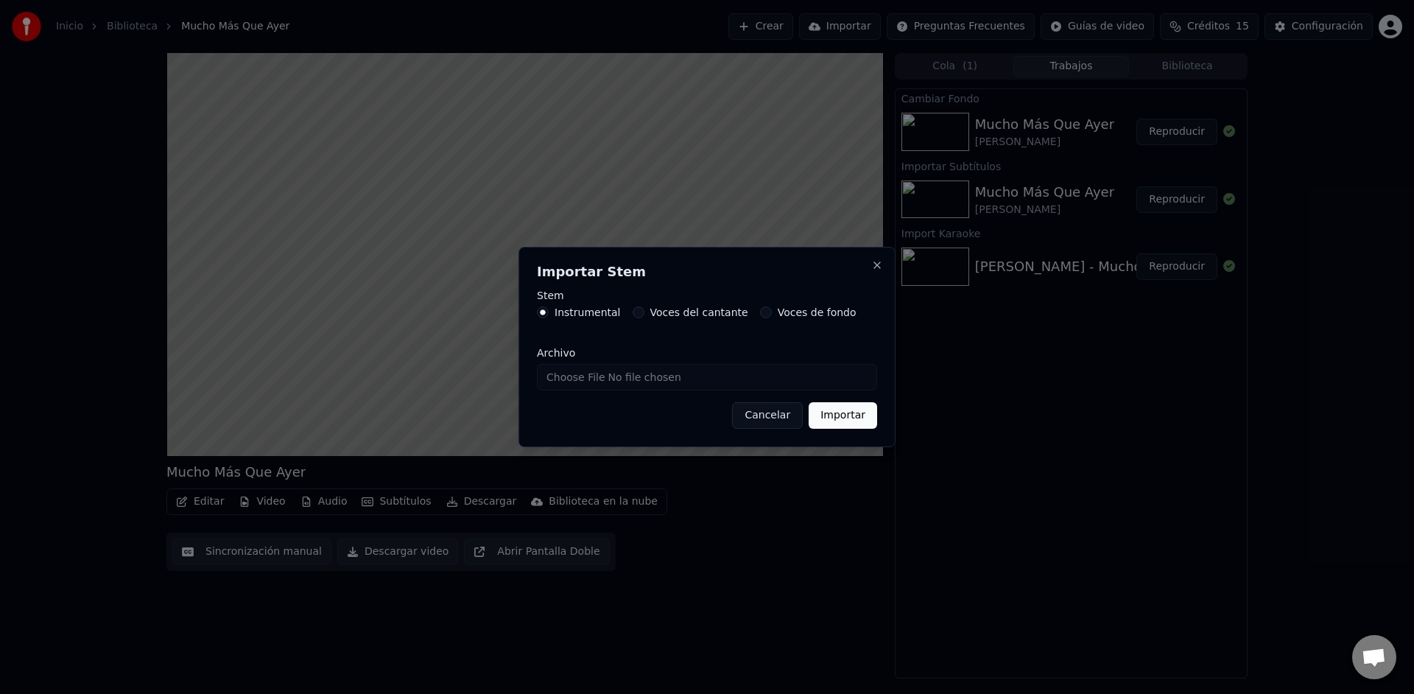
click at [767, 420] on button "Cancelar" at bounding box center [767, 415] width 71 height 27
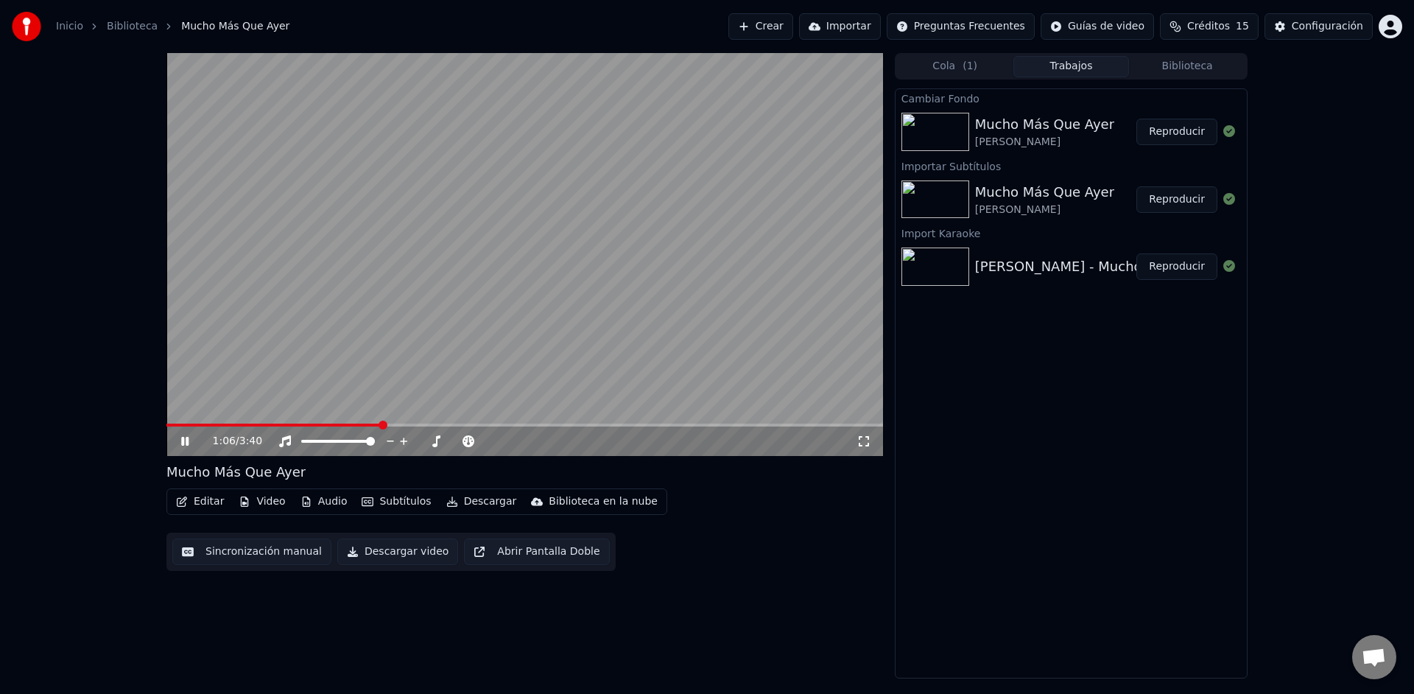
click at [264, 504] on button "Video" at bounding box center [262, 501] width 58 height 21
click at [200, 501] on button "Editar" at bounding box center [200, 501] width 60 height 21
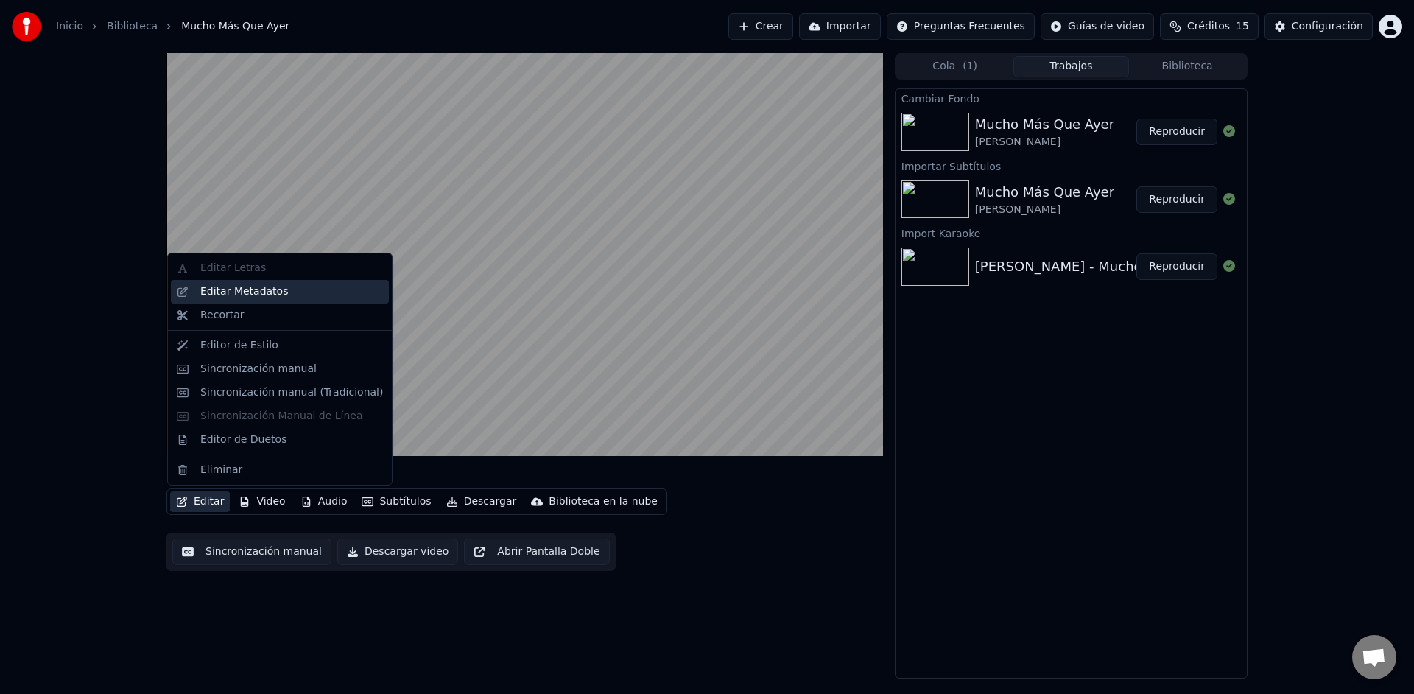
click at [223, 289] on div "Editar Metadatos" at bounding box center [244, 291] width 88 height 15
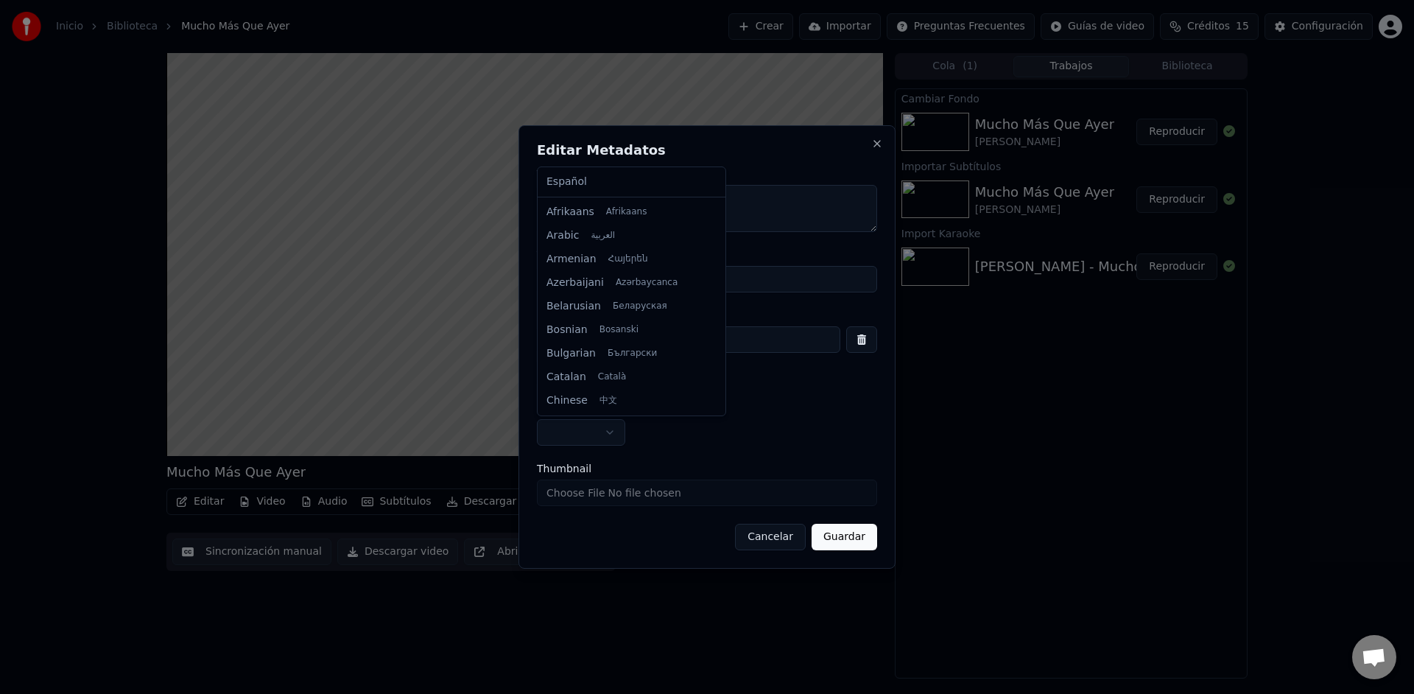
click at [606, 437] on body "**********" at bounding box center [707, 347] width 1414 height 694
click at [681, 445] on body "**********" at bounding box center [707, 347] width 1414 height 694
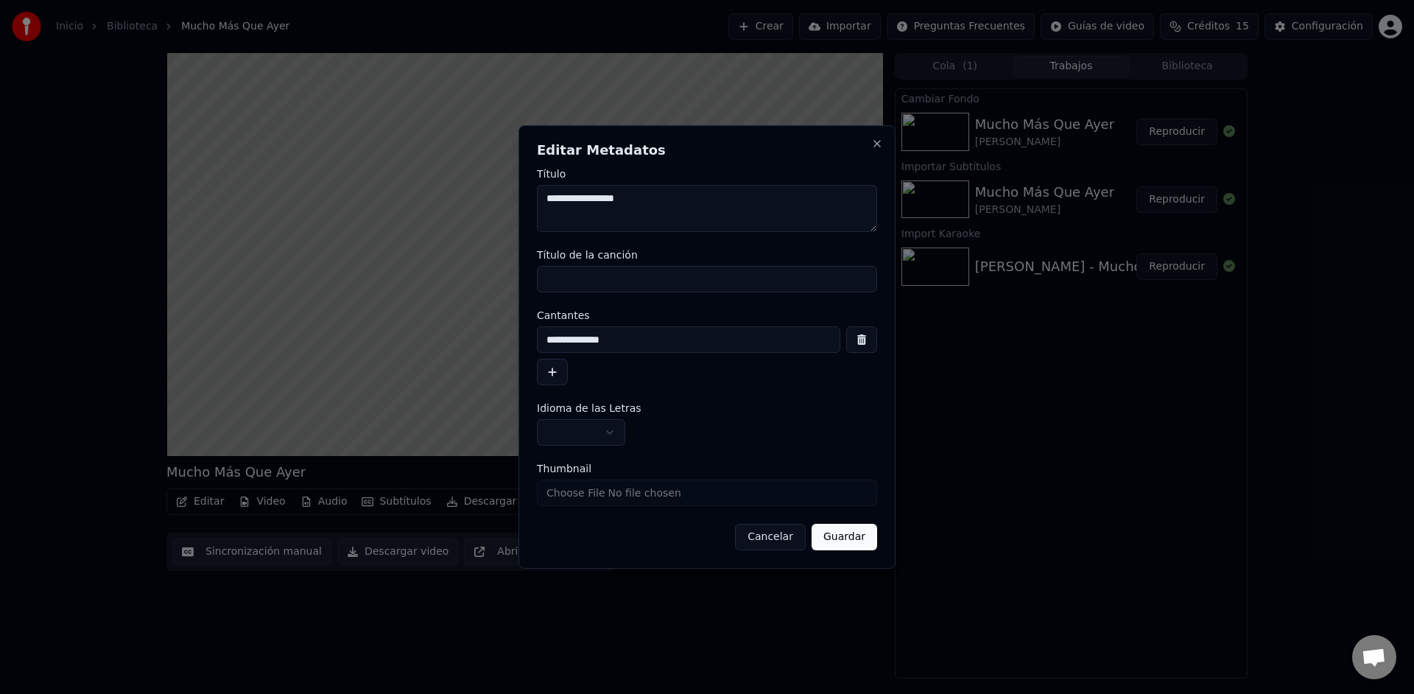
click at [694, 501] on input "Thumbnail" at bounding box center [707, 492] width 340 height 27
click at [776, 541] on button "Cancelar" at bounding box center [770, 537] width 71 height 27
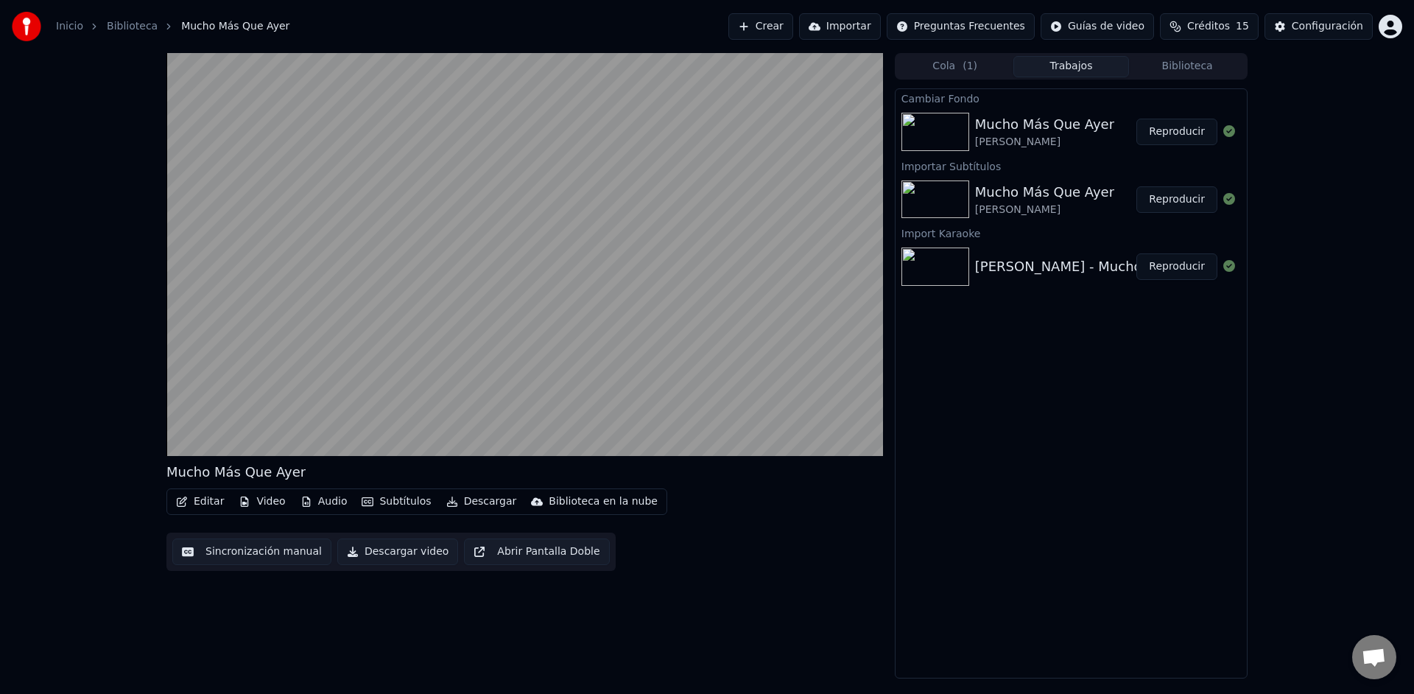
click at [1172, 137] on button "Reproducir" at bounding box center [1176, 132] width 81 height 27
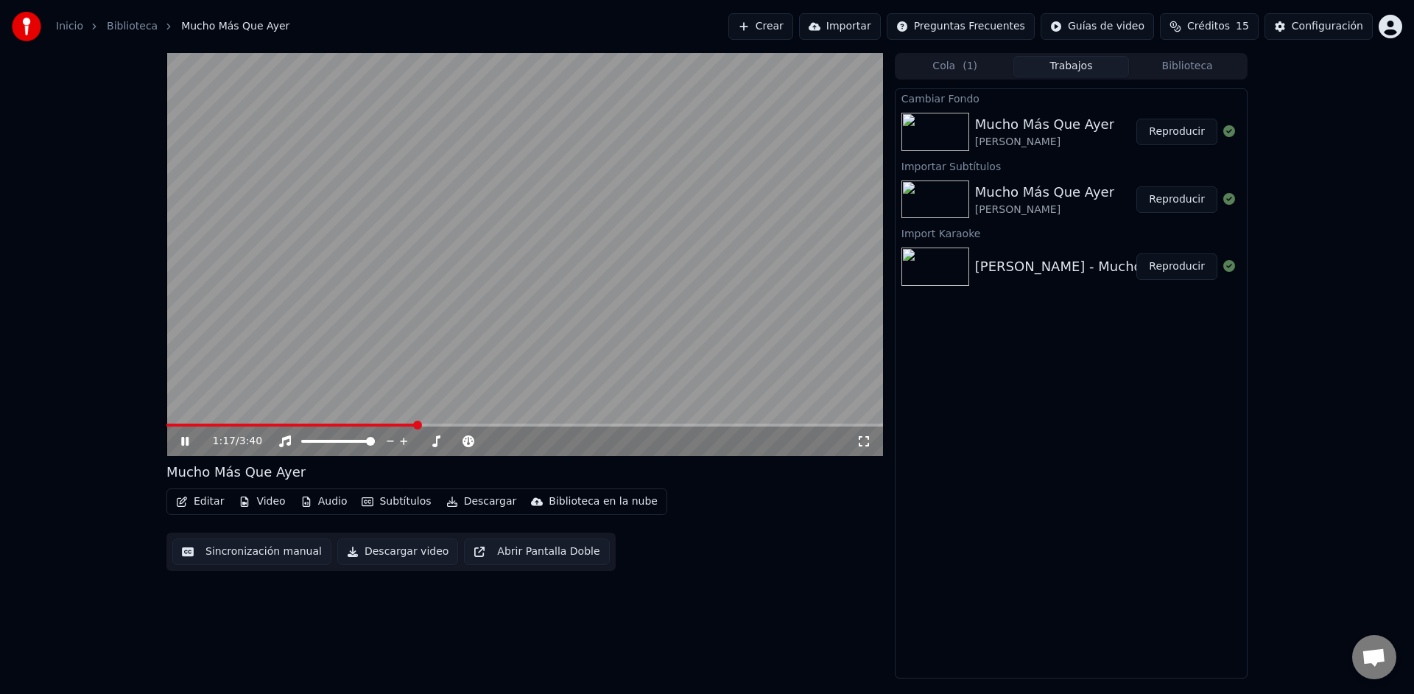
click at [415, 424] on span at bounding box center [524, 424] width 716 height 3
click at [447, 428] on div "1:17 / 3:40" at bounding box center [524, 440] width 716 height 29
click at [463, 424] on span at bounding box center [524, 424] width 716 height 3
click at [468, 440] on icon at bounding box center [468, 441] width 15 height 12
click at [440, 445] on icon at bounding box center [436, 441] width 15 height 12
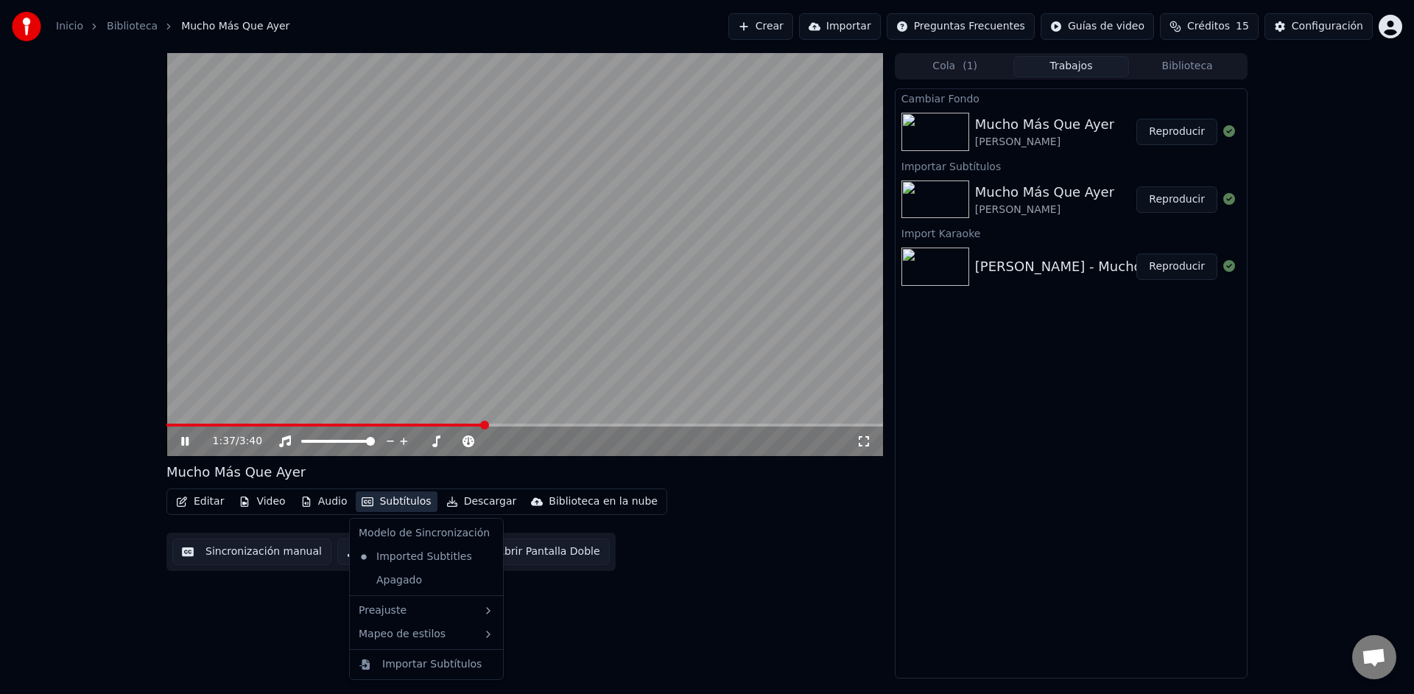
click at [384, 498] on button "Subtítulos" at bounding box center [396, 501] width 81 height 21
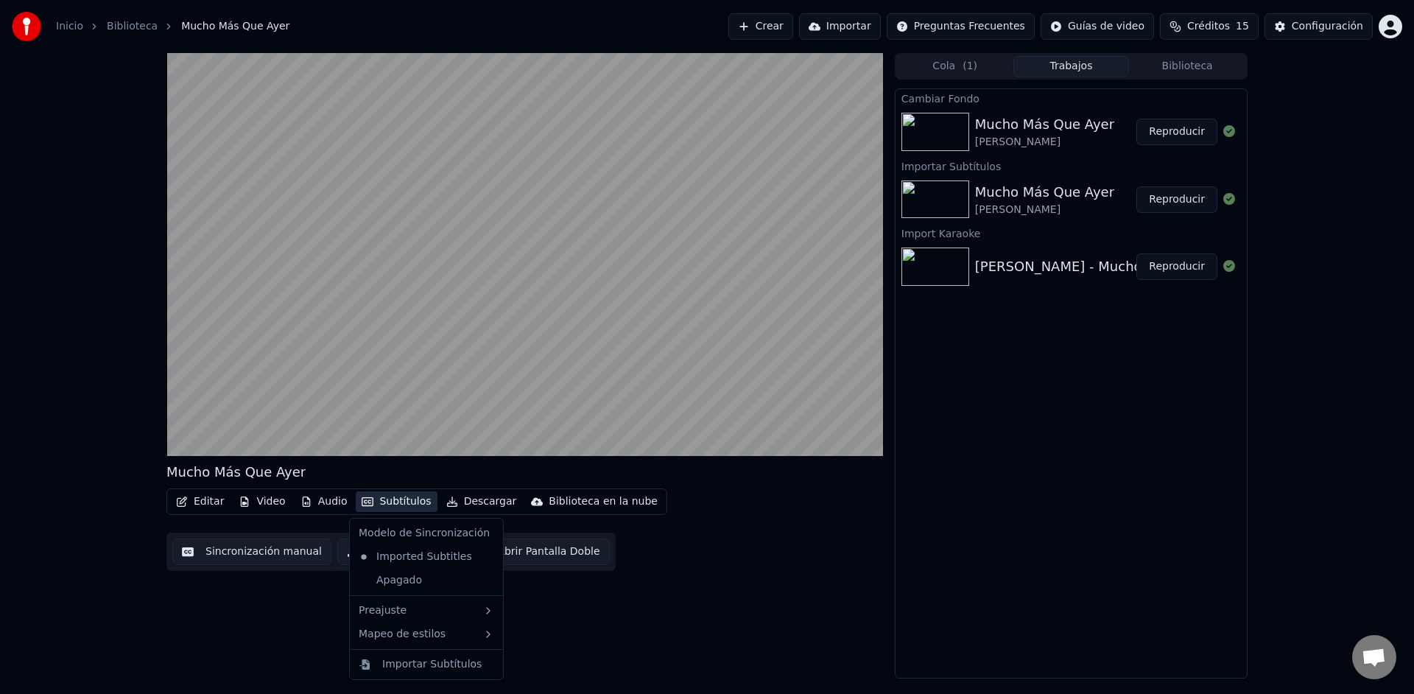
click at [383, 538] on div "Modelo de Sincronización" at bounding box center [426, 533] width 147 height 24
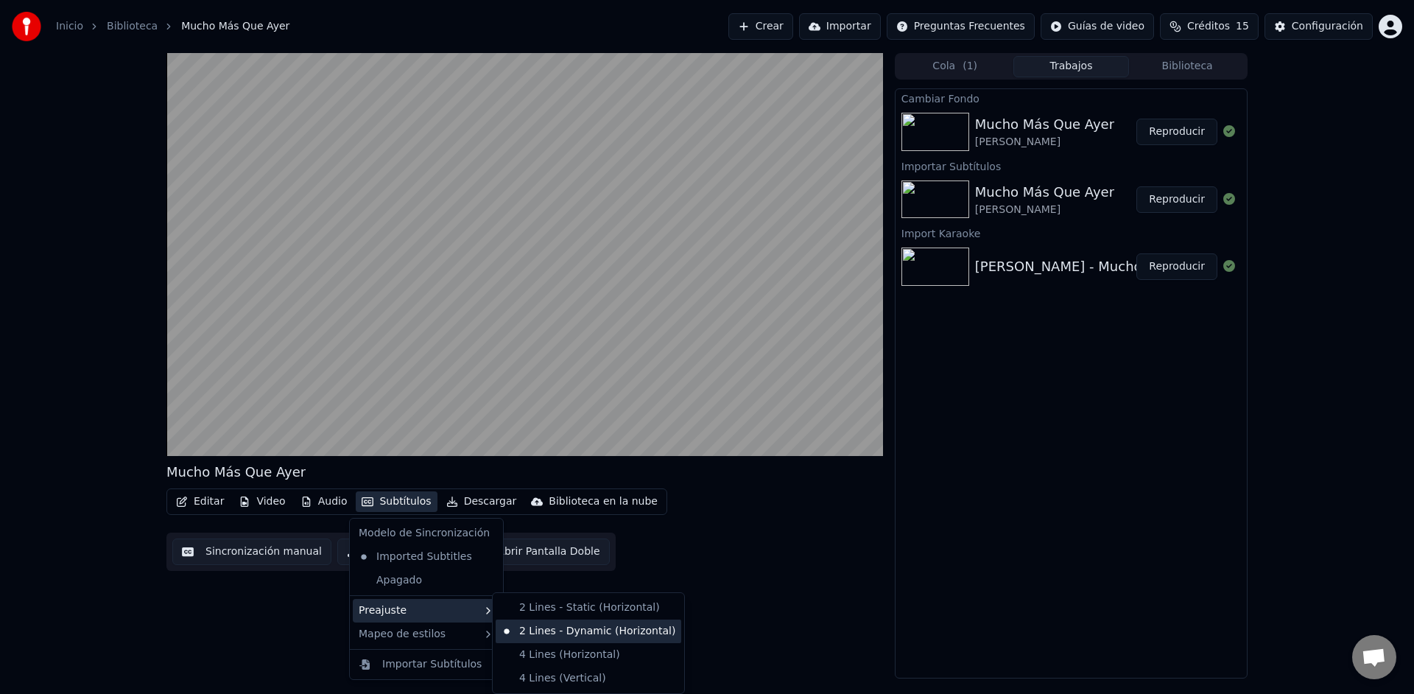
click at [545, 627] on div "2 Lines - Dynamic (Horizontal)" at bounding box center [589, 631] width 186 height 24
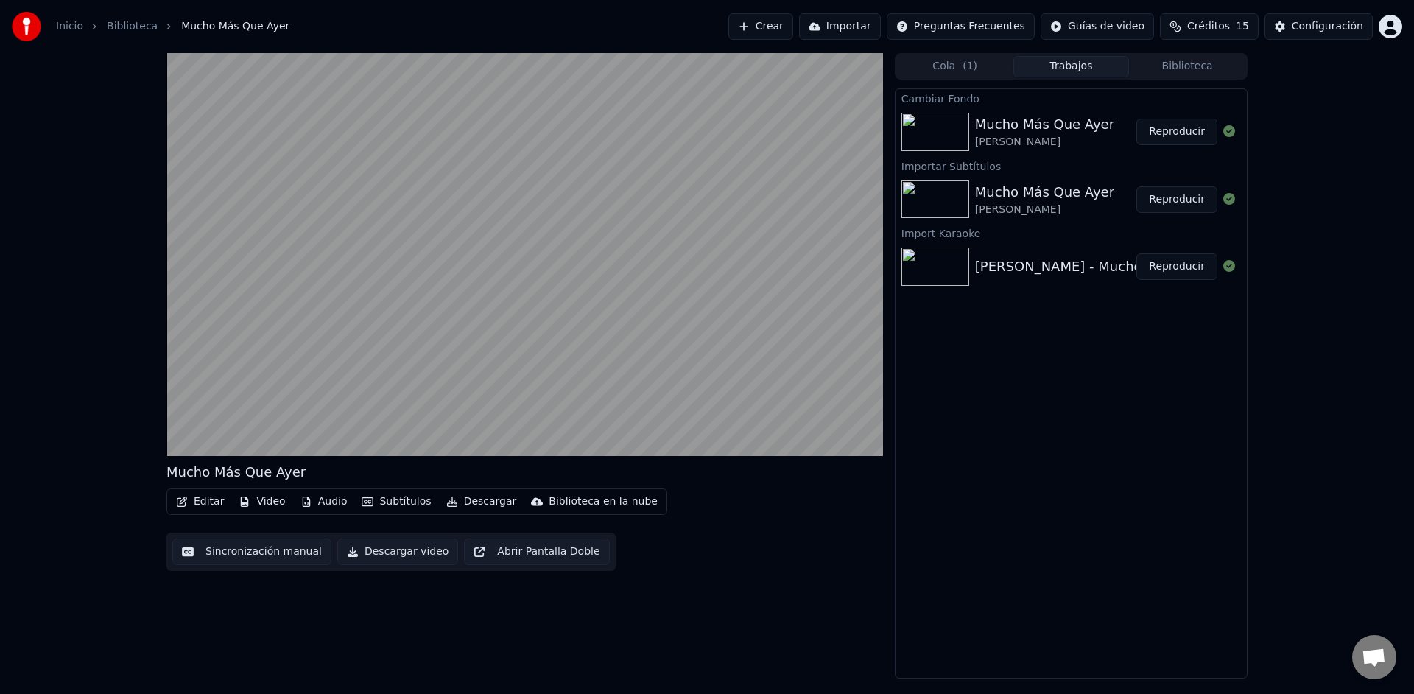
click at [392, 501] on button "Subtítulos" at bounding box center [396, 501] width 81 height 21
click at [767, 565] on div "Editar Video Audio Subtítulos Descargar Biblioteca en la nube Sincronización ma…" at bounding box center [524, 529] width 716 height 82
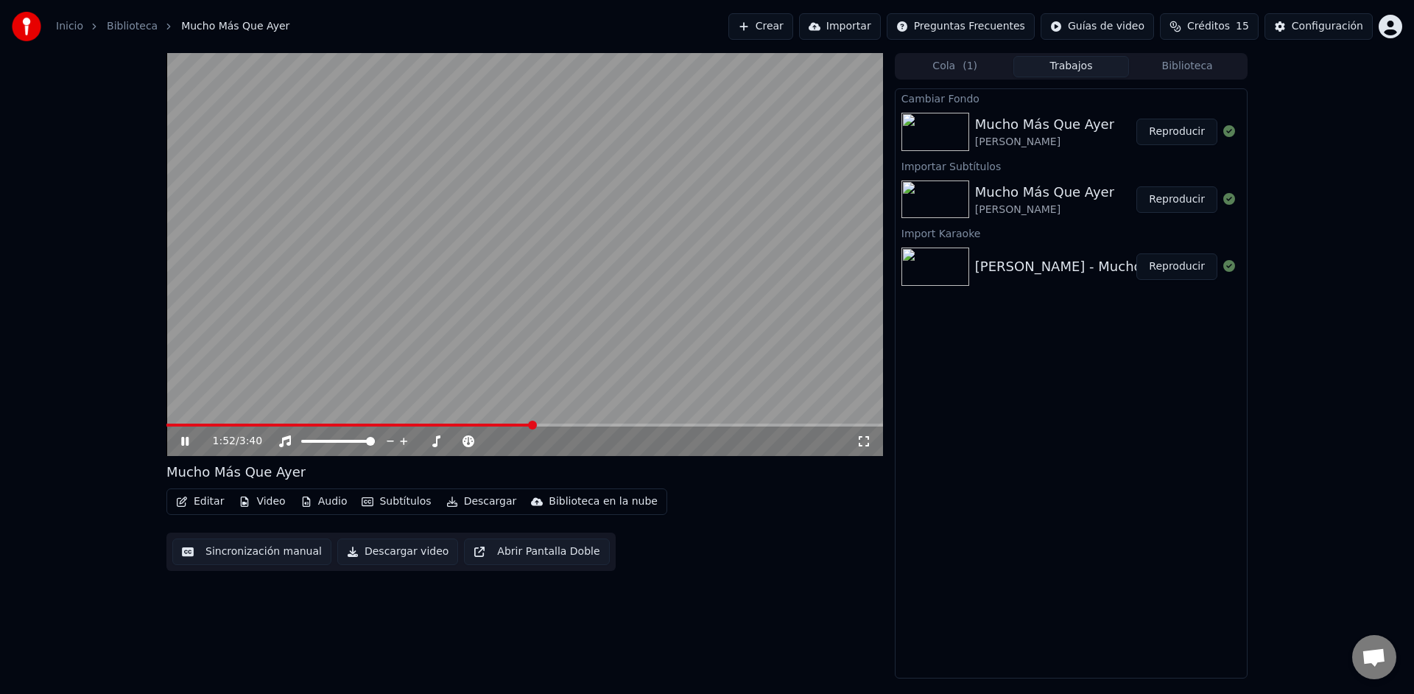
click at [386, 502] on button "Subtítulos" at bounding box center [396, 501] width 81 height 21
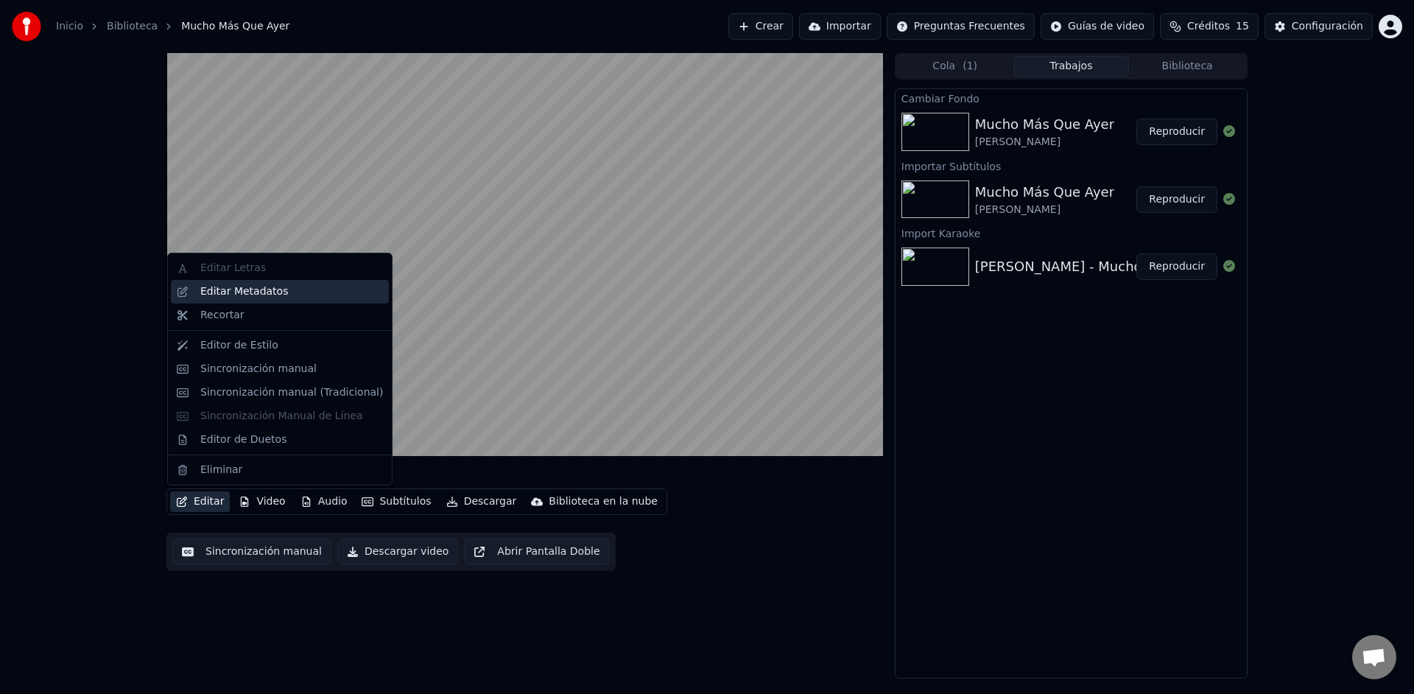
click at [238, 294] on div "Editar Metadatos" at bounding box center [244, 291] width 88 height 15
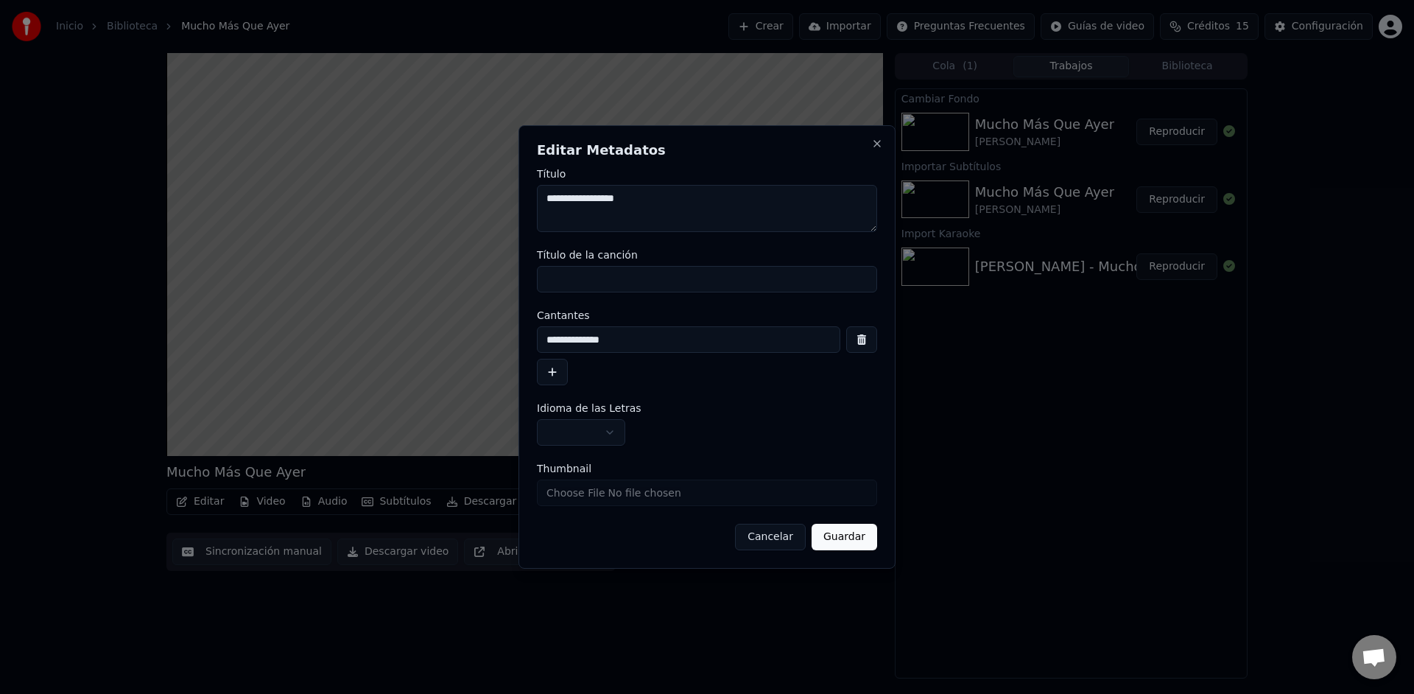
click at [675, 199] on textarea "**********" at bounding box center [707, 208] width 340 height 47
paste textarea "**********"
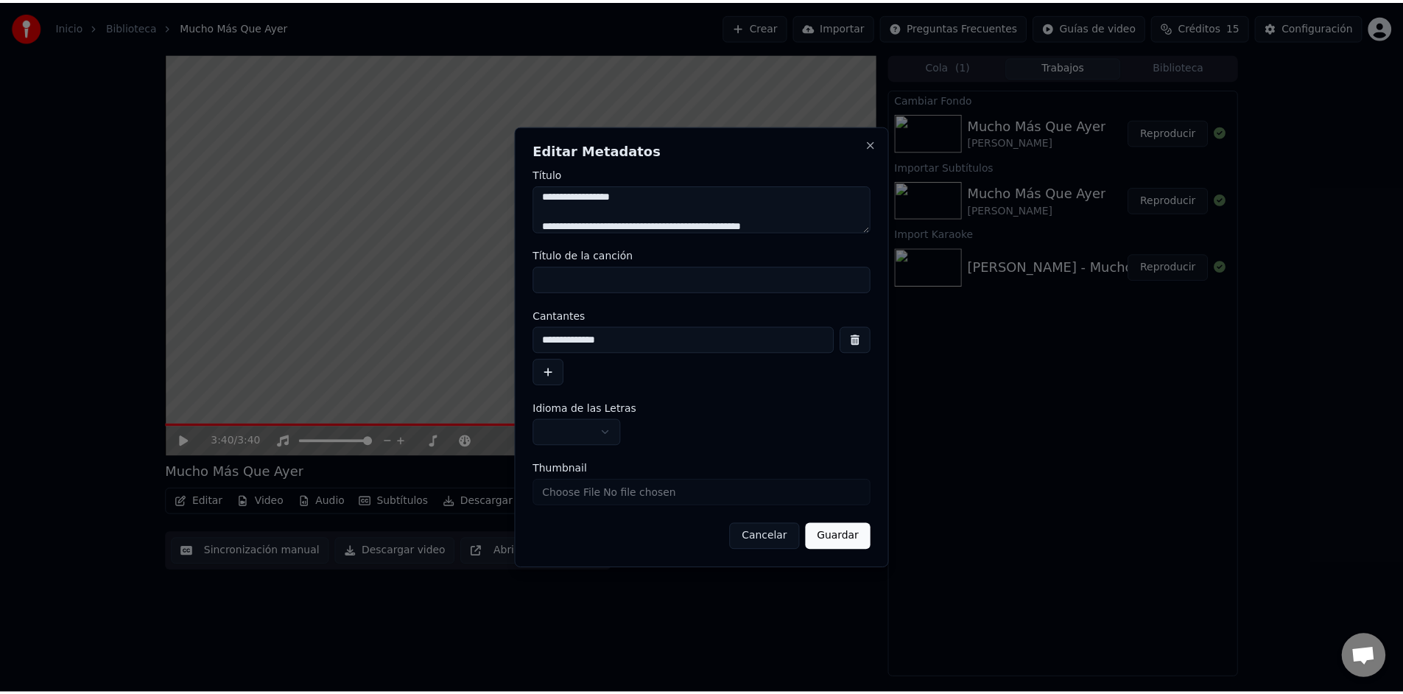
scroll to position [401, 0]
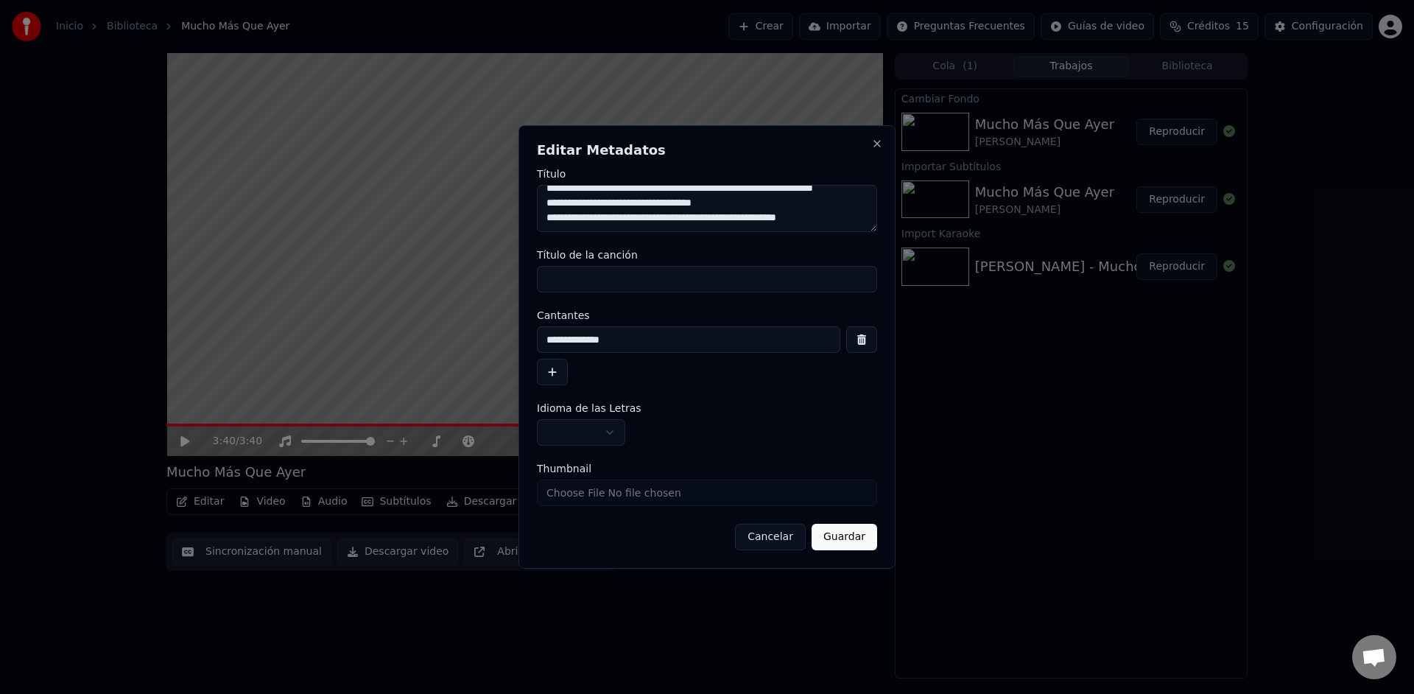
type textarea "**********"
click at [842, 540] on button "Guardar" at bounding box center [844, 537] width 66 height 27
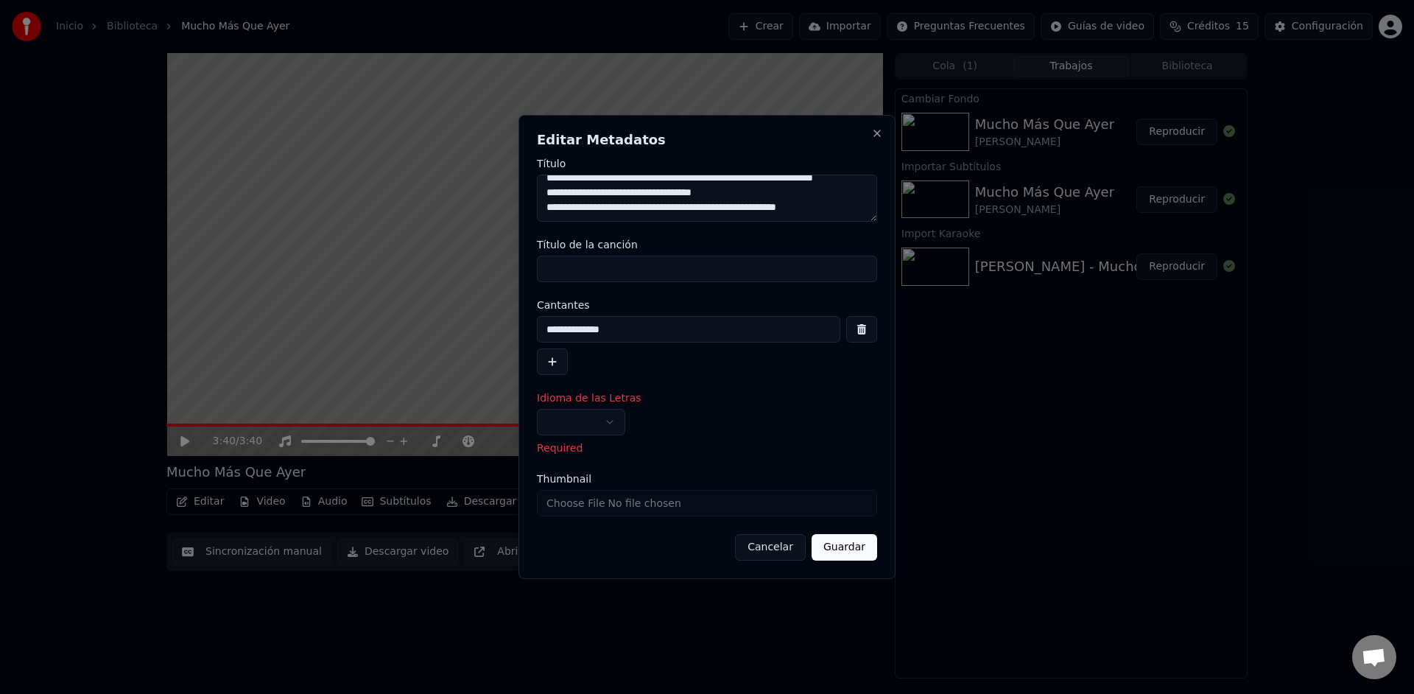
click at [609, 423] on body "**********" at bounding box center [707, 347] width 1414 height 694
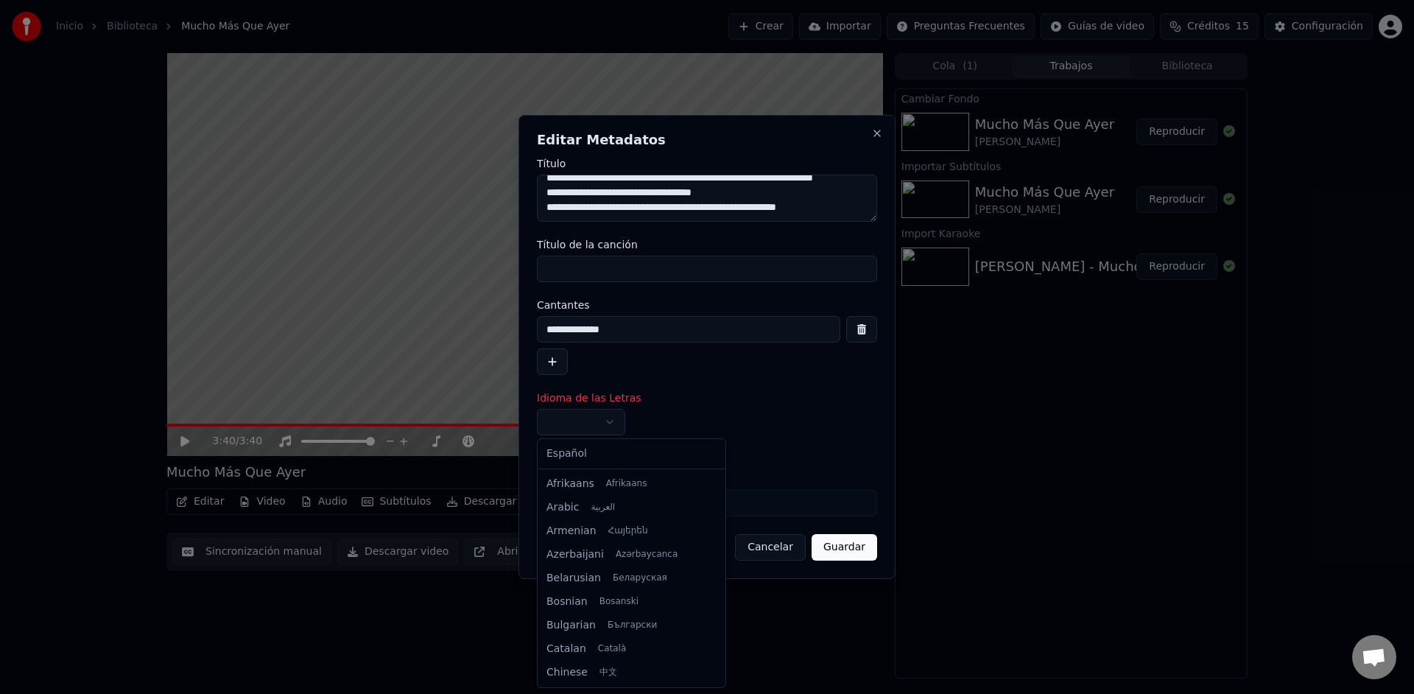
select select "**"
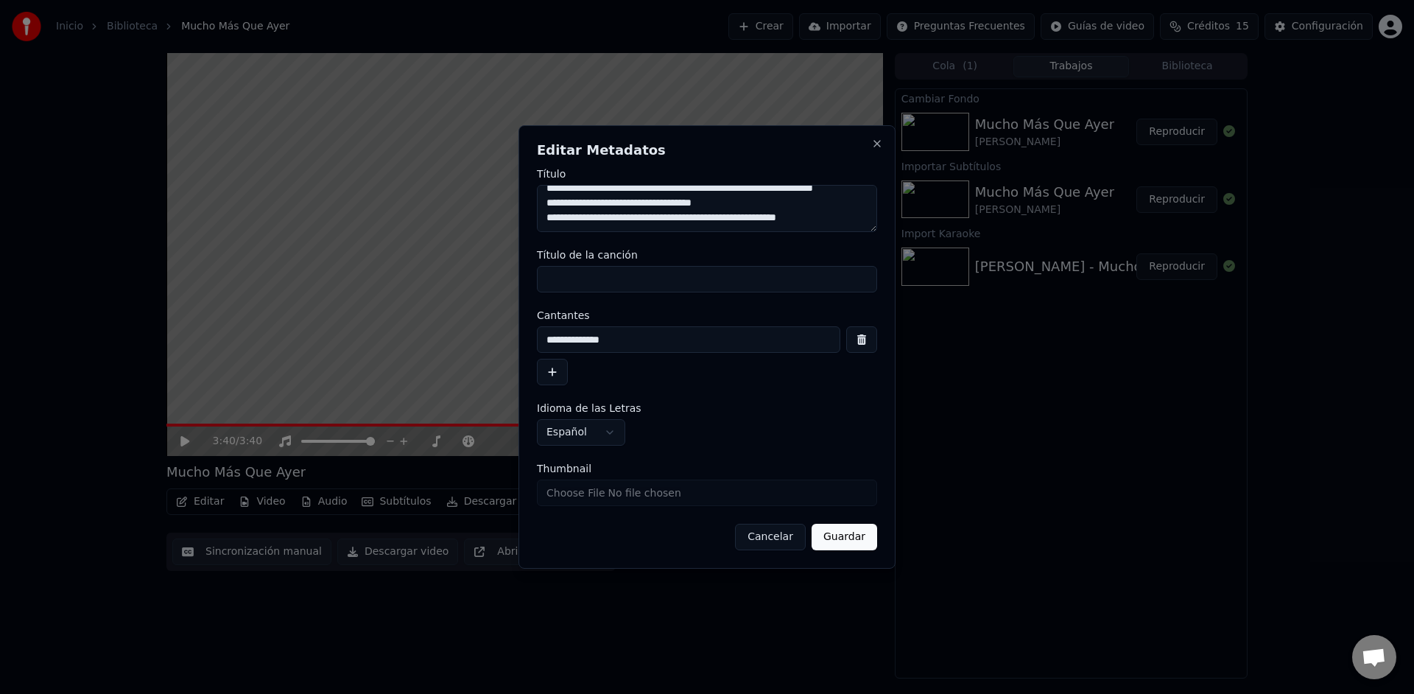
click at [852, 540] on button "Guardar" at bounding box center [844, 537] width 66 height 27
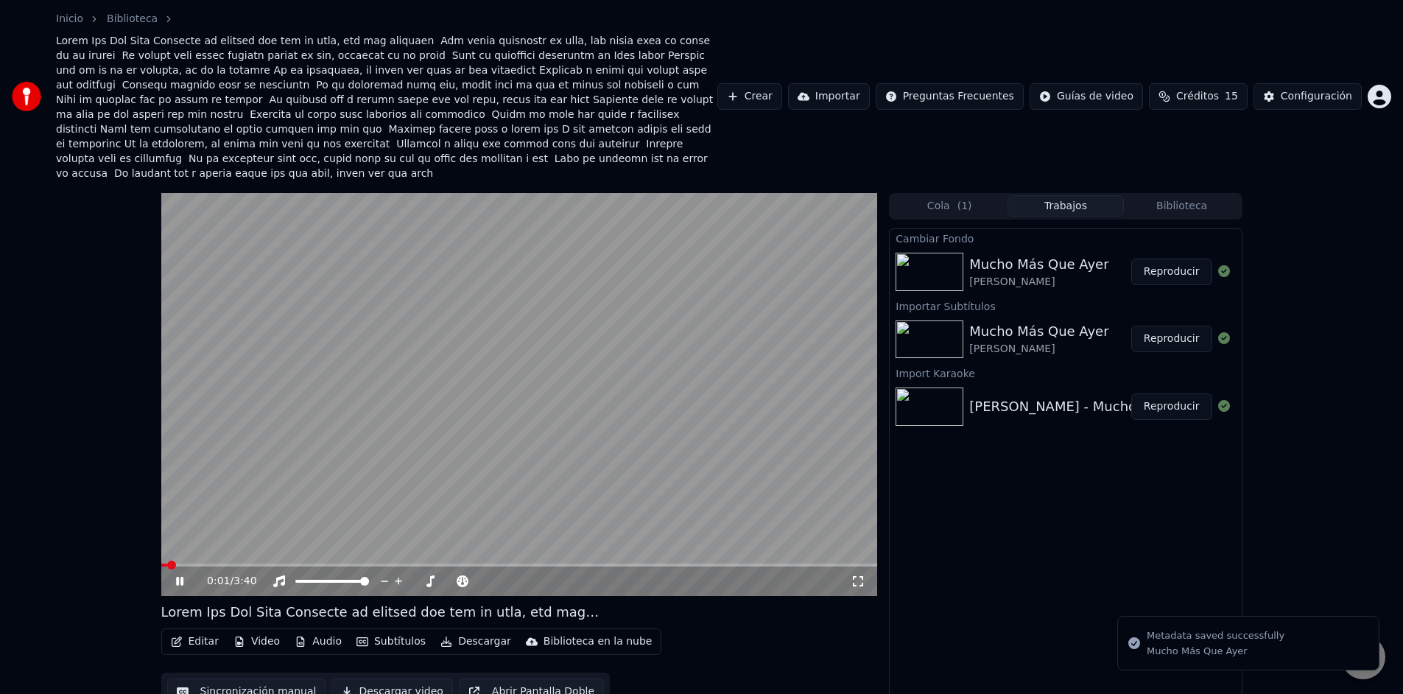
click at [309, 563] on span at bounding box center [519, 564] width 716 height 3
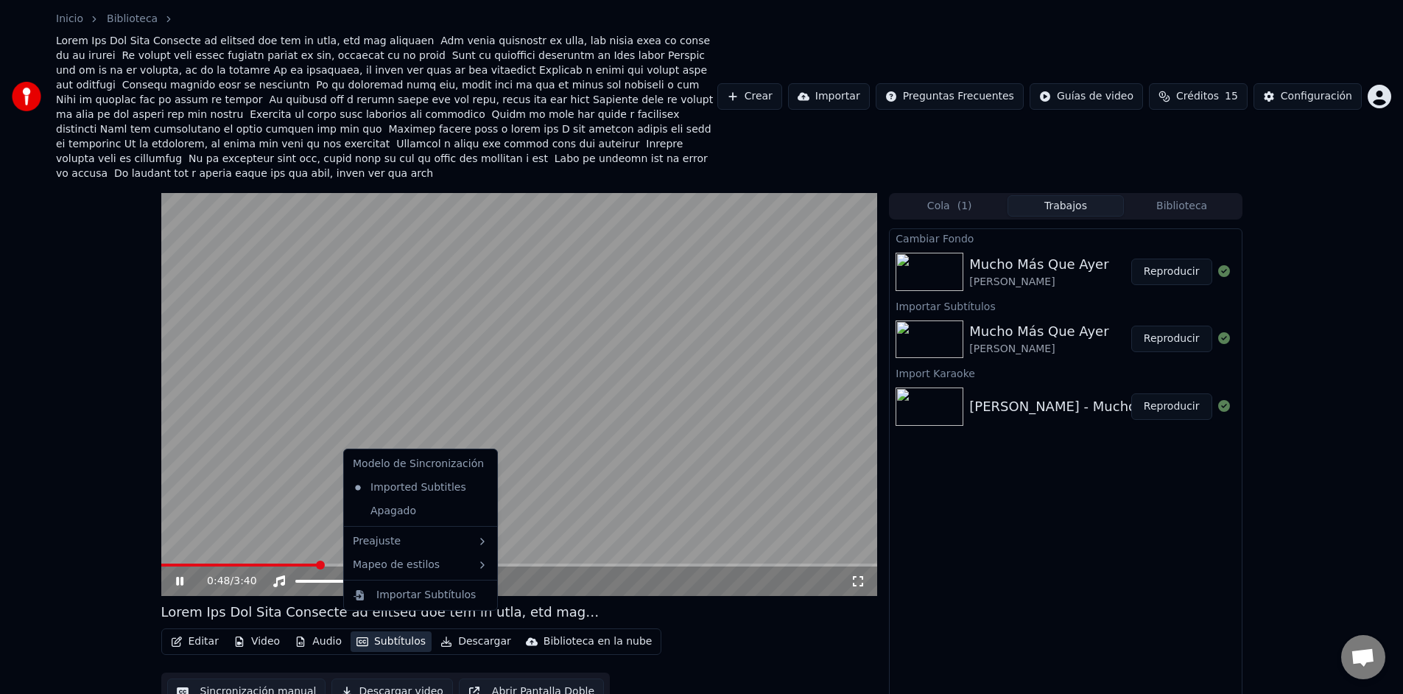
click at [401, 631] on button "Subtítulos" at bounding box center [390, 641] width 81 height 21
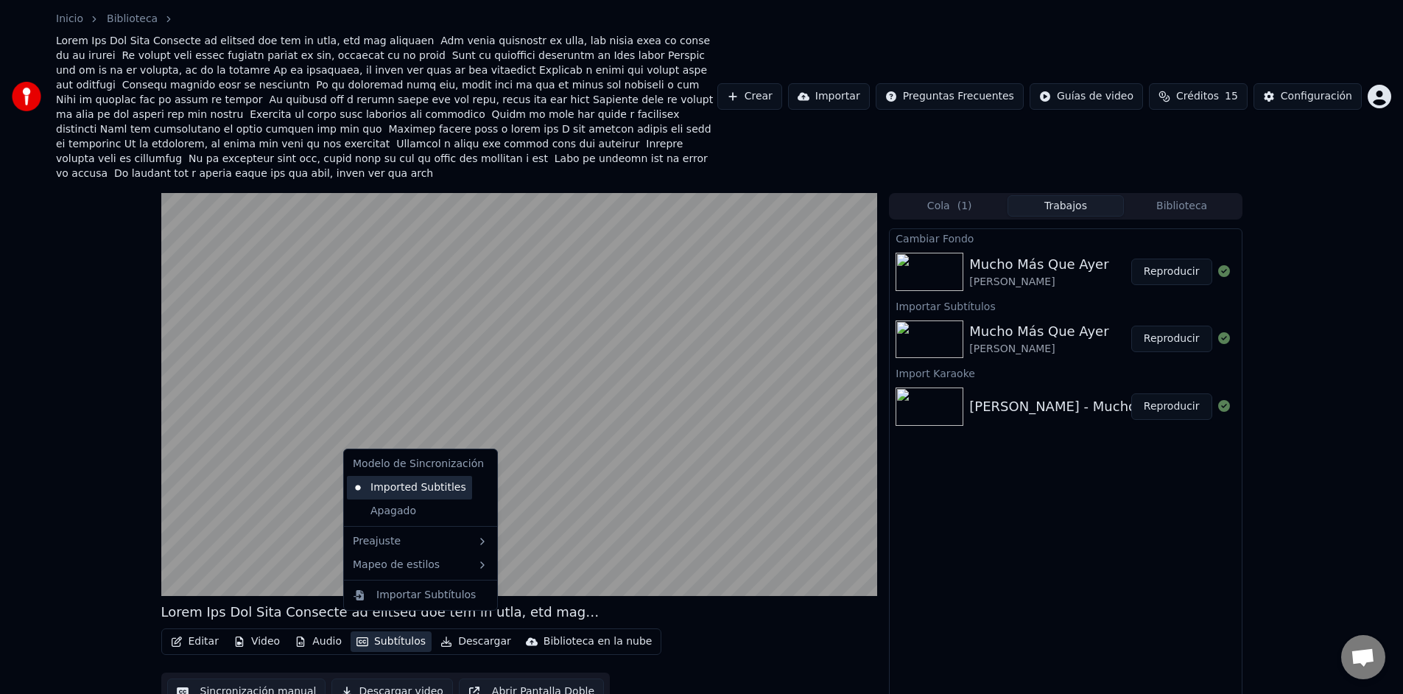
click at [404, 493] on div "Imported Subtitles" at bounding box center [409, 488] width 125 height 24
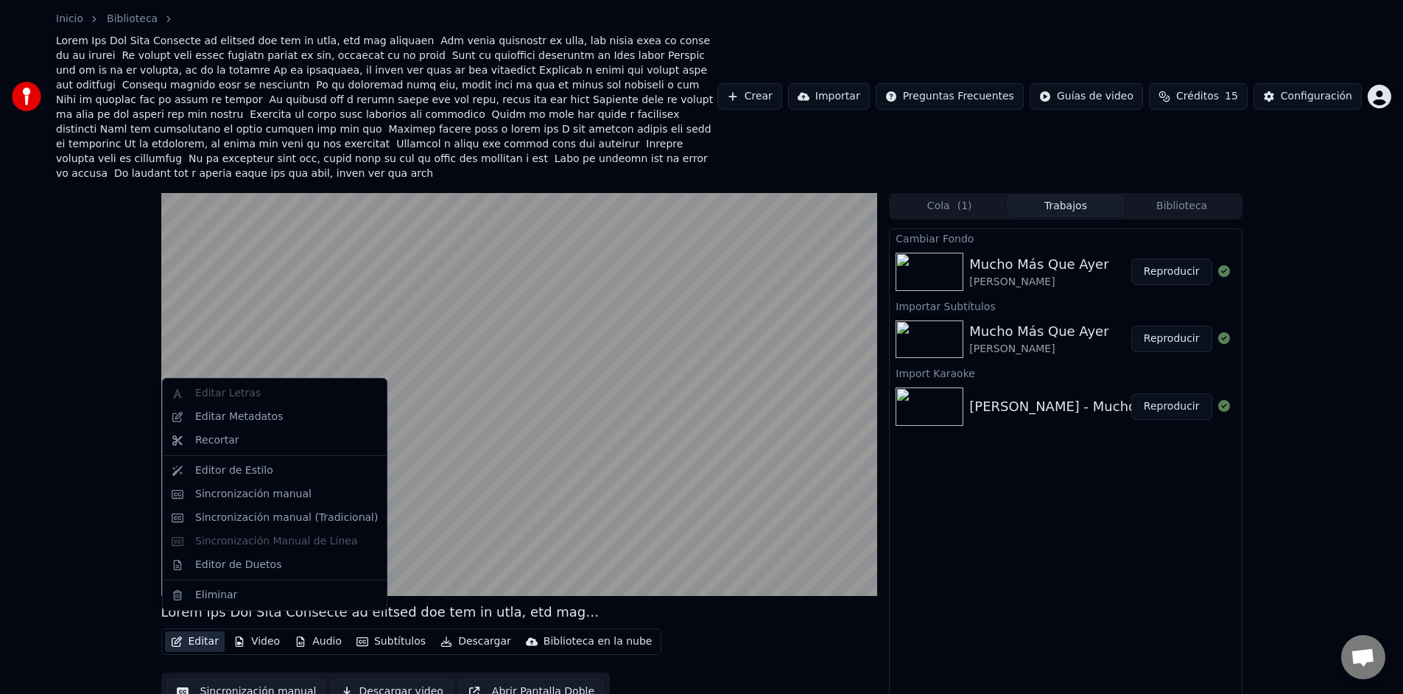
click at [202, 631] on button "Editar" at bounding box center [195, 641] width 60 height 21
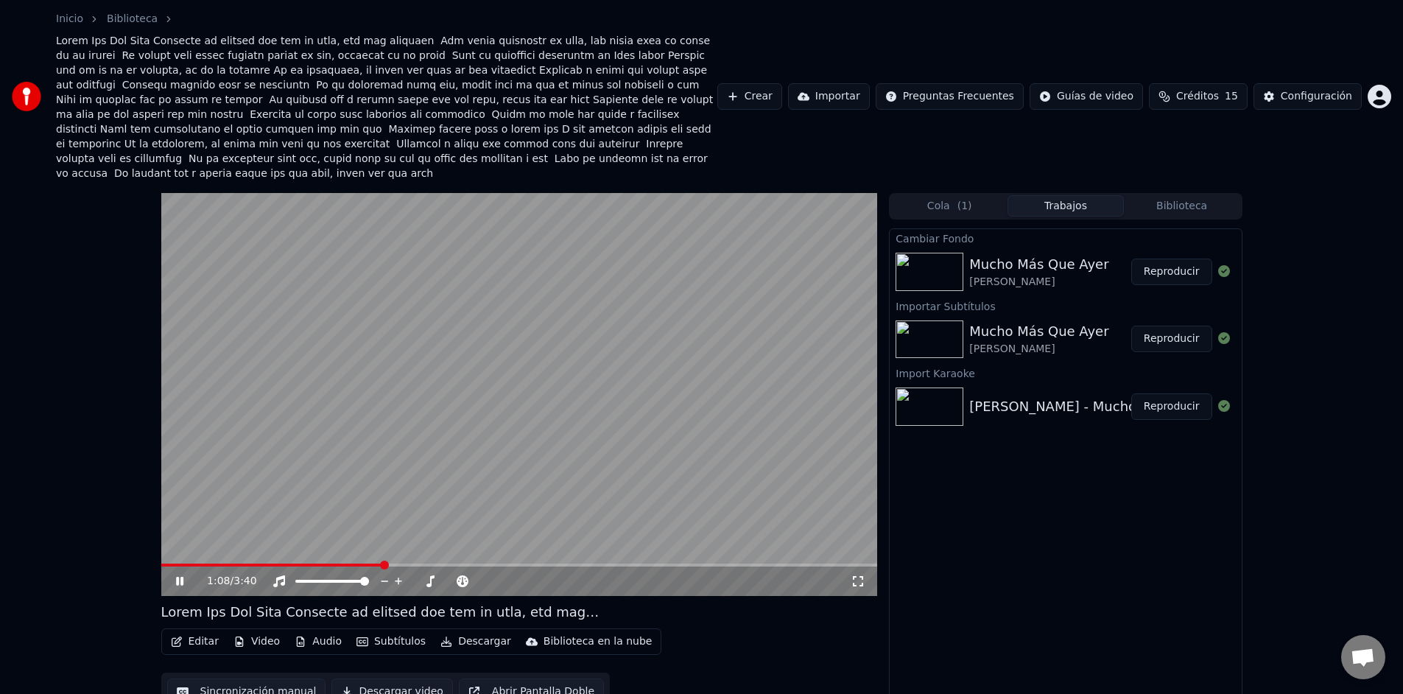
click at [482, 512] on video at bounding box center [519, 394] width 716 height 403
click at [375, 631] on button "Subtítulos" at bounding box center [390, 641] width 81 height 21
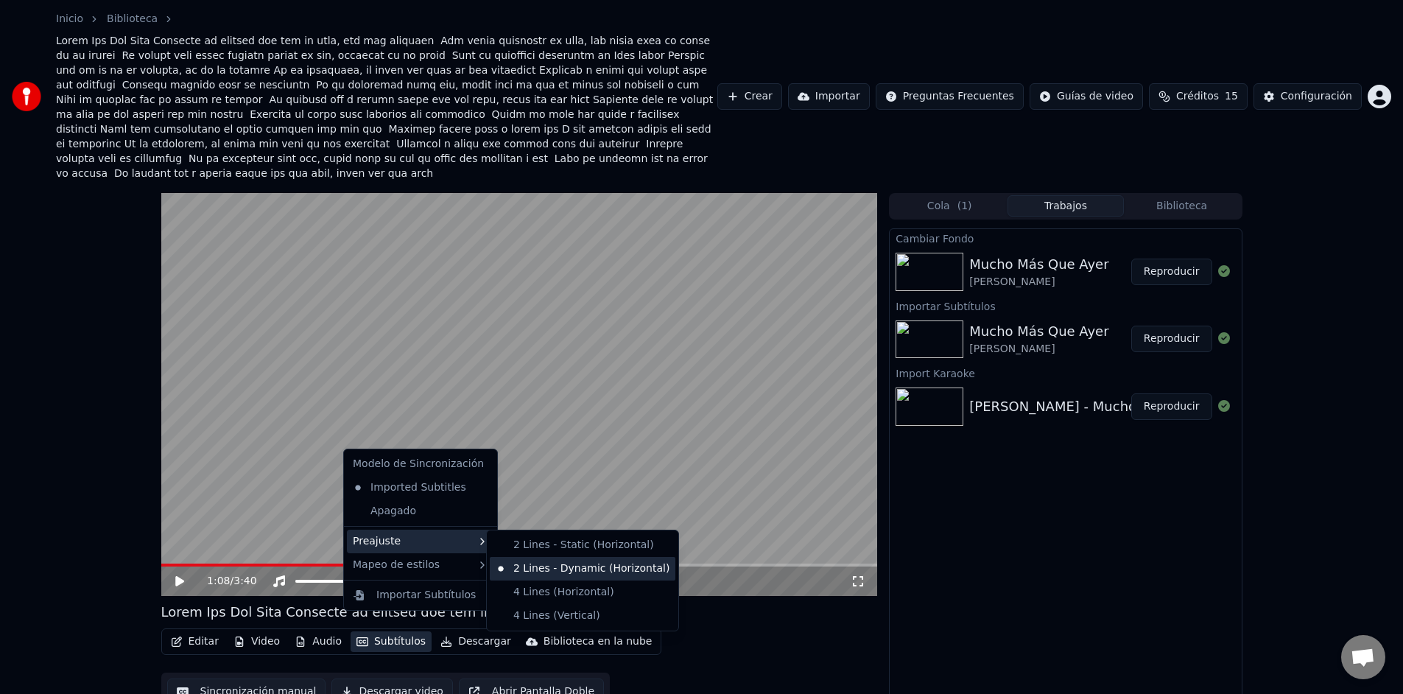
click at [536, 564] on div "2 Lines - Dynamic (Horizontal)" at bounding box center [583, 569] width 186 height 24
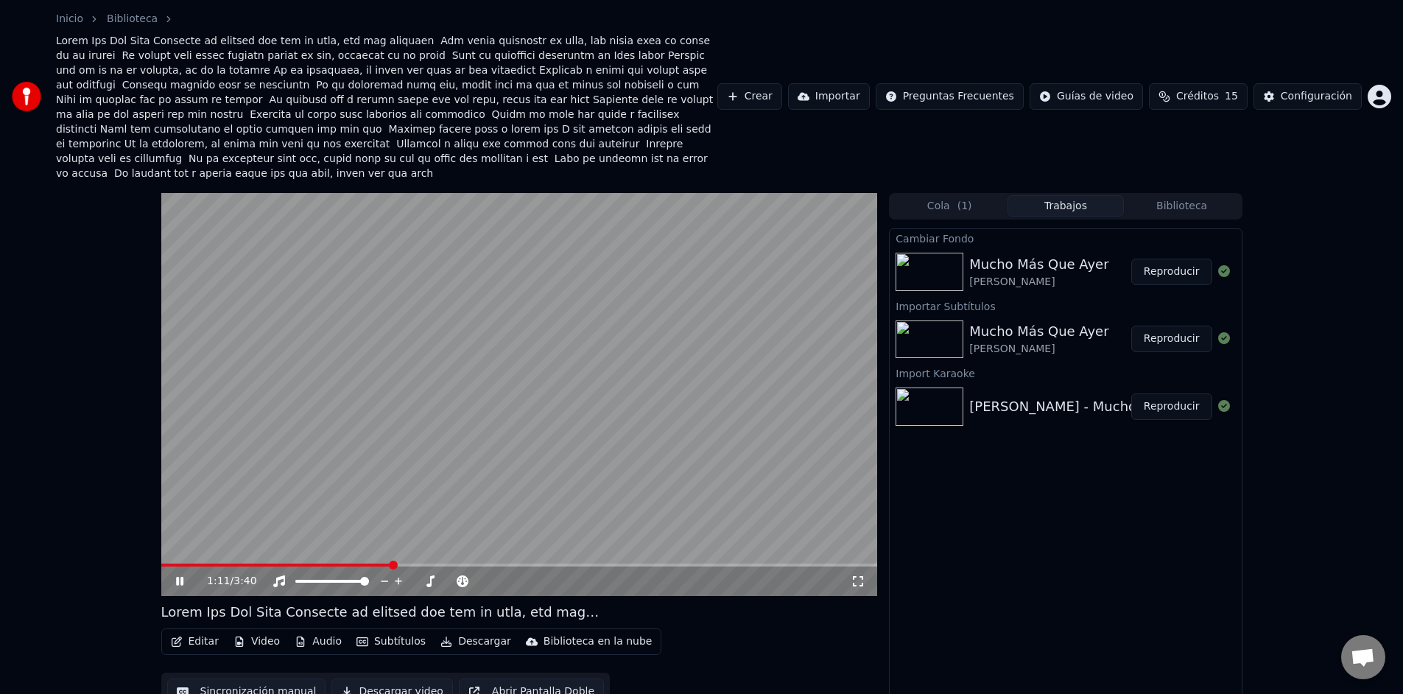
click at [793, 229] on video at bounding box center [519, 394] width 716 height 403
click at [1041, 254] on div "Mucho Más Que Ayer" at bounding box center [1038, 264] width 139 height 21
click at [1193, 258] on button "Reproducir" at bounding box center [1171, 271] width 81 height 27
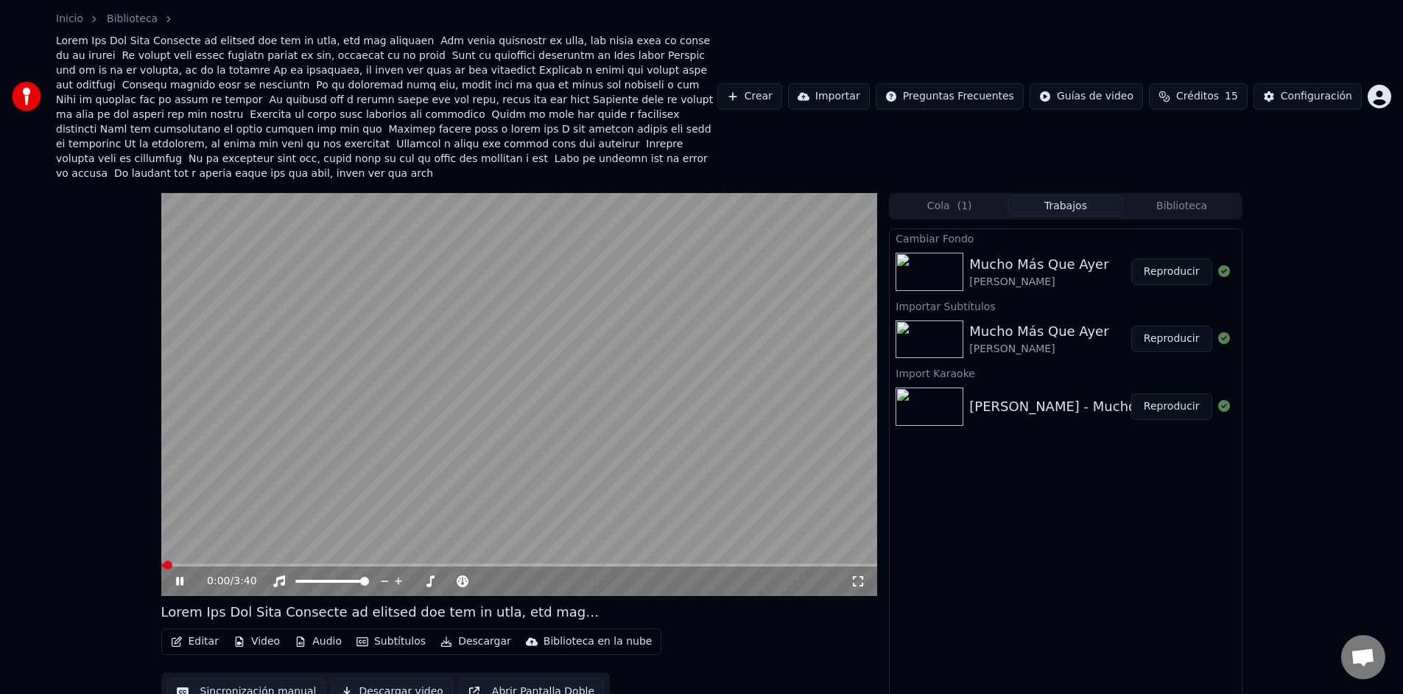
click at [362, 566] on div "0:00 / 3:40" at bounding box center [519, 580] width 716 height 29
click at [368, 563] on span at bounding box center [519, 564] width 716 height 3
click at [413, 547] on video at bounding box center [519, 394] width 716 height 403
click at [415, 563] on span at bounding box center [519, 564] width 716 height 3
